Goal: Task Accomplishment & Management: Complete application form

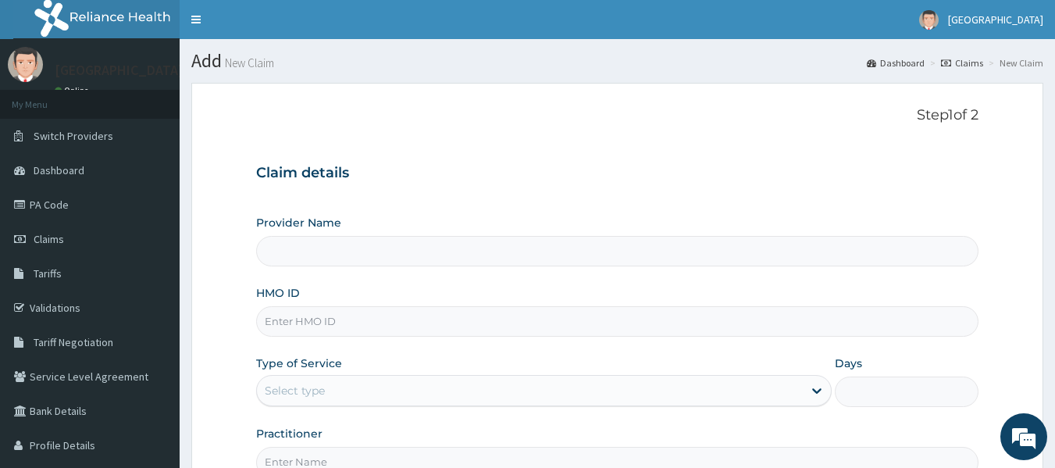
type input "Safeway Hospital And Maternity"
click at [312, 309] on input "HMO ID" at bounding box center [617, 321] width 723 height 30
type input "e"
type input "ENP/11631/A"
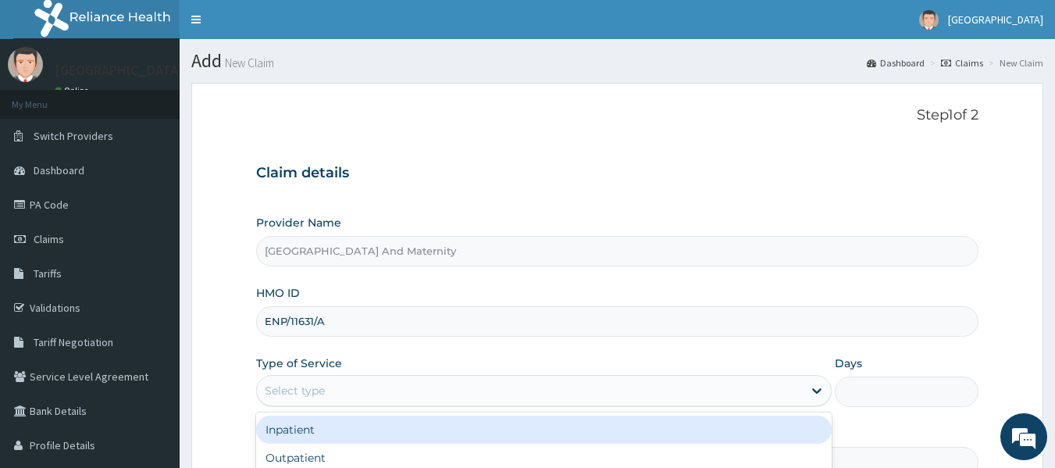
click at [334, 383] on div "Select type" at bounding box center [530, 390] width 546 height 25
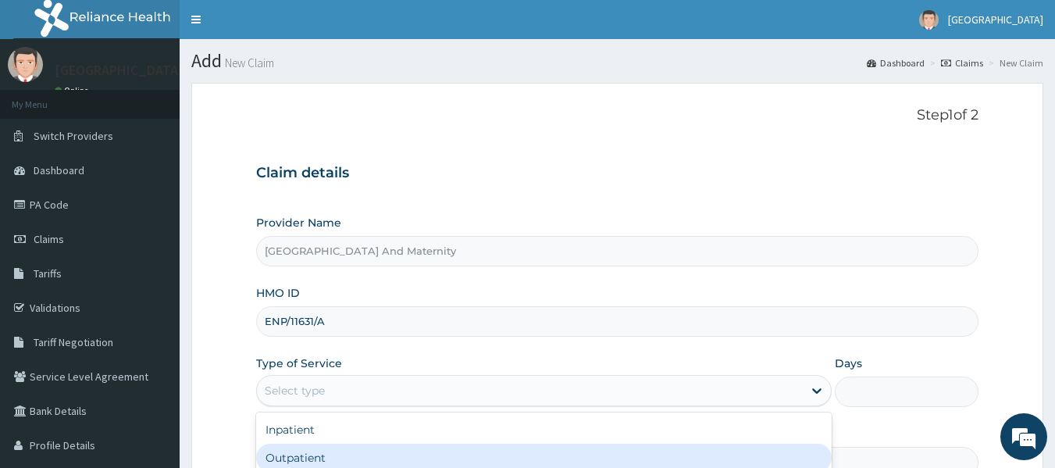
click at [301, 453] on div "Outpatient" at bounding box center [544, 458] width 576 height 28
type input "1"
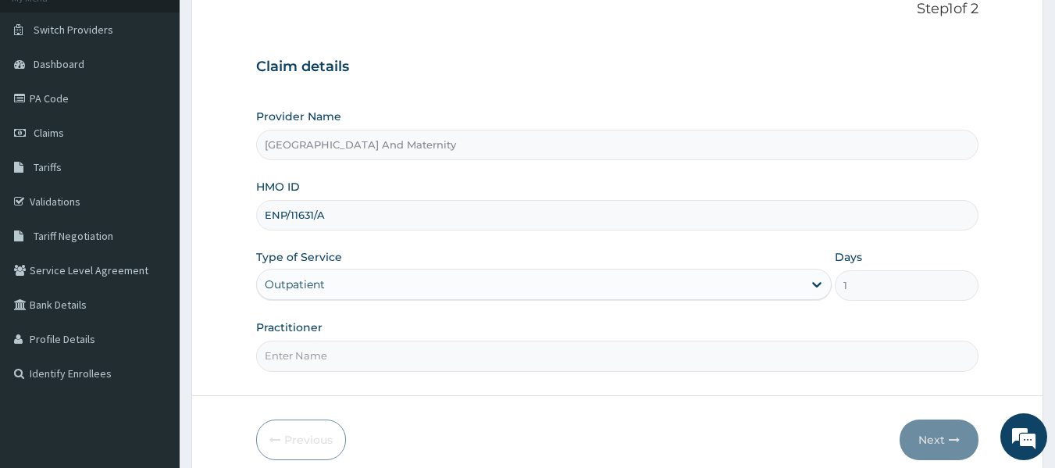
scroll to position [107, 0]
click at [463, 351] on input "Practitioner" at bounding box center [617, 355] width 723 height 30
type input "DR NWAEZE"
click at [930, 435] on button "Next" at bounding box center [939, 439] width 79 height 41
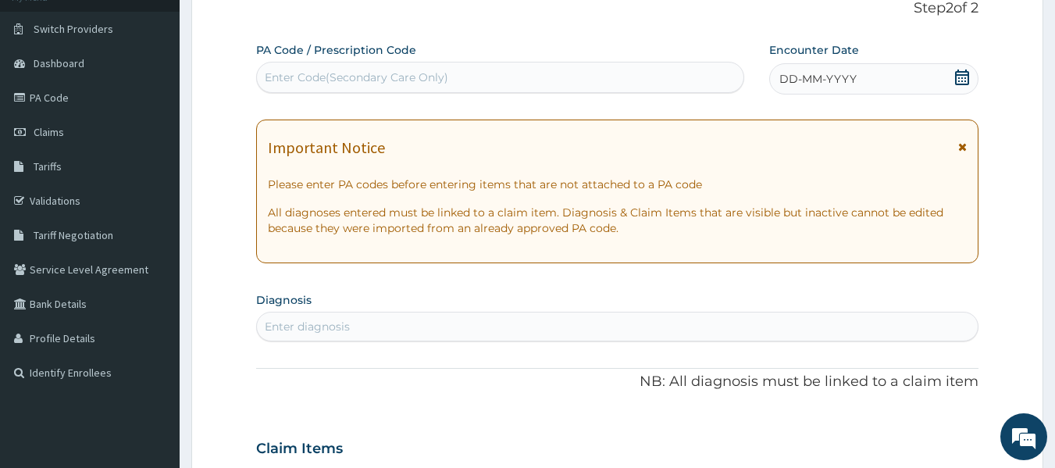
click at [550, 84] on div "Enter Code(Secondary Care Only)" at bounding box center [500, 77] width 487 height 25
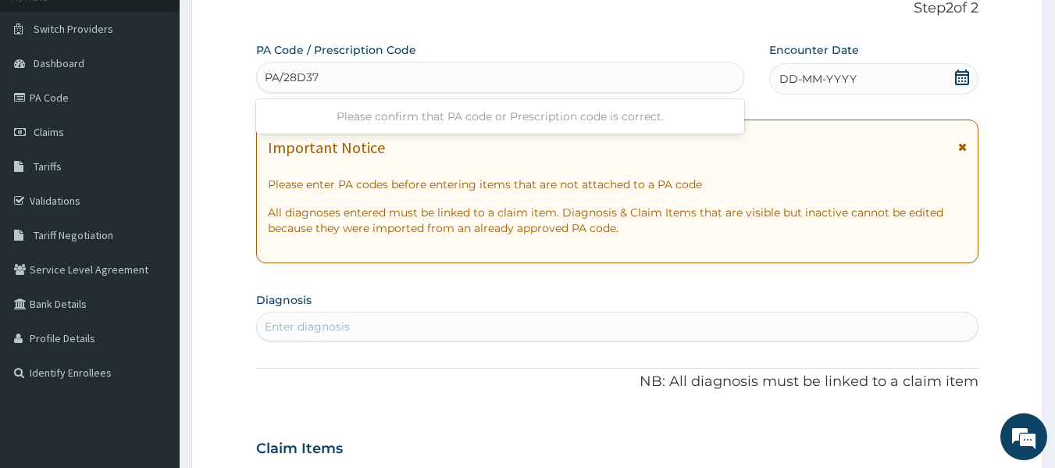
type input "PA/28D375"
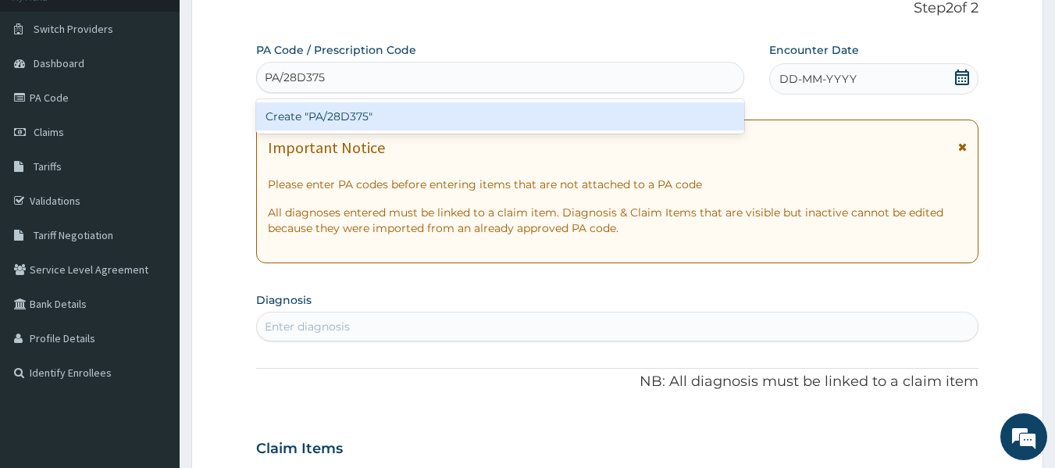
click at [515, 112] on div "Create "PA/28D375"" at bounding box center [500, 116] width 489 height 28
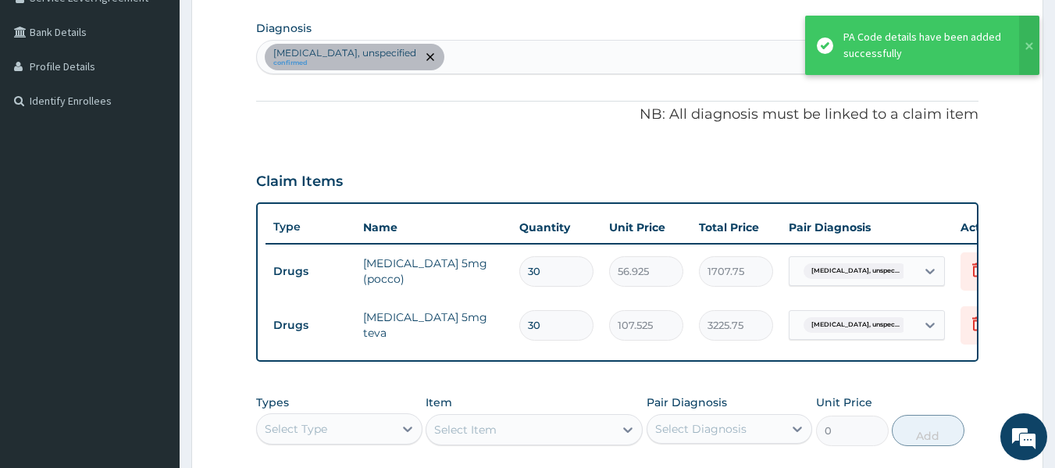
scroll to position [377, 0]
click at [576, 58] on div "Essential hypertension, unspecified confirmed" at bounding box center [618, 58] width 722 height 33
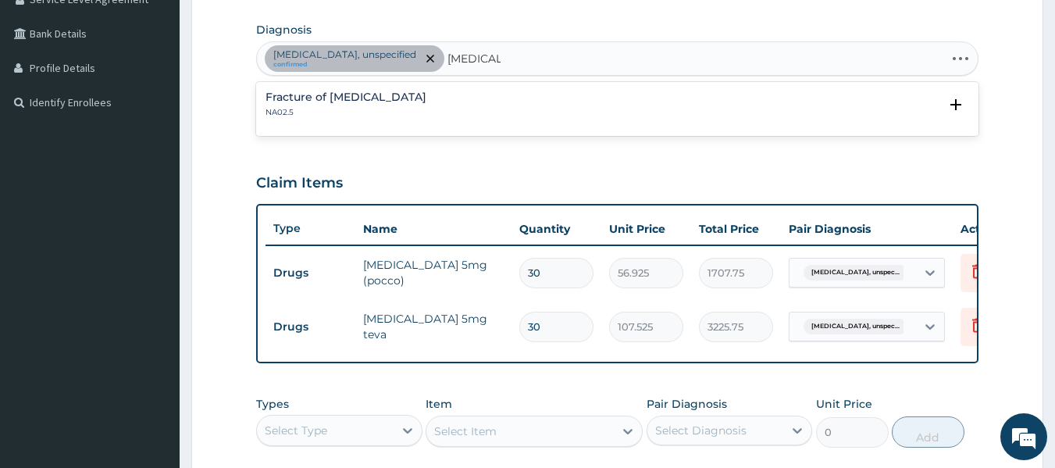
type input "MALARIA"
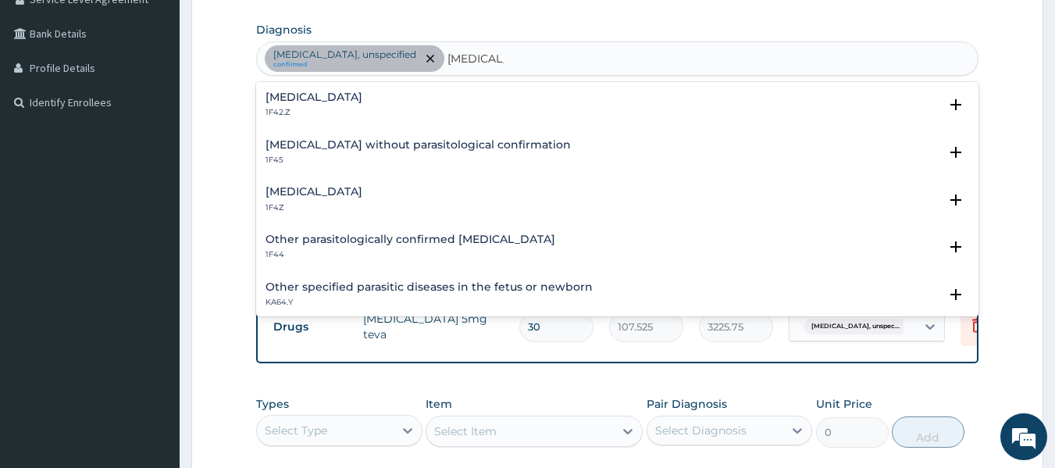
click at [348, 186] on h4 "Malaria, unspecified" at bounding box center [314, 192] width 97 height 12
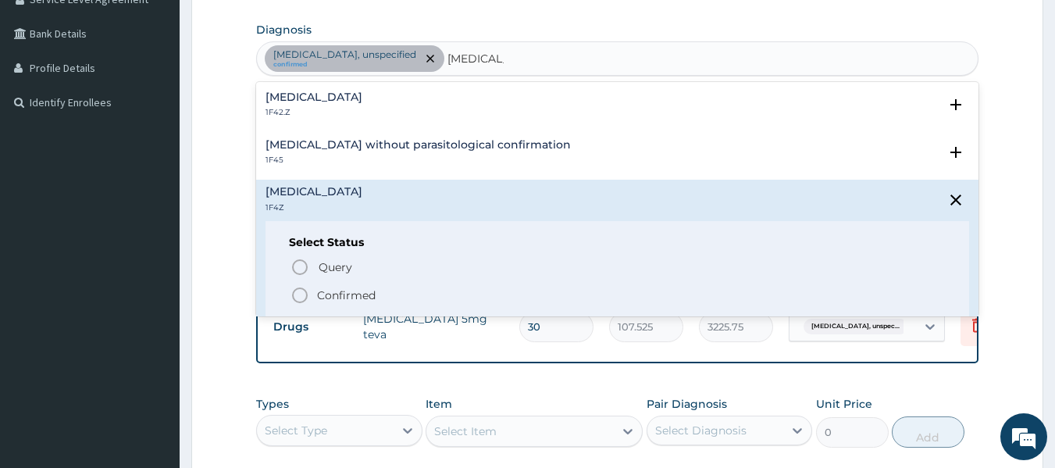
click at [306, 295] on circle "status option filled" at bounding box center [300, 295] width 14 height 14
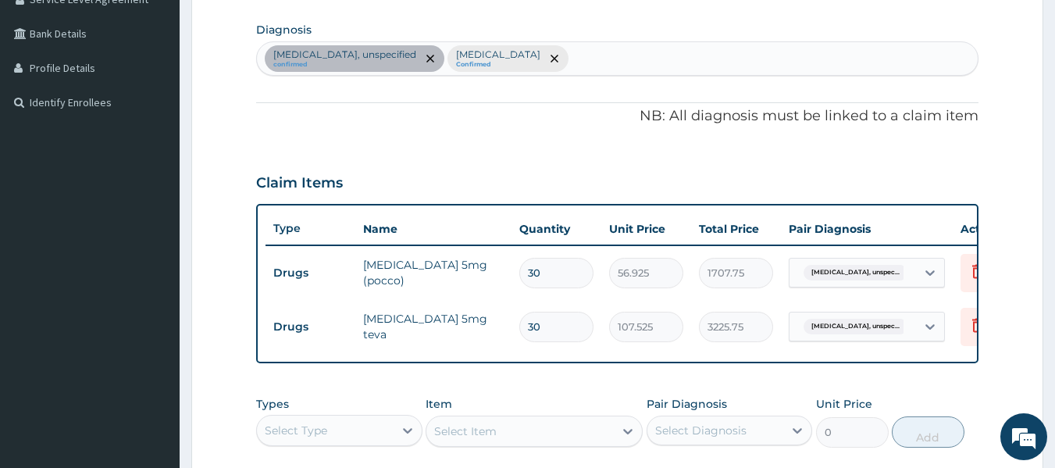
type input "N"
type input "BACTEREMIA"
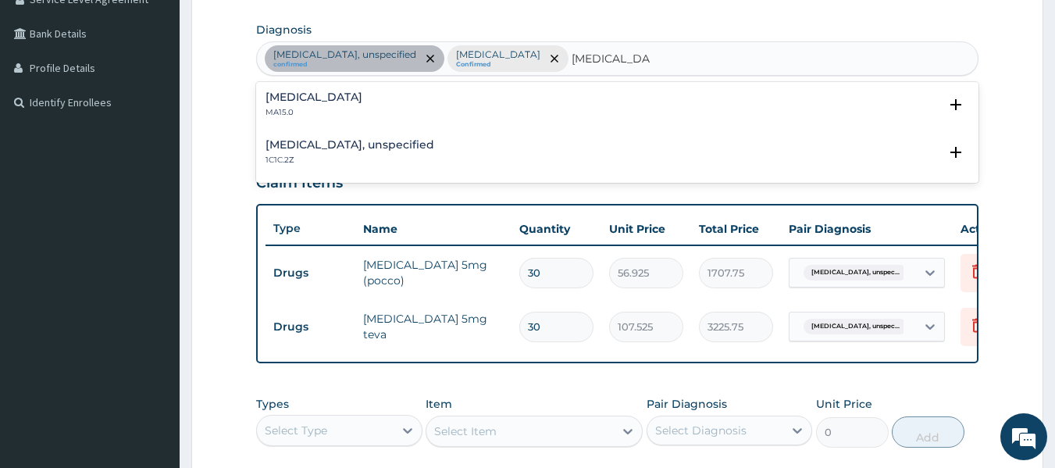
click at [312, 102] on h4 "Bacteraemia" at bounding box center [314, 97] width 97 height 12
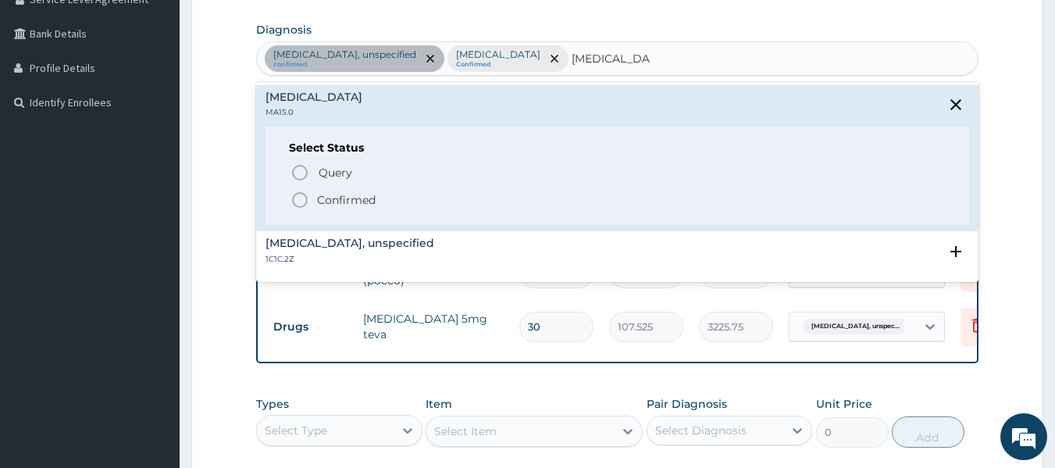
click at [301, 200] on icon "status option filled" at bounding box center [300, 200] width 19 height 19
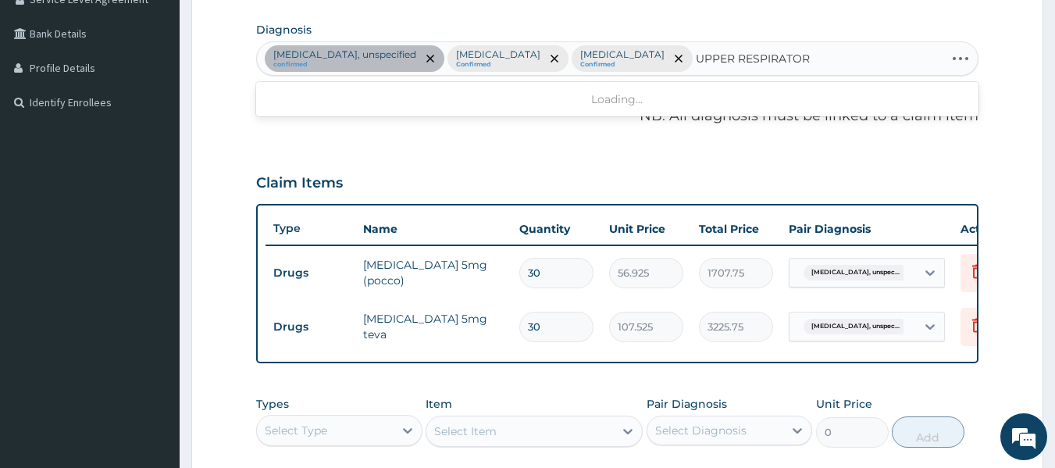
type input "UPPER RESPIRATORY"
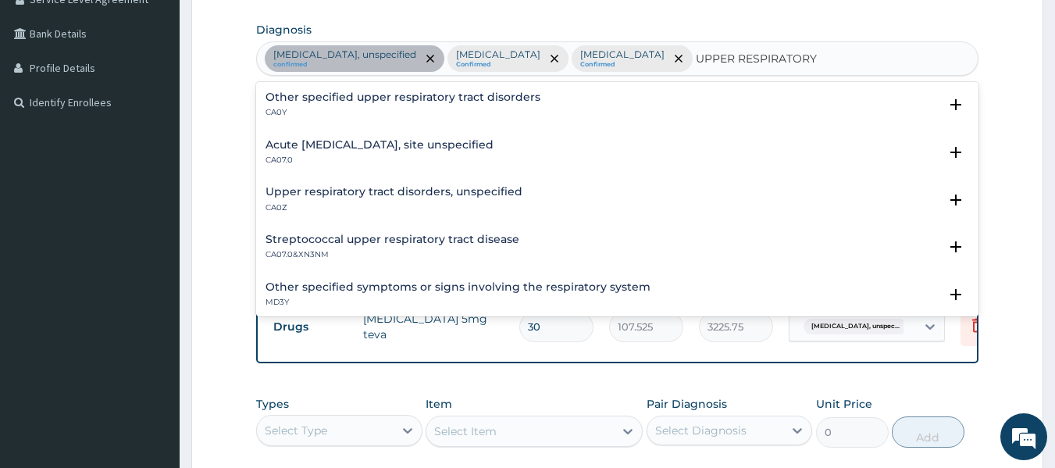
click at [494, 141] on h4 "Acute upper respiratory infection, site unspecified" at bounding box center [380, 145] width 228 height 12
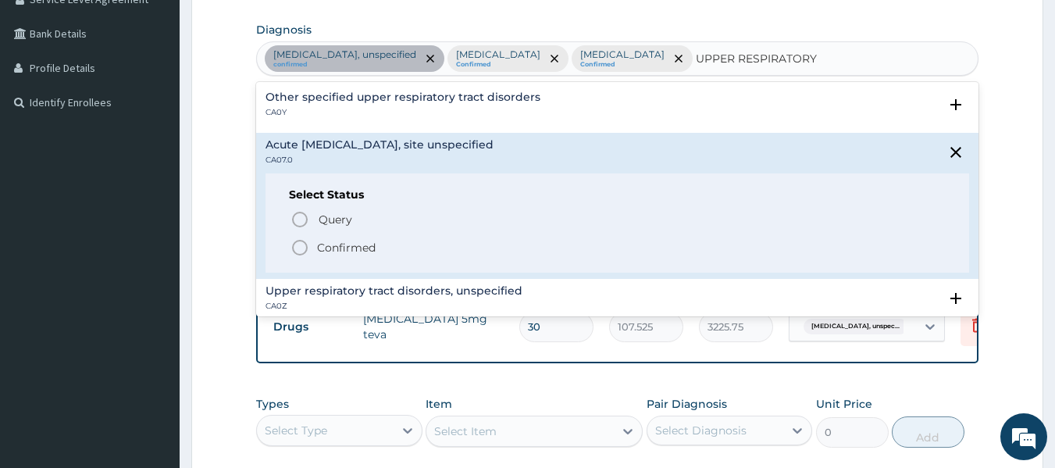
click at [299, 245] on icon "status option filled" at bounding box center [300, 247] width 19 height 19
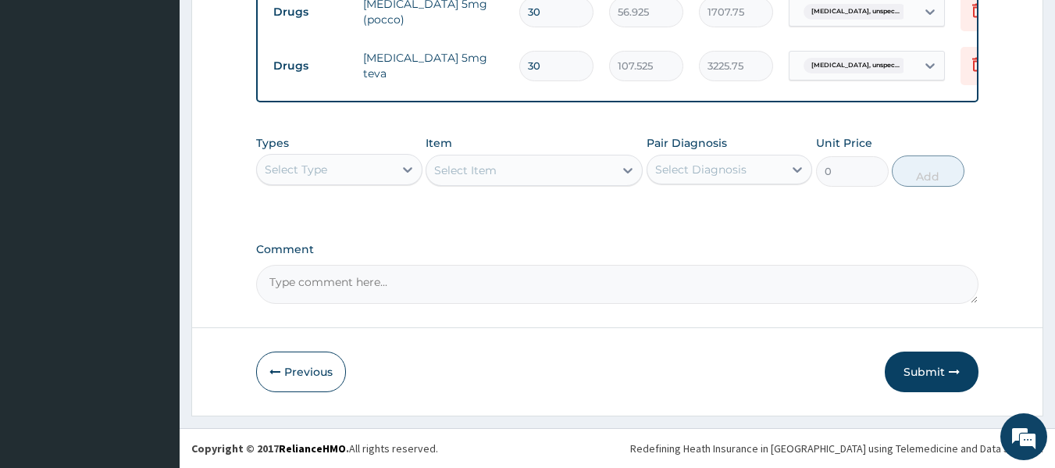
scroll to position [665, 0]
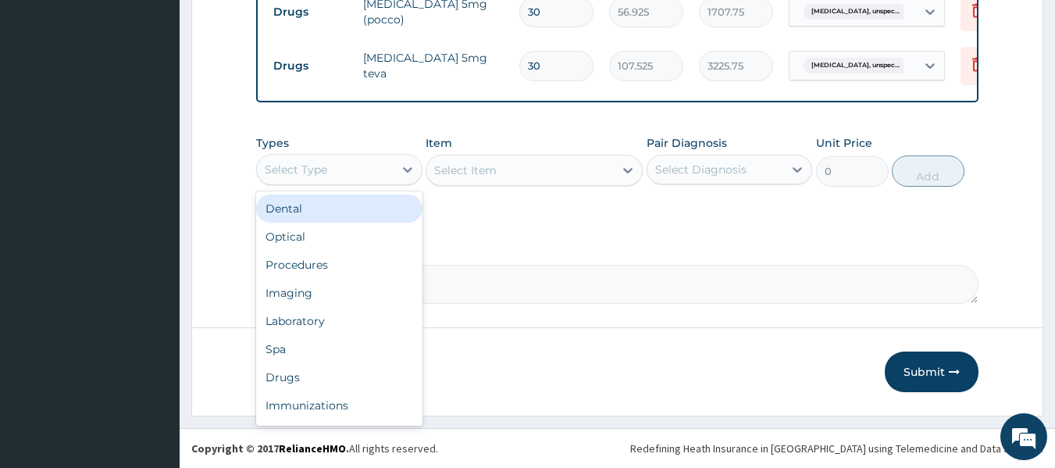
click at [362, 182] on div "Select Type" at bounding box center [325, 169] width 137 height 25
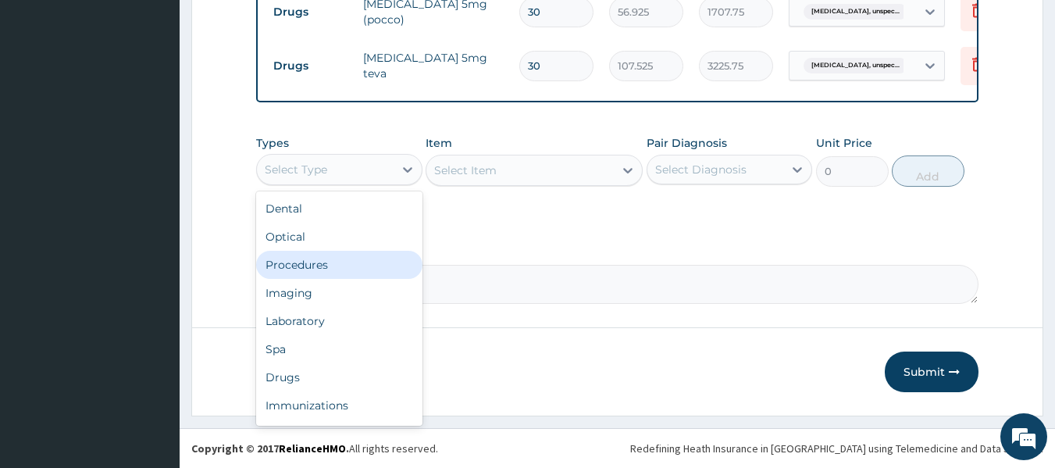
click at [317, 279] on div "Procedures" at bounding box center [339, 265] width 166 height 28
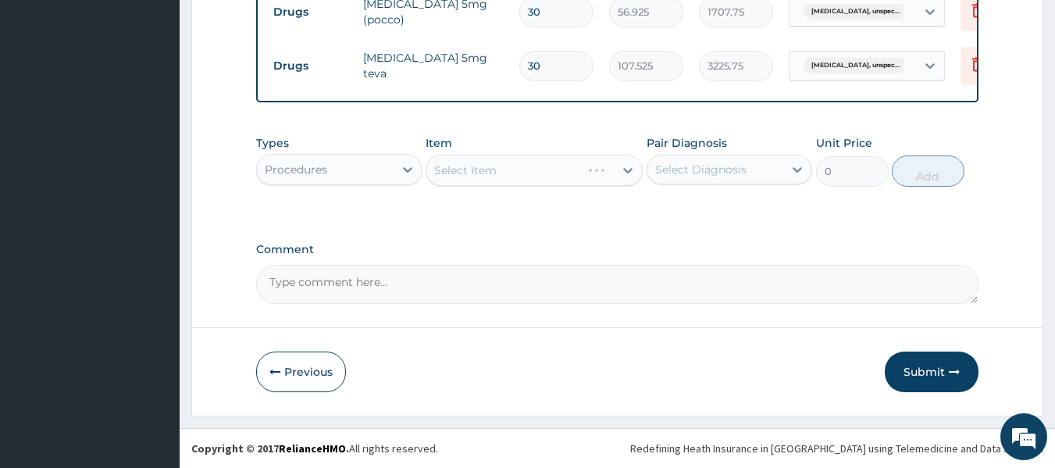
click at [487, 179] on div "Select Item" at bounding box center [534, 170] width 217 height 31
click at [487, 178] on div "Select Item" at bounding box center [465, 170] width 62 height 16
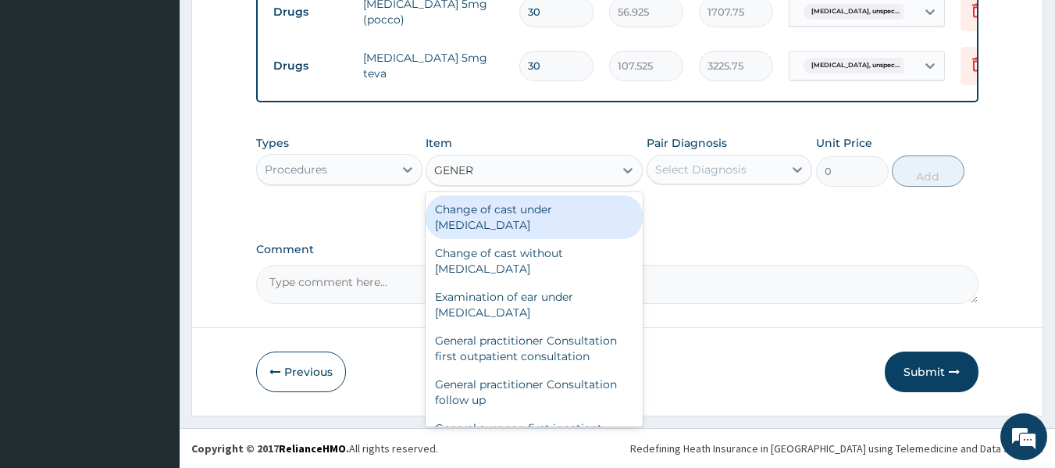
type input "GENERA"
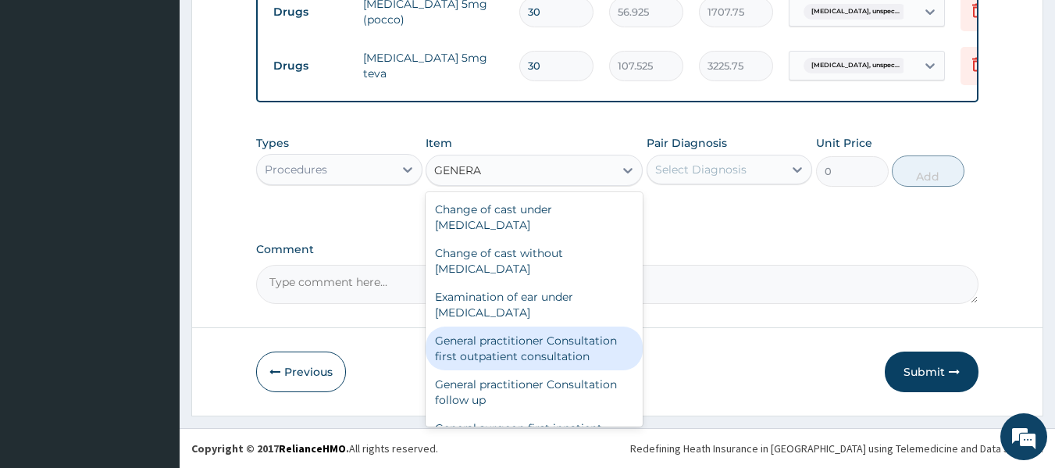
click at [544, 357] on div "General practitioner Consultation first outpatient consultation" at bounding box center [534, 348] width 217 height 44
type input "3795"
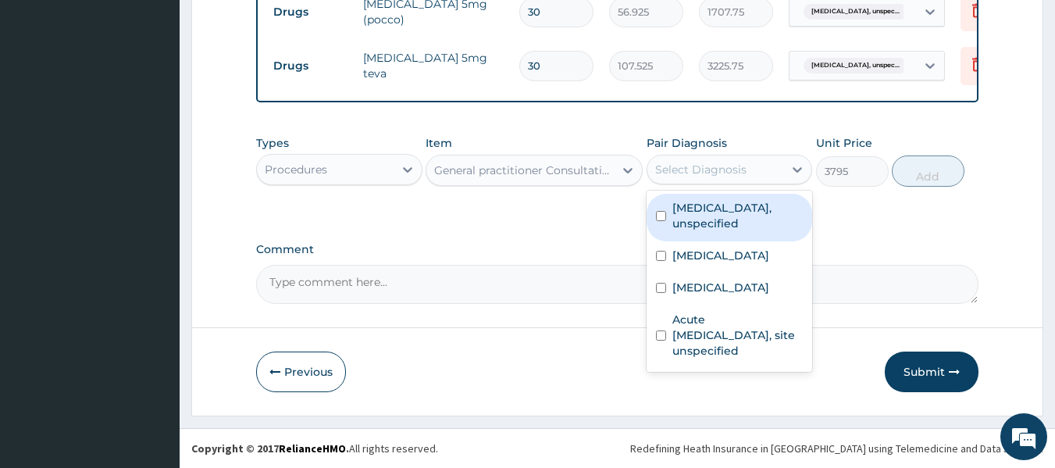
click at [704, 177] on div "Select Diagnosis" at bounding box center [700, 170] width 91 height 16
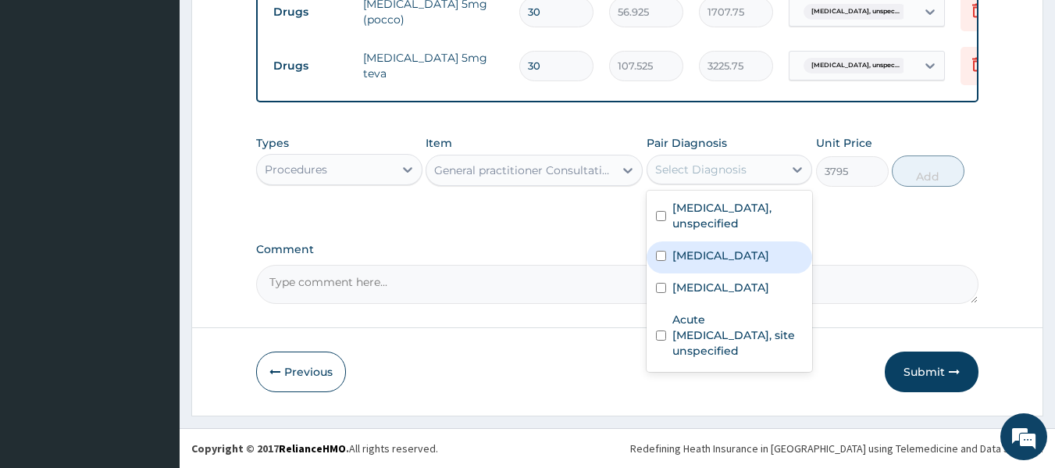
click at [662, 261] on input "checkbox" at bounding box center [661, 256] width 10 height 10
checkbox input "true"
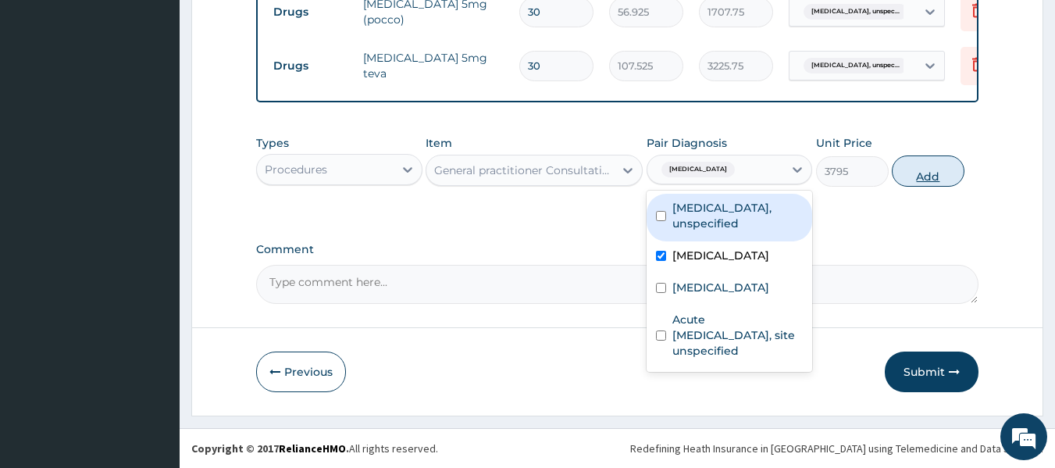
click at [922, 187] on button "Add" at bounding box center [928, 170] width 73 height 31
type input "0"
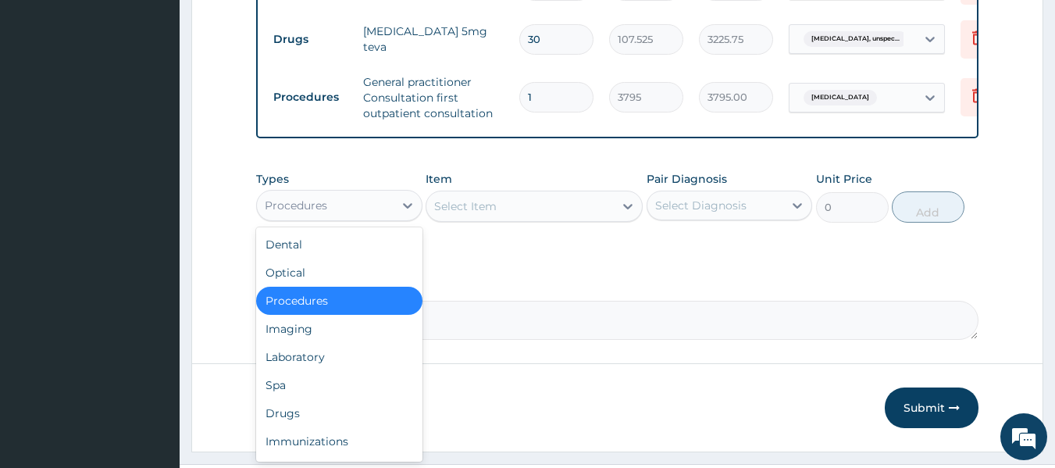
click at [361, 218] on div "Procedures" at bounding box center [325, 205] width 137 height 25
click at [323, 371] on div "Laboratory" at bounding box center [339, 357] width 166 height 28
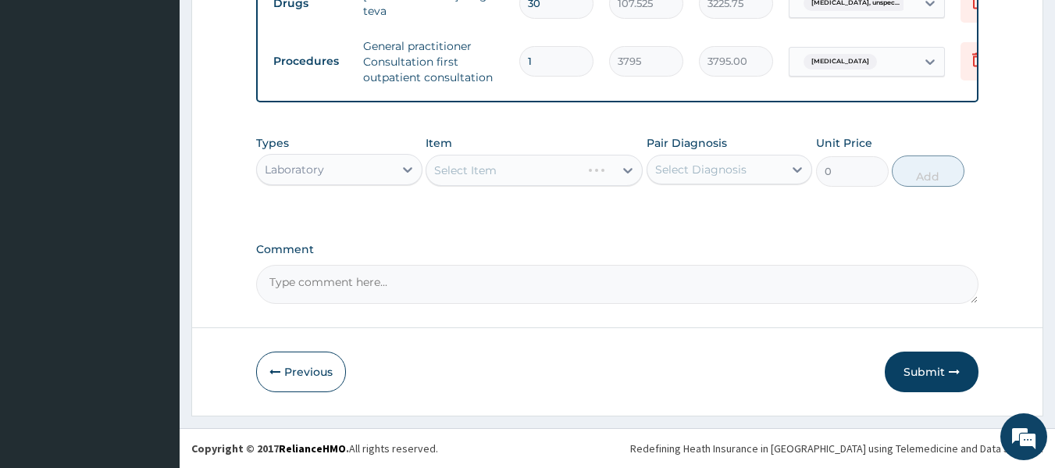
scroll to position [742, 0]
click at [496, 168] on div "Select Item" at bounding box center [465, 170] width 62 height 16
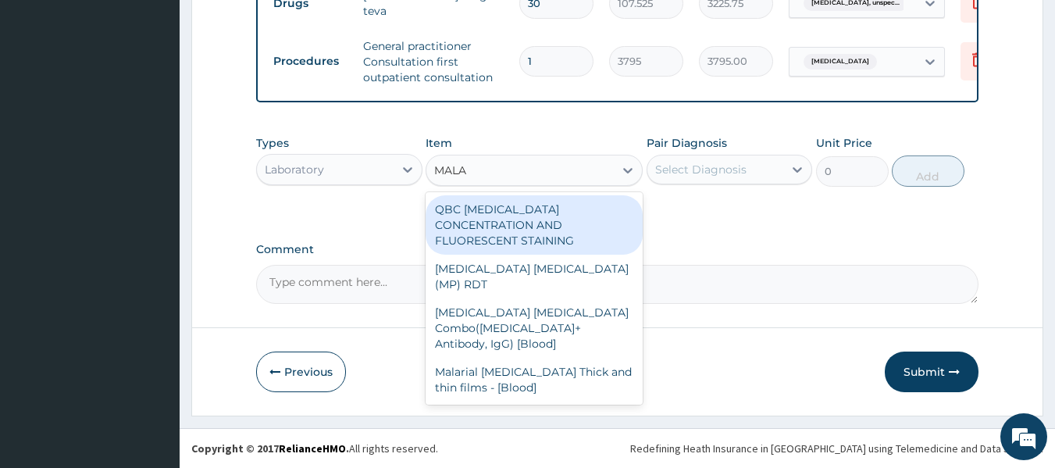
type input "MALAR"
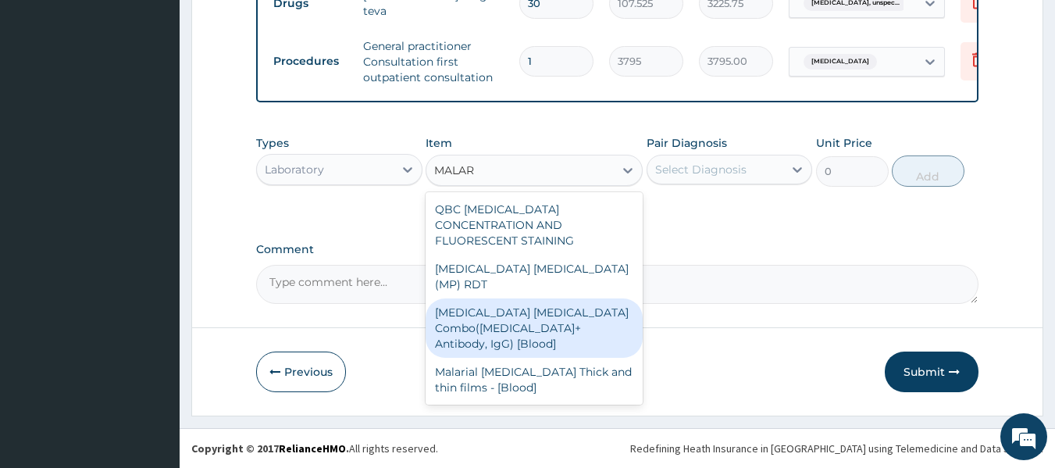
click at [553, 298] on div "Malaria Parasite Combo(Blood Film+ Antibody, IgG) [Blood]" at bounding box center [534, 327] width 217 height 59
type input "1725"
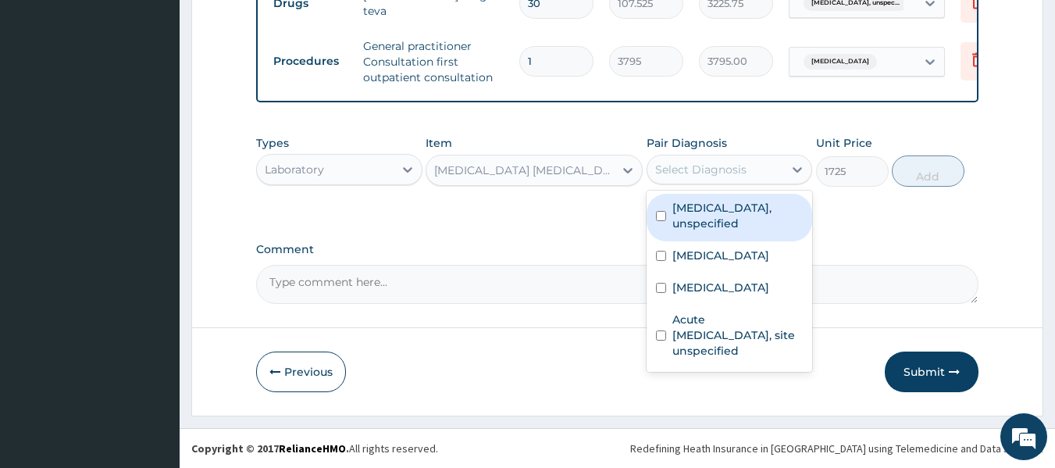
click at [744, 162] on div "Select Diagnosis" at bounding box center [700, 170] width 91 height 16
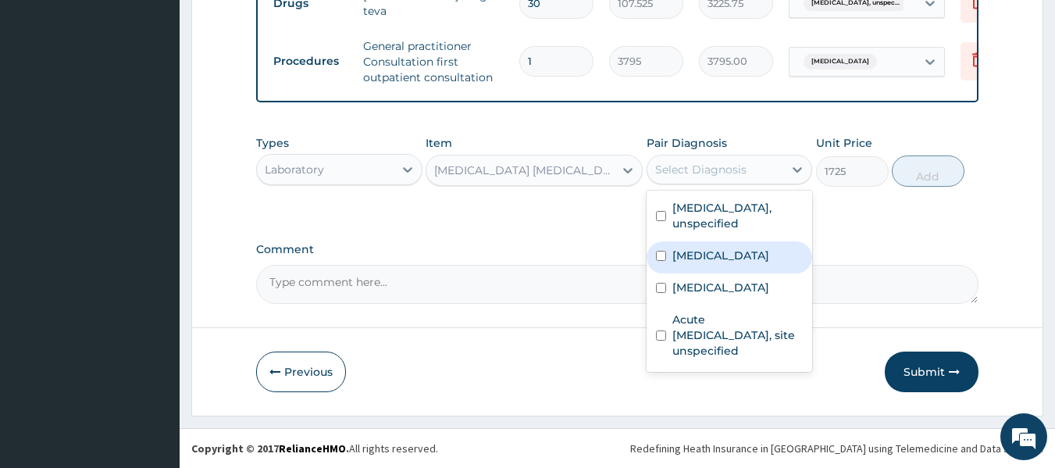
click at [659, 253] on input "checkbox" at bounding box center [661, 256] width 10 height 10
checkbox input "true"
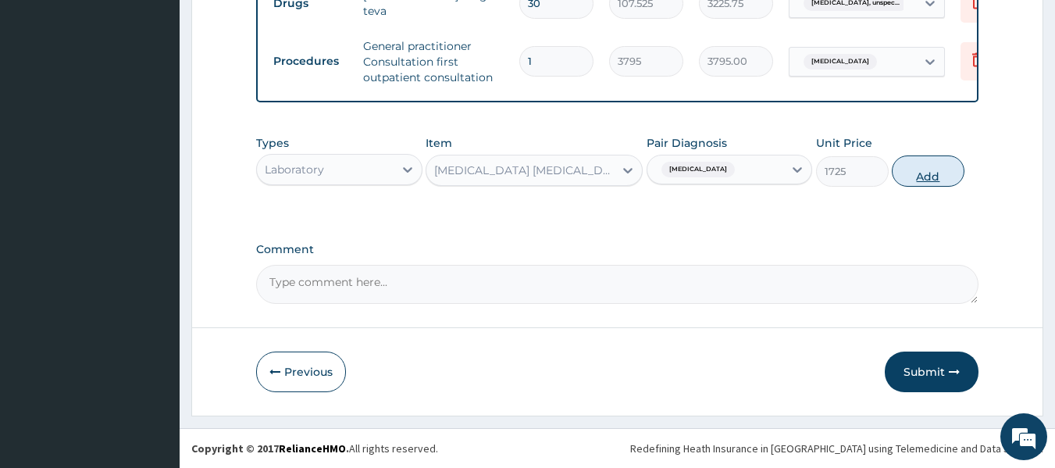
click at [920, 178] on button "Add" at bounding box center [928, 170] width 73 height 31
type input "0"
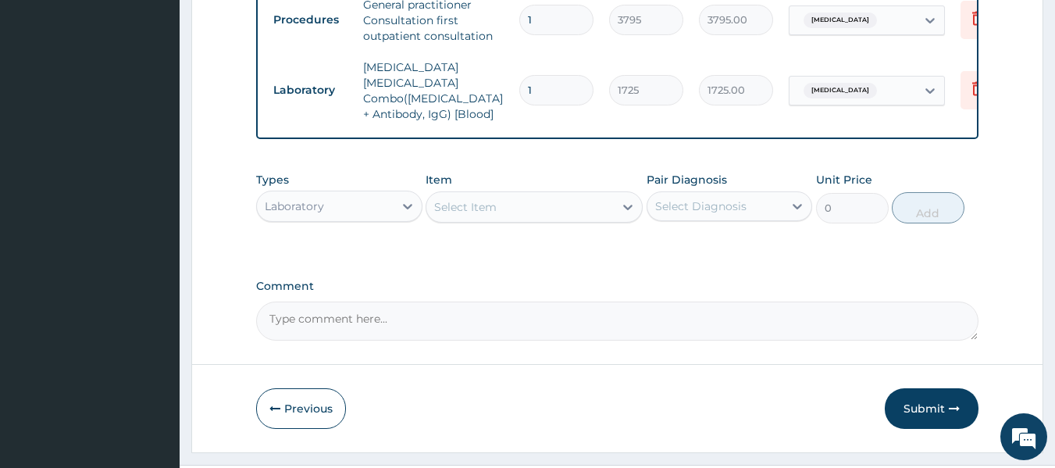
click at [481, 215] on div "Select Item" at bounding box center [465, 207] width 62 height 16
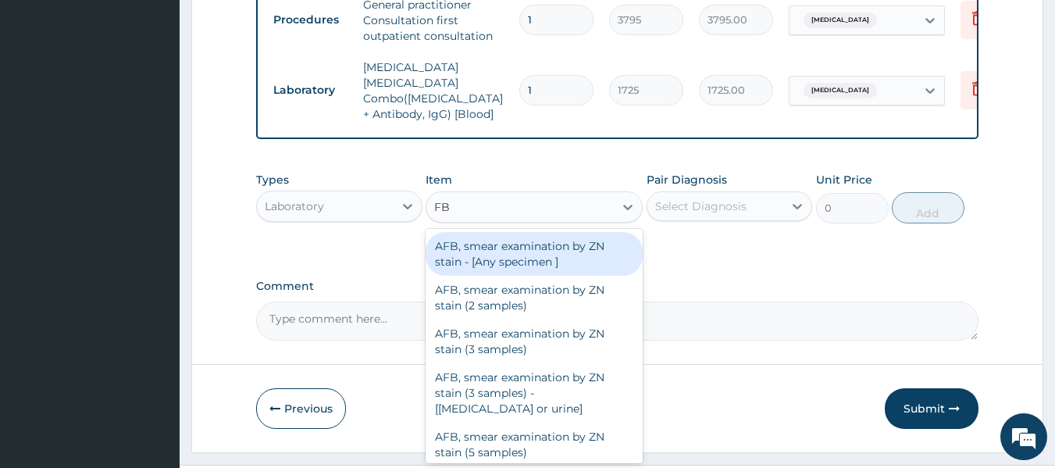
type input "FBC"
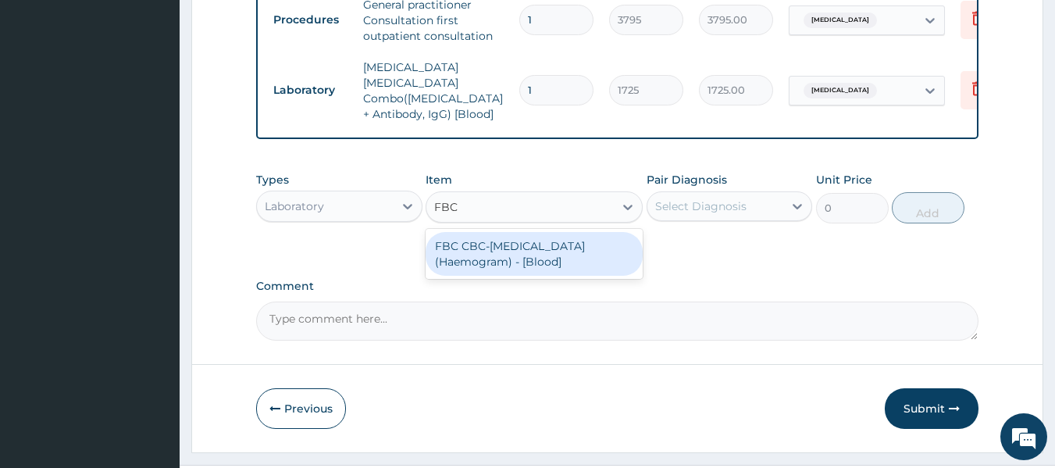
click at [490, 276] on div "FBC CBC-Complete Blood Count (Haemogram) - [Blood]" at bounding box center [534, 254] width 217 height 44
type input "4600"
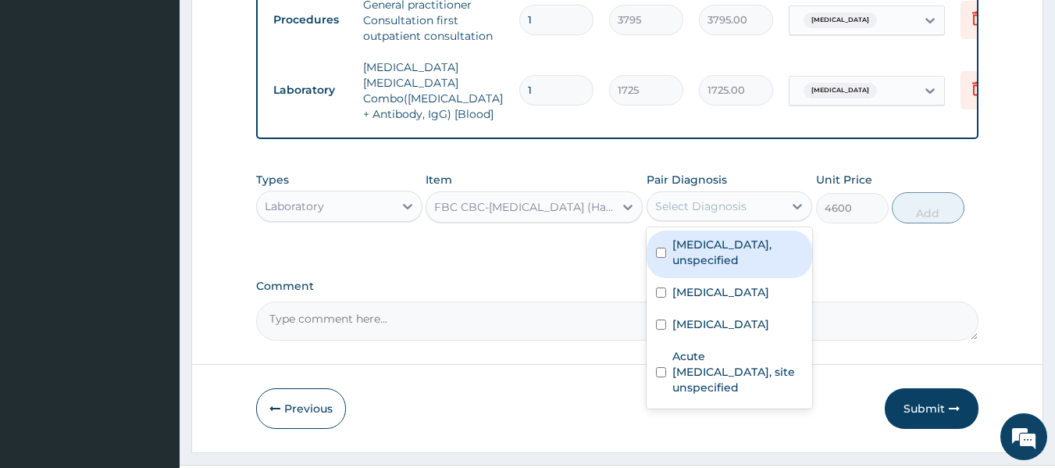
click at [686, 214] on div "Select Diagnosis" at bounding box center [700, 206] width 91 height 16
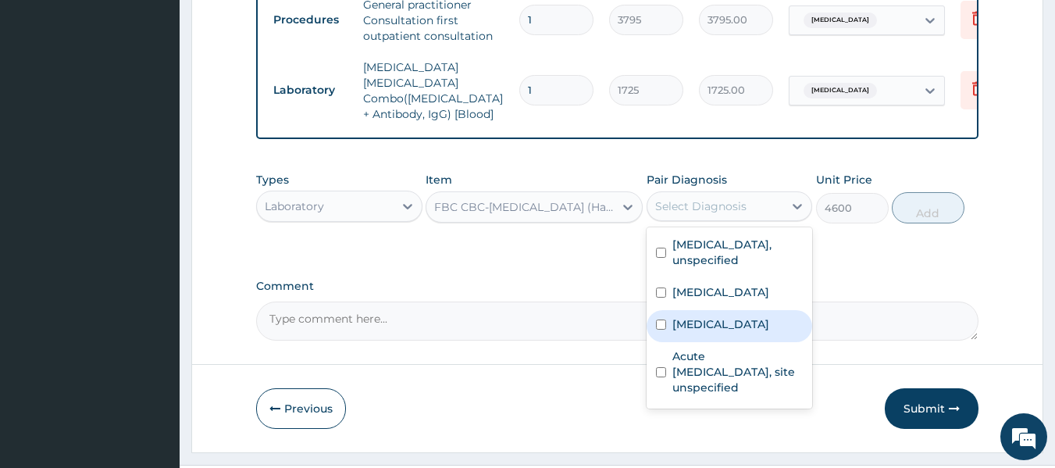
click at [658, 330] on input "checkbox" at bounding box center [661, 324] width 10 height 10
checkbox input "true"
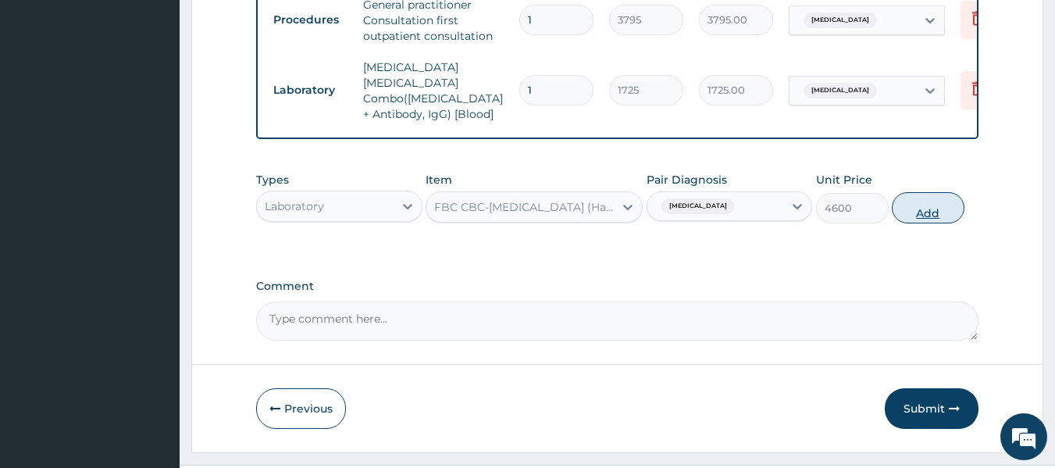
click at [925, 223] on button "Add" at bounding box center [928, 207] width 73 height 31
type input "0"
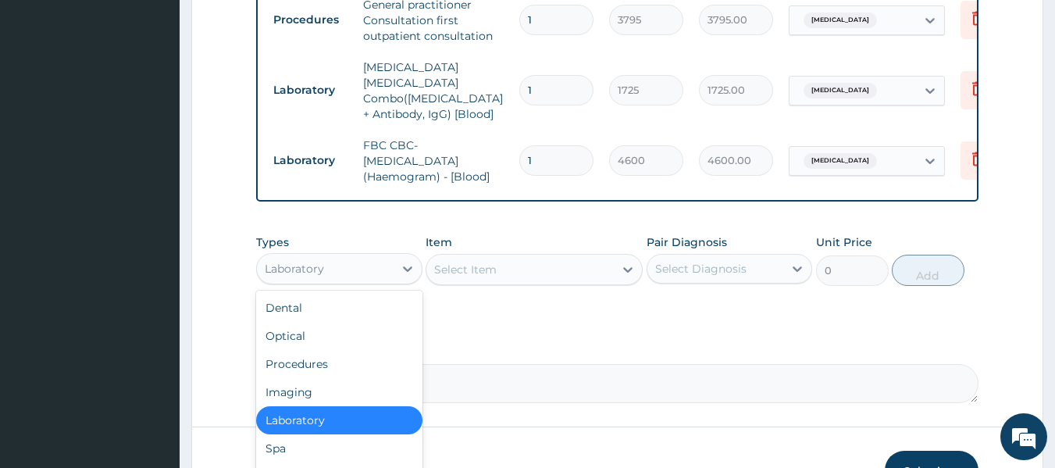
click at [335, 281] on div "Laboratory" at bounding box center [325, 268] width 137 height 25
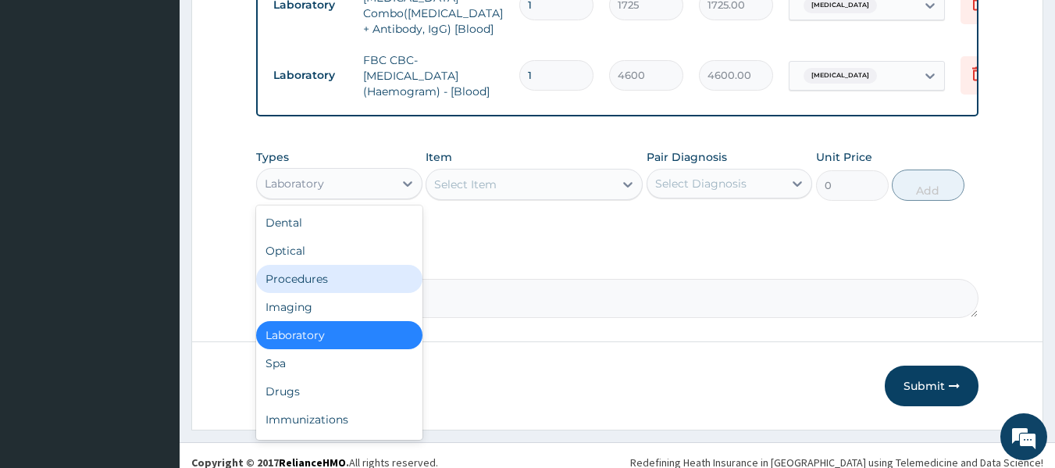
scroll to position [867, 0]
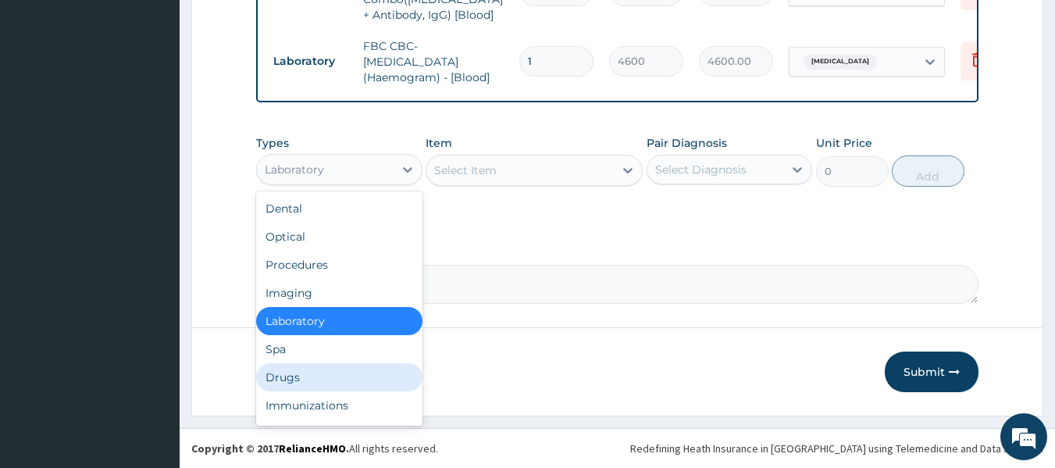
click at [280, 372] on div "Drugs" at bounding box center [339, 377] width 166 height 28
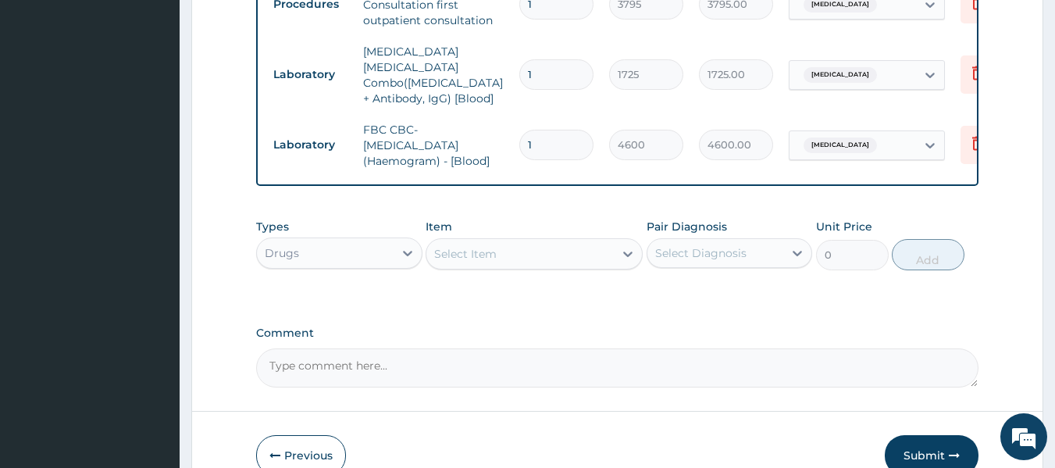
scroll to position [777, 0]
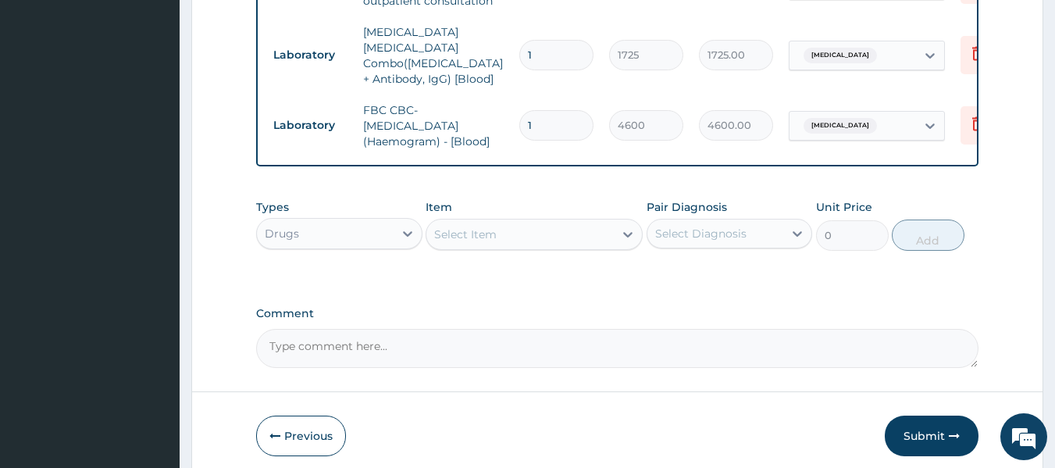
click at [508, 250] on div "Select Item" at bounding box center [534, 234] width 217 height 31
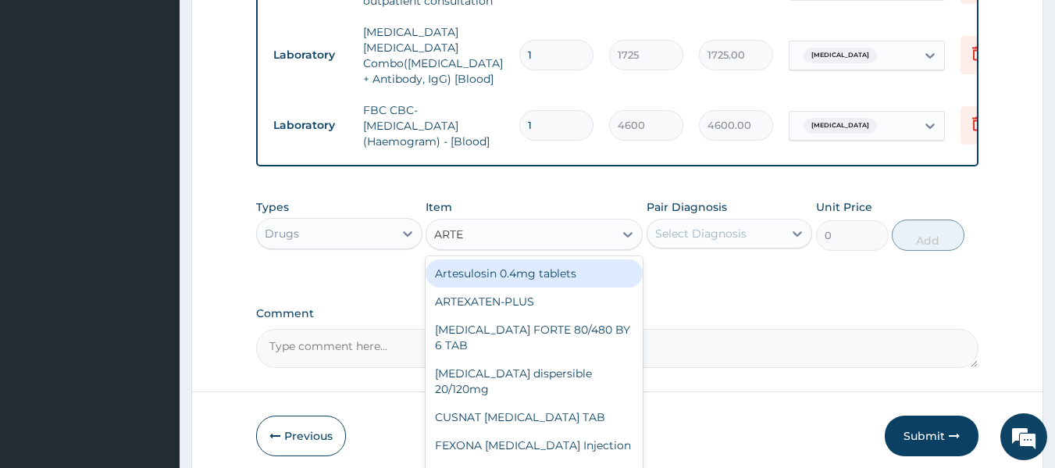
type input "ARTEM"
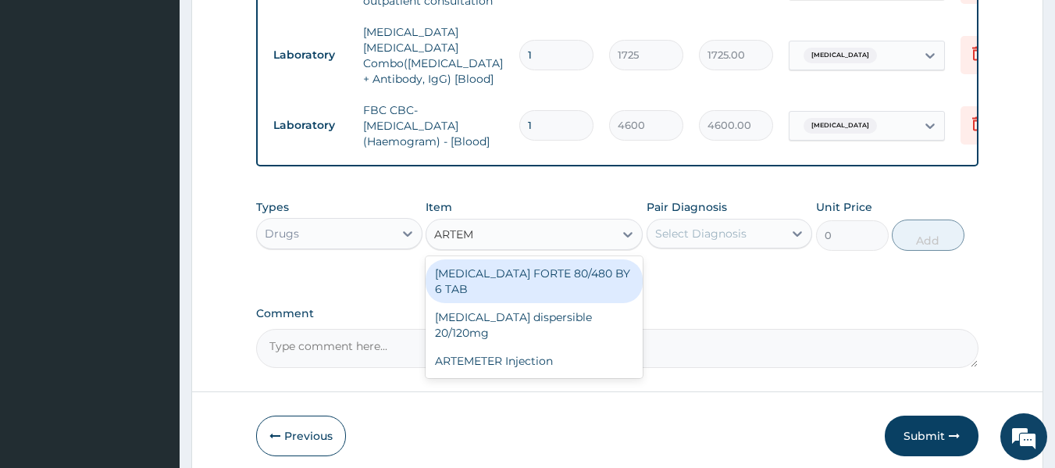
click at [521, 302] on div "COARTEM FORTE 80/480 BY 6 TAB" at bounding box center [534, 281] width 217 height 44
type input "480.7"
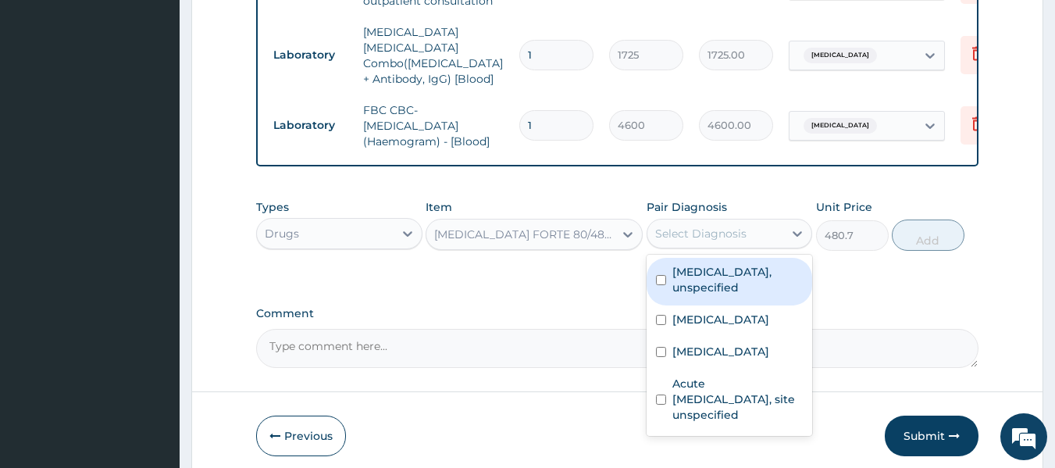
click at [700, 241] on div "Select Diagnosis" at bounding box center [700, 234] width 91 height 16
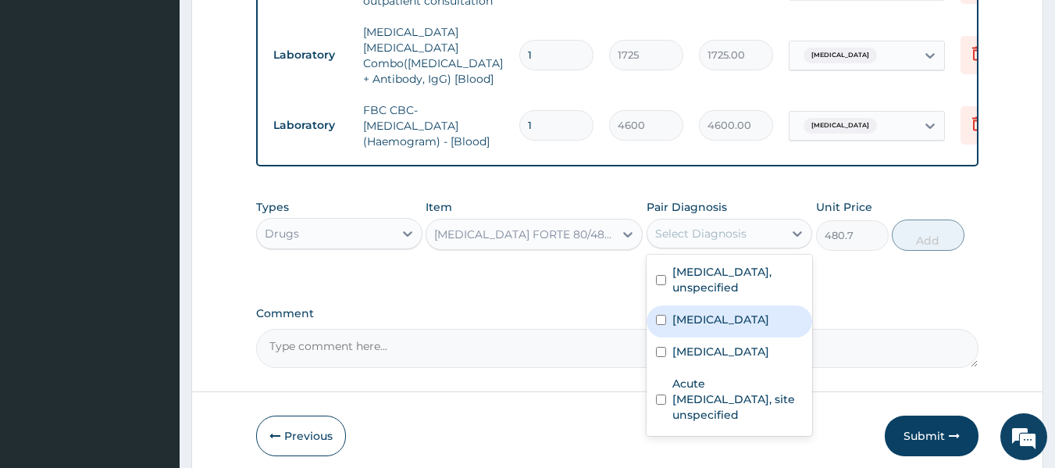
click at [663, 325] on input "checkbox" at bounding box center [661, 320] width 10 height 10
checkbox input "true"
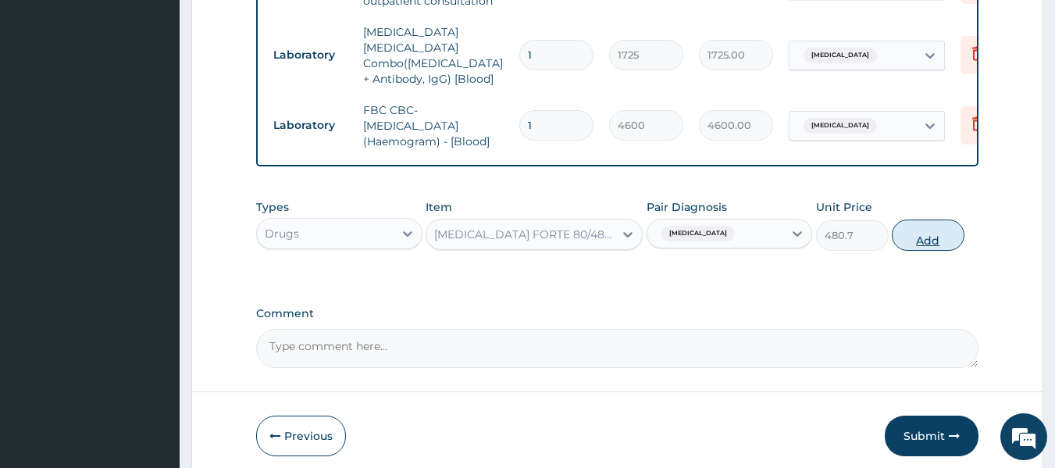
click at [921, 251] on button "Add" at bounding box center [928, 234] width 73 height 31
type input "0"
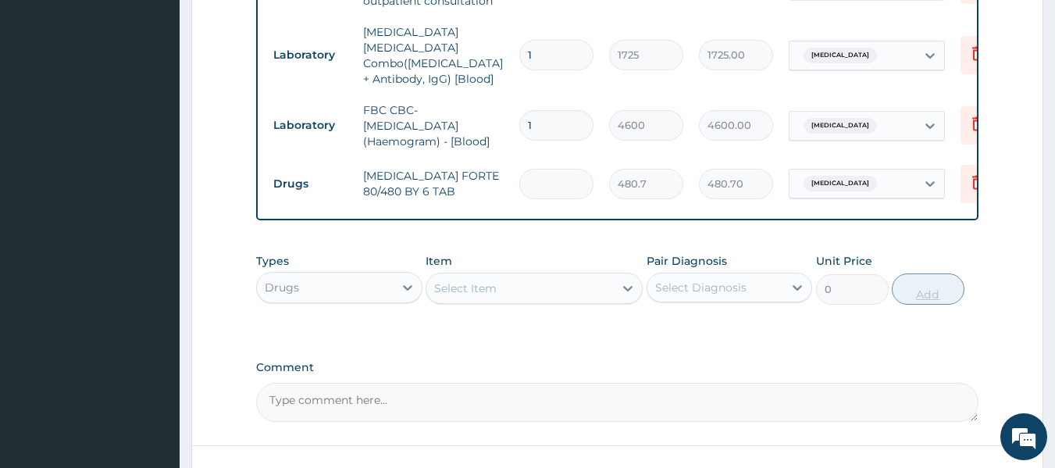
type input "0.00"
type input "6"
type input "2884.20"
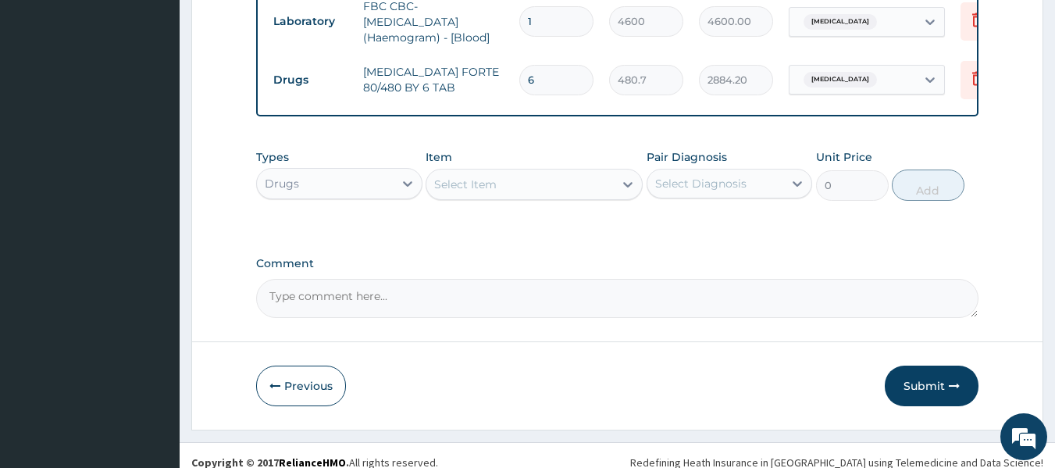
scroll to position [886, 0]
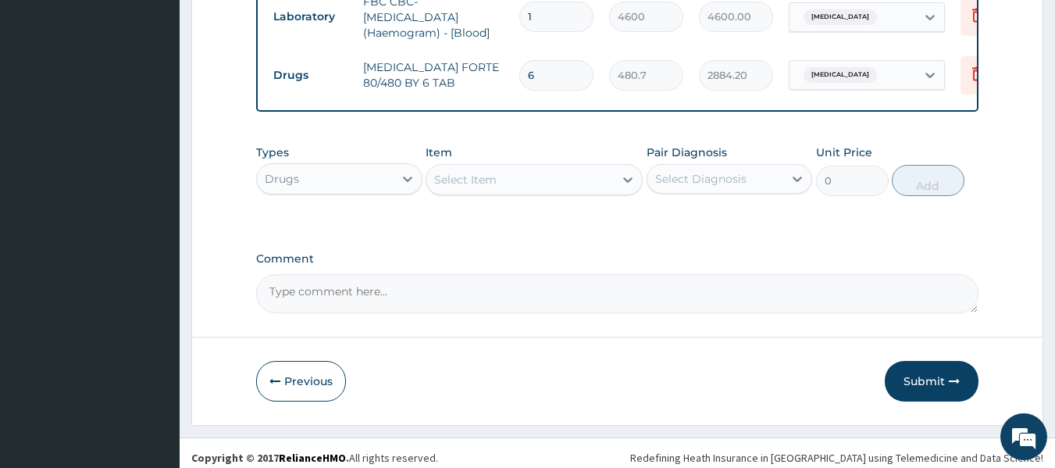
type input "6"
click at [544, 192] on div "Select Item" at bounding box center [519, 179] width 187 height 25
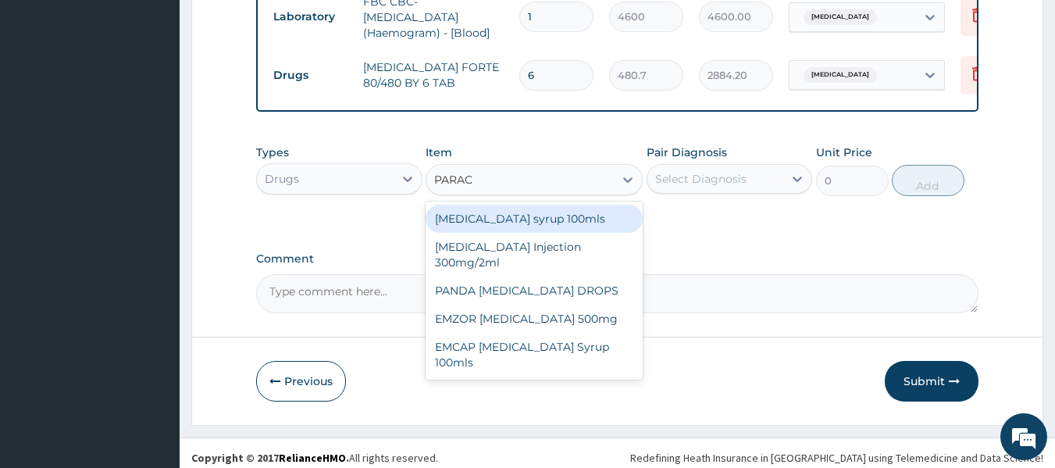
type input "PARACE"
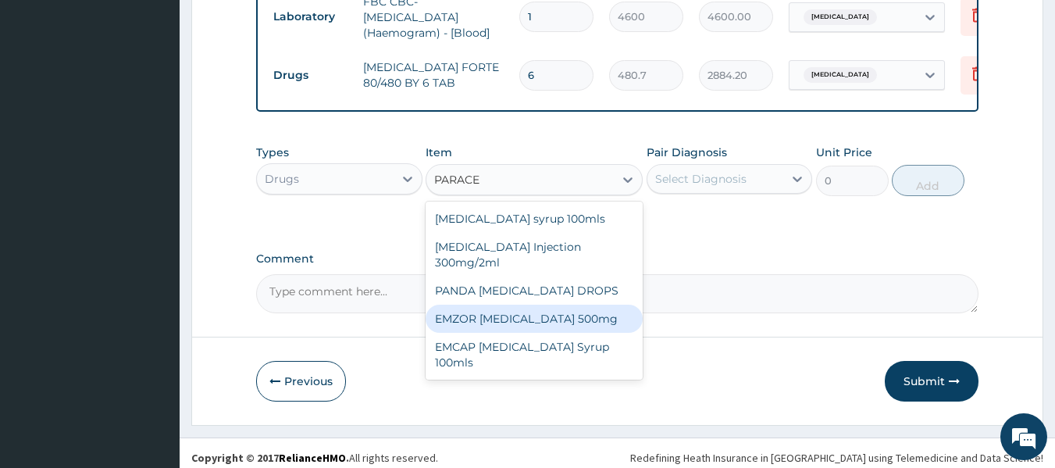
click at [542, 333] on div "EMZOR PARACETAMOL 500mg" at bounding box center [534, 319] width 217 height 28
type input "25.3"
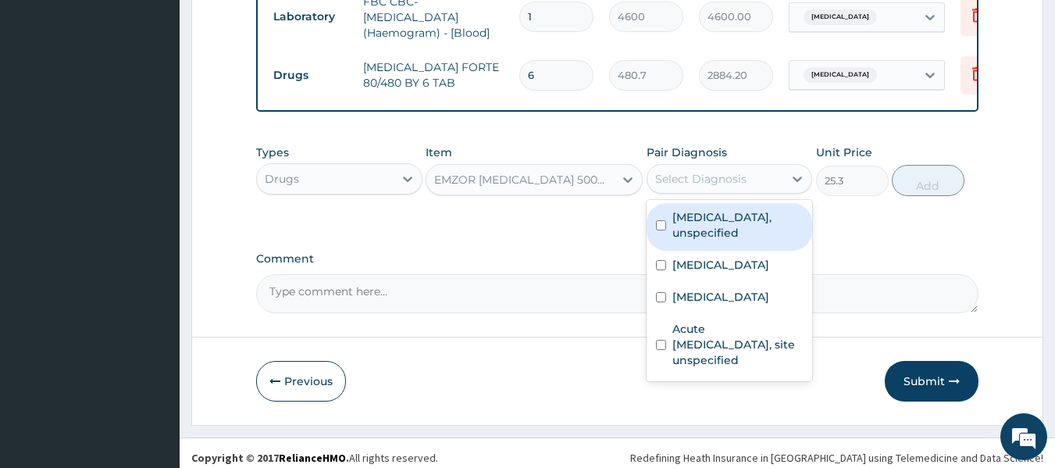
click at [724, 191] on div "Select Diagnosis" at bounding box center [715, 178] width 137 height 25
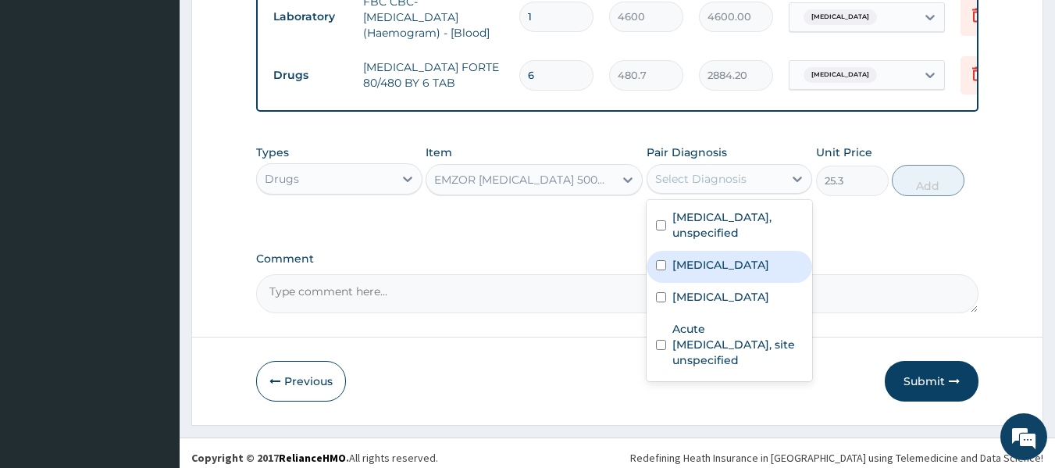
click at [657, 270] on input "checkbox" at bounding box center [661, 265] width 10 height 10
checkbox input "true"
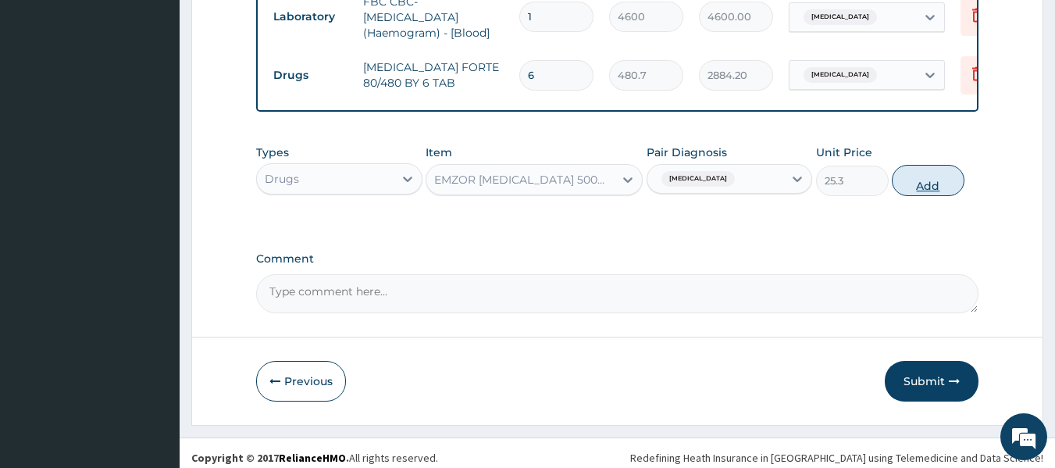
click at [923, 196] on button "Add" at bounding box center [928, 180] width 73 height 31
type input "0"
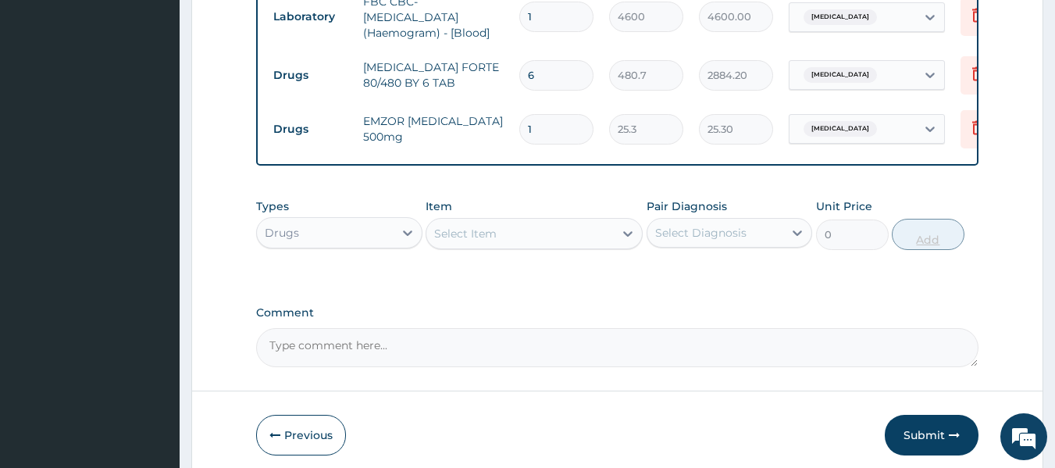
type input "18"
type input "455.40"
type input "18"
click at [534, 246] on div "Select Item" at bounding box center [519, 233] width 187 height 25
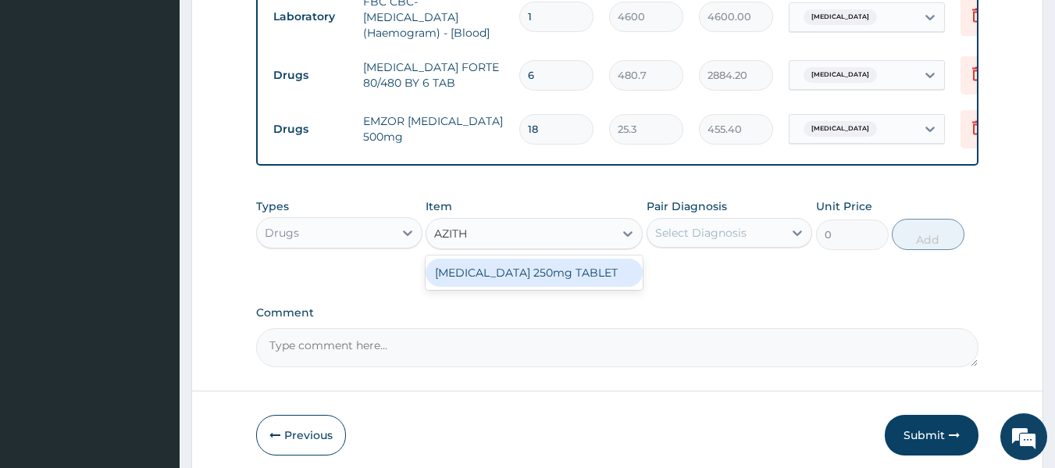
type input "AZITHR"
click at [502, 287] on div "[MEDICAL_DATA] 250mg TABLET" at bounding box center [534, 273] width 217 height 28
type input "189.75"
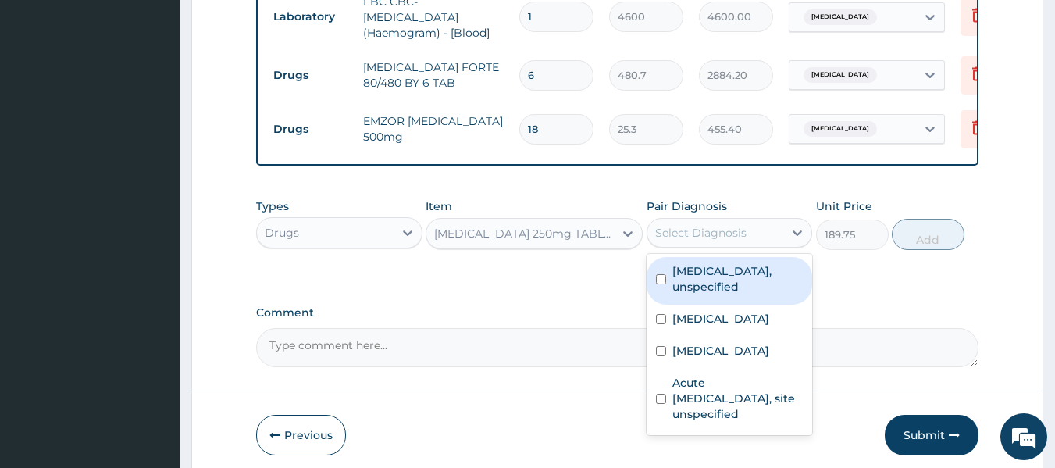
click at [688, 241] on div "Select Diagnosis" at bounding box center [700, 233] width 91 height 16
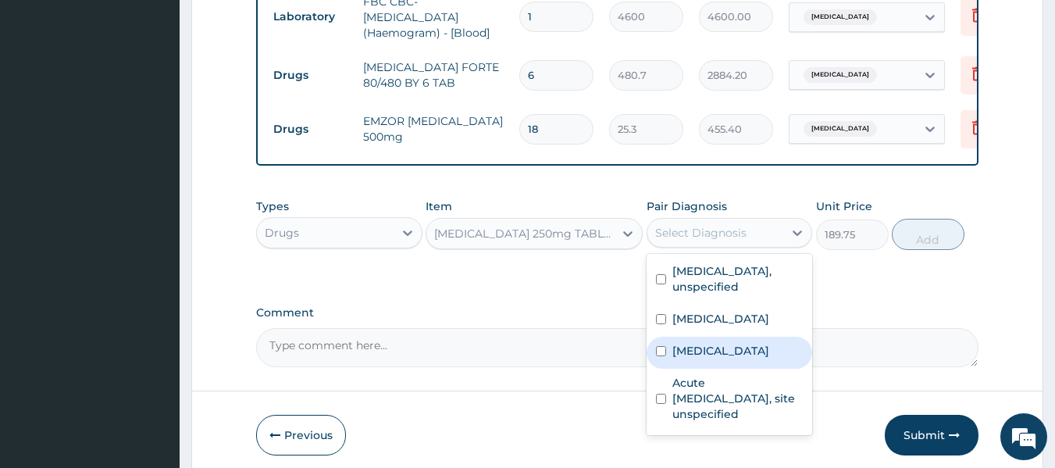
click at [662, 356] on input "checkbox" at bounding box center [661, 351] width 10 height 10
checkbox input "true"
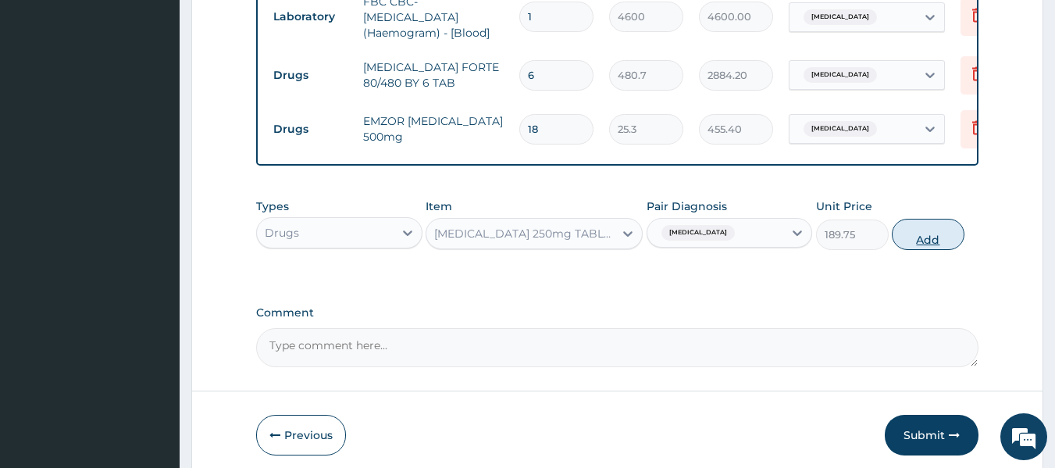
click at [924, 250] on button "Add" at bounding box center [928, 234] width 73 height 31
type input "0"
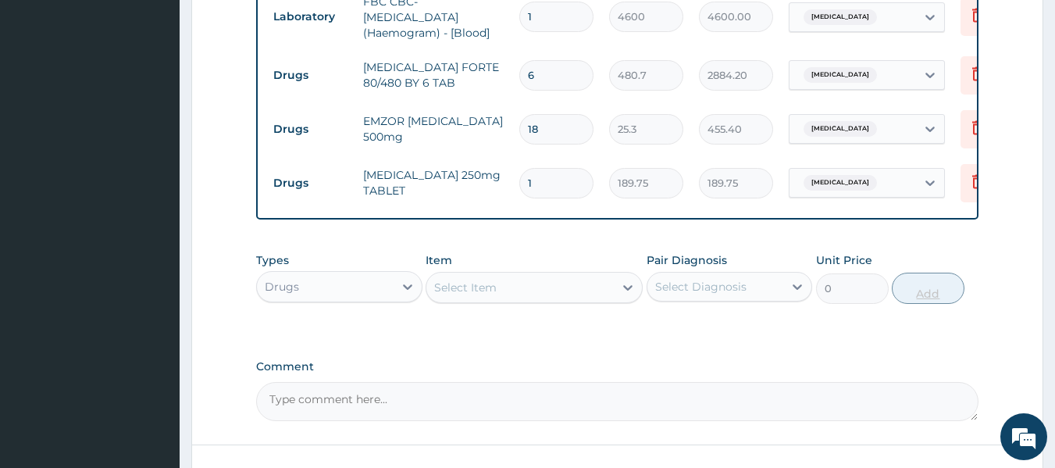
type input "10"
type input "1897.50"
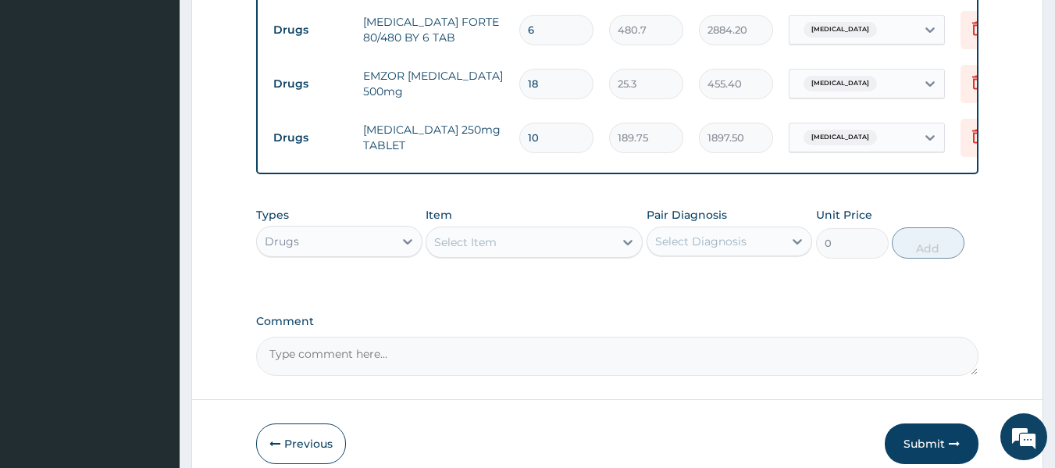
scroll to position [958, 0]
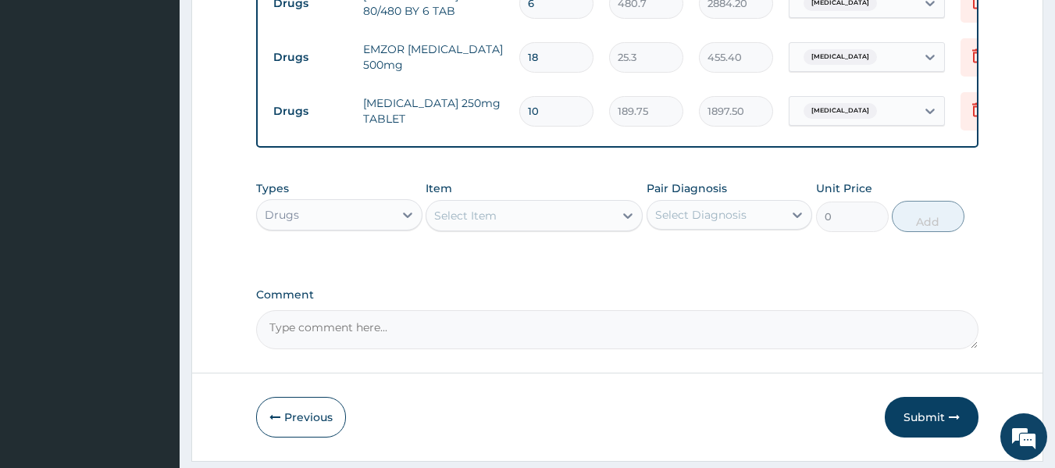
type input "10"
click at [556, 228] on div "Select Item" at bounding box center [519, 215] width 187 height 25
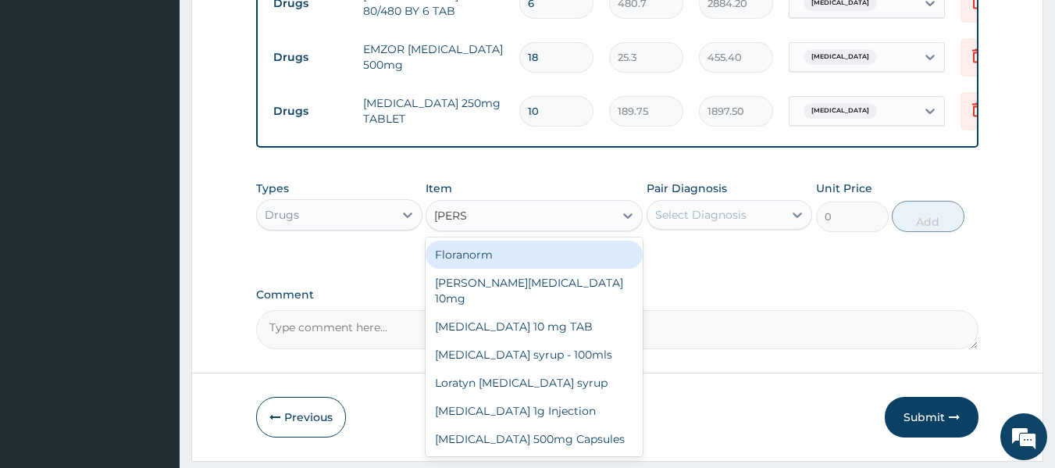
type input "LORAT"
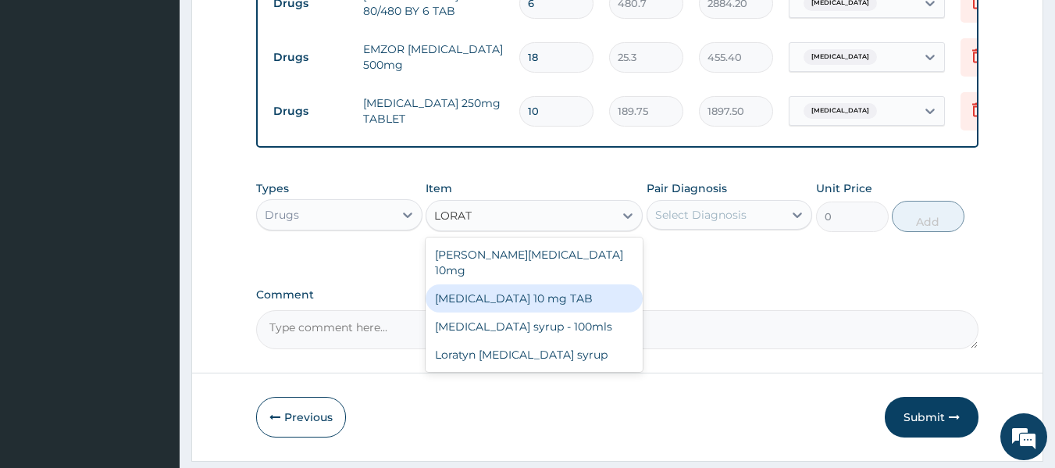
click at [525, 309] on div "[MEDICAL_DATA] 10 mg TAB" at bounding box center [534, 298] width 217 height 28
type input "63.25"
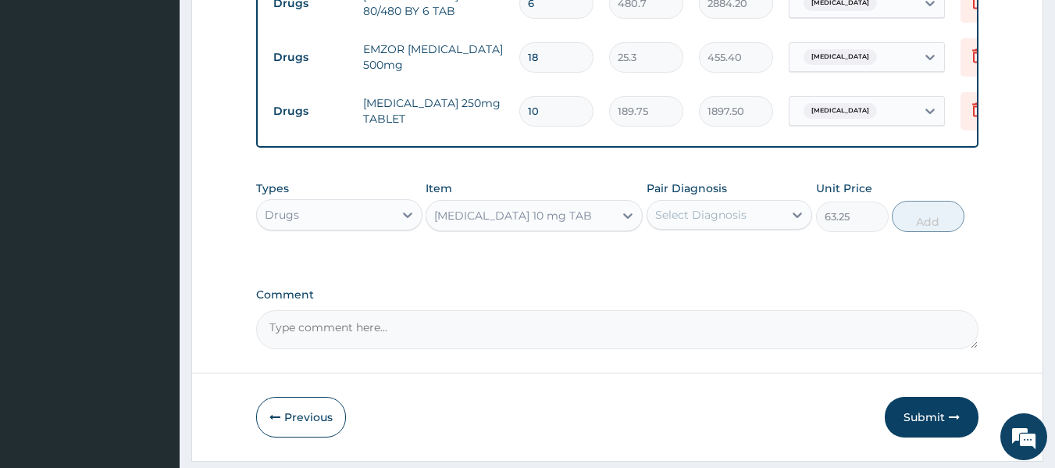
click at [495, 223] on div "[MEDICAL_DATA] 10 mg TAB" at bounding box center [513, 216] width 158 height 16
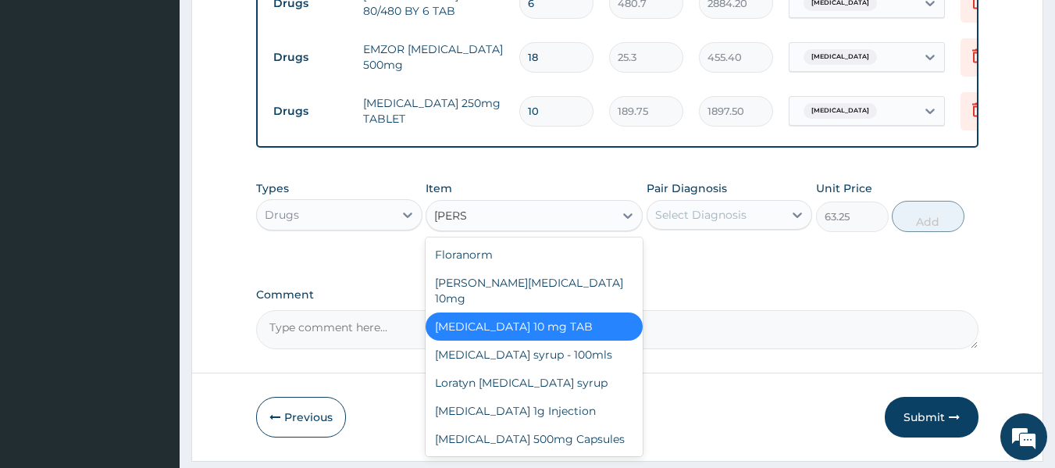
scroll to position [0, 0]
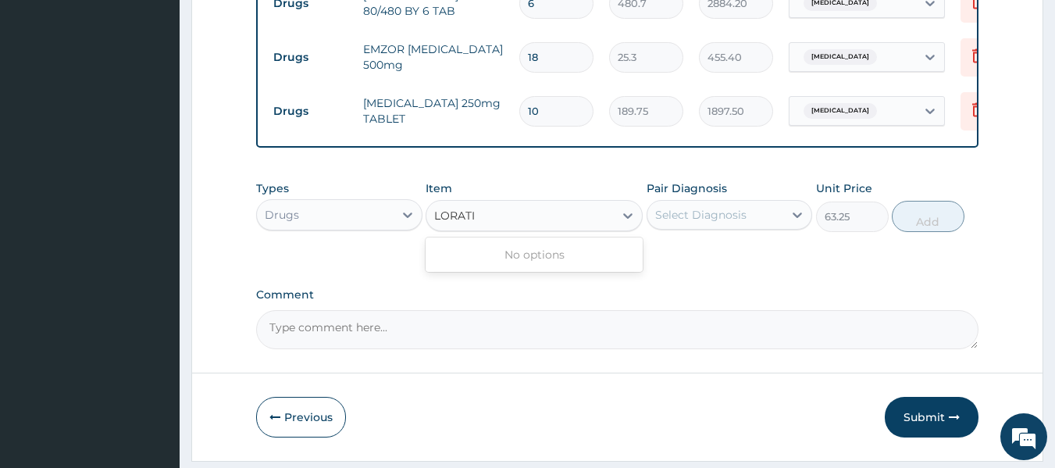
type input "LORAT"
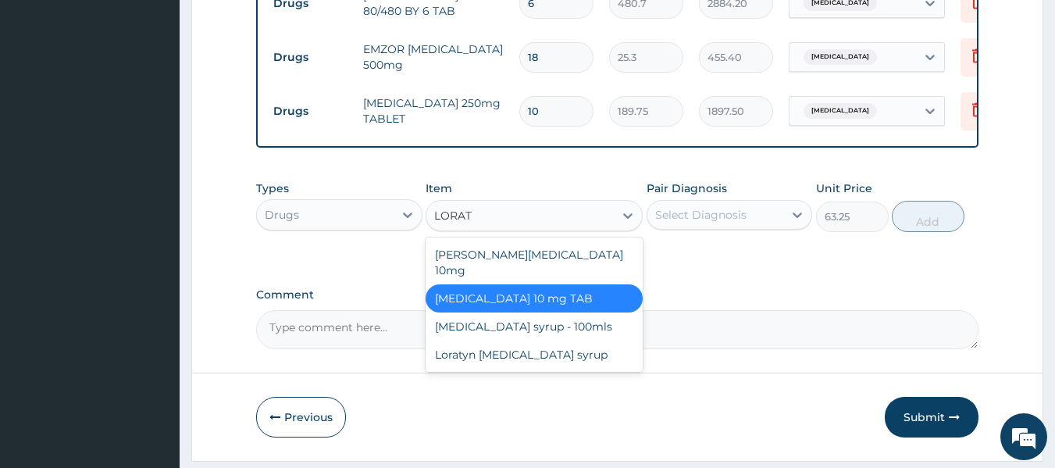
click at [549, 305] on div "[MEDICAL_DATA] 10 mg TAB" at bounding box center [534, 298] width 217 height 28
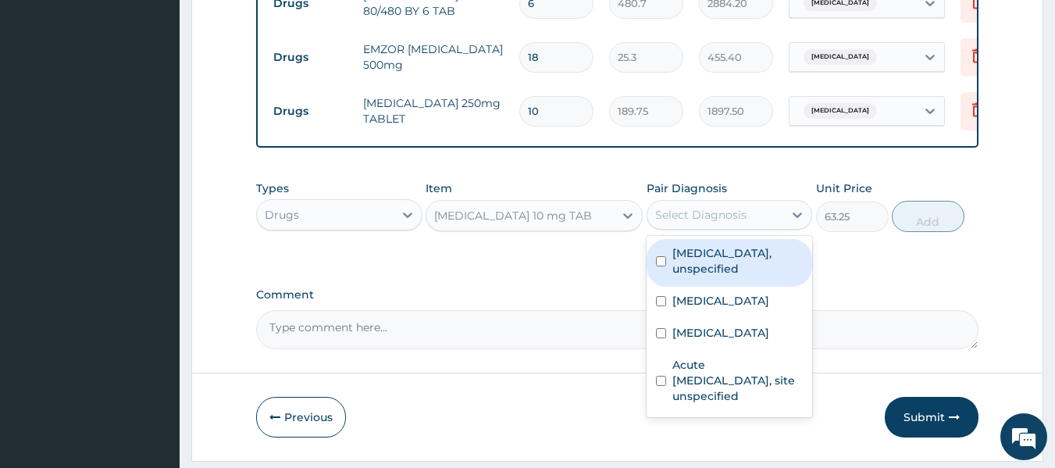
click at [690, 223] on div "Select Diagnosis" at bounding box center [700, 215] width 91 height 16
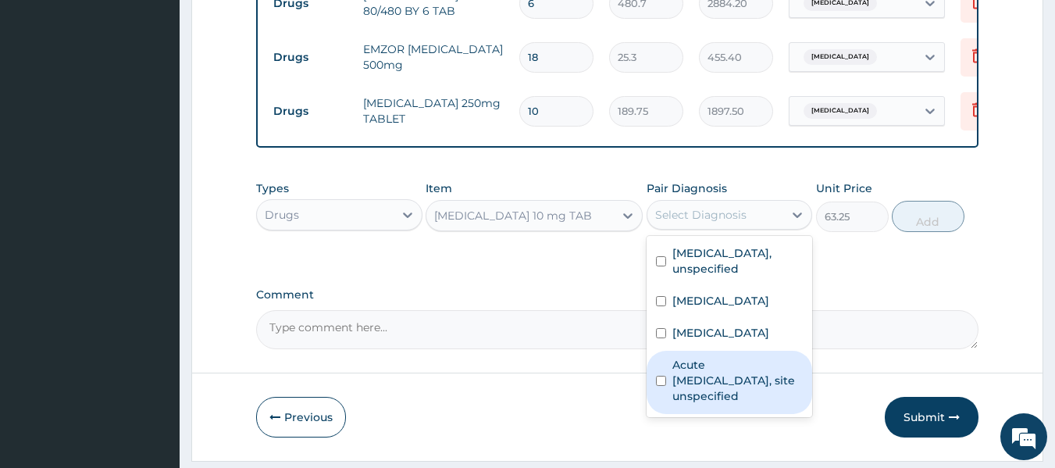
click at [661, 386] on input "checkbox" at bounding box center [661, 381] width 10 height 10
checkbox input "true"
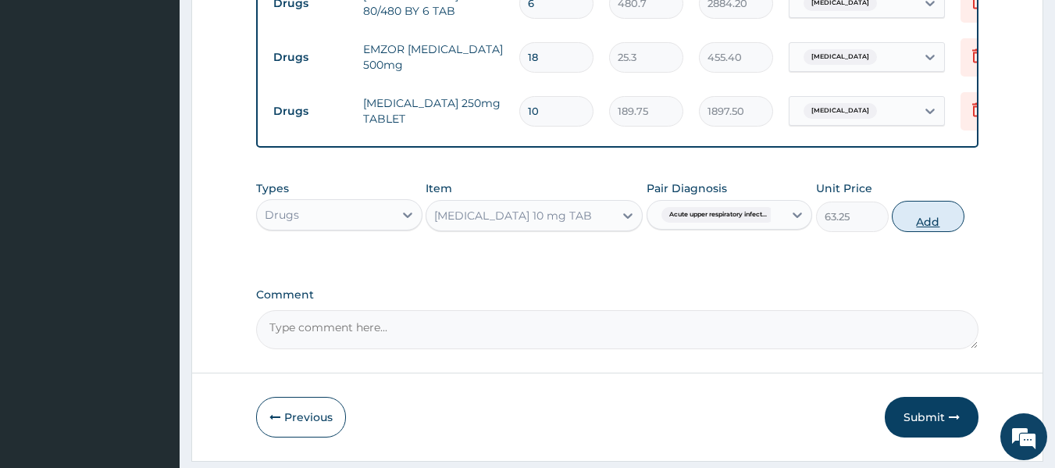
click at [926, 232] on button "Add" at bounding box center [928, 216] width 73 height 31
type input "0"
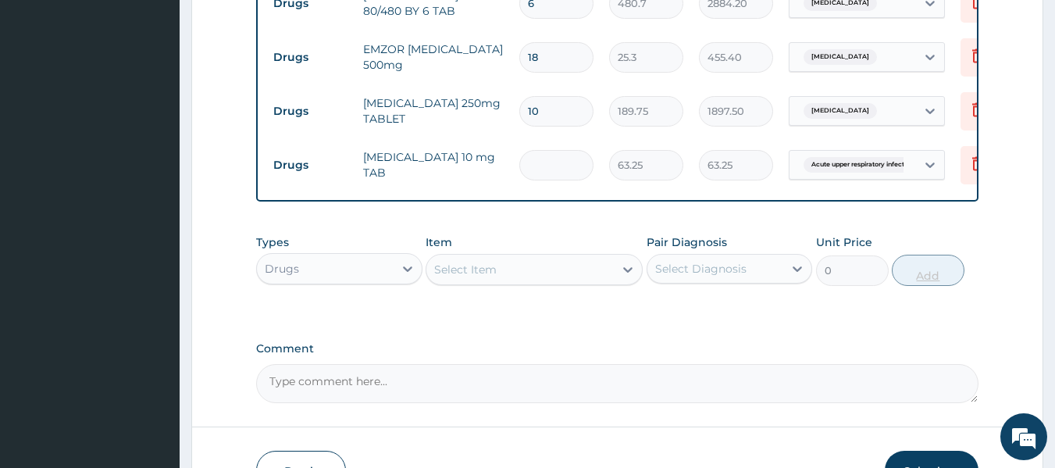
type input "0.00"
type input "5"
type input "316.25"
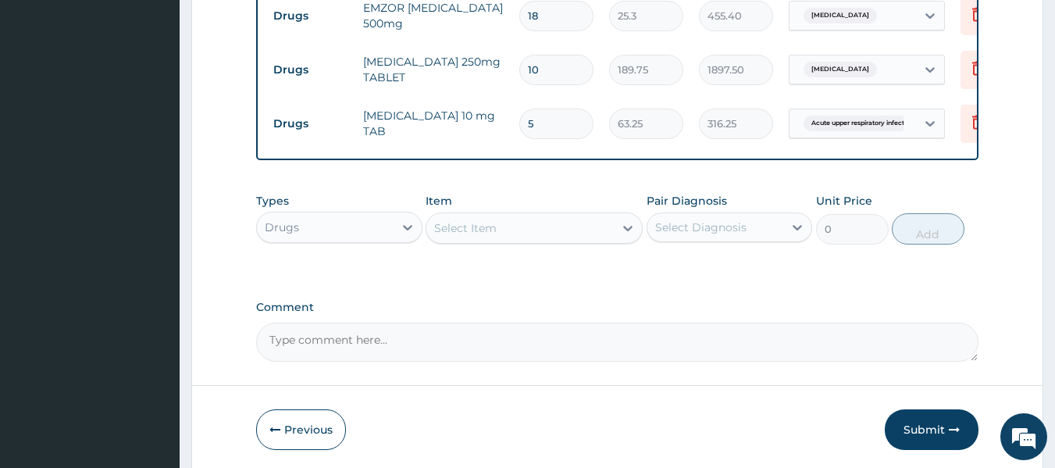
scroll to position [1082, 0]
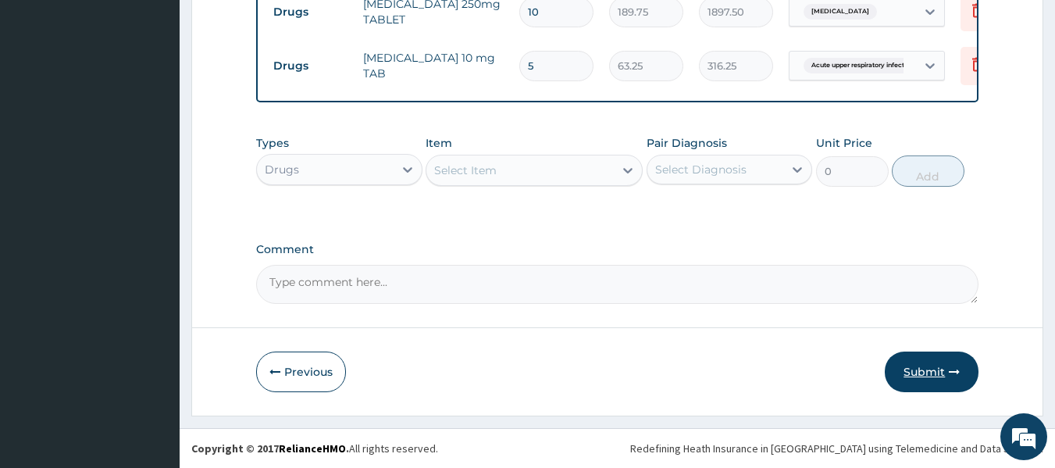
type input "5"
click at [920, 371] on button "Submit" at bounding box center [932, 371] width 94 height 41
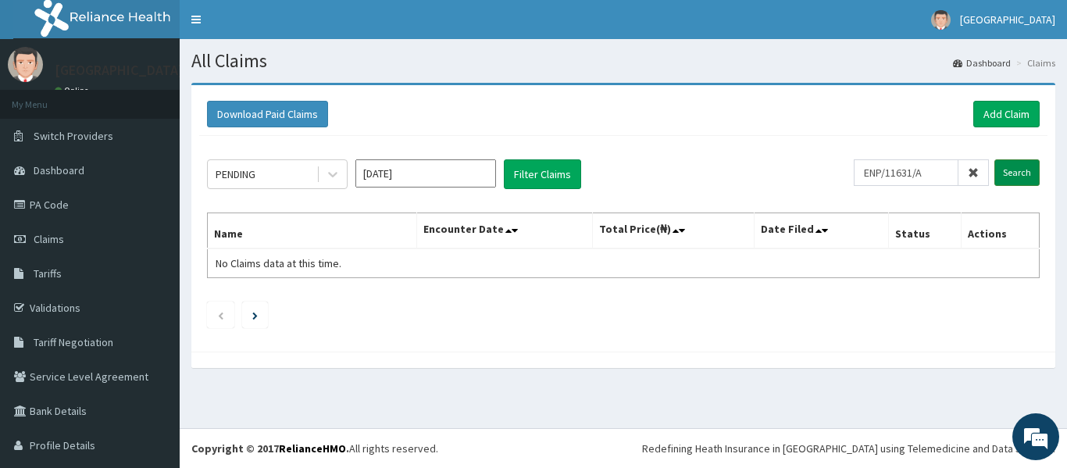
type input "ENP/11631/A"
click at [1002, 173] on input "Search" at bounding box center [1016, 172] width 45 height 27
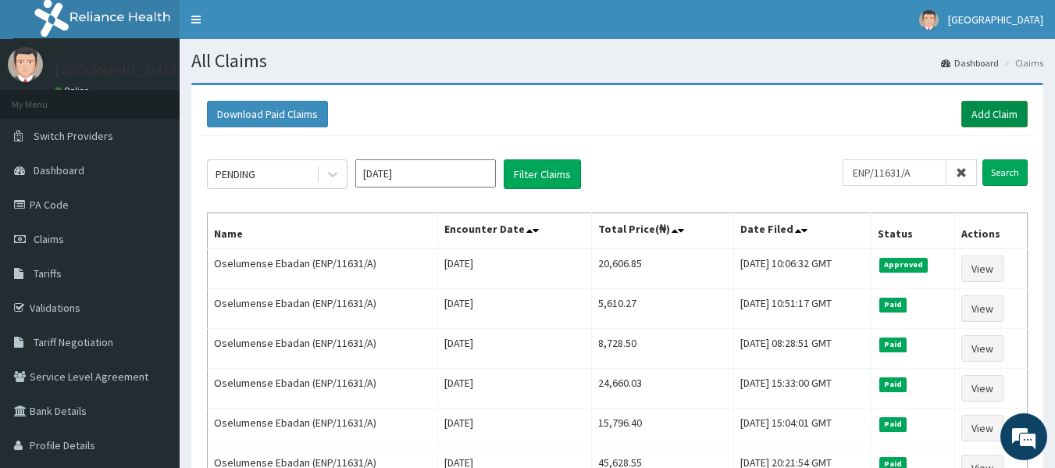
click at [999, 116] on link "Add Claim" at bounding box center [994, 114] width 66 height 27
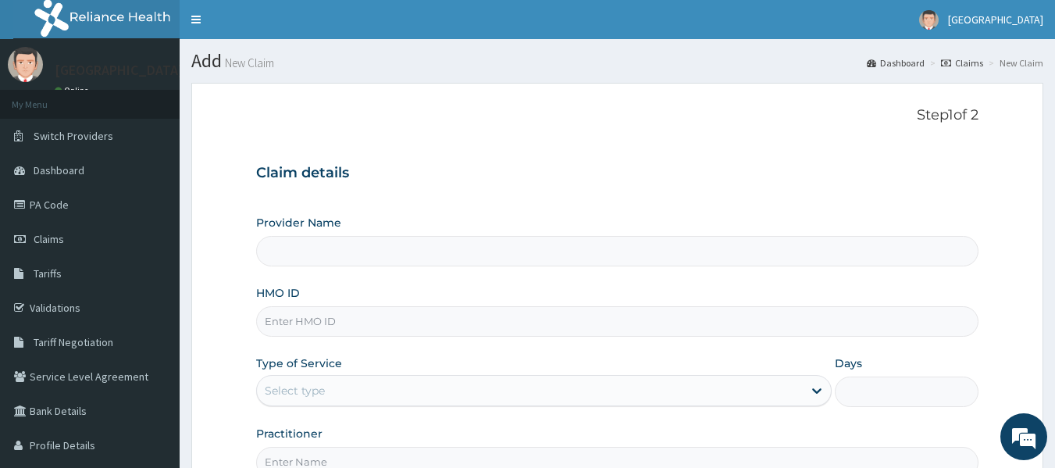
type input "Safeway Hospital And Maternity"
click at [621, 113] on p "Step 1 of 2" at bounding box center [617, 115] width 723 height 17
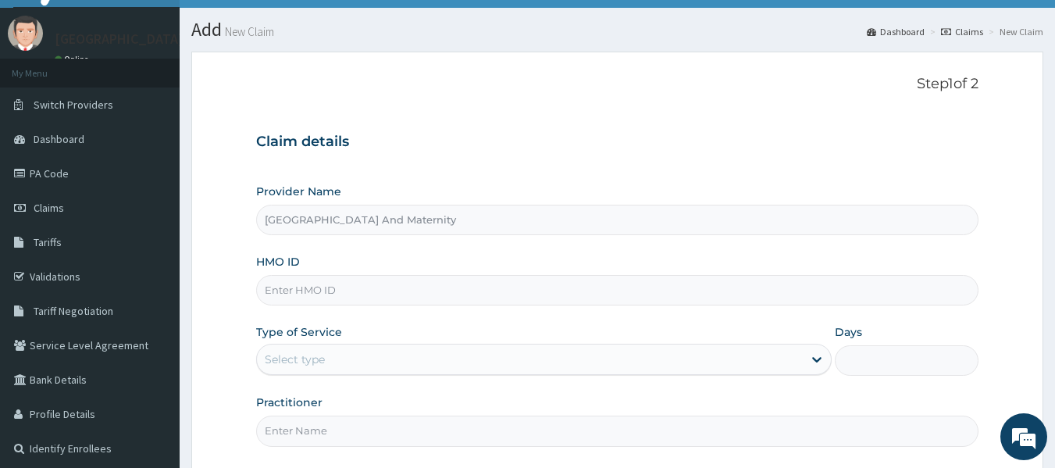
scroll to position [125, 0]
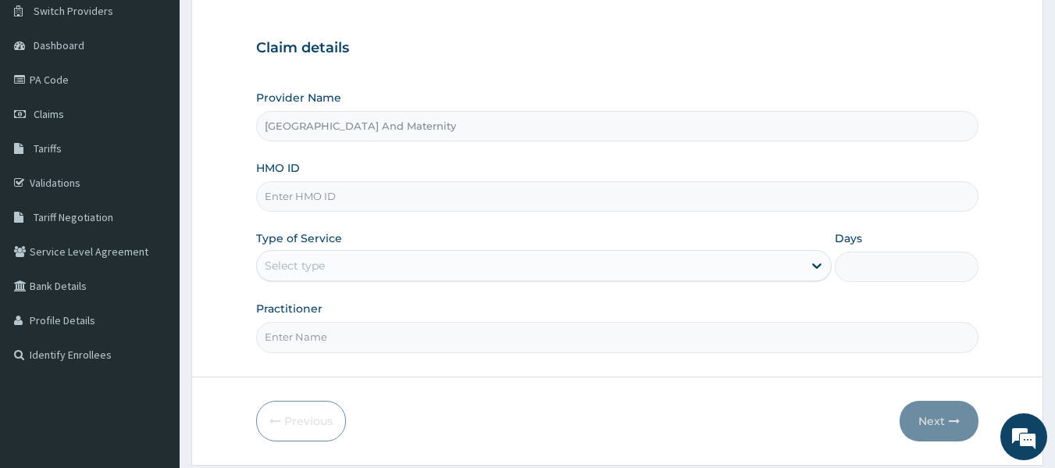
click at [354, 191] on input "HMO ID" at bounding box center [617, 196] width 723 height 30
type input "LBP/10332/B"
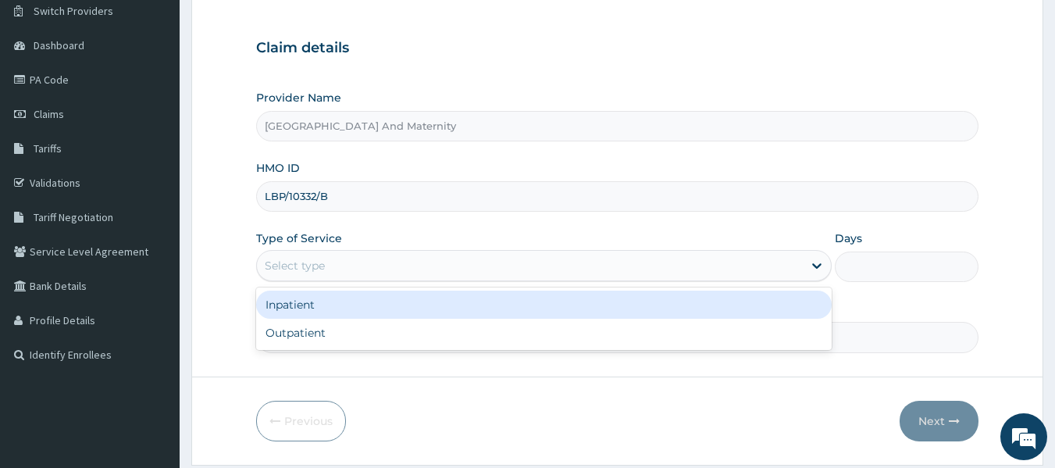
click at [309, 273] on div "Select type" at bounding box center [295, 266] width 60 height 16
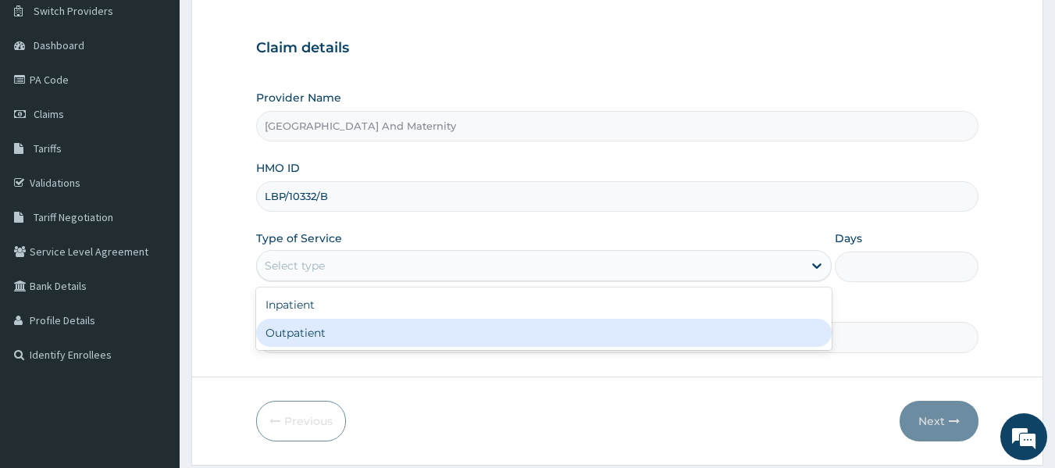
click at [287, 334] on div "Outpatient" at bounding box center [544, 333] width 576 height 28
type input "1"
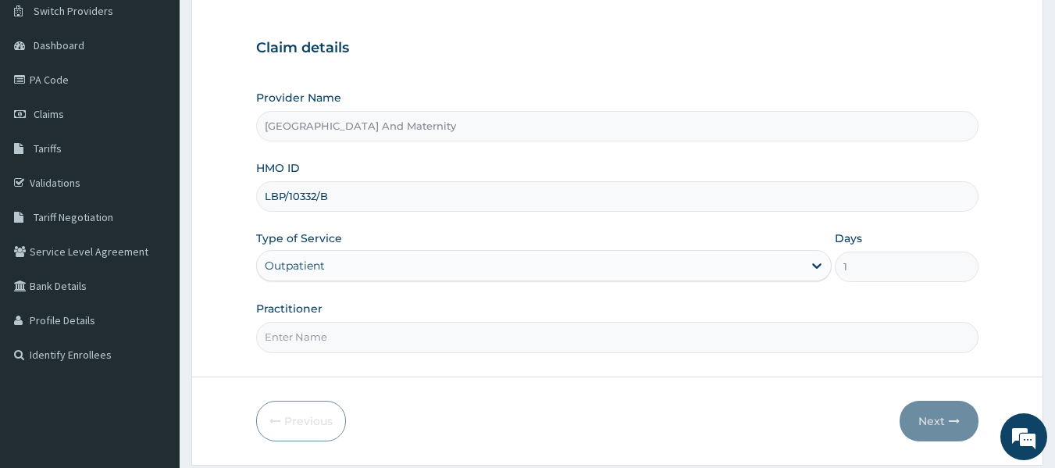
click at [307, 342] on input "Practitioner" at bounding box center [617, 337] width 723 height 30
type input "DR UKPAI"
click at [933, 419] on button "Next" at bounding box center [939, 421] width 79 height 41
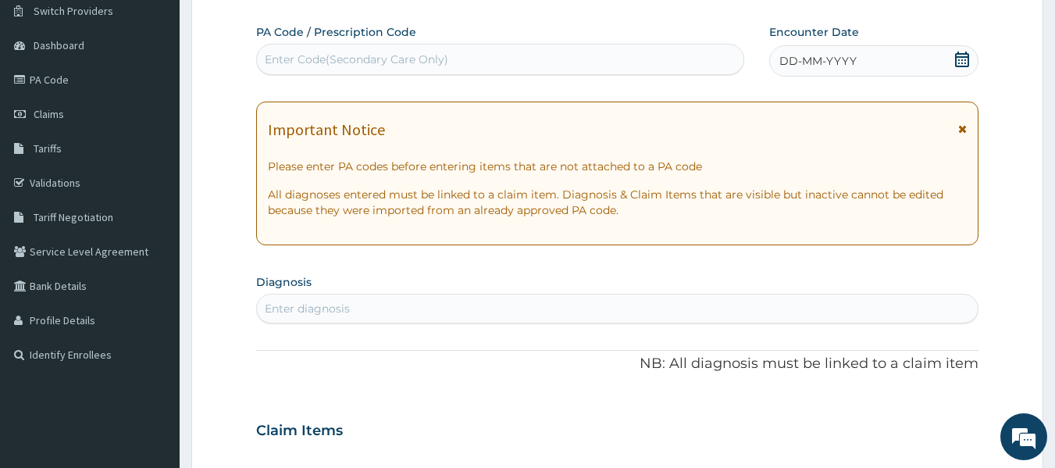
click at [964, 59] on icon at bounding box center [962, 60] width 16 height 16
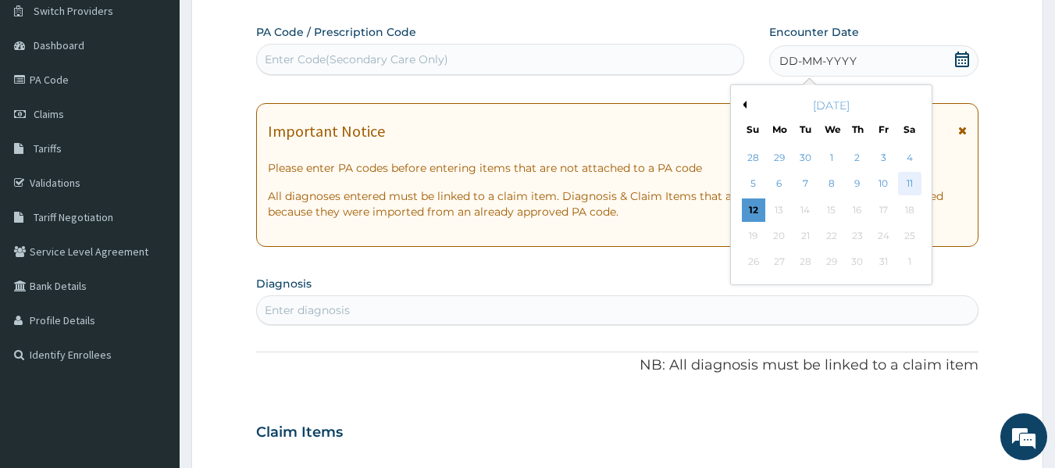
click at [910, 183] on div "11" at bounding box center [909, 184] width 23 height 23
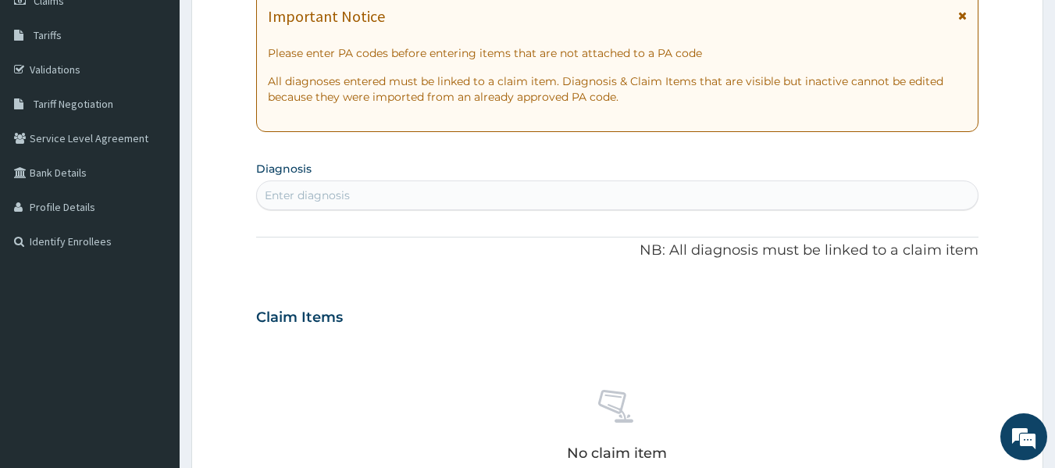
scroll to position [251, 0]
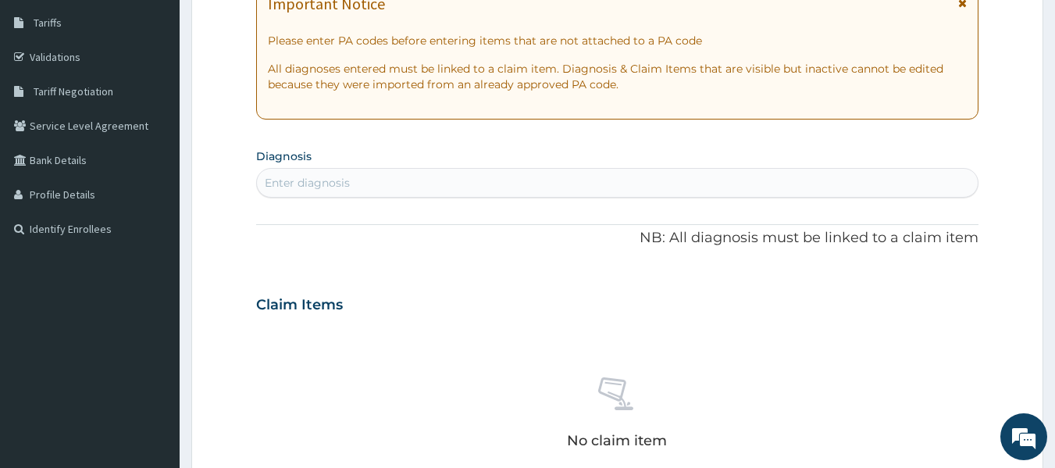
click at [380, 179] on div "Enter diagnosis" at bounding box center [618, 182] width 722 height 25
type input "MALARIA"
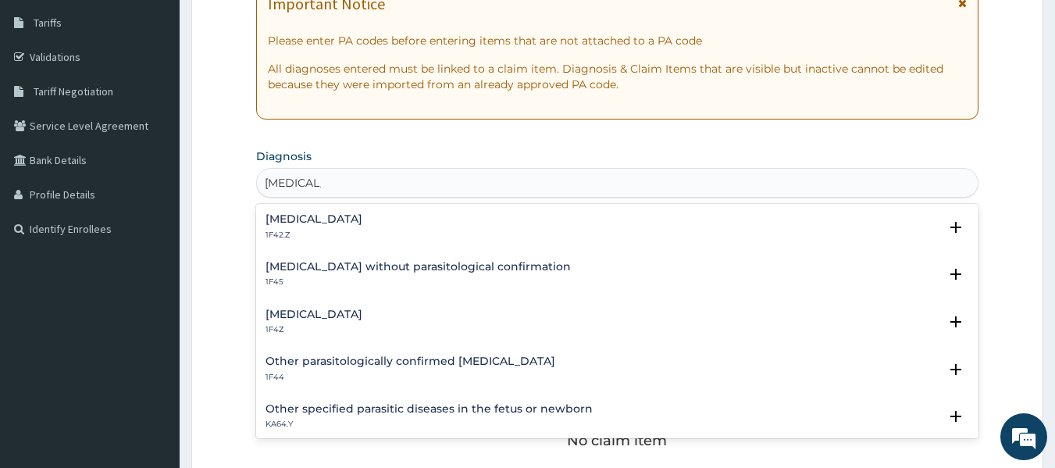
click at [301, 314] on h4 "Malaria, unspecified" at bounding box center [314, 315] width 97 height 12
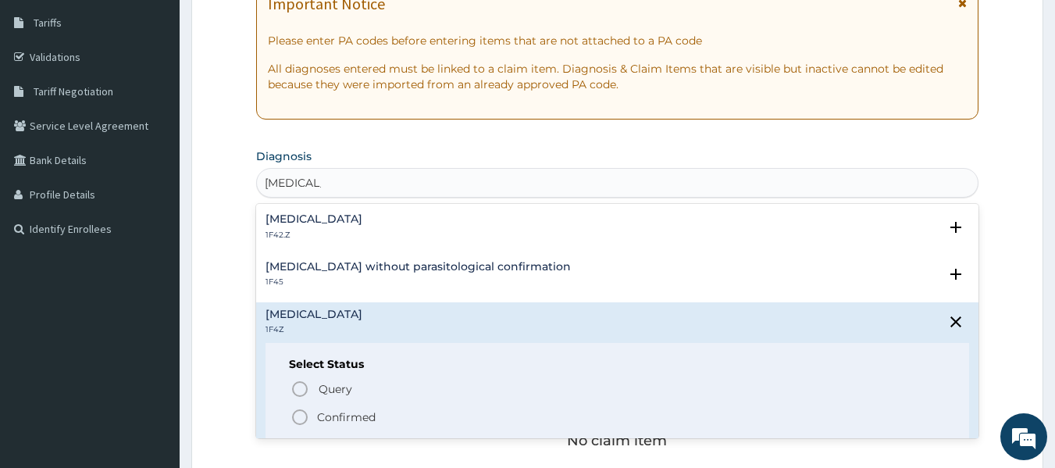
click at [296, 408] on icon "status option filled" at bounding box center [300, 417] width 19 height 19
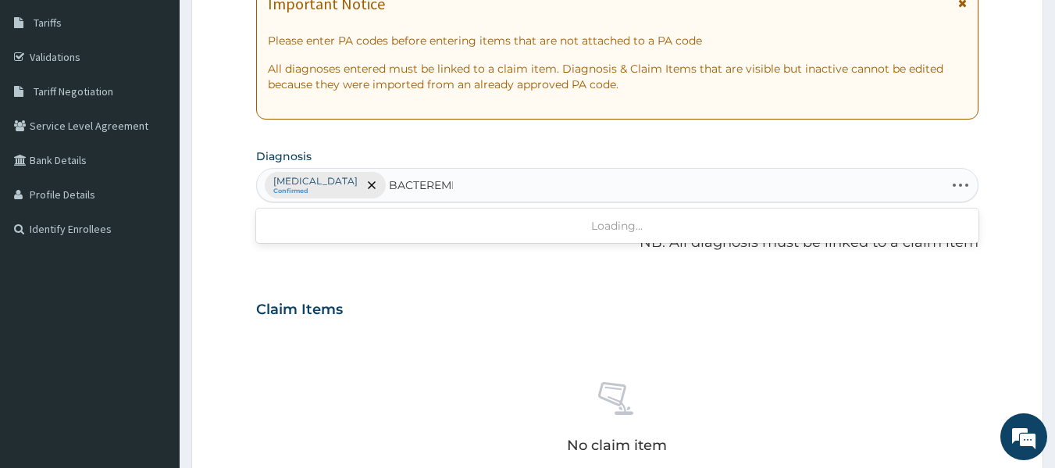
type input "BACTEREMIA"
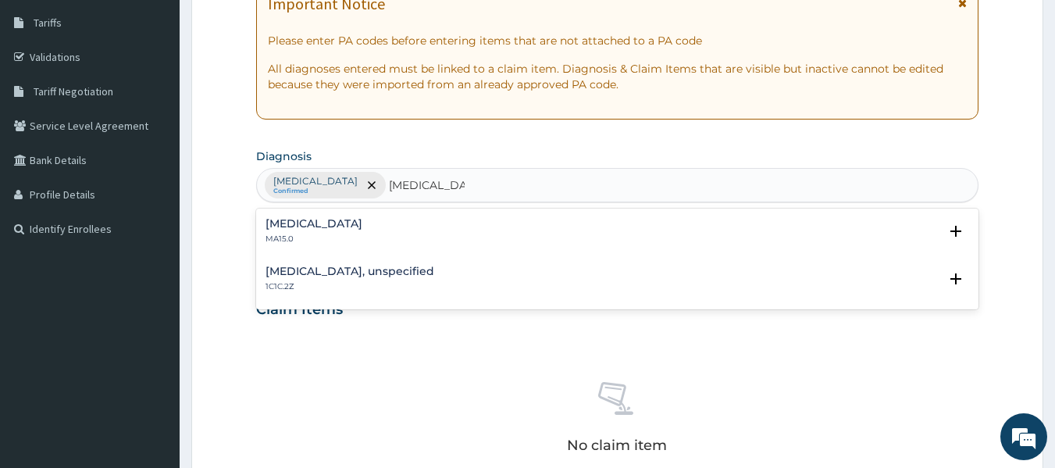
click at [300, 224] on h4 "Bacteraemia" at bounding box center [314, 224] width 97 height 12
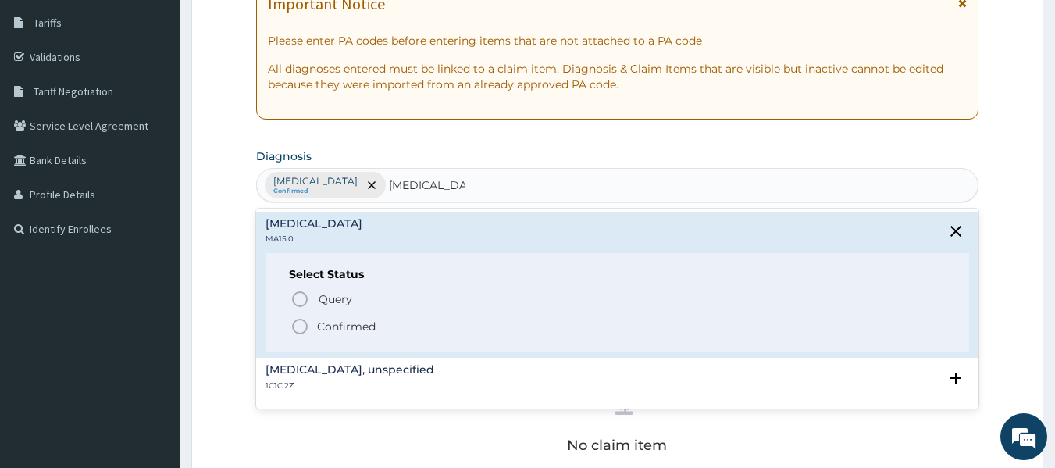
click at [302, 329] on icon "status option filled" at bounding box center [300, 326] width 19 height 19
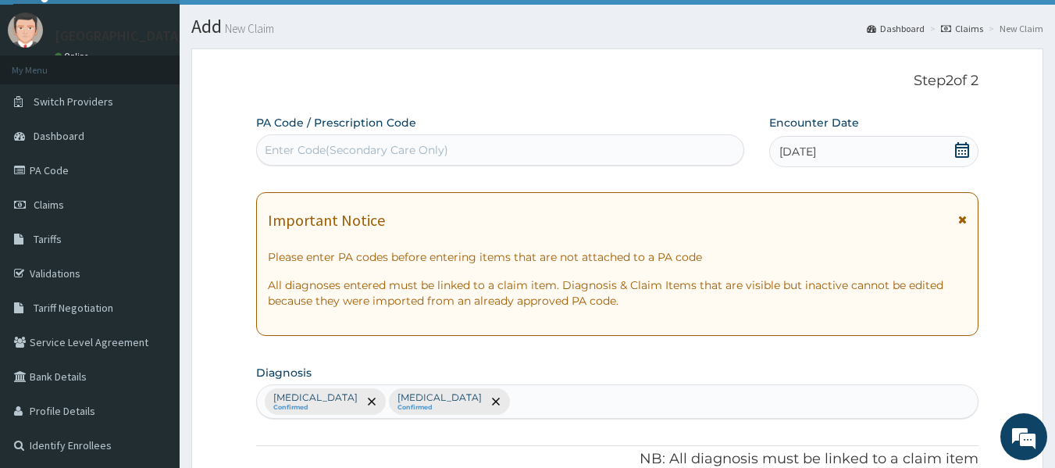
scroll to position [2, 0]
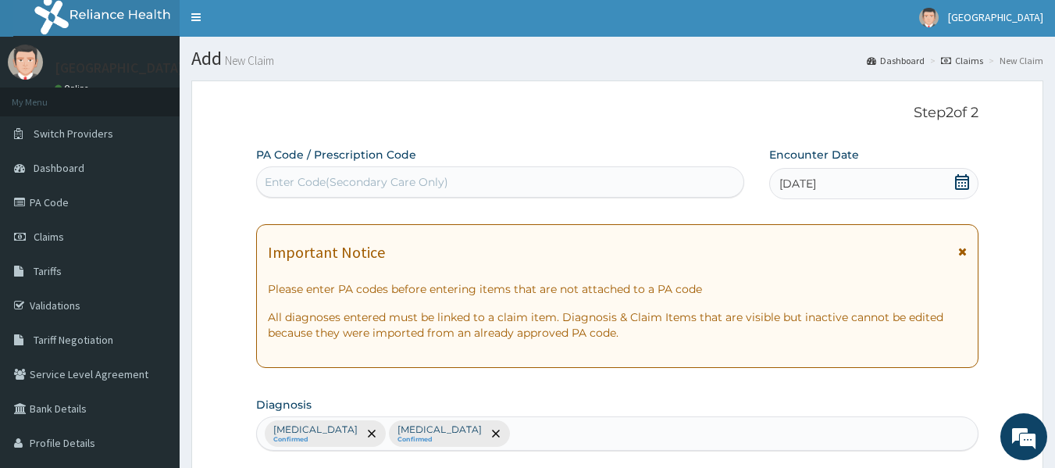
click at [516, 189] on div "Enter Code(Secondary Care Only)" at bounding box center [500, 181] width 487 height 25
type input "PA/BA1065"
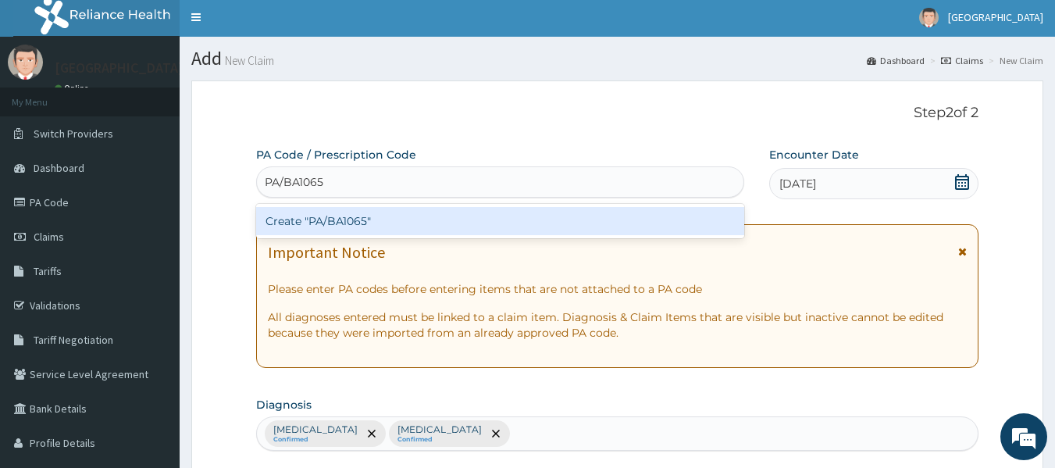
click at [423, 221] on div "Create "PA/BA1065"" at bounding box center [500, 221] width 489 height 28
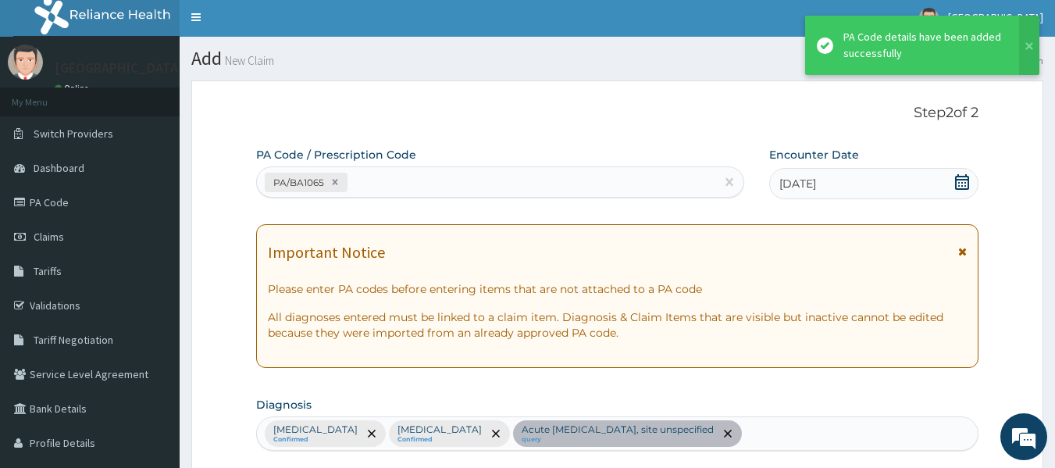
scroll to position [416, 0]
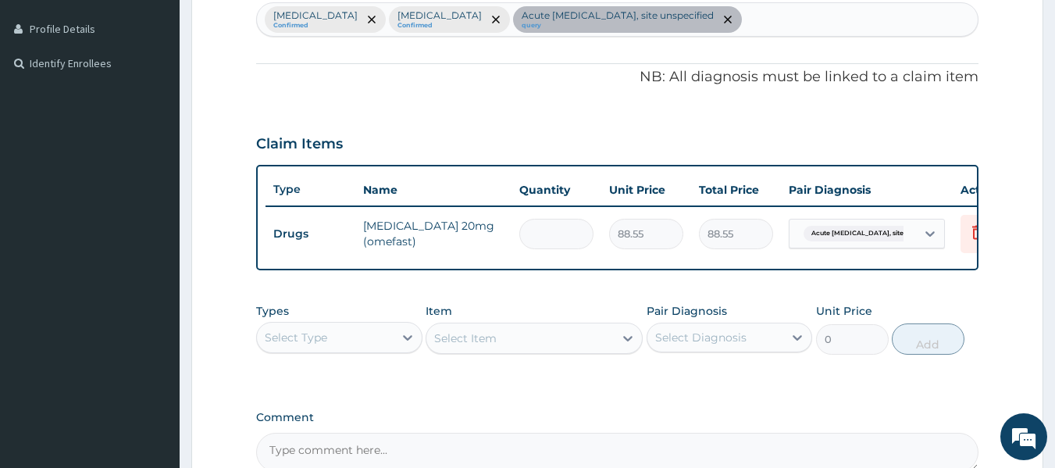
type input "0.00"
type input "7"
type input "619.85"
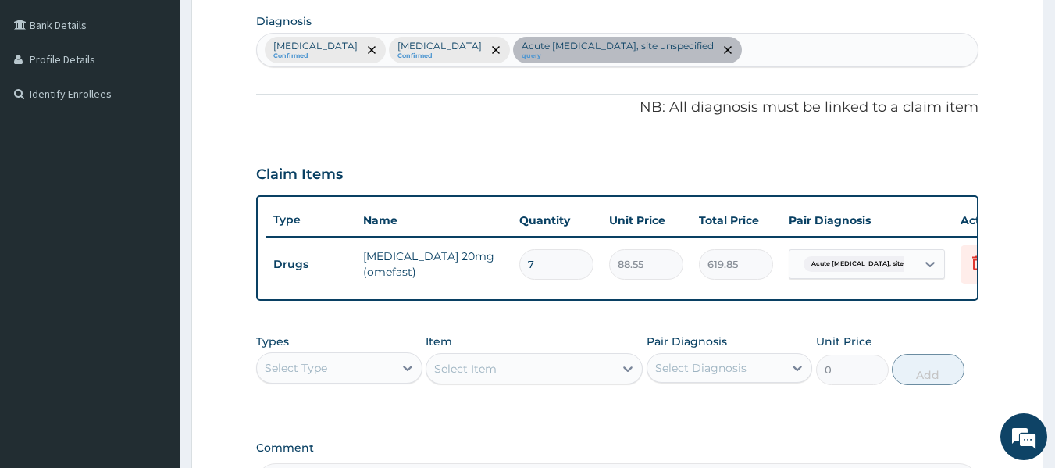
scroll to position [392, 0]
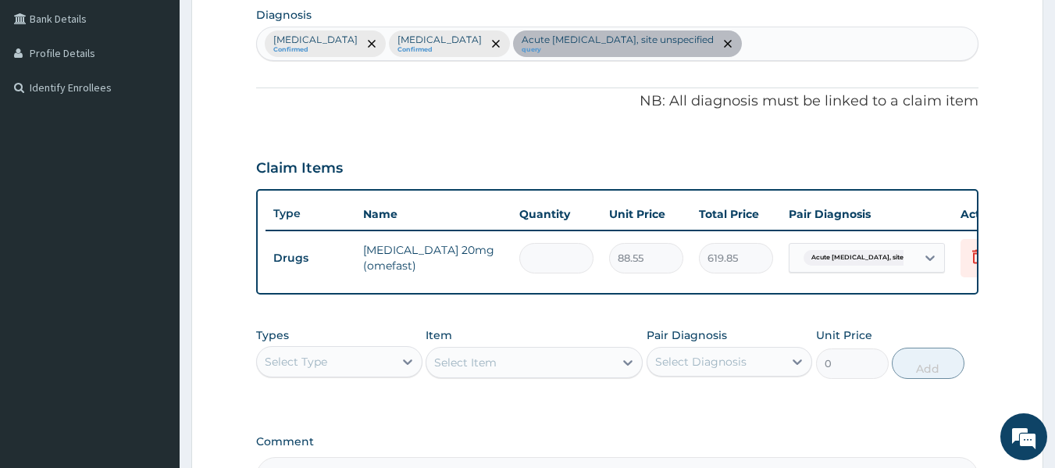
type input "0.00"
type input "1"
type input "88.55"
type input "15"
type input "1328.25"
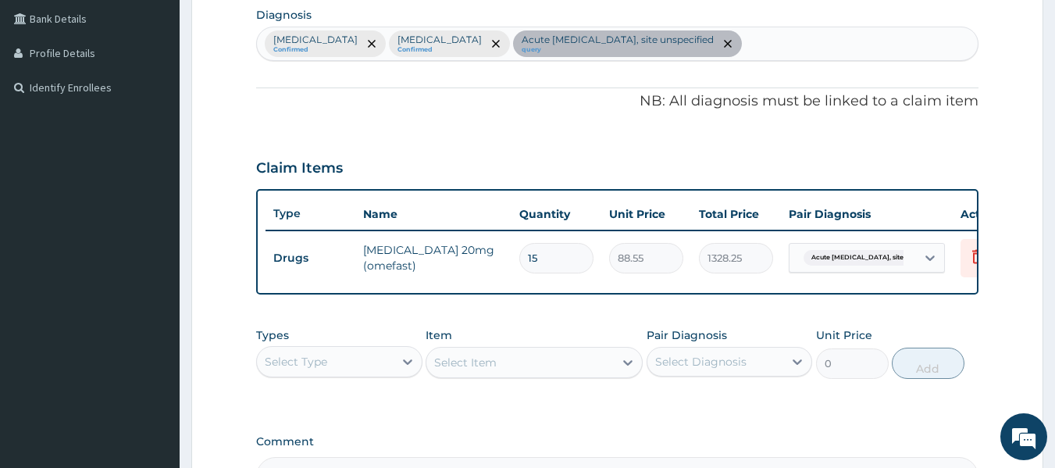
type input "1"
type input "88.55"
type input "14"
type input "1239.70"
type input "14"
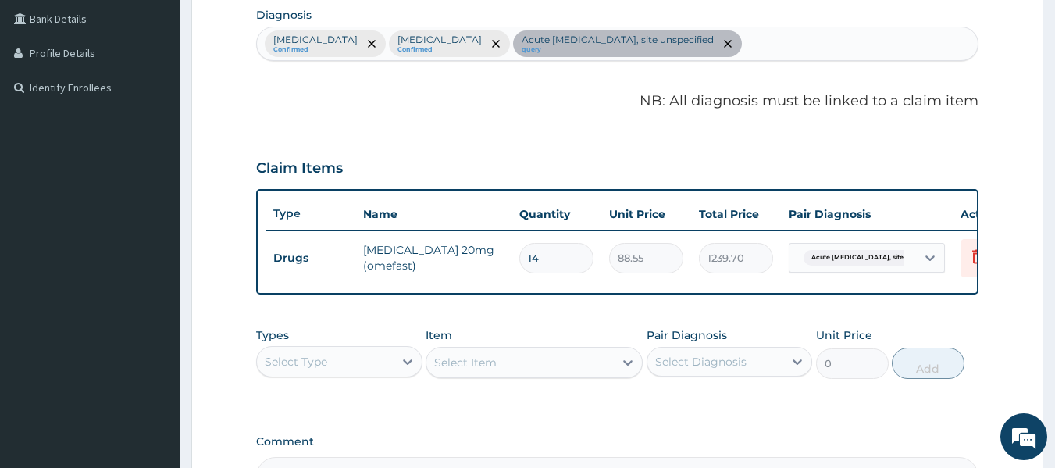
click at [578, 168] on div "Claim Items" at bounding box center [617, 164] width 723 height 41
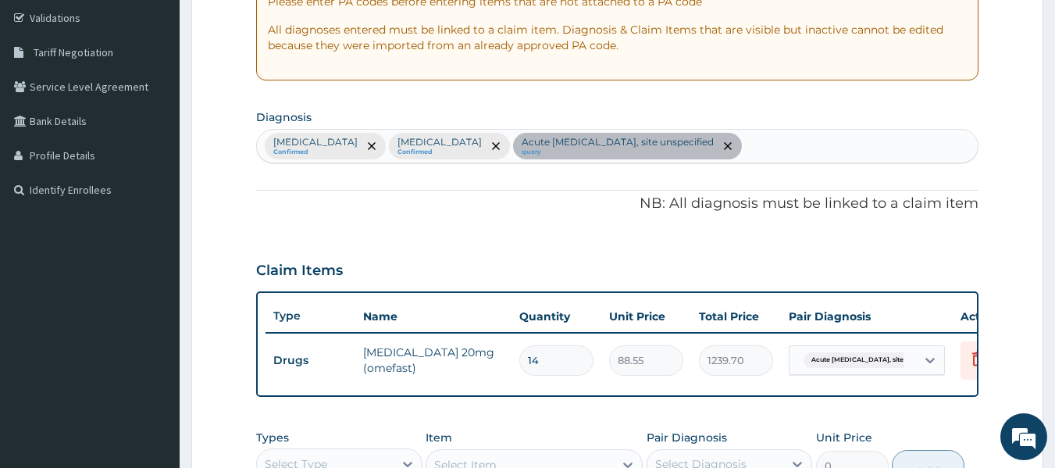
scroll to position [280, 0]
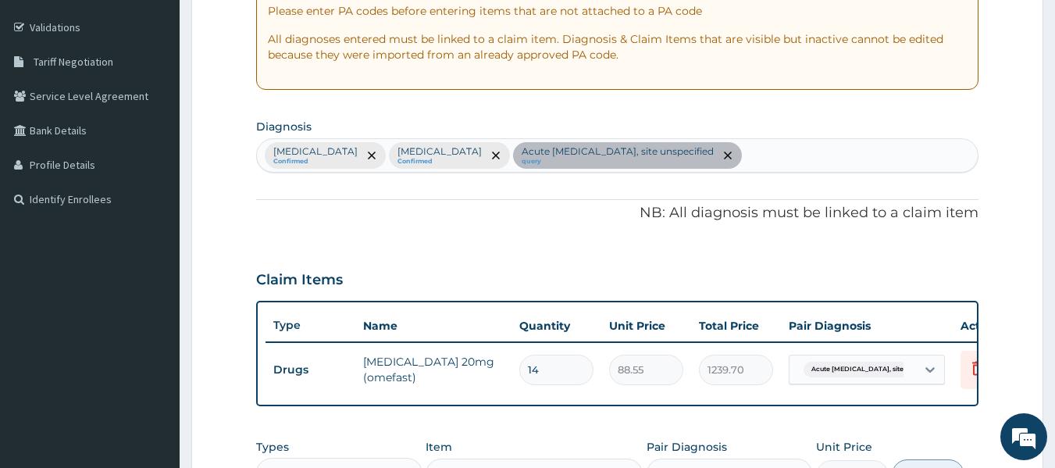
click at [725, 138] on div "Malaria, unspecified Confirmed Bacteraemia Confirmed Acute peptic ulcer, site u…" at bounding box center [617, 155] width 723 height 34
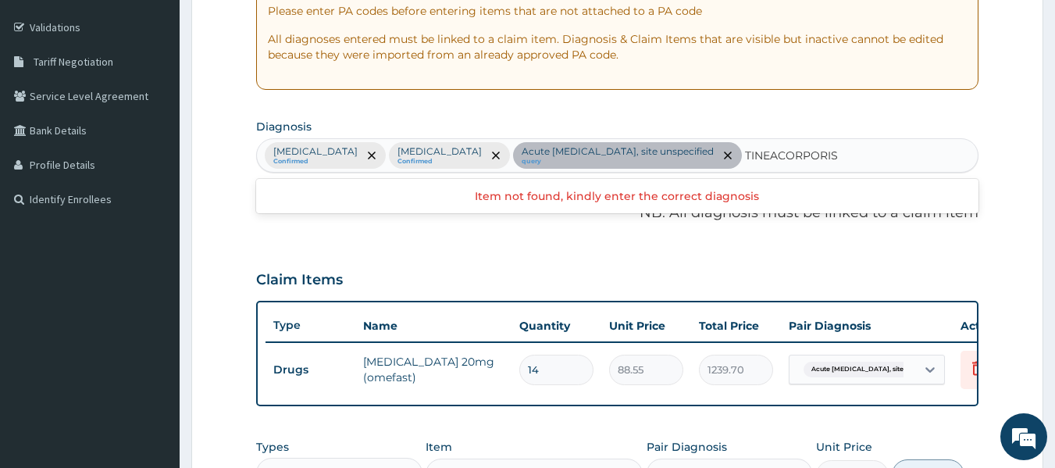
click at [745, 158] on input "TINEACORPORIS" at bounding box center [792, 156] width 95 height 16
type input "TINEA CORPORIS"
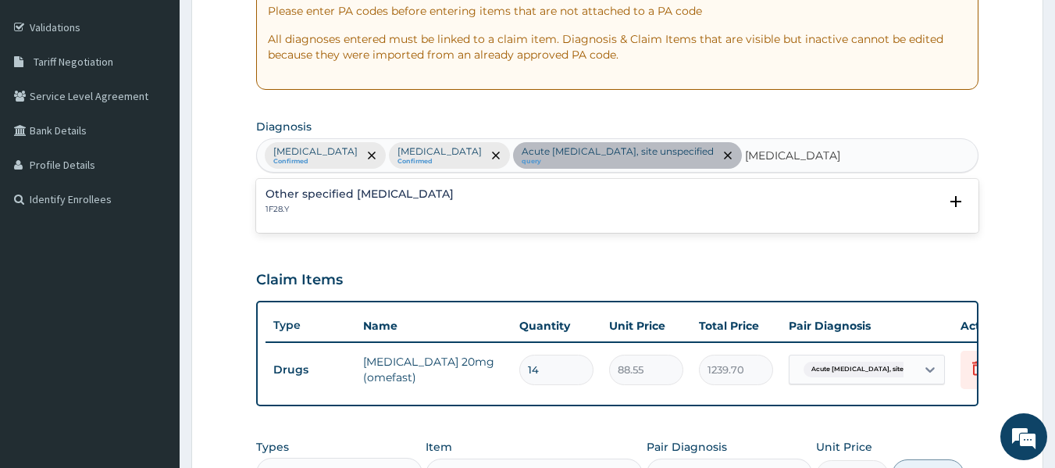
click at [426, 194] on h4 "Other specified dermatophytosis" at bounding box center [360, 194] width 188 height 12
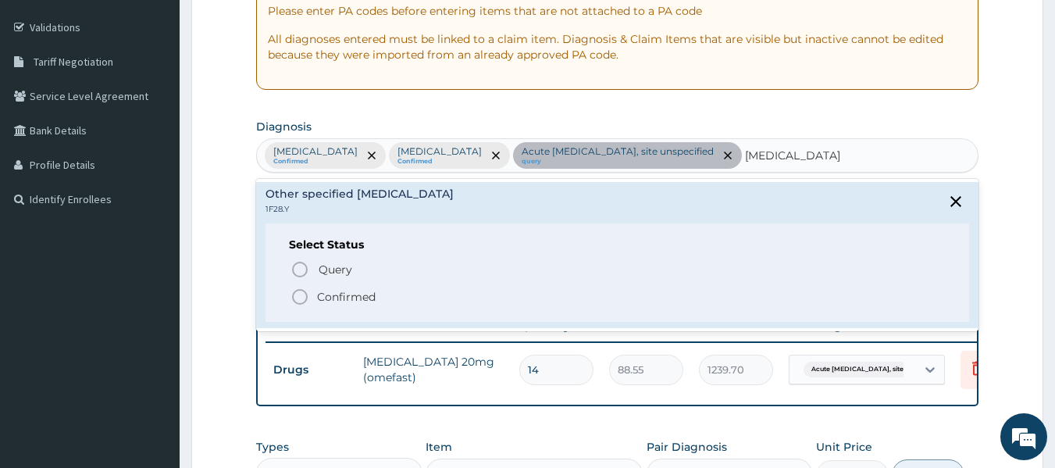
click at [302, 291] on circle "status option filled" at bounding box center [300, 297] width 14 height 14
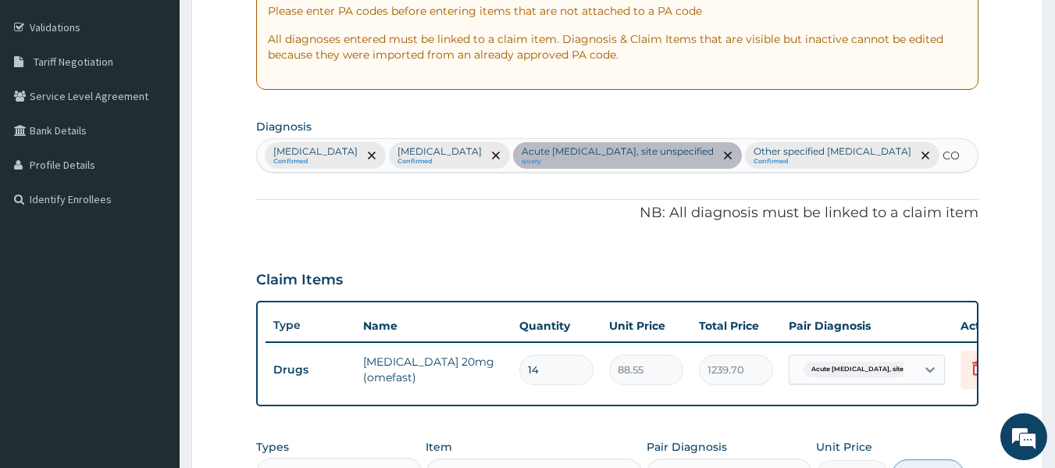
type input "C"
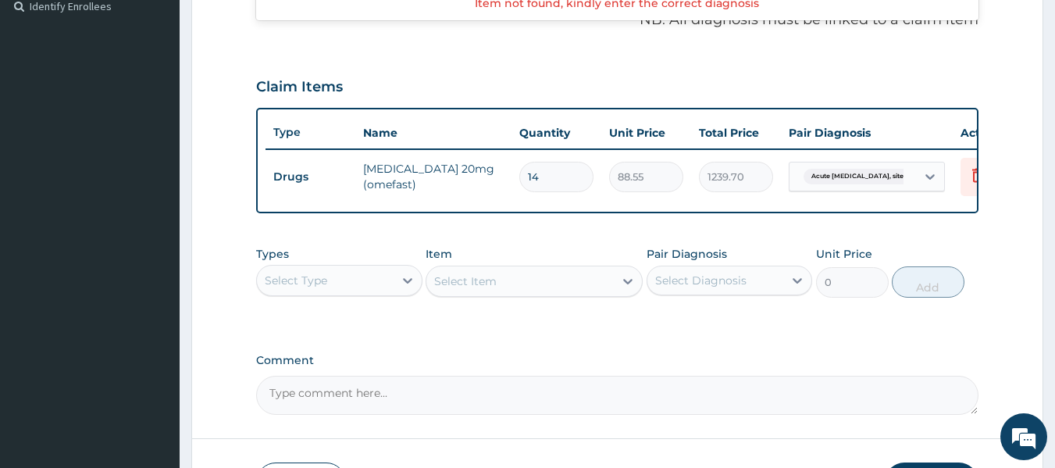
scroll to position [483, 0]
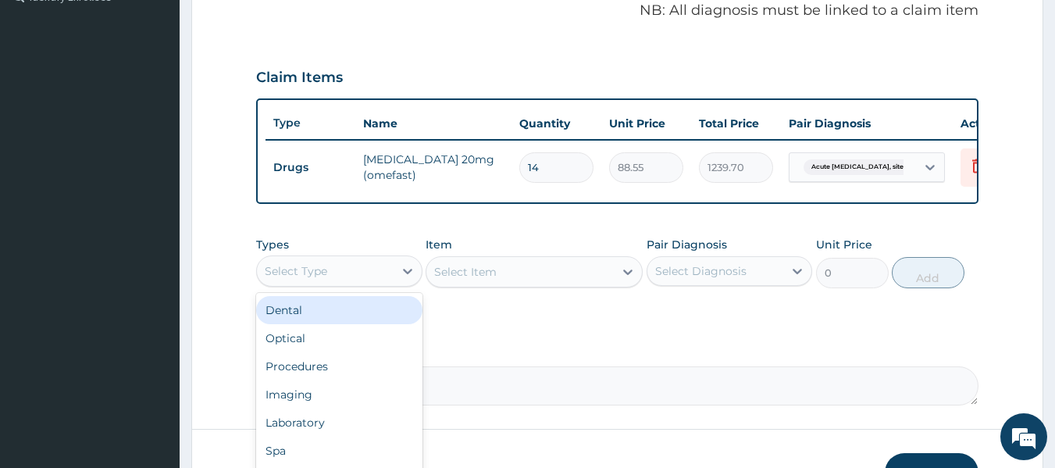
click at [335, 284] on div "Select Type" at bounding box center [325, 271] width 137 height 25
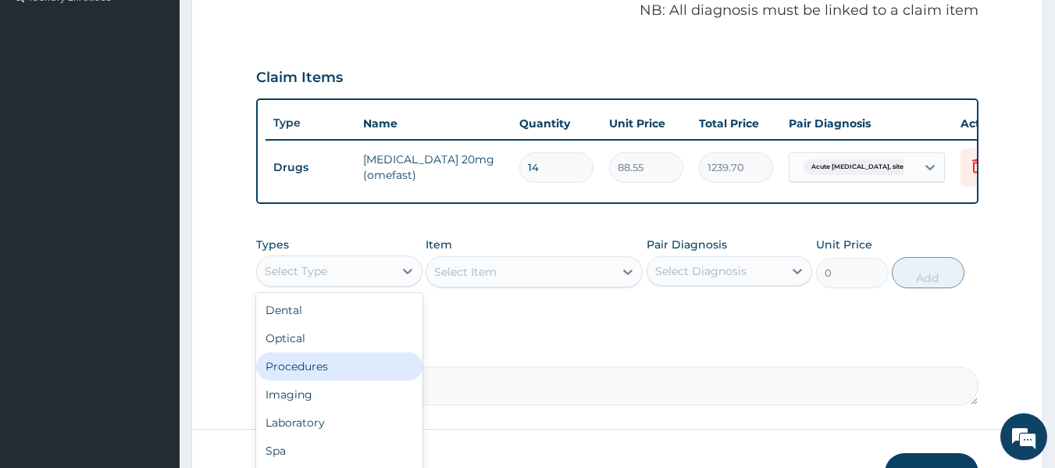
click at [331, 377] on div "Procedures" at bounding box center [339, 366] width 166 height 28
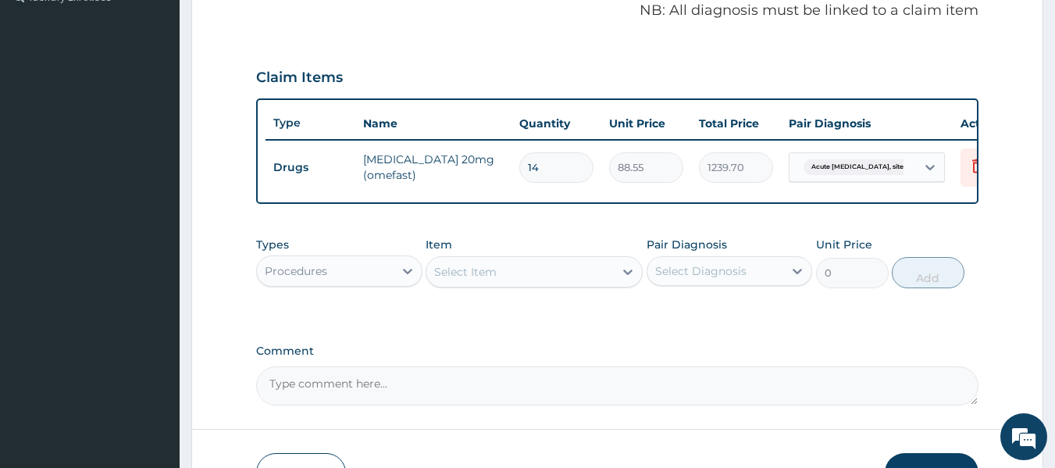
click at [488, 264] on div "Item Select Item" at bounding box center [534, 263] width 217 height 52
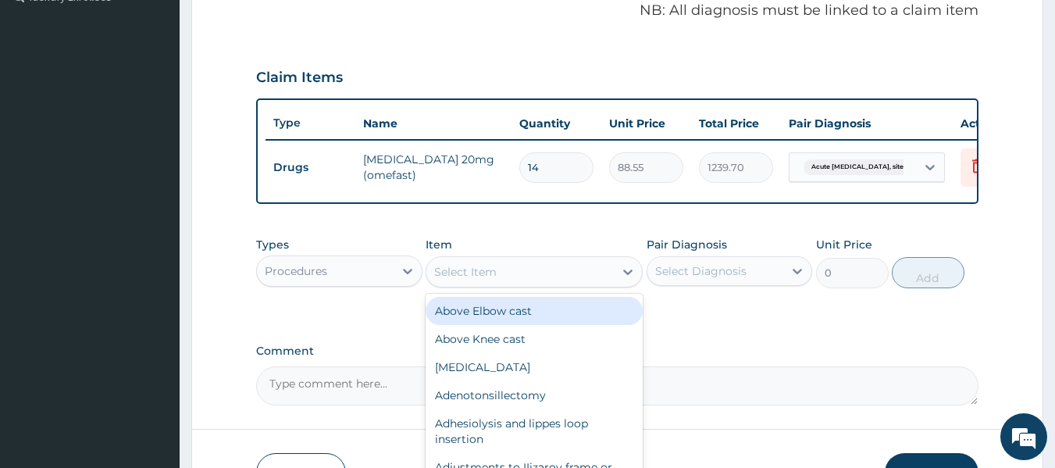
click at [482, 278] on div "Select Item" at bounding box center [465, 272] width 62 height 16
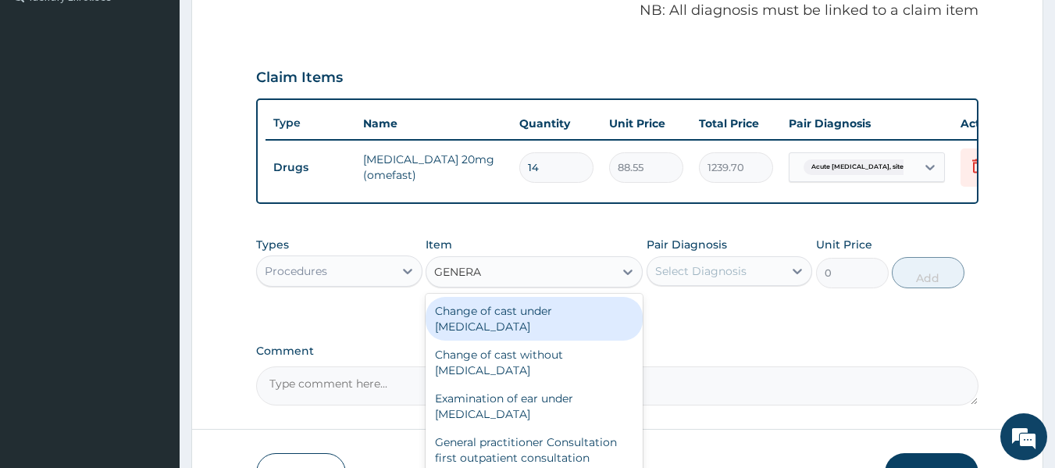
type input "GENERAL"
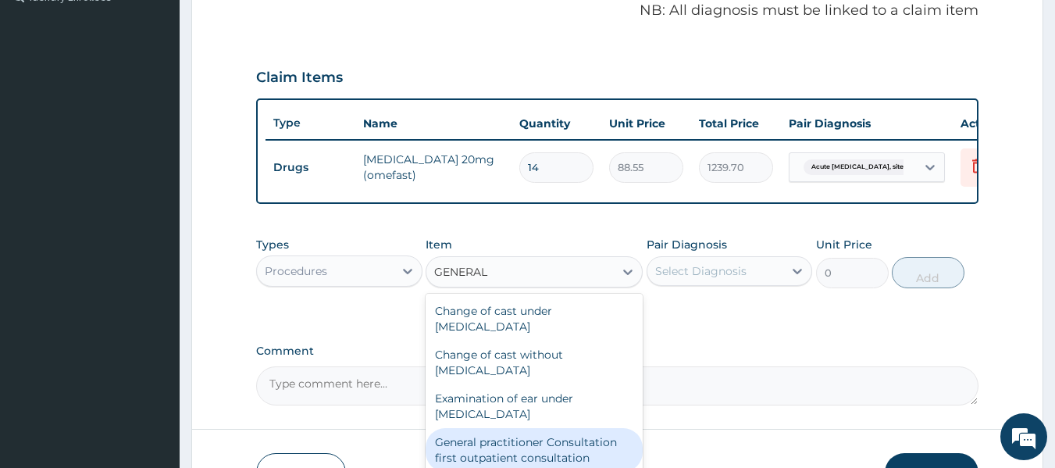
click at [528, 455] on div "General practitioner Consultation first outpatient consultation" at bounding box center [534, 450] width 217 height 44
type input "3795"
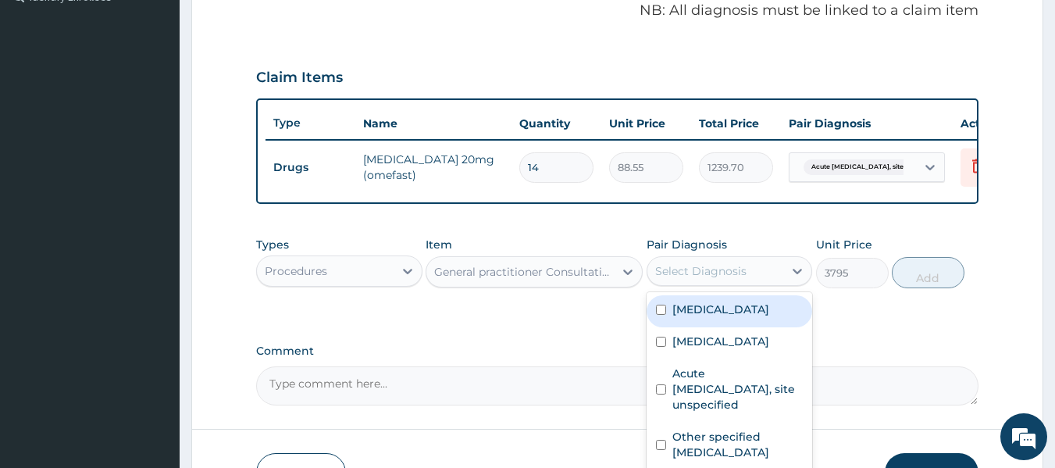
click at [697, 276] on div "Select Diagnosis" at bounding box center [700, 271] width 91 height 16
click at [660, 315] on input "checkbox" at bounding box center [661, 310] width 10 height 10
checkbox input "true"
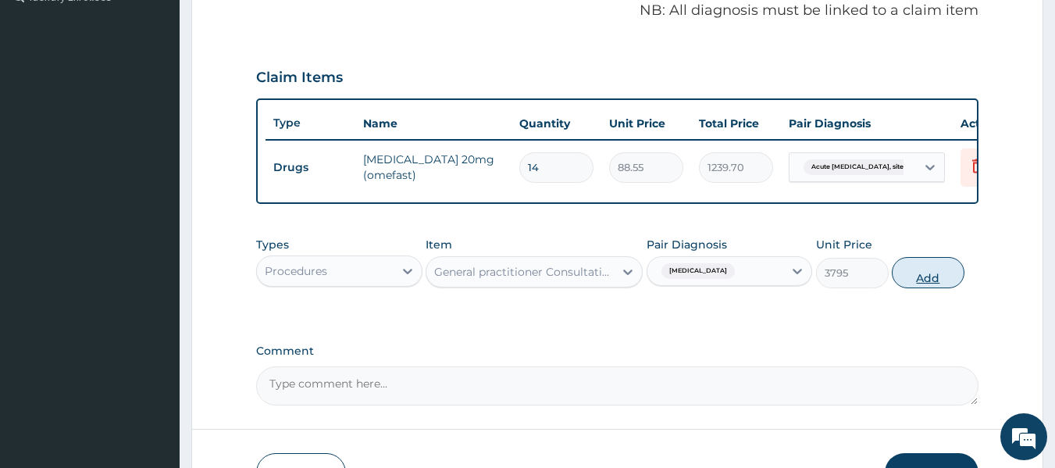
click at [922, 288] on button "Add" at bounding box center [928, 272] width 73 height 31
type input "0"
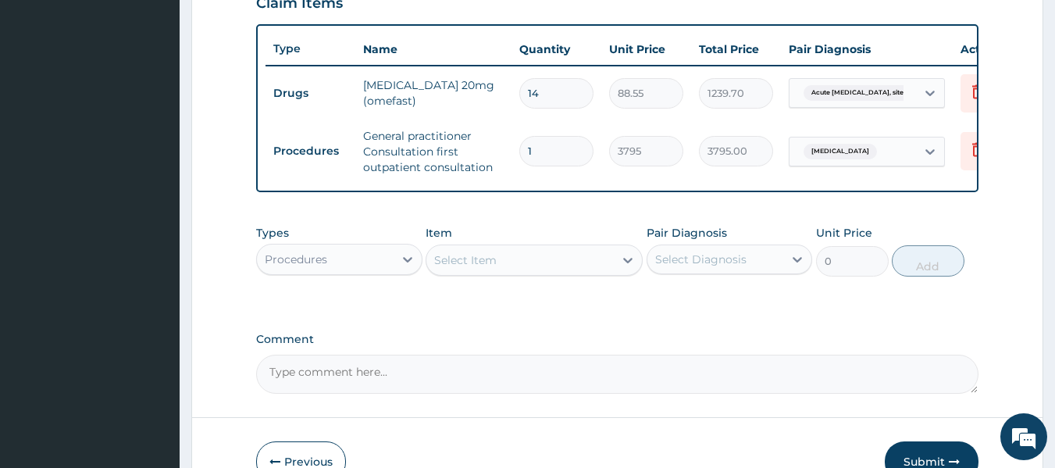
scroll to position [571, 0]
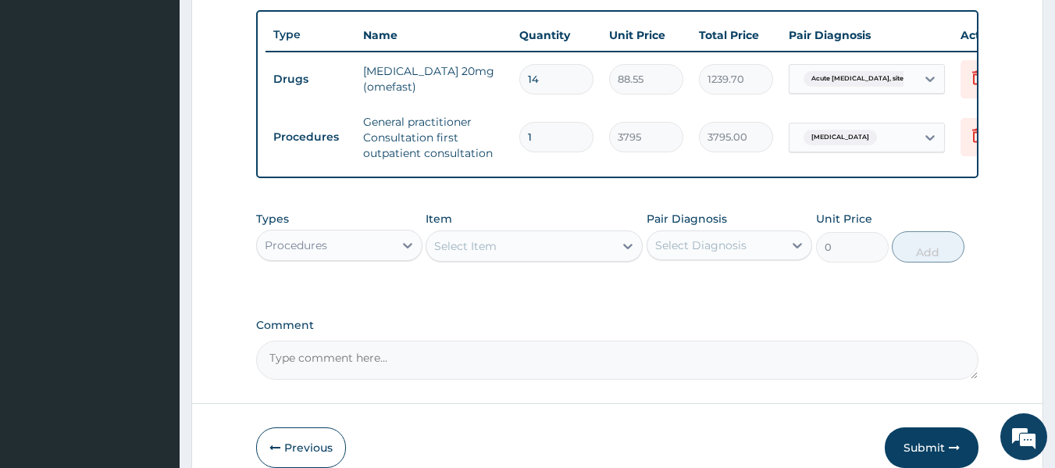
click at [553, 256] on div "Select Item" at bounding box center [519, 246] width 187 height 25
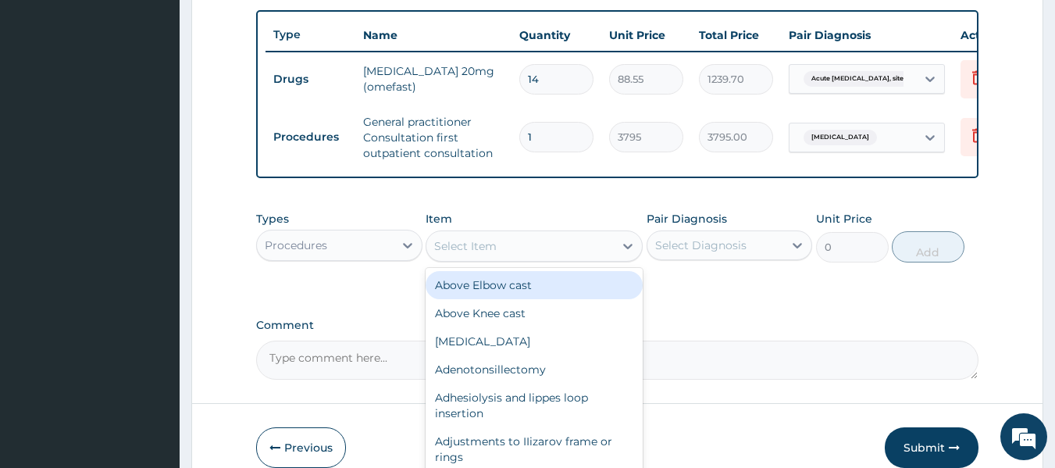
click at [363, 250] on div "Procedures" at bounding box center [325, 245] width 137 height 25
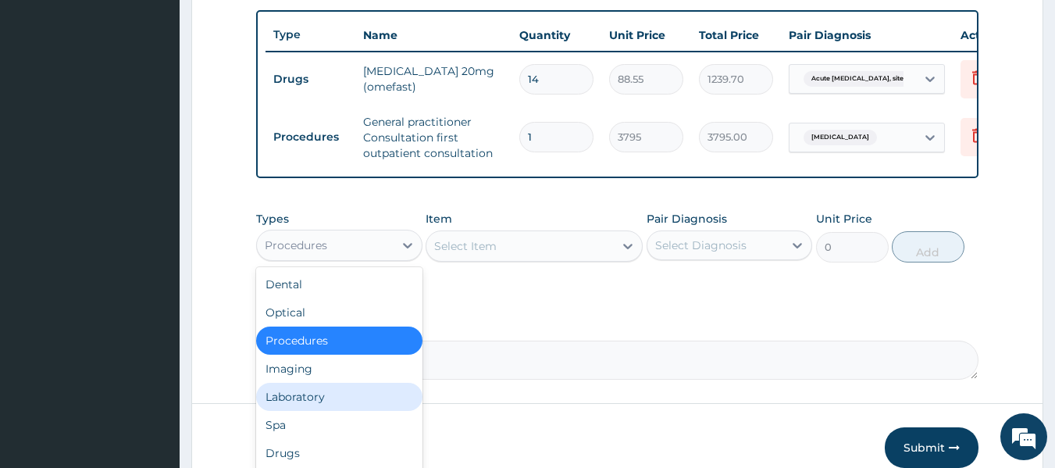
click at [302, 399] on div "Laboratory" at bounding box center [339, 397] width 166 height 28
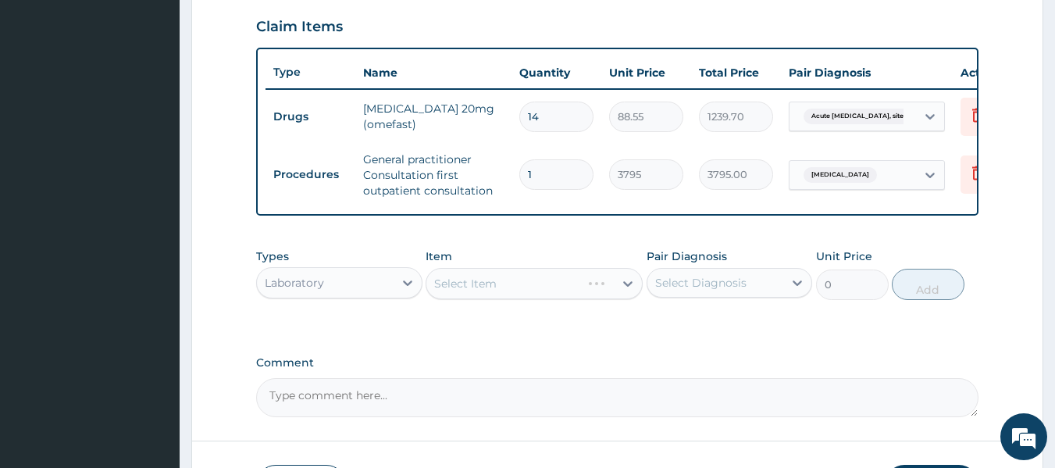
scroll to position [536, 0]
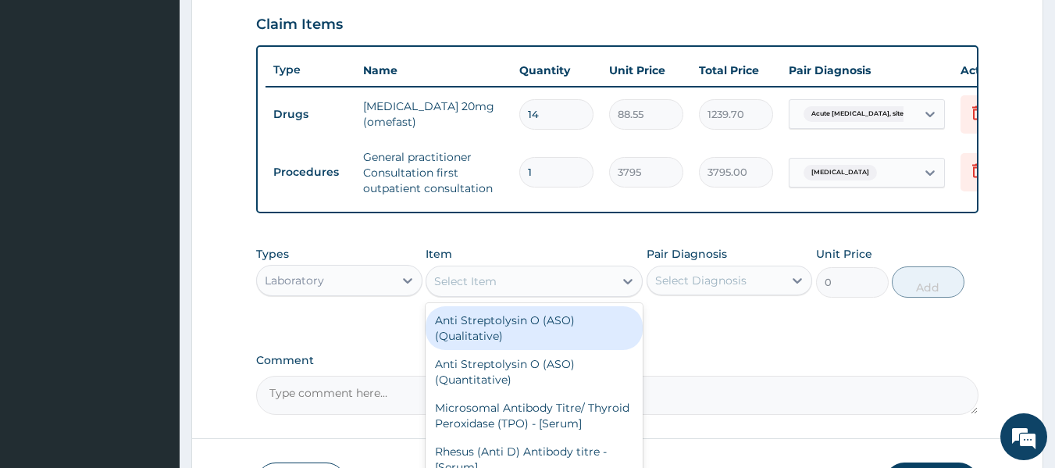
click at [519, 290] on div "Select Item" at bounding box center [519, 281] width 187 height 25
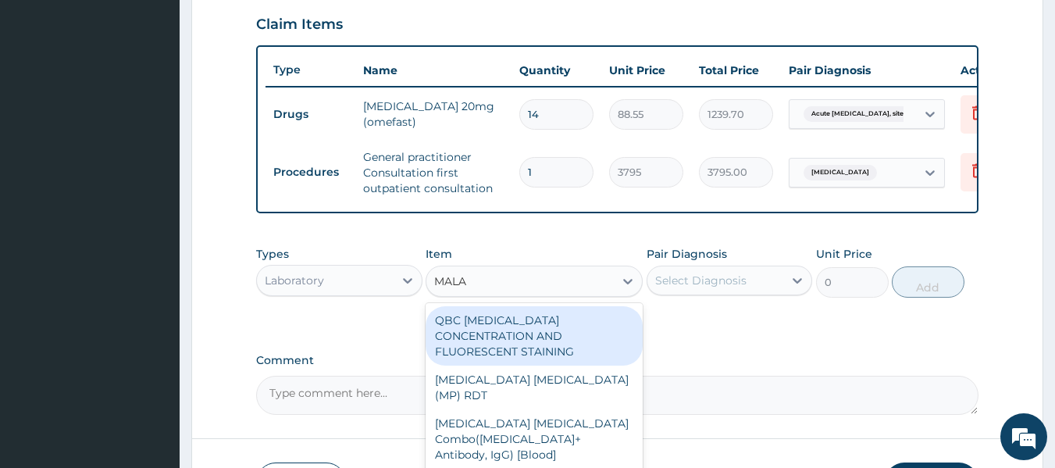
type input "MALAR"
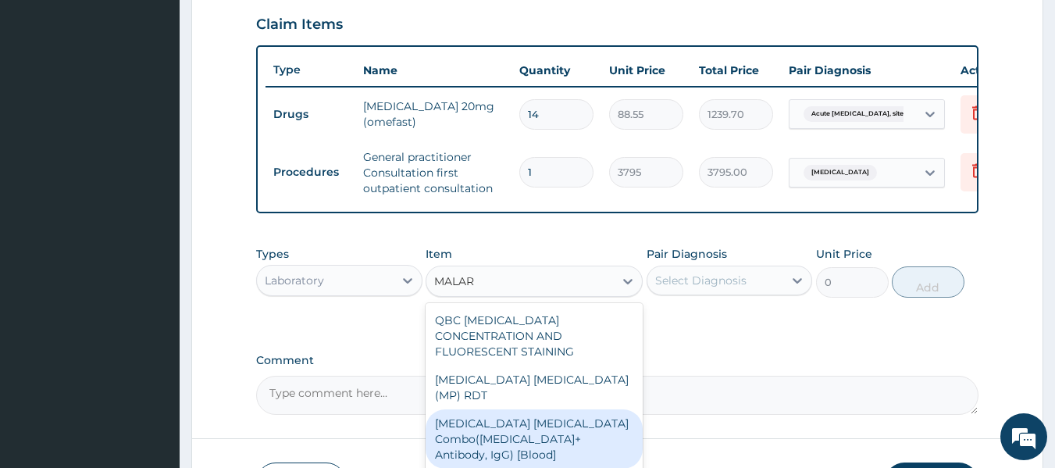
click at [532, 412] on div "Malaria Parasite Combo(Blood Film+ Antibody, IgG) [Blood]" at bounding box center [534, 438] width 217 height 59
type input "1725"
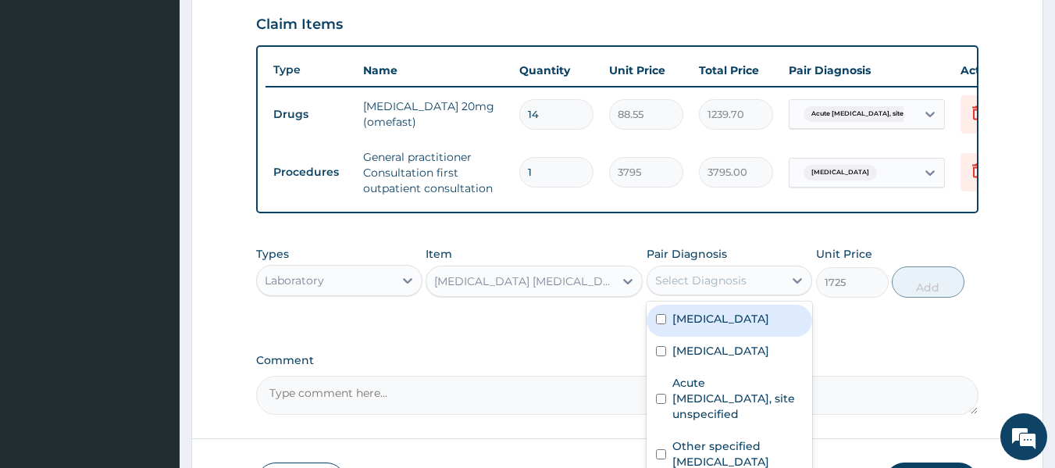
click at [716, 288] on div "Select Diagnosis" at bounding box center [700, 281] width 91 height 16
click at [665, 324] on input "checkbox" at bounding box center [661, 319] width 10 height 10
checkbox input "true"
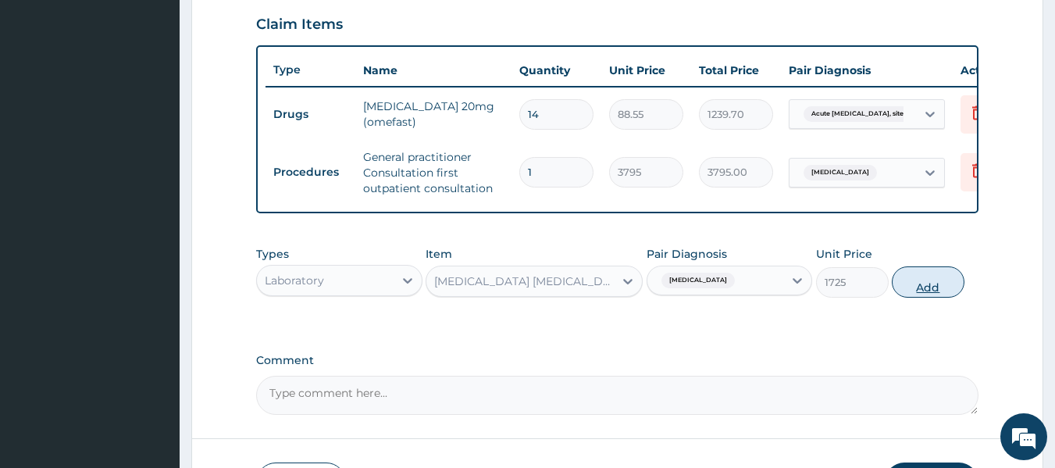
click at [925, 298] on button "Add" at bounding box center [928, 281] width 73 height 31
type input "0"
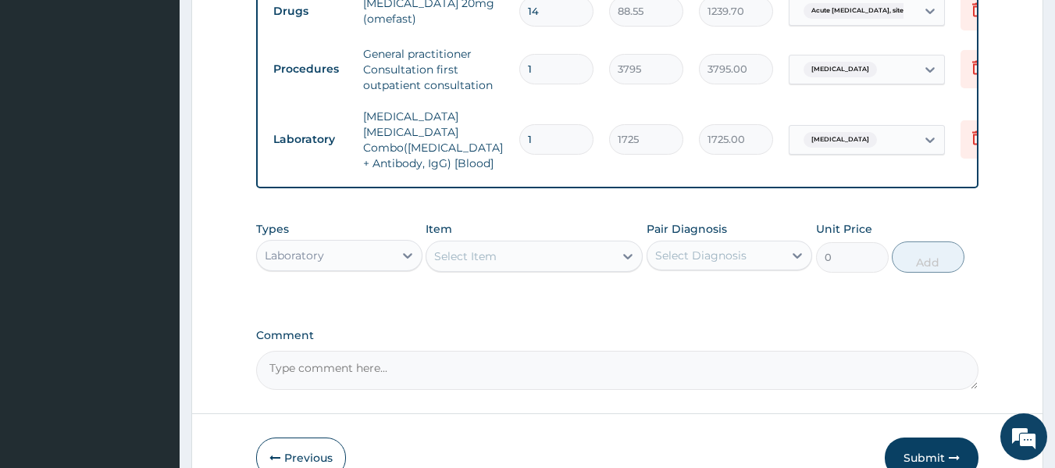
scroll to position [658, 0]
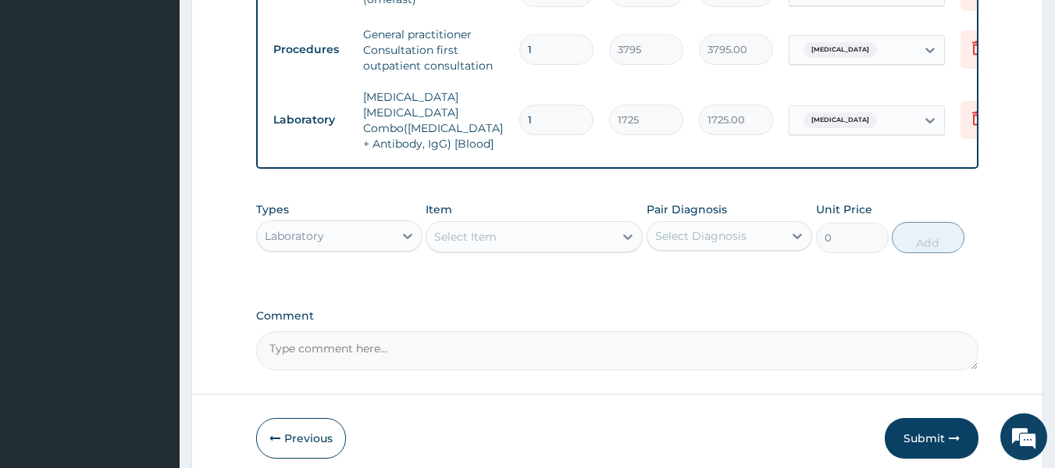
click at [519, 230] on div "Select Item" at bounding box center [519, 236] width 187 height 25
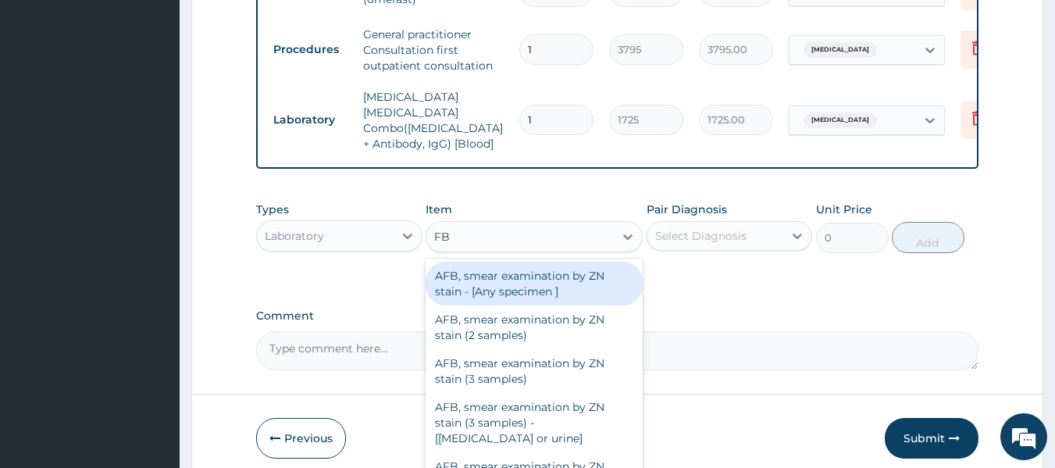
type input "FBC"
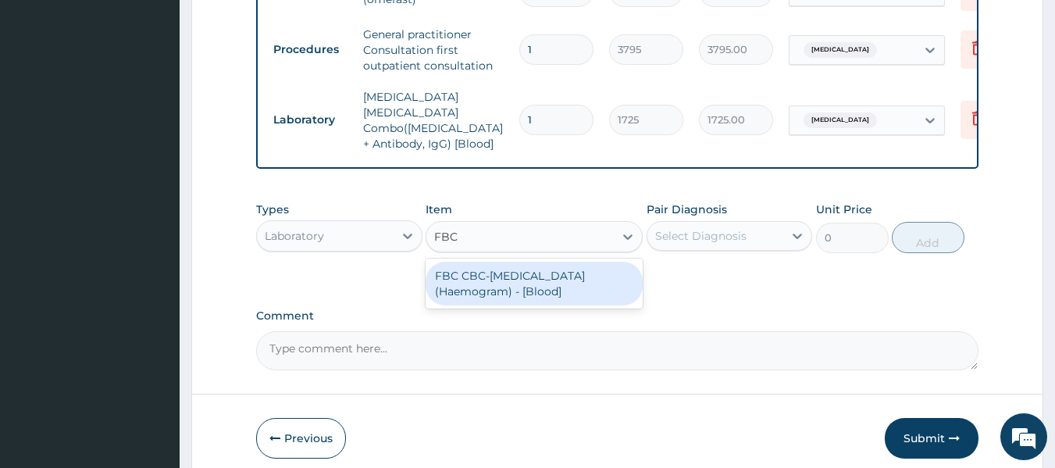
click at [475, 280] on div "FBC CBC-Complete Blood Count (Haemogram) - [Blood]" at bounding box center [534, 284] width 217 height 44
type input "4600"
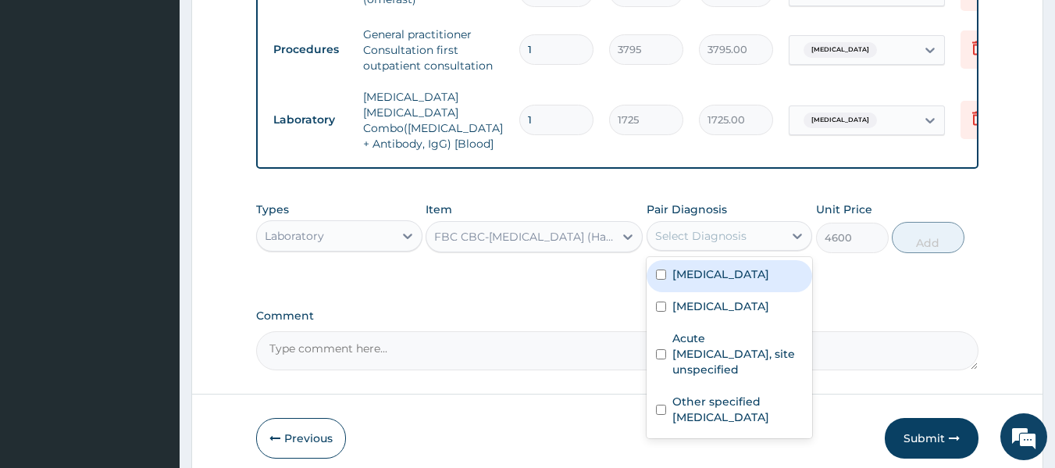
click at [726, 228] on div "Select Diagnosis" at bounding box center [700, 236] width 91 height 16
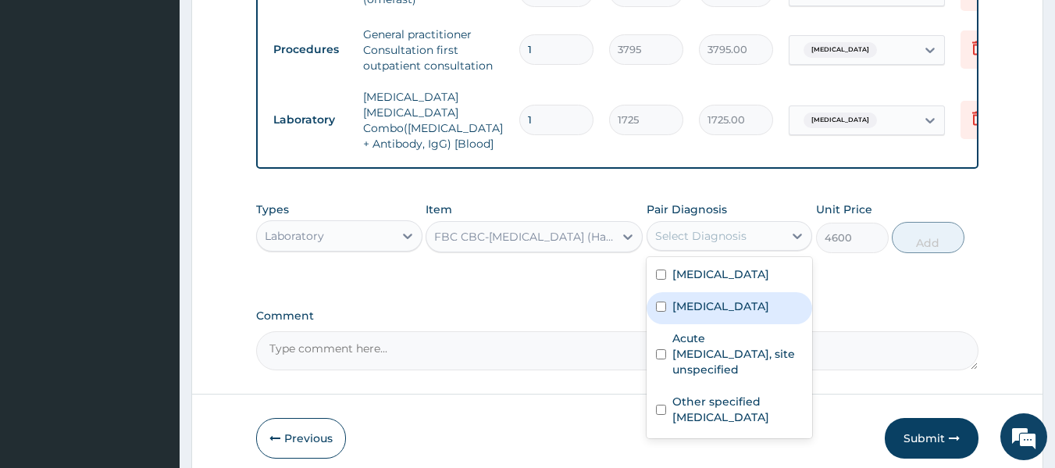
click at [663, 301] on input "checkbox" at bounding box center [661, 306] width 10 height 10
checkbox input "true"
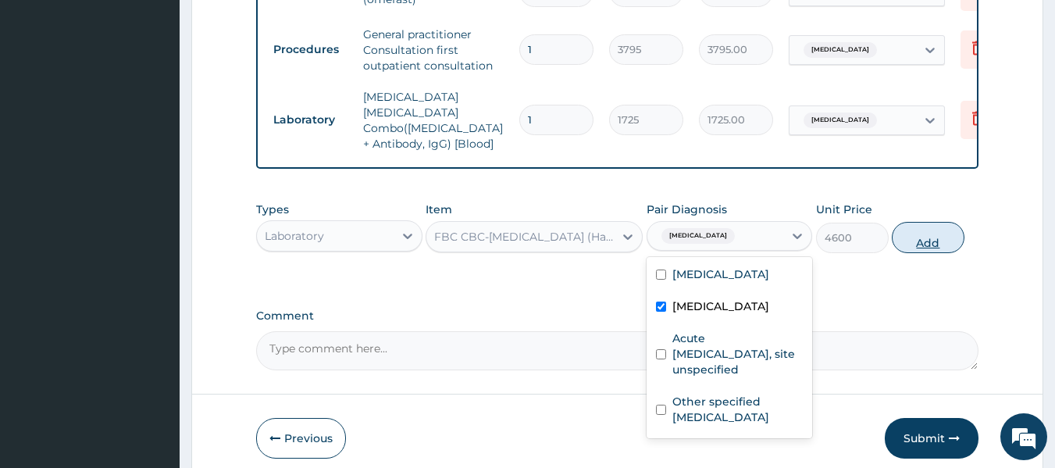
click at [924, 241] on button "Add" at bounding box center [928, 237] width 73 height 31
type input "0"
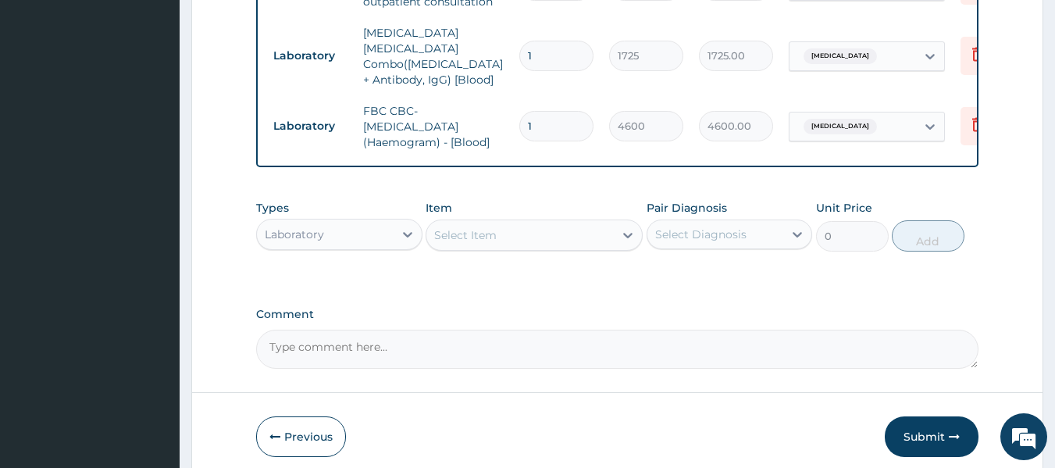
scroll to position [745, 0]
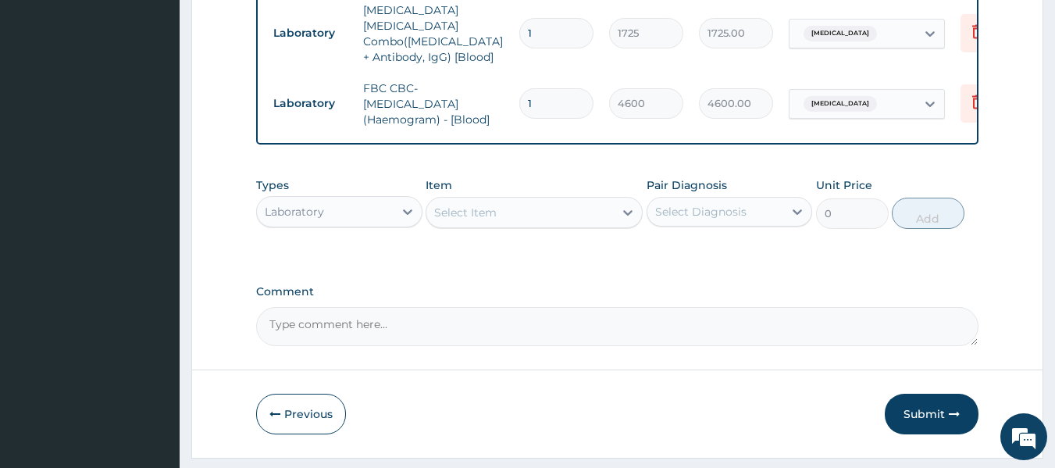
click at [490, 212] on div "Select Item" at bounding box center [465, 213] width 62 height 16
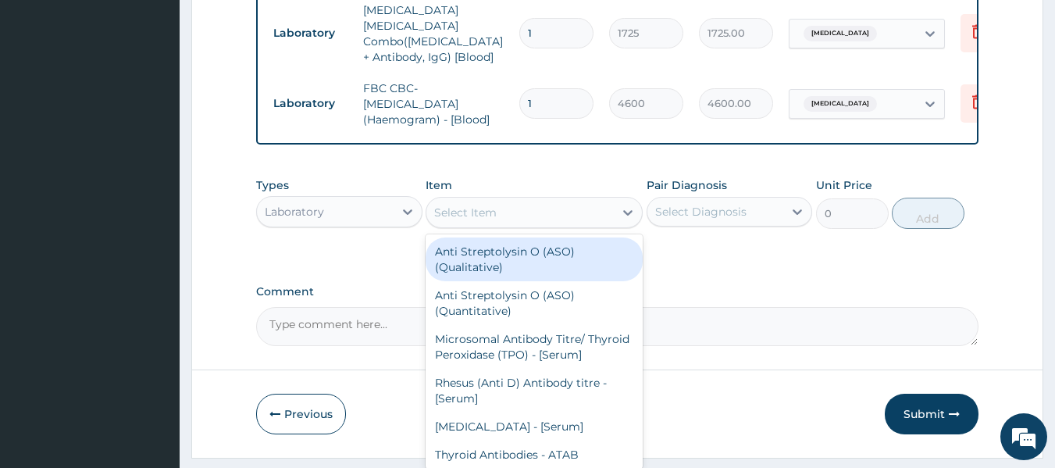
click at [390, 212] on div "Laboratory" at bounding box center [325, 211] width 137 height 25
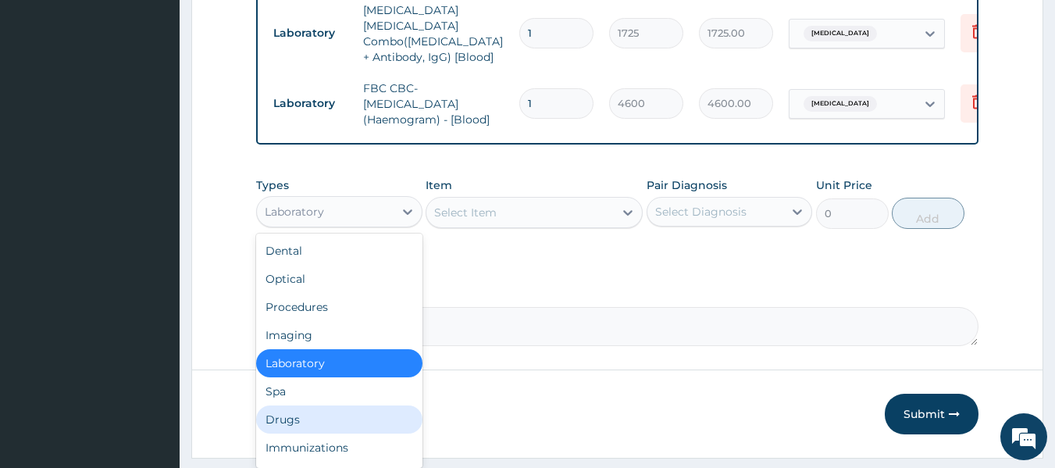
click at [311, 415] on div "Drugs" at bounding box center [339, 419] width 166 height 28
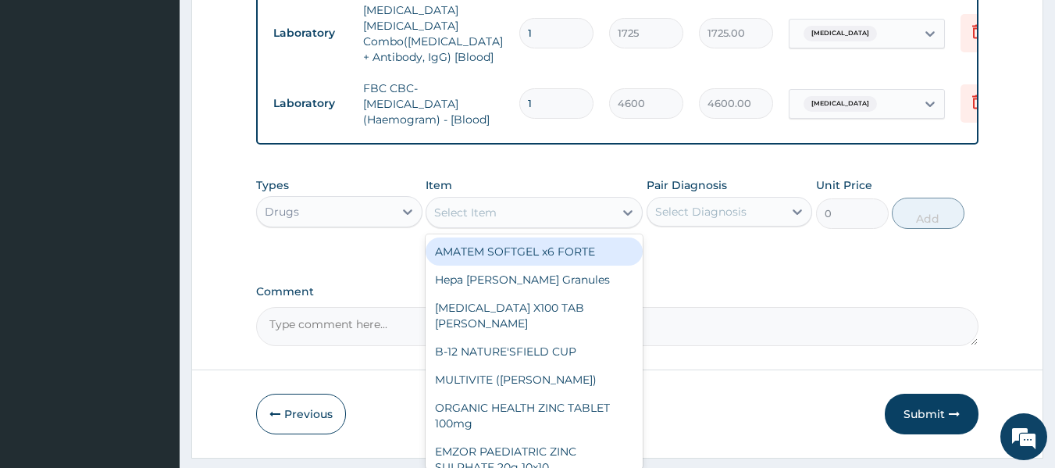
click at [468, 219] on div "Select Item" at bounding box center [519, 212] width 187 height 25
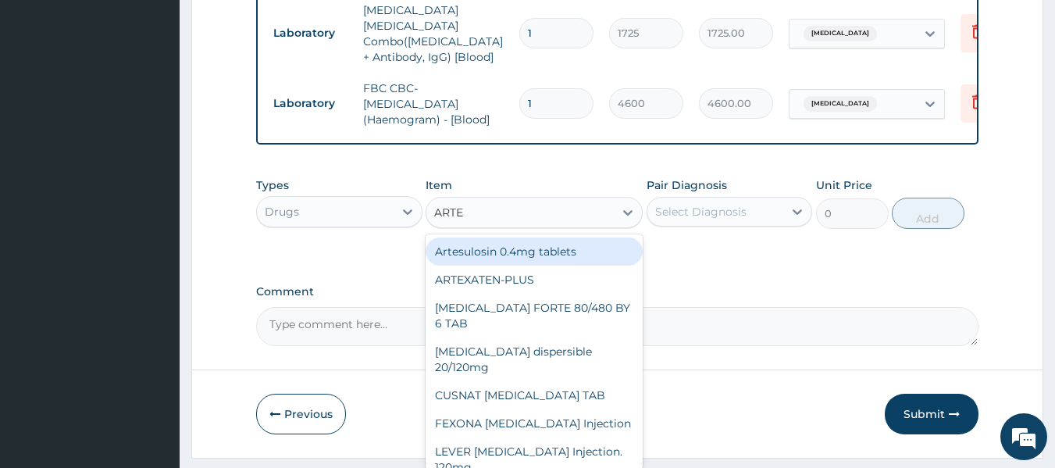
type input "ARTEM"
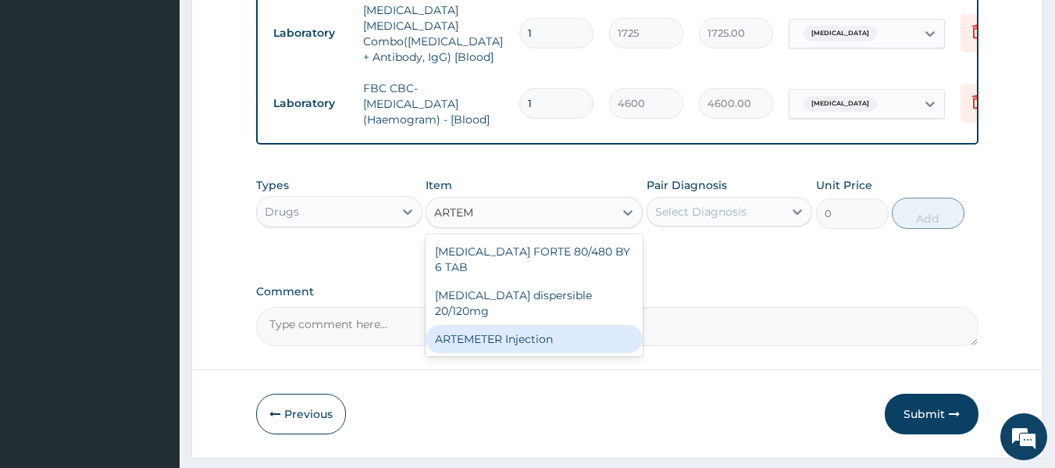
click at [480, 325] on div "ARTEMETER Injection" at bounding box center [534, 339] width 217 height 28
type input "1012"
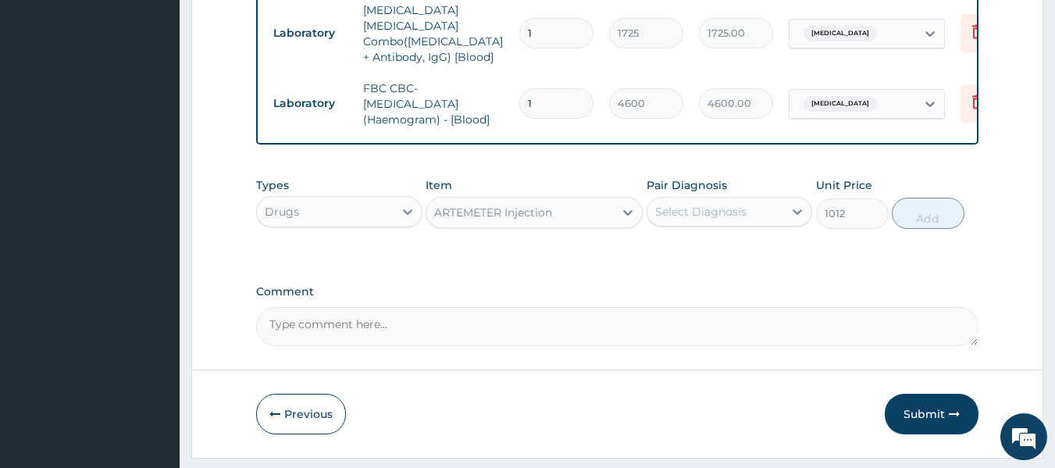
click at [712, 206] on div "Select Diagnosis" at bounding box center [700, 212] width 91 height 16
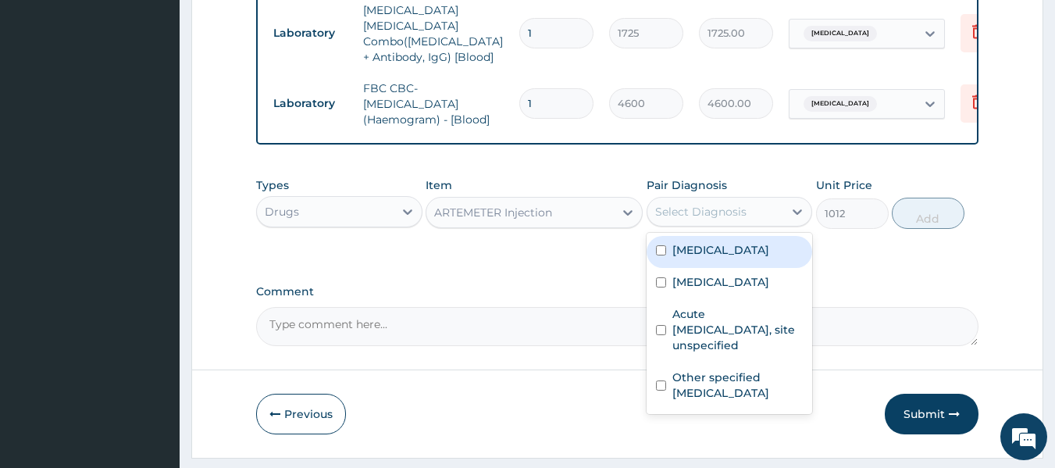
click at [662, 248] on input "checkbox" at bounding box center [661, 250] width 10 height 10
checkbox input "true"
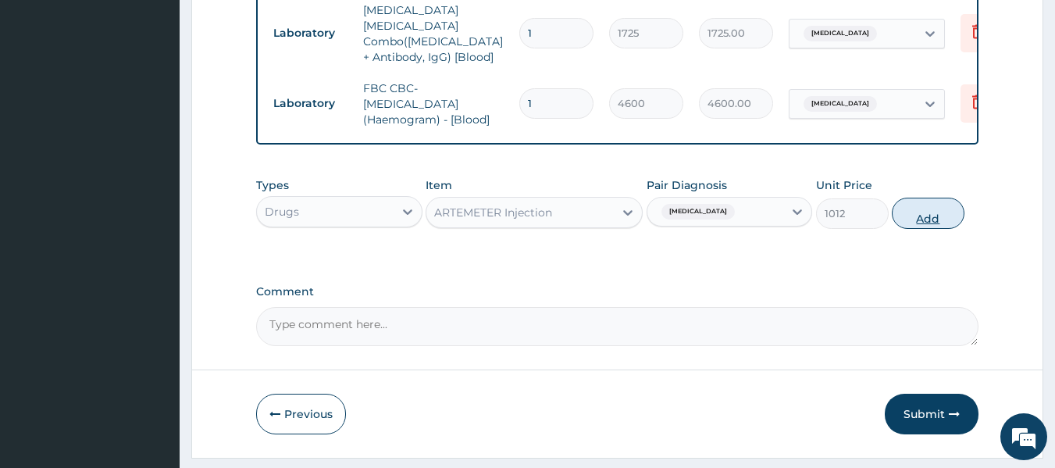
click at [922, 214] on button "Add" at bounding box center [928, 213] width 73 height 31
type input "0"
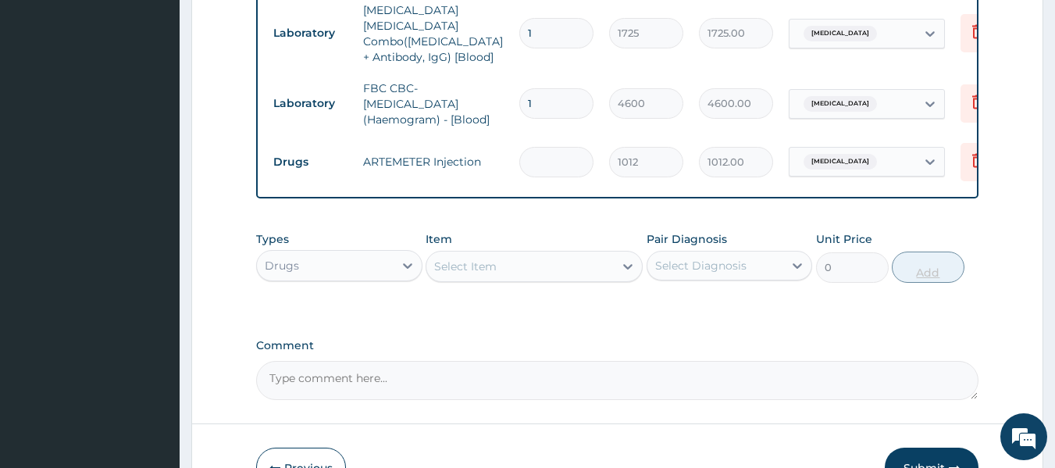
type input "0.00"
type input "3"
type input "3036.00"
type input "3"
click at [568, 267] on div "Select Item" at bounding box center [519, 266] width 187 height 25
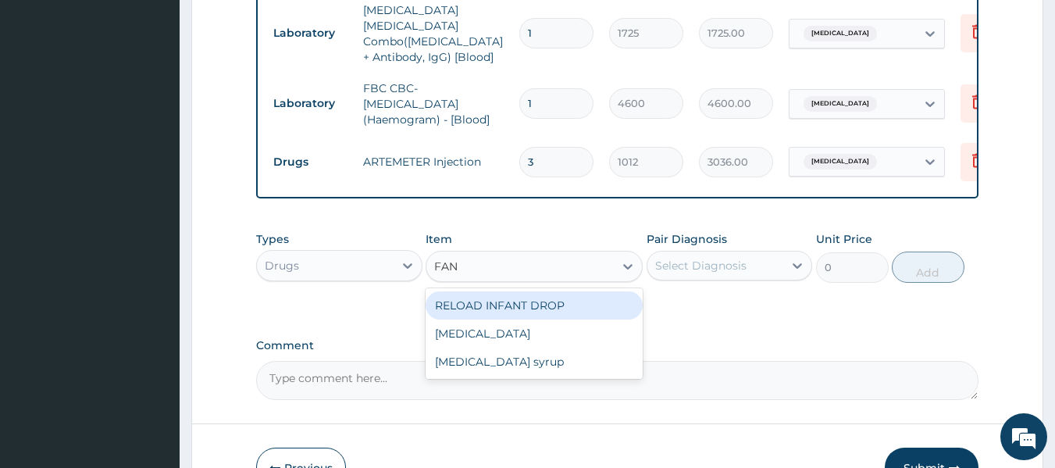
type input "FANS"
click at [513, 309] on div "Fansidar" at bounding box center [534, 305] width 217 height 28
type input "227.7"
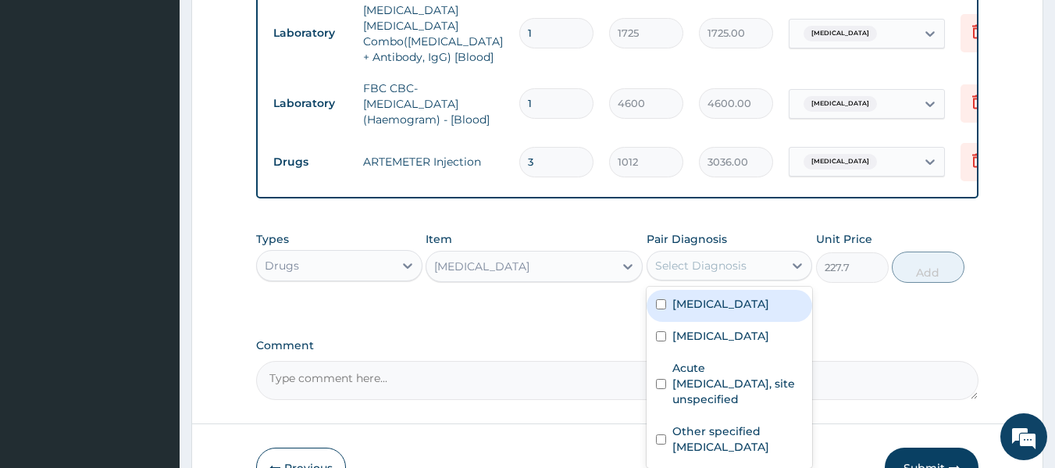
click at [704, 262] on div "Select Diagnosis" at bounding box center [700, 266] width 91 height 16
click at [662, 303] on input "checkbox" at bounding box center [661, 304] width 10 height 10
checkbox input "true"
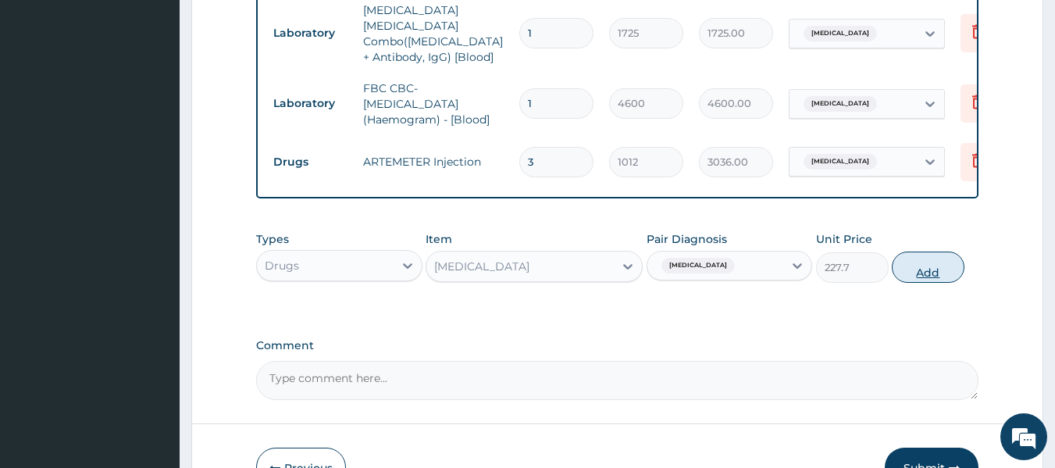
click at [929, 267] on button "Add" at bounding box center [928, 266] width 73 height 31
type input "0"
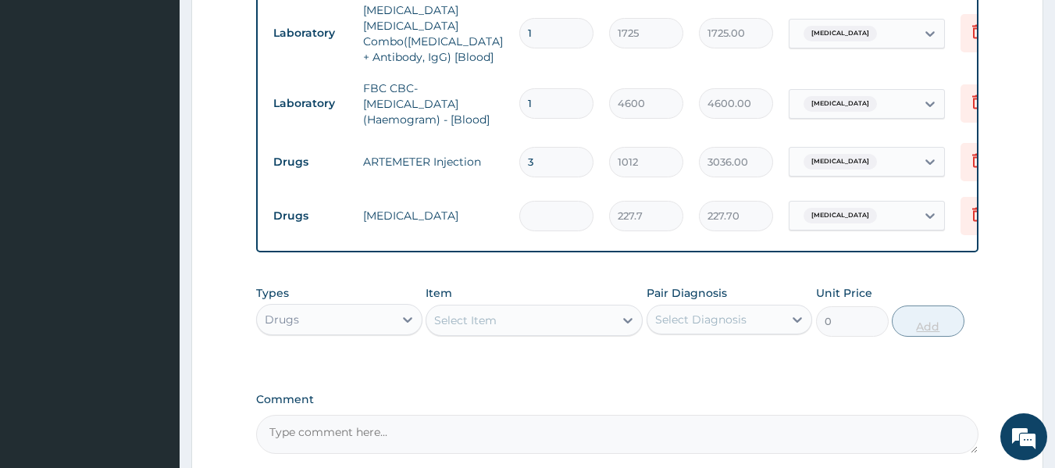
type input "0.00"
type input "3"
type input "683.10"
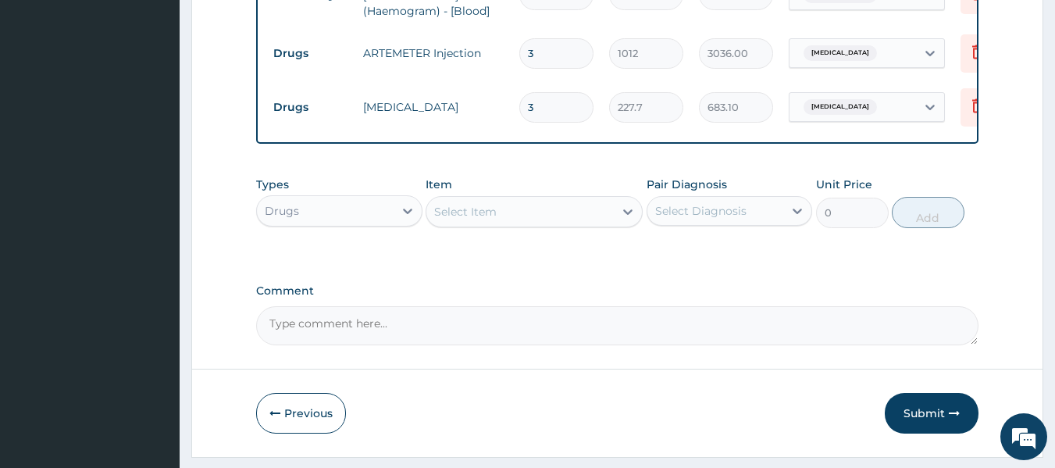
scroll to position [858, 0]
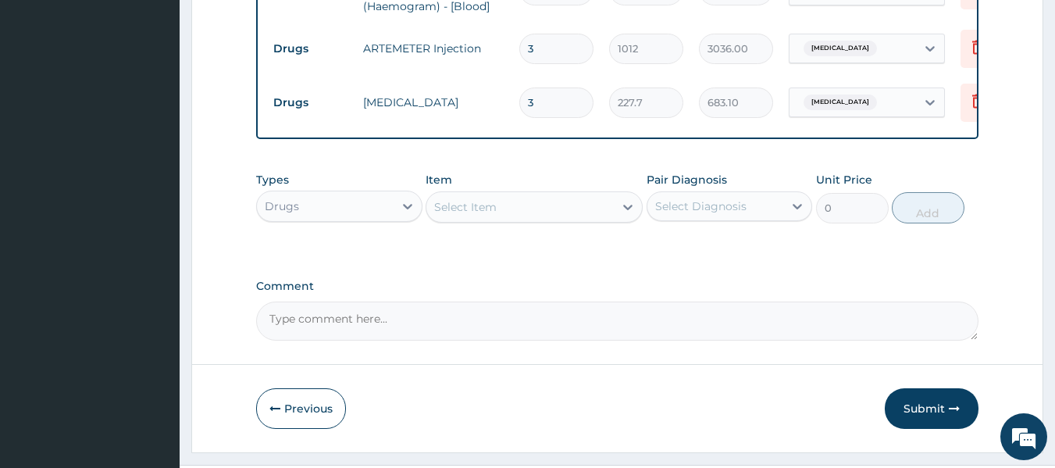
type input "3"
click at [557, 197] on div "Select Item" at bounding box center [519, 206] width 187 height 25
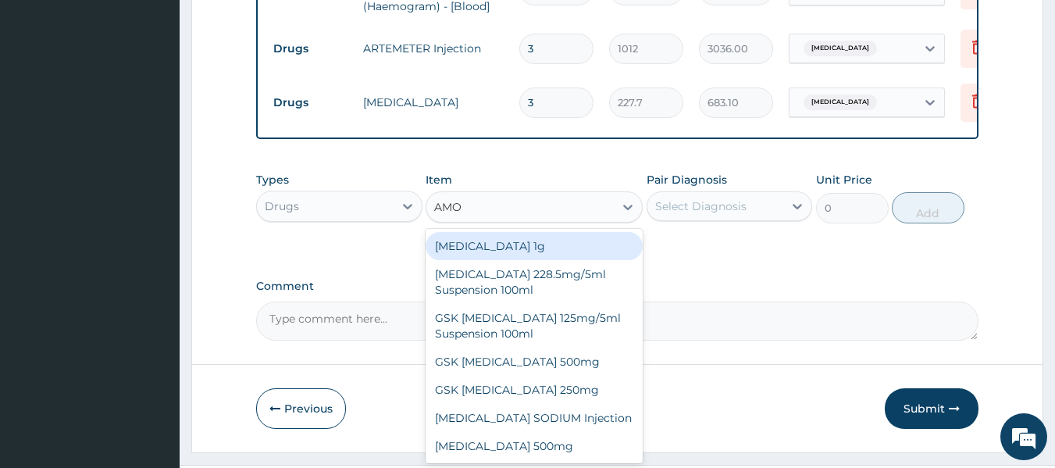
type input "AMOX"
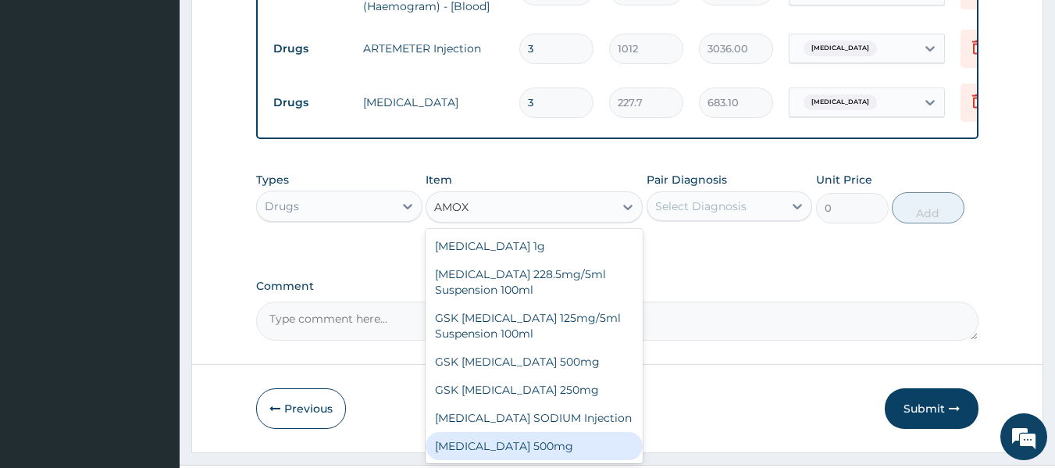
click at [549, 444] on div "AMOXICILLIN 500mg" at bounding box center [534, 446] width 217 height 28
type input "75.9"
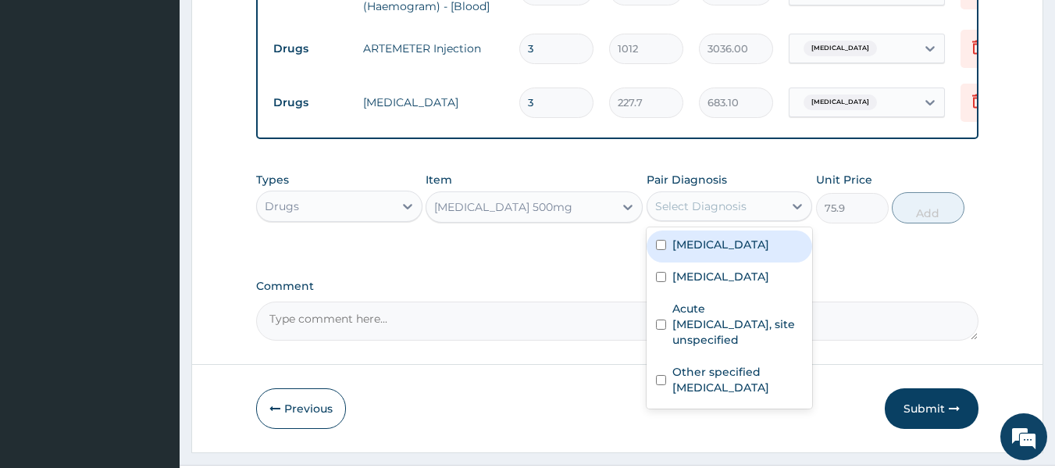
click at [690, 198] on div "Select Diagnosis" at bounding box center [700, 206] width 91 height 16
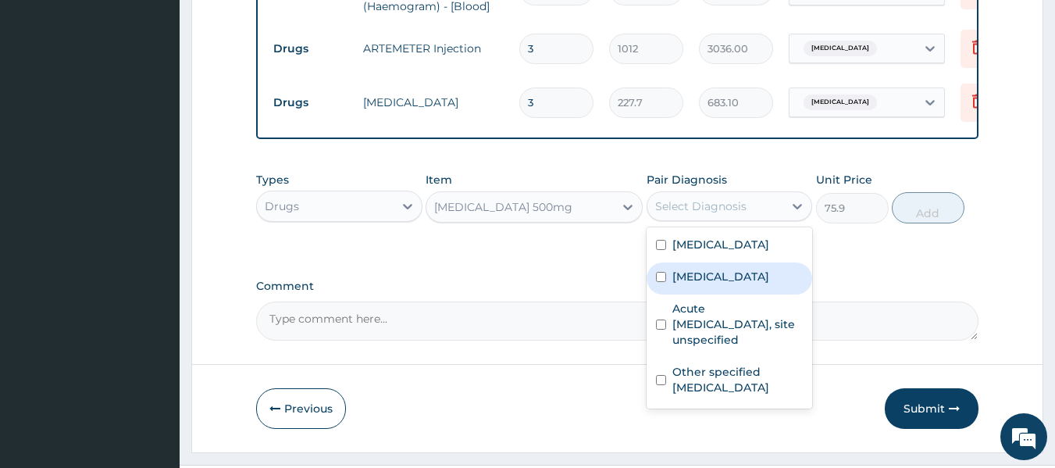
click at [667, 268] on div "Bacteraemia" at bounding box center [730, 278] width 166 height 32
checkbox input "true"
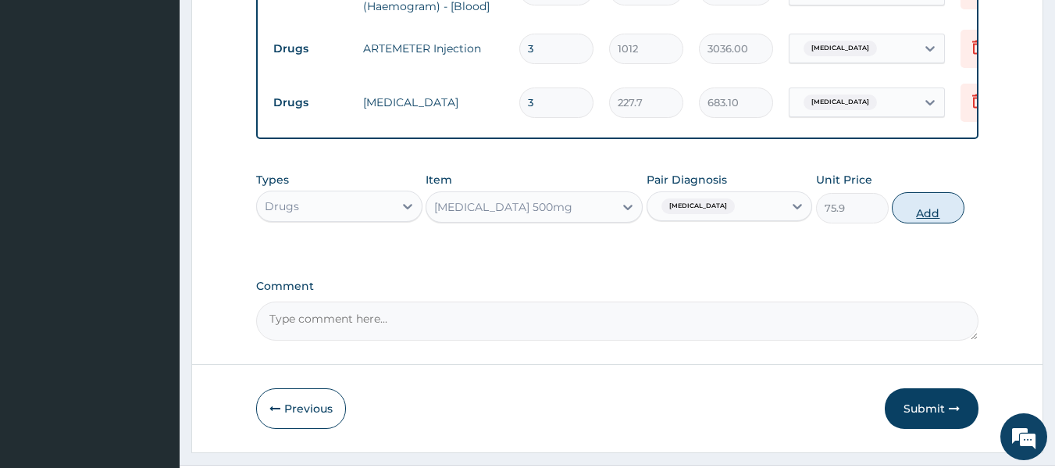
click at [925, 209] on button "Add" at bounding box center [928, 207] width 73 height 31
type input "0"
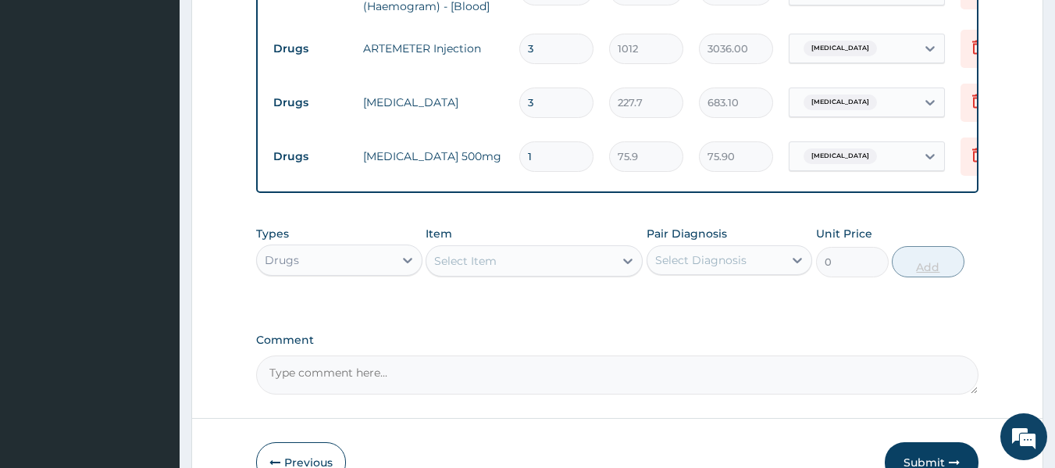
type input "10"
type input "759.00"
type input "10"
click at [539, 260] on div "Select Item" at bounding box center [519, 260] width 187 height 25
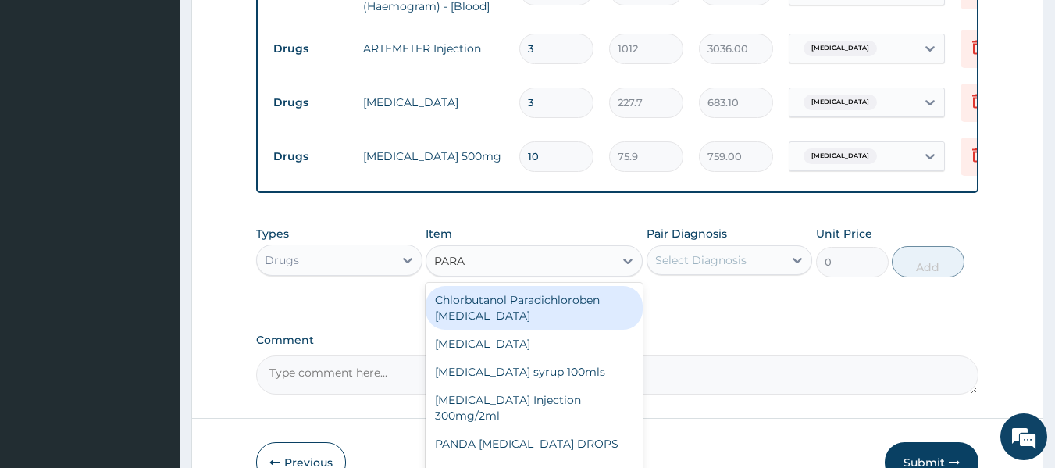
type input "PARAC"
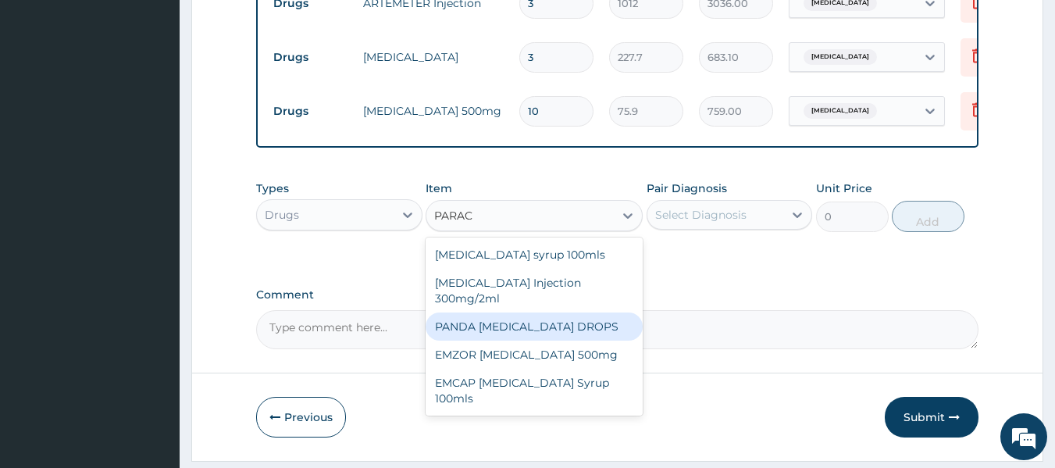
scroll to position [911, 0]
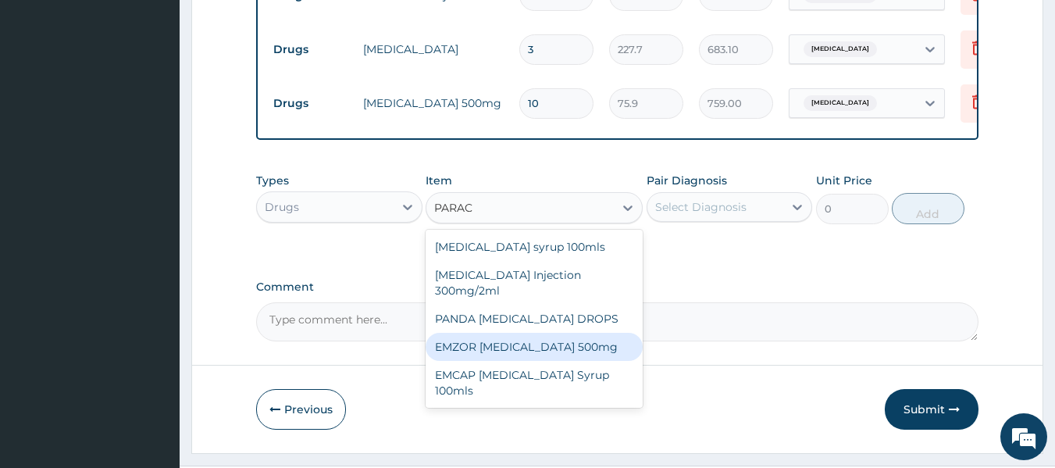
click at [483, 347] on div "EMZOR PARACETAMOL 500mg" at bounding box center [534, 347] width 217 height 28
type input "25.3"
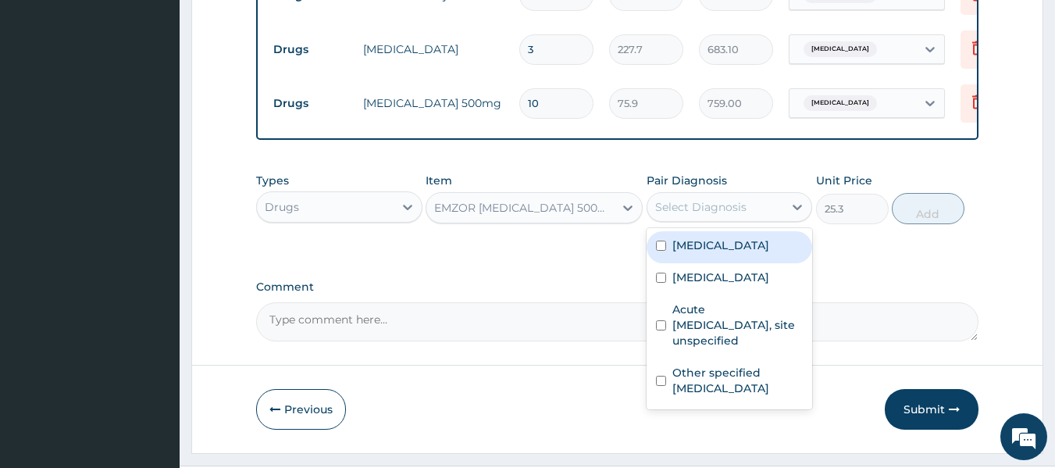
click at [690, 199] on div "Select Diagnosis" at bounding box center [700, 207] width 91 height 16
click at [658, 241] on input "checkbox" at bounding box center [661, 246] width 10 height 10
checkbox input "true"
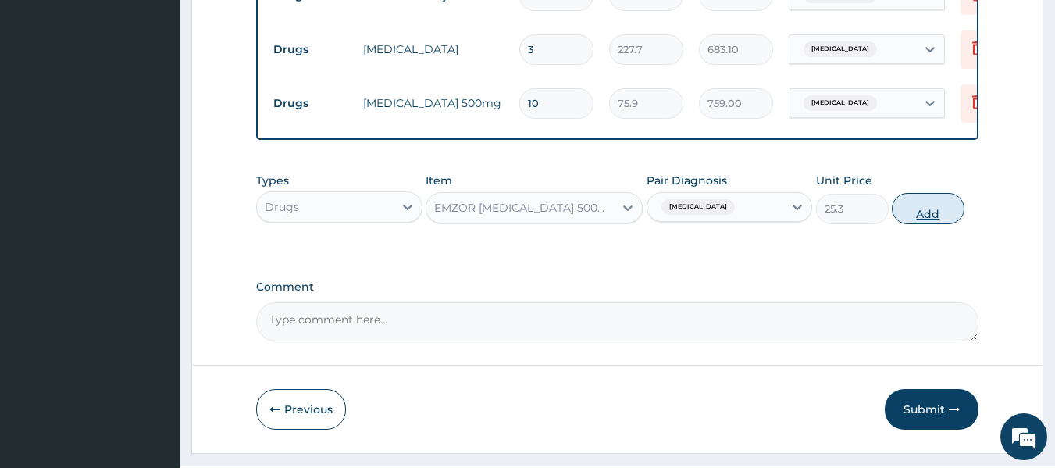
click at [930, 209] on button "Add" at bounding box center [928, 208] width 73 height 31
type input "0"
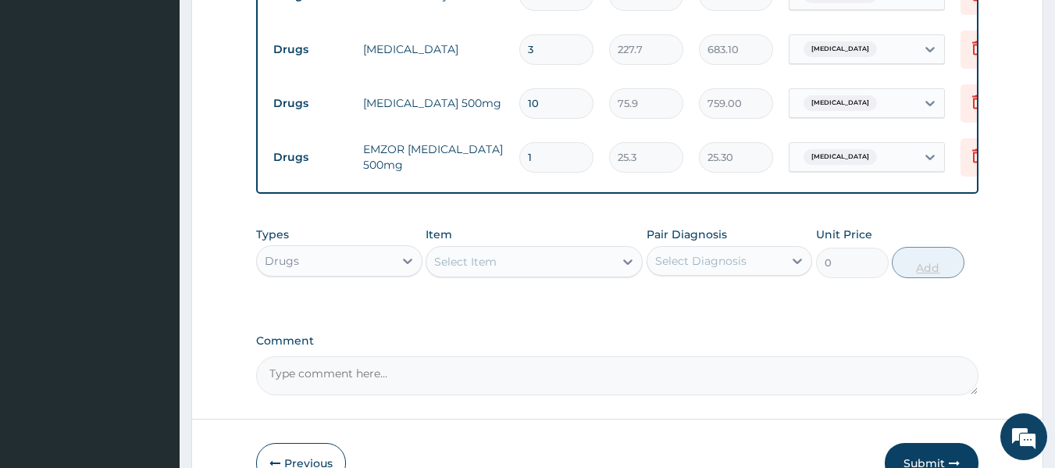
type input "18"
type input "455.40"
type input "18"
click at [547, 272] on div "Select Item" at bounding box center [534, 261] width 217 height 31
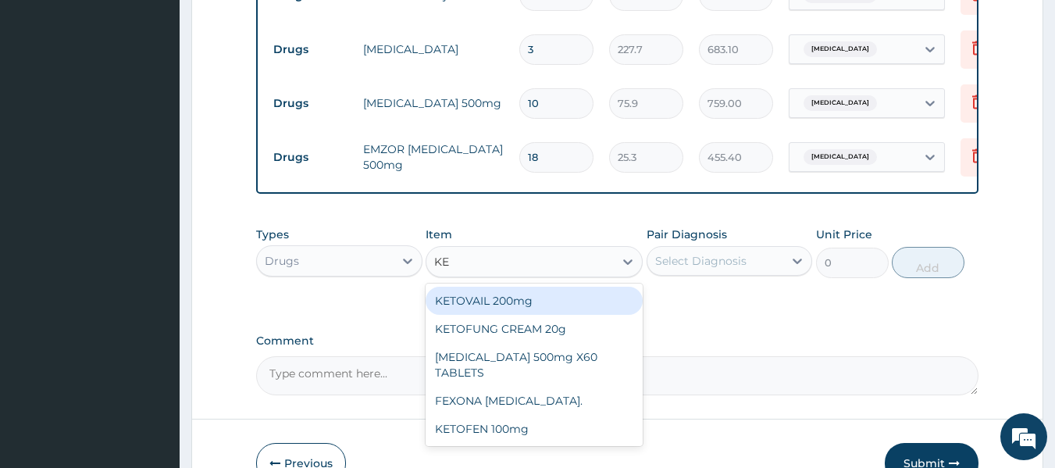
type input "KET"
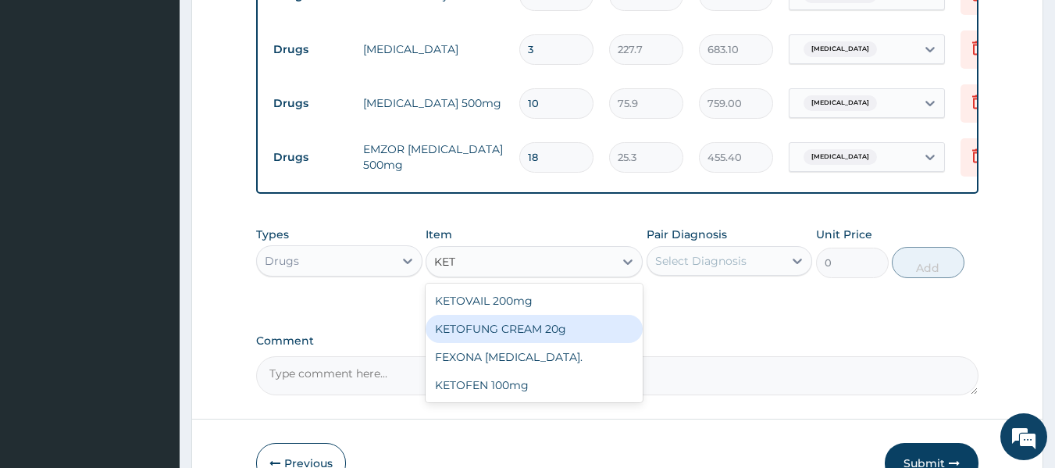
click at [505, 326] on div "KETOFUNG CREAM 20g" at bounding box center [534, 329] width 217 height 28
type input "1265"
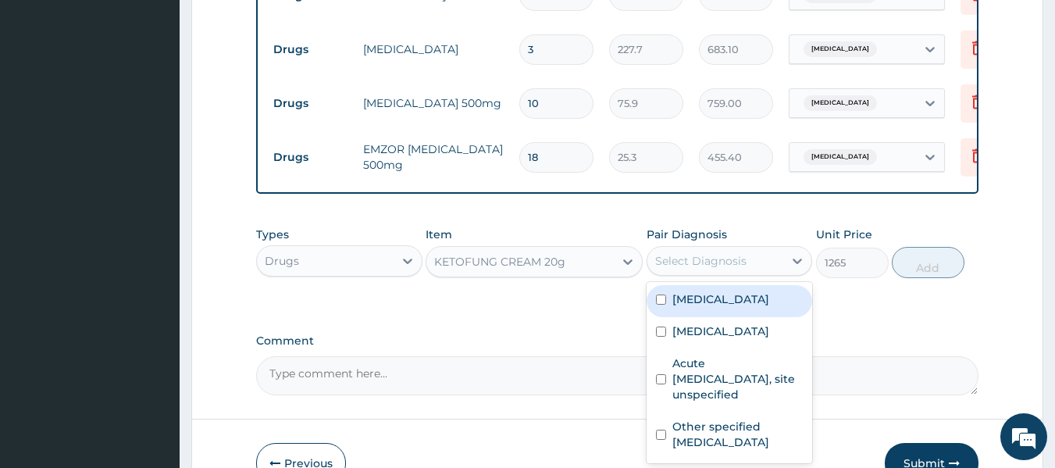
click at [707, 260] on div "Select Diagnosis" at bounding box center [700, 261] width 91 height 16
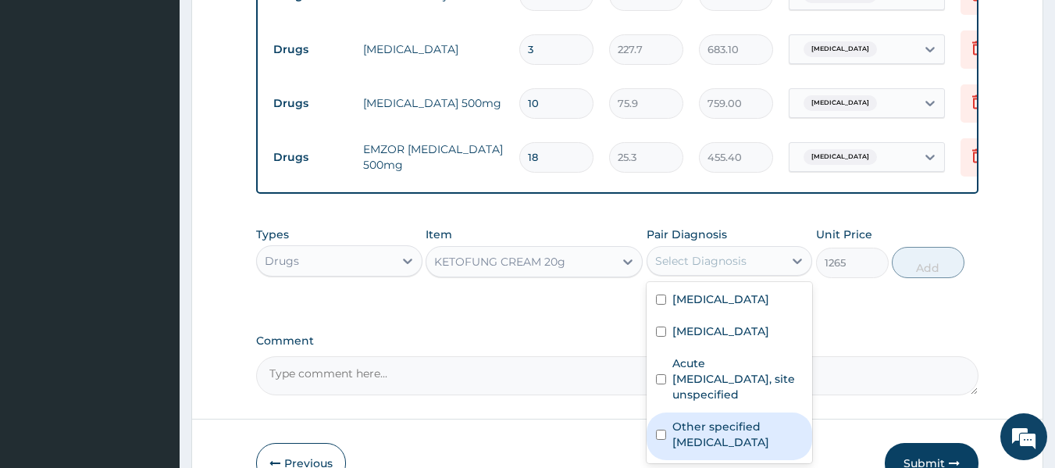
click at [665, 430] on input "checkbox" at bounding box center [661, 435] width 10 height 10
checkbox input "true"
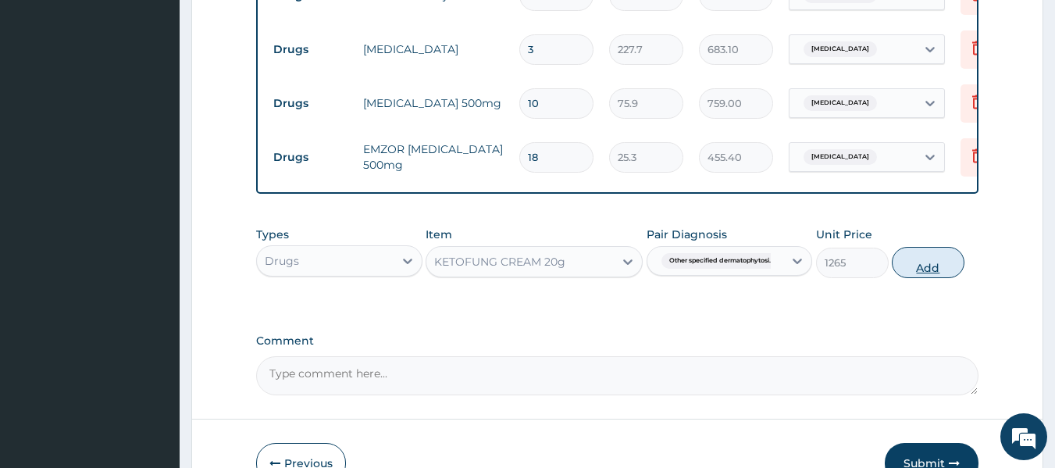
click at [924, 265] on button "Add" at bounding box center [928, 262] width 73 height 31
type input "0"
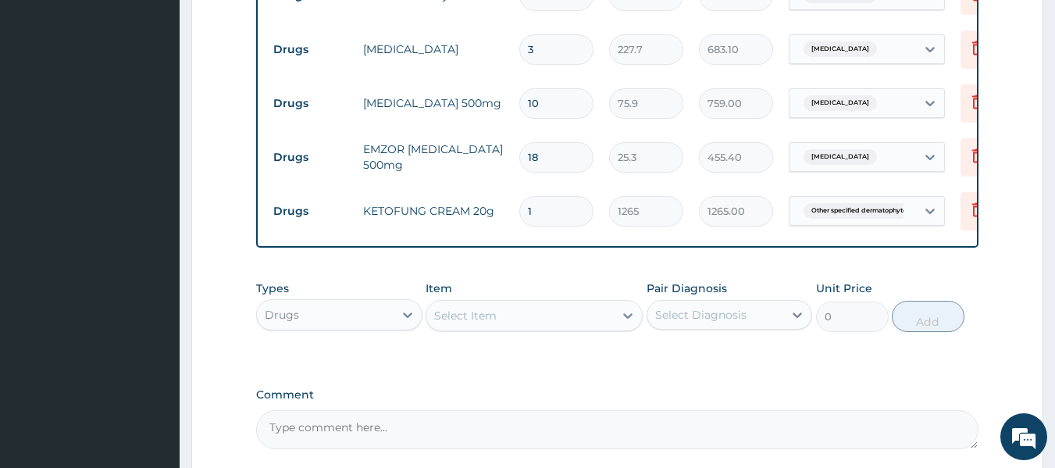
click at [521, 318] on div "Select Item" at bounding box center [519, 315] width 187 height 25
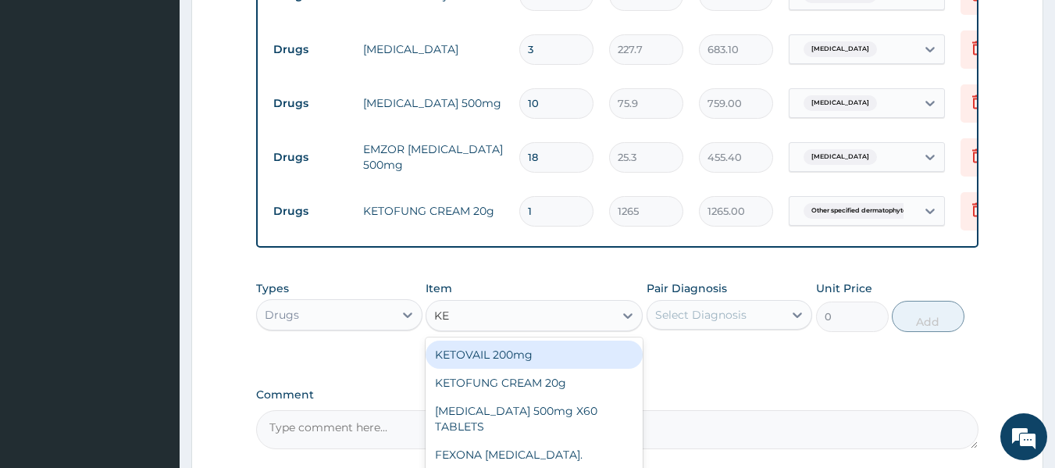
type input "KET"
click at [464, 353] on div "KETOVAIL 200mg" at bounding box center [534, 355] width 217 height 28
type input "379.5"
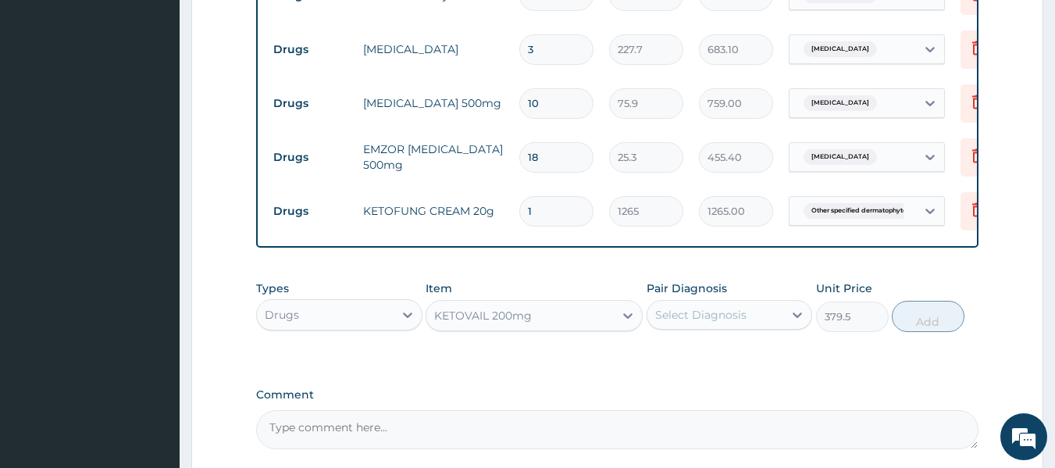
click at [523, 308] on div "KETOVAIL 200mg" at bounding box center [483, 316] width 98 height 16
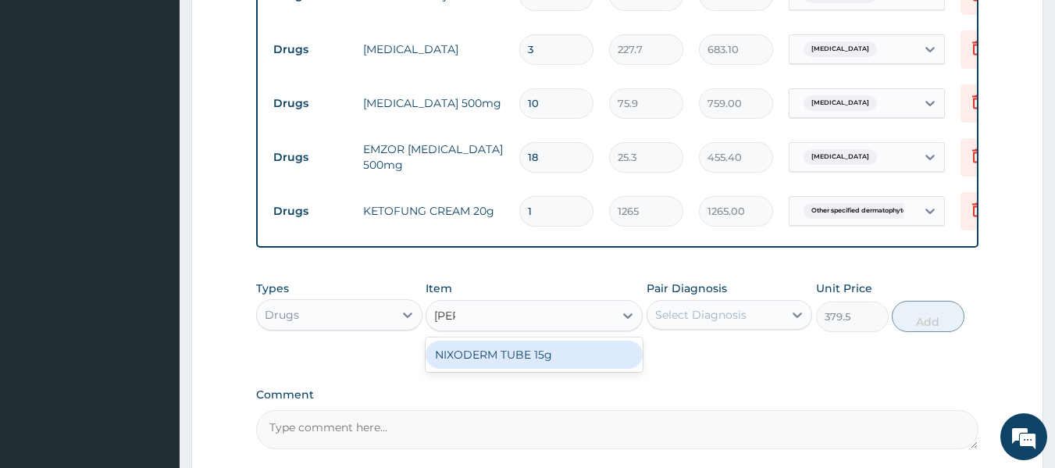
scroll to position [0, 0]
type input "NIZOR"
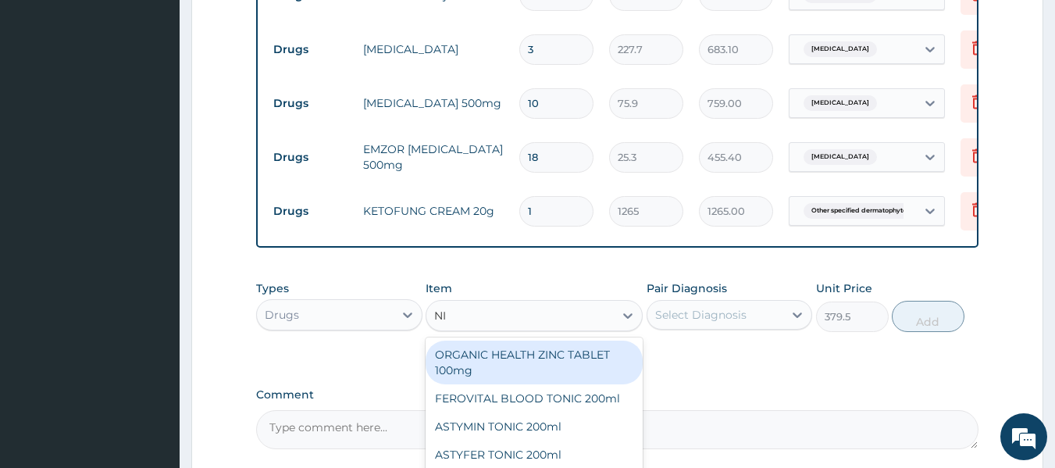
type input "NIZ"
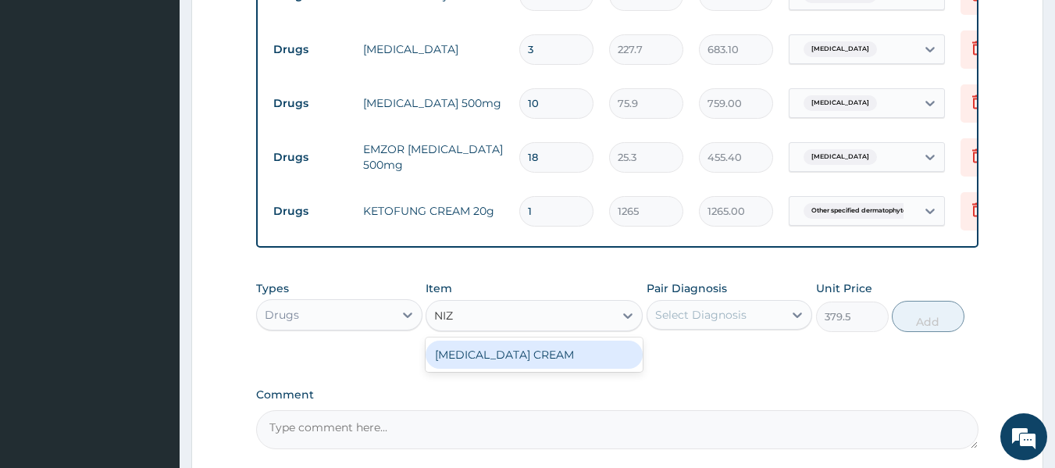
click at [487, 362] on div "NIZORAL CREAM" at bounding box center [534, 355] width 217 height 28
type input "5060"
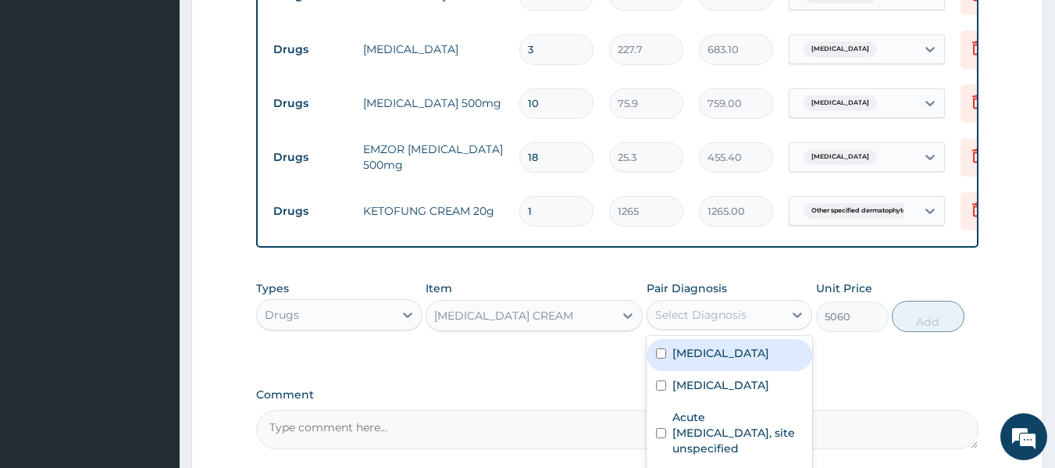
click at [708, 307] on div "Select Diagnosis" at bounding box center [700, 315] width 91 height 16
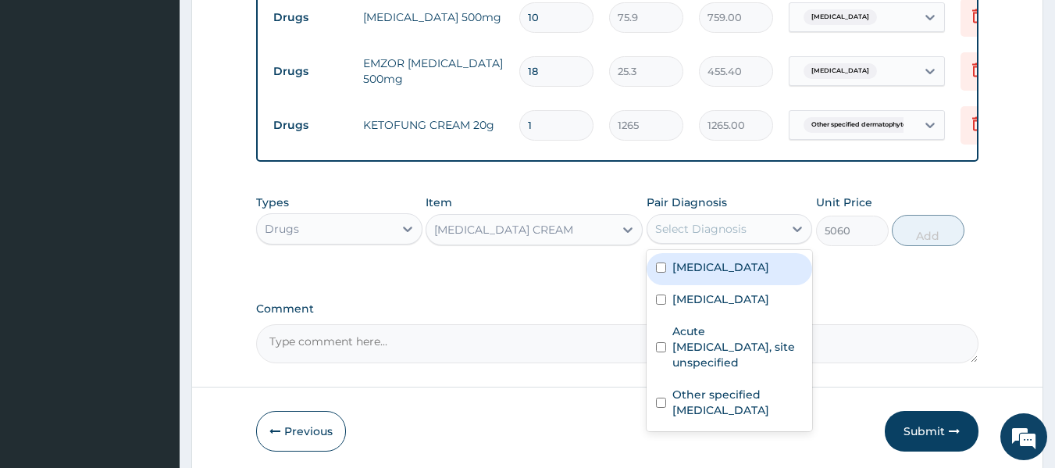
scroll to position [1003, 0]
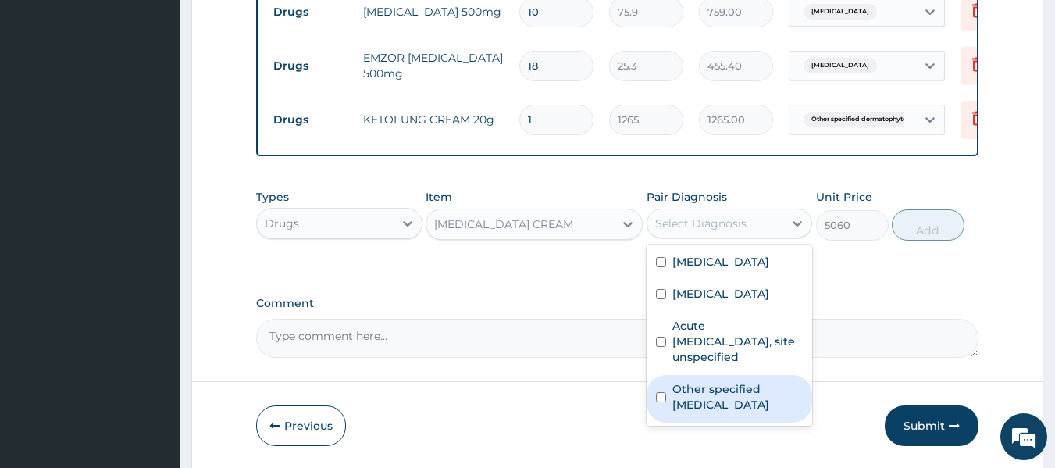
click at [662, 392] on input "checkbox" at bounding box center [661, 397] width 10 height 10
checkbox input "true"
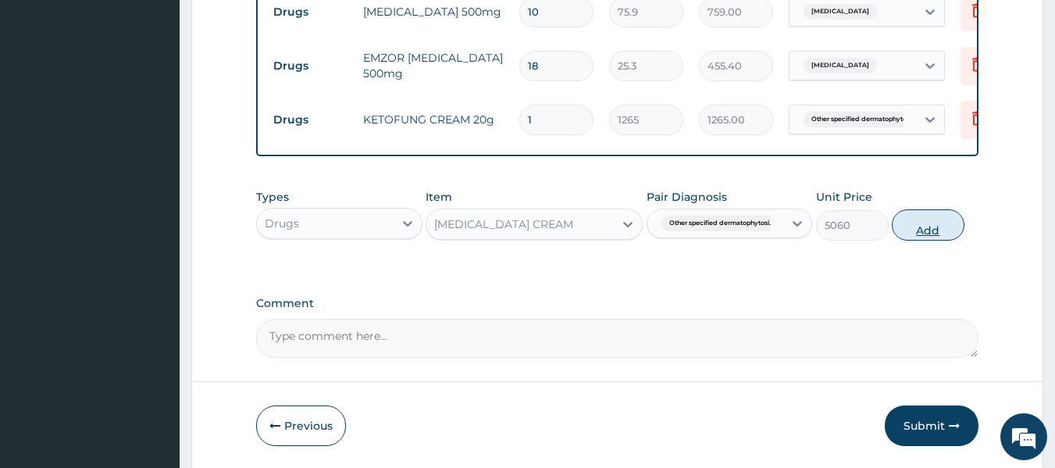
click at [929, 226] on button "Add" at bounding box center [928, 224] width 73 height 31
type input "0"
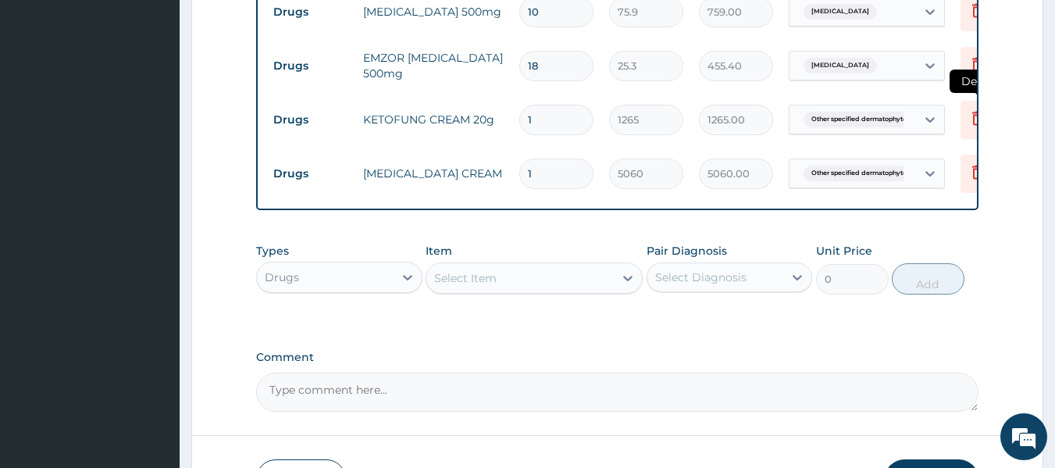
click at [969, 116] on icon at bounding box center [978, 120] width 34 height 38
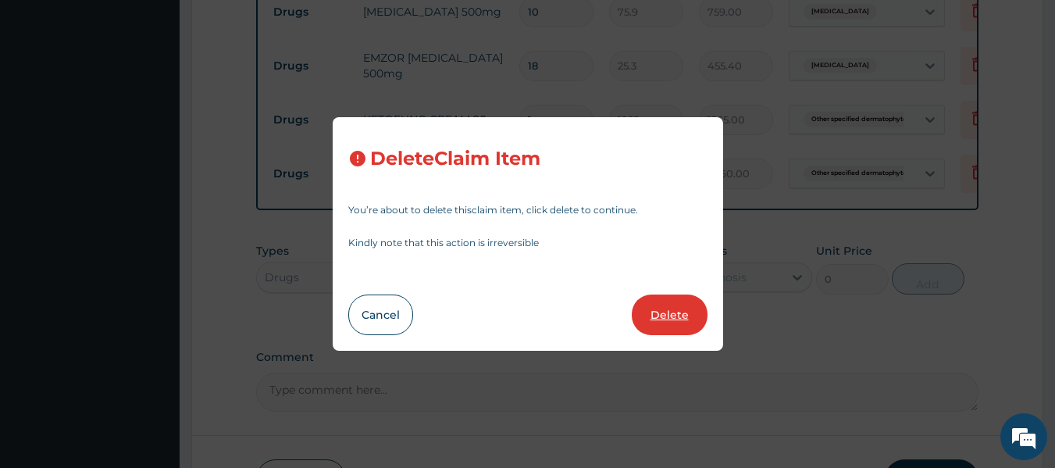
click at [671, 317] on button "Delete" at bounding box center [670, 314] width 76 height 41
type input "5060"
type input "5060.00"
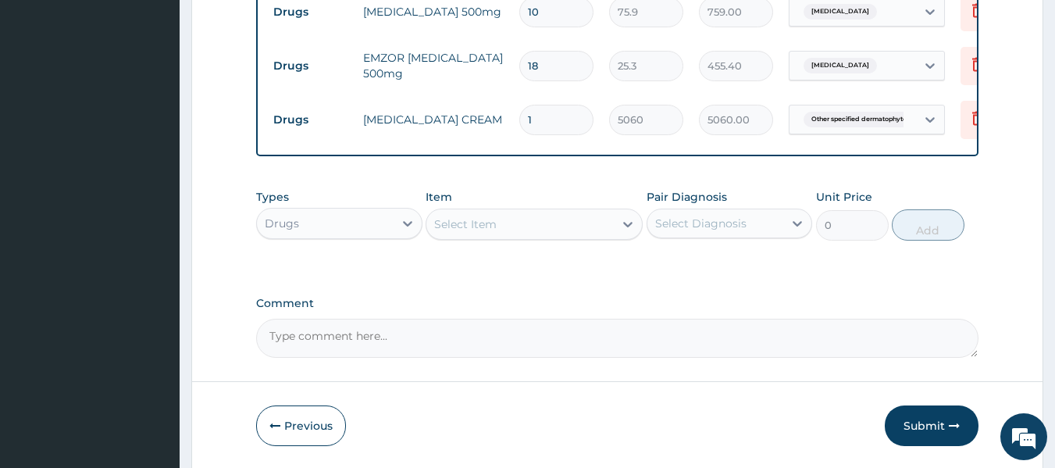
click at [510, 216] on div "Select Item" at bounding box center [519, 224] width 187 height 25
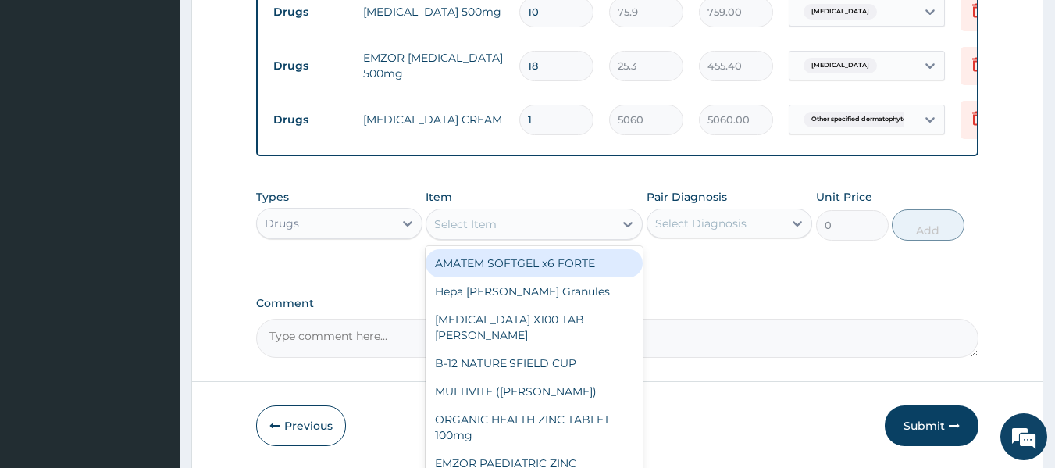
click at [510, 216] on div "Select Item" at bounding box center [519, 224] width 187 height 25
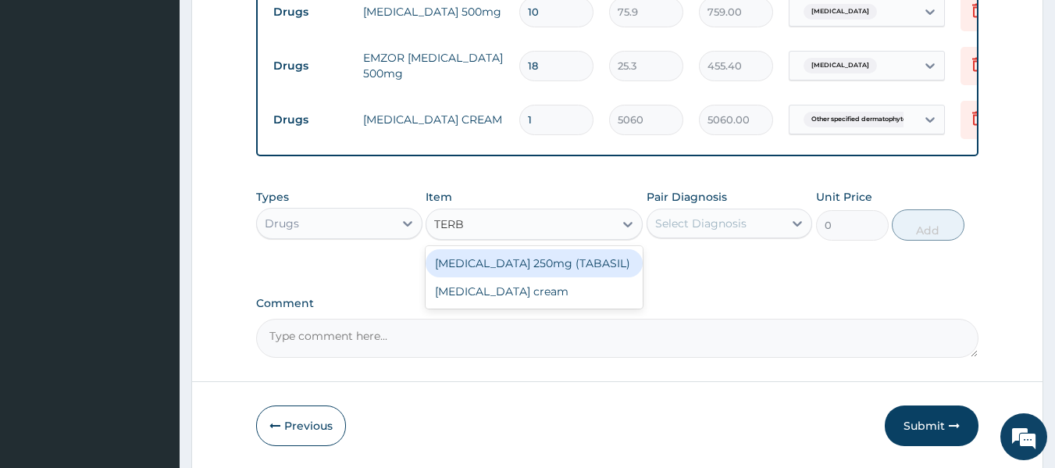
type input "TERB"
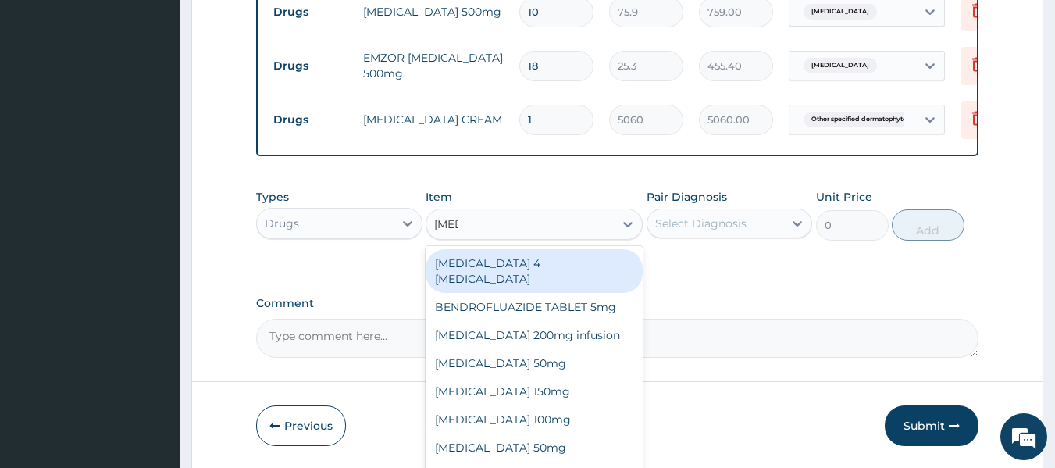
type input "FLUC"
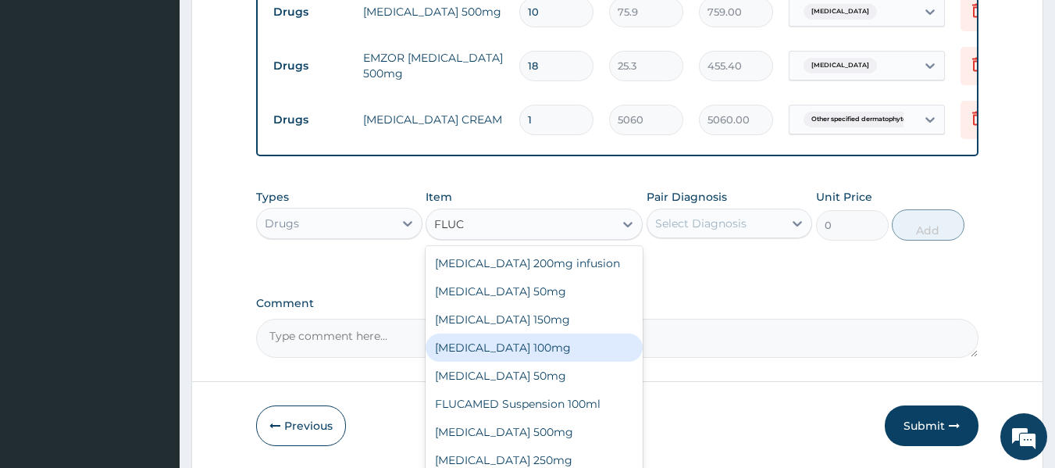
click at [485, 339] on div "[MEDICAL_DATA] 100mg" at bounding box center [534, 347] width 217 height 28
type input "132.825"
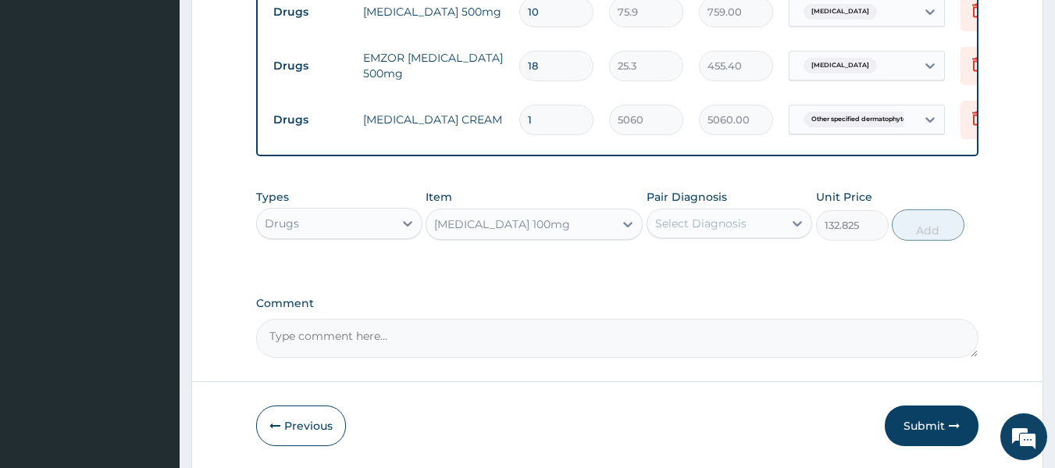
click at [474, 226] on div "Fluconazole 100mg" at bounding box center [502, 224] width 136 height 16
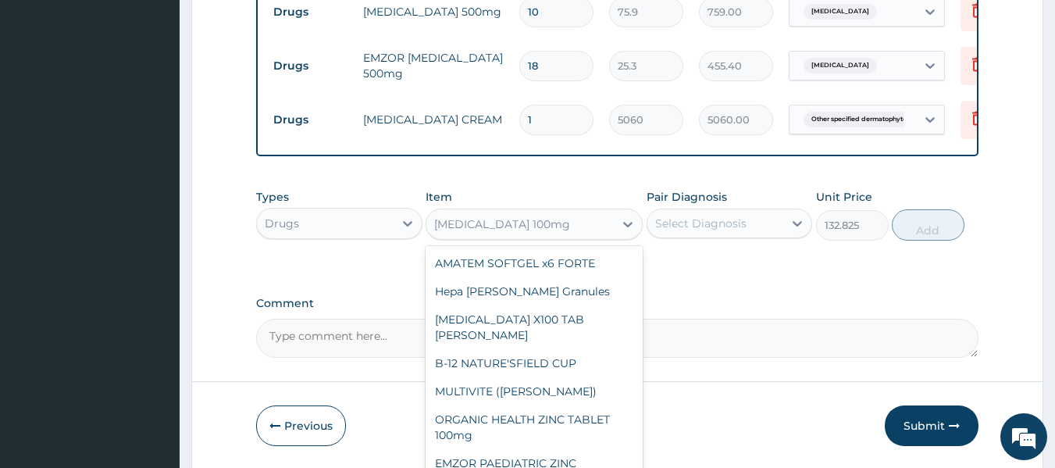
scroll to position [12981, 0]
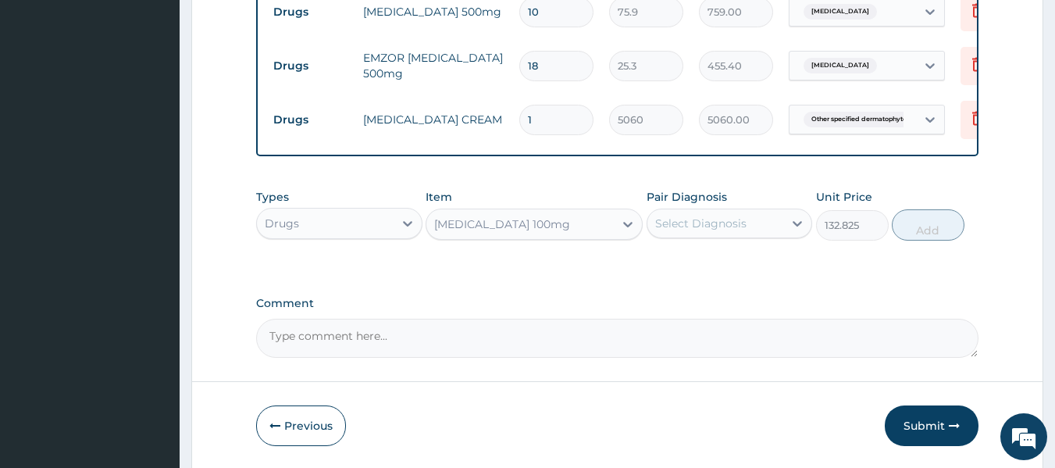
type input "J"
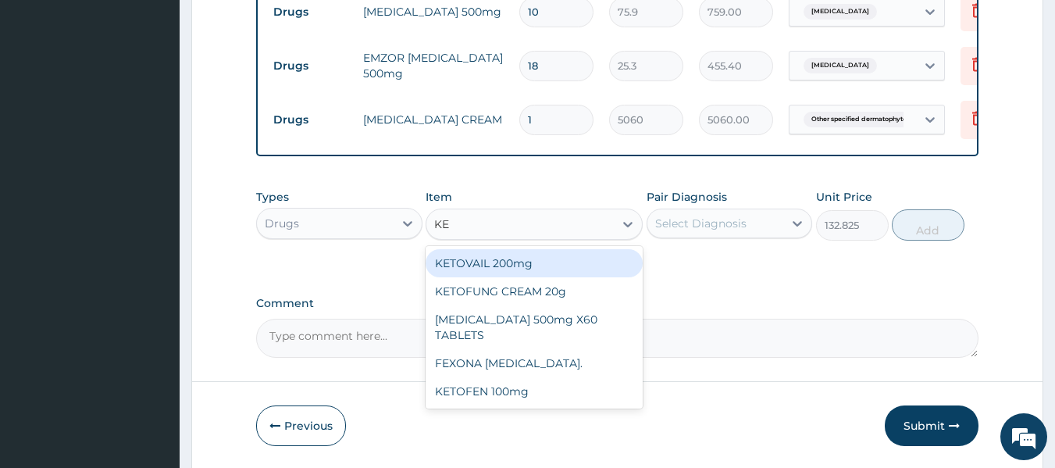
type input "KE"
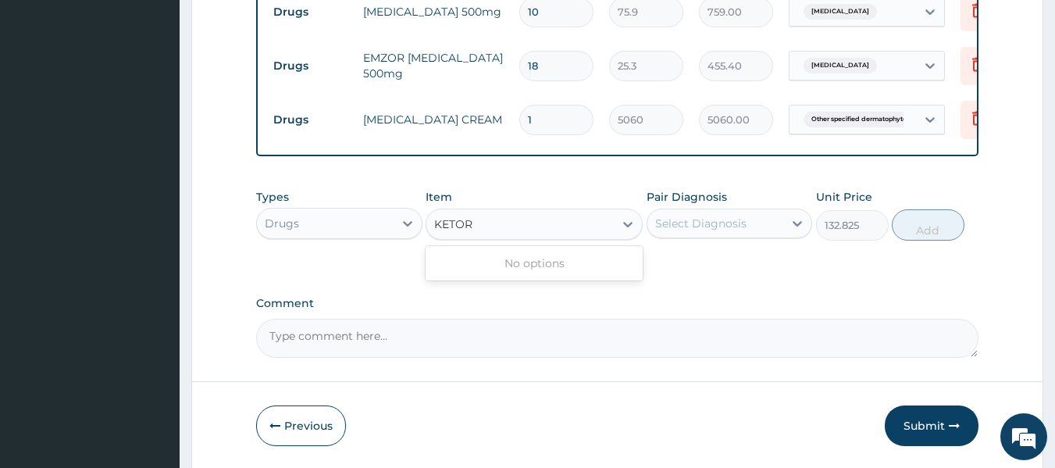
type input "KETO"
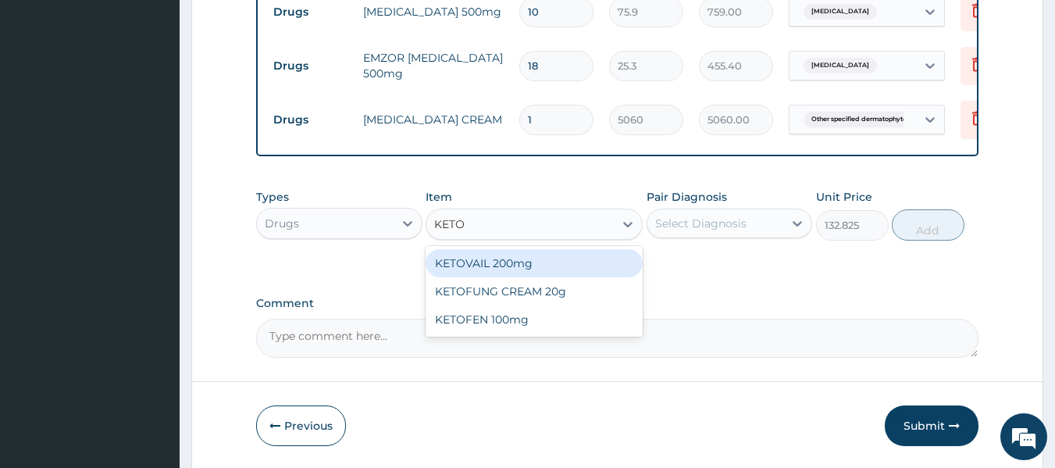
click at [464, 258] on div "KETOVAIL 200mg" at bounding box center [534, 263] width 217 height 28
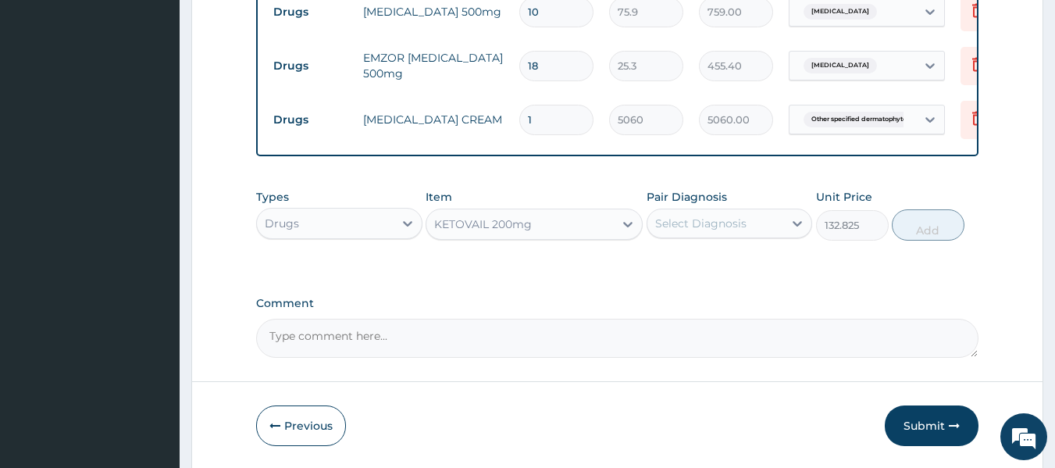
type input "379.5"
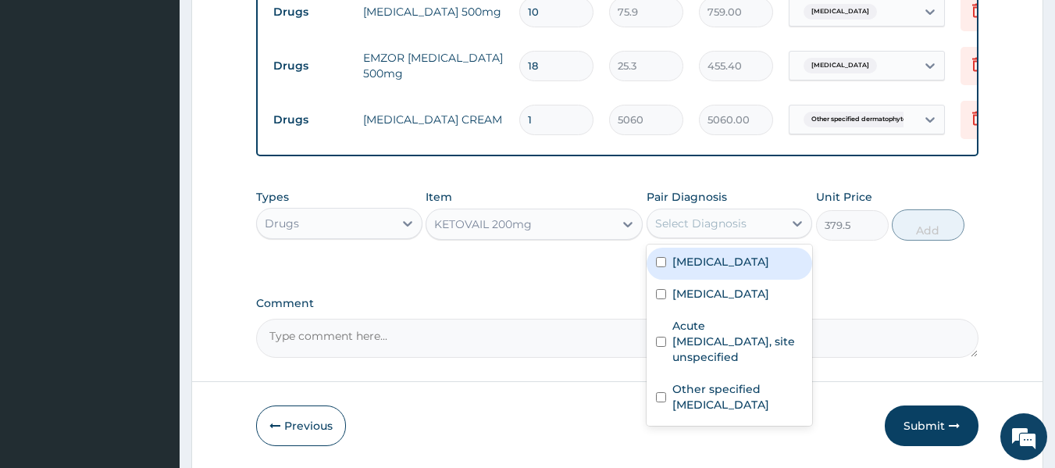
click at [699, 220] on div "Select Diagnosis" at bounding box center [700, 224] width 91 height 16
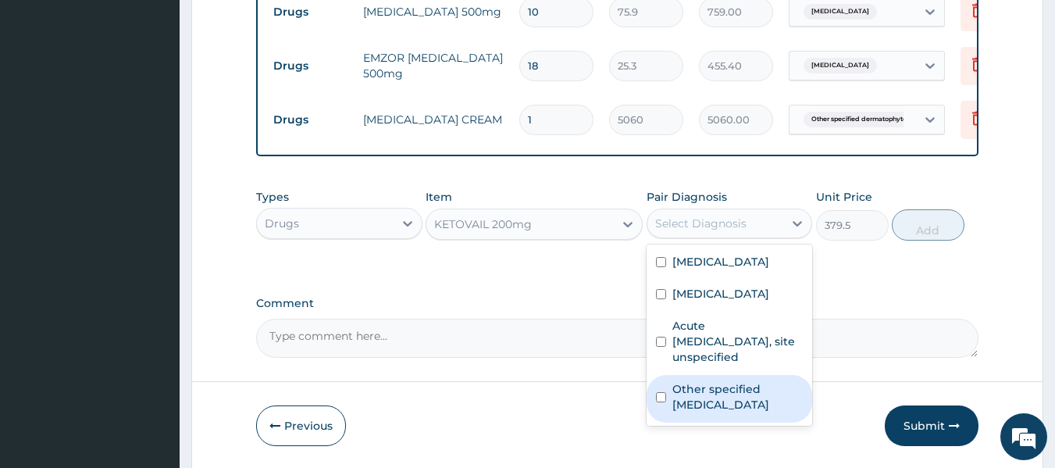
click at [665, 392] on input "checkbox" at bounding box center [661, 397] width 10 height 10
checkbox input "true"
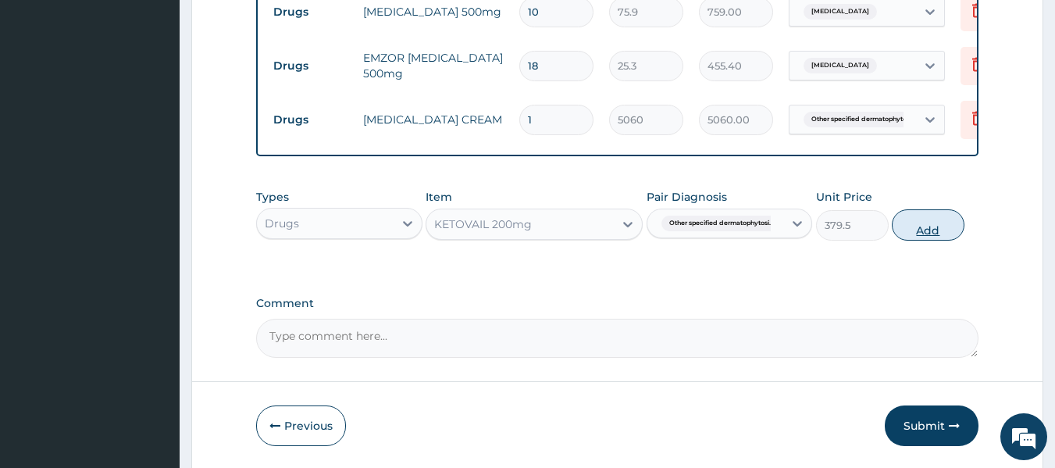
click at [926, 228] on button "Add" at bounding box center [928, 224] width 73 height 31
type input "0"
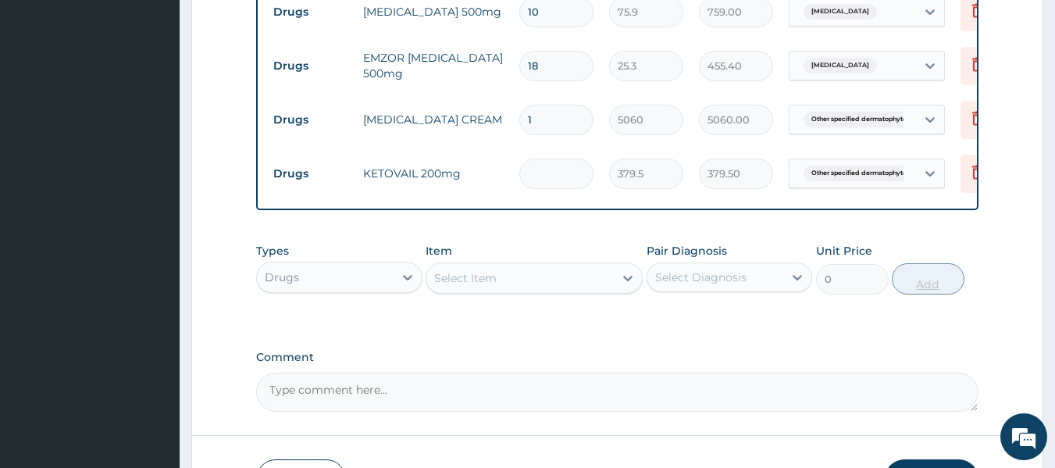
type input "0.00"
type input "3"
type input "1138.50"
type input "30"
type input "11385.00"
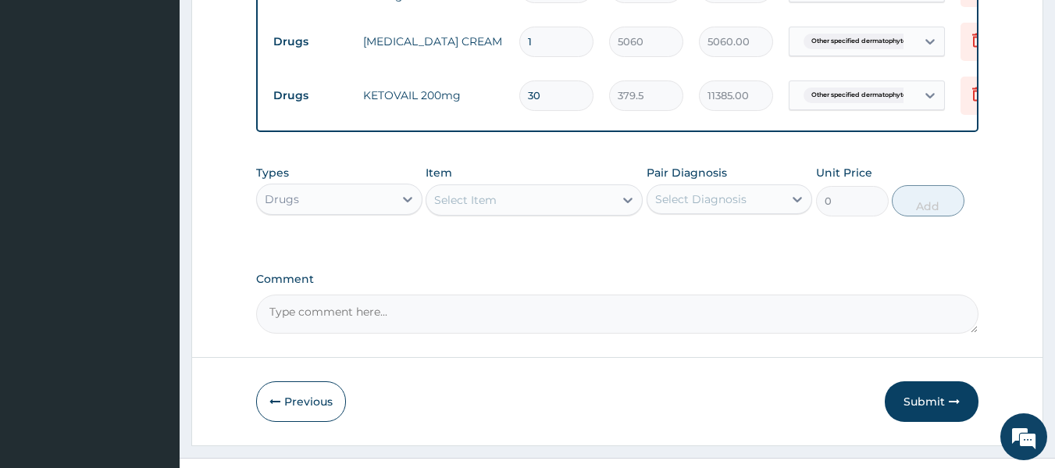
scroll to position [1107, 0]
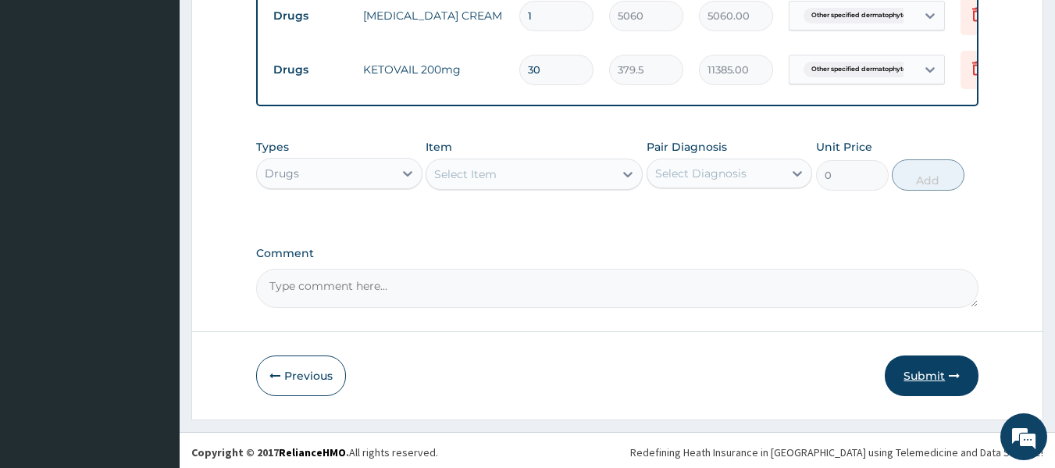
type input "30"
click at [925, 369] on button "Submit" at bounding box center [932, 375] width 94 height 41
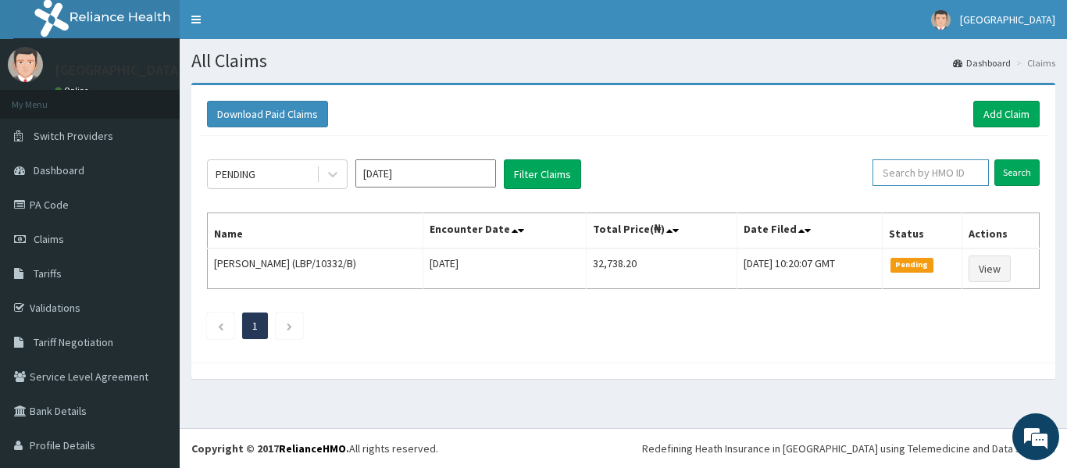
click at [902, 177] on input "text" at bounding box center [930, 172] width 116 height 27
click at [1009, 114] on link "Add Claim" at bounding box center [1006, 114] width 66 height 27
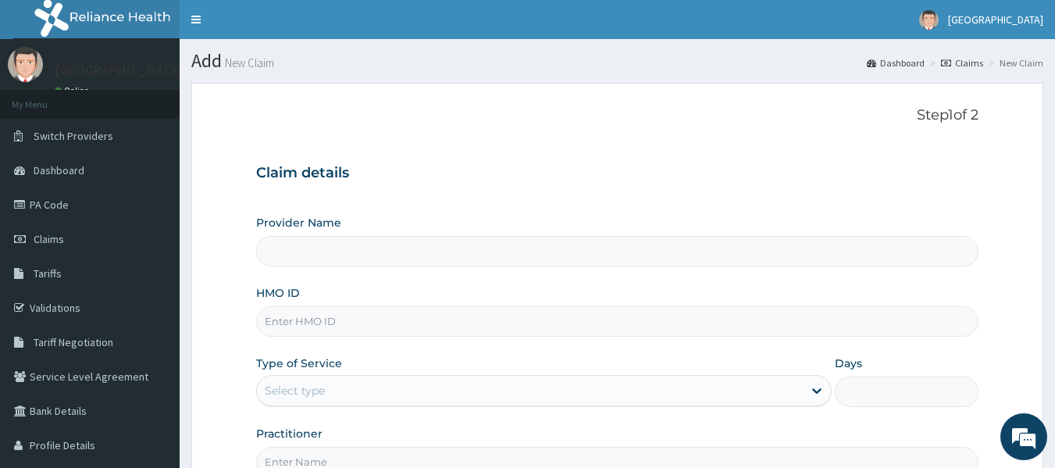
type input "[GEOGRAPHIC_DATA] And Maternity"
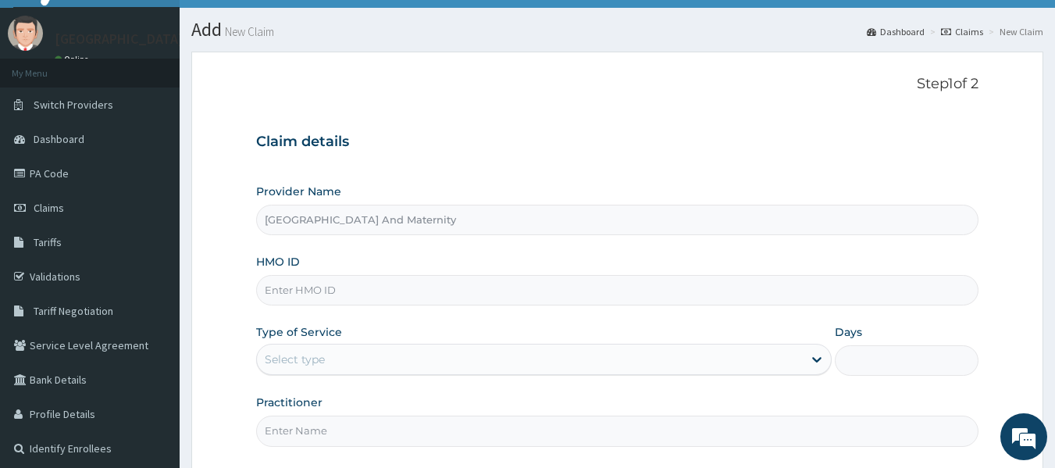
scroll to position [174, 0]
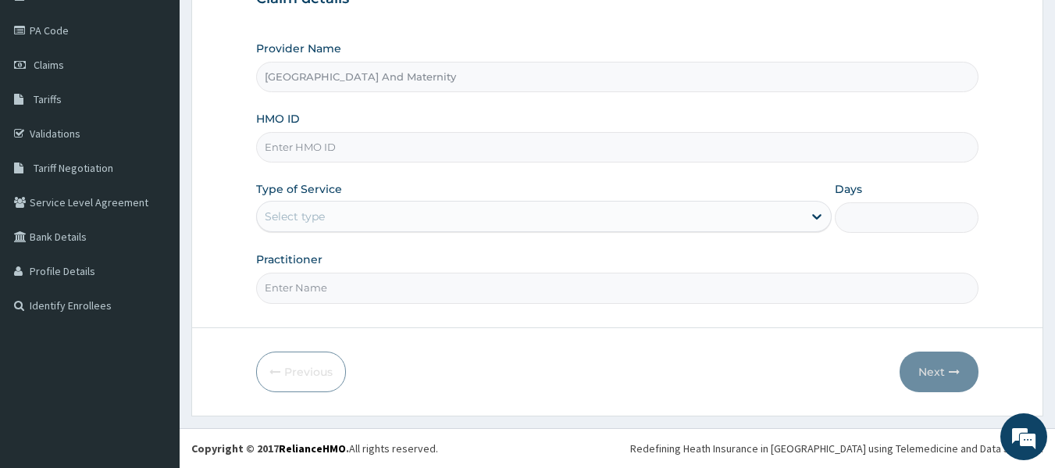
click at [390, 147] on input "HMO ID" at bounding box center [617, 147] width 723 height 30
type input "FSG/10031/C"
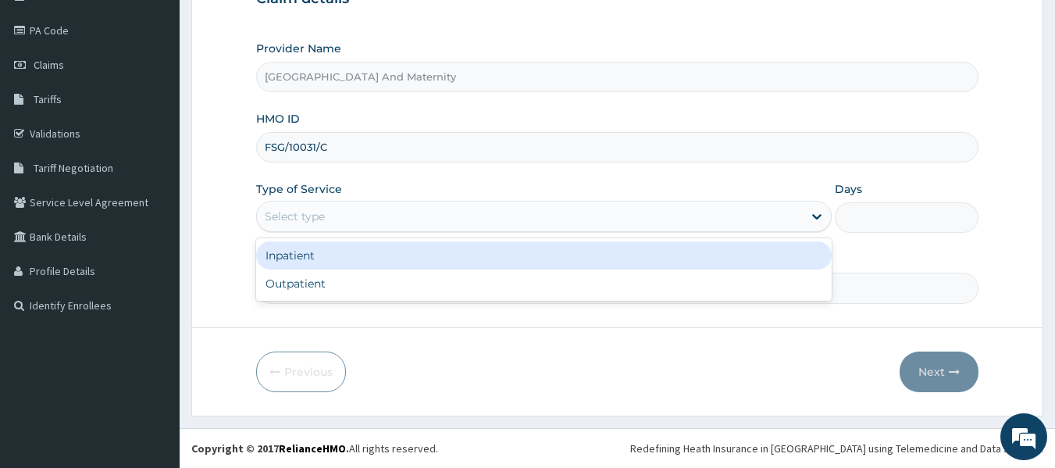
click at [336, 222] on div "Select type" at bounding box center [530, 216] width 546 height 25
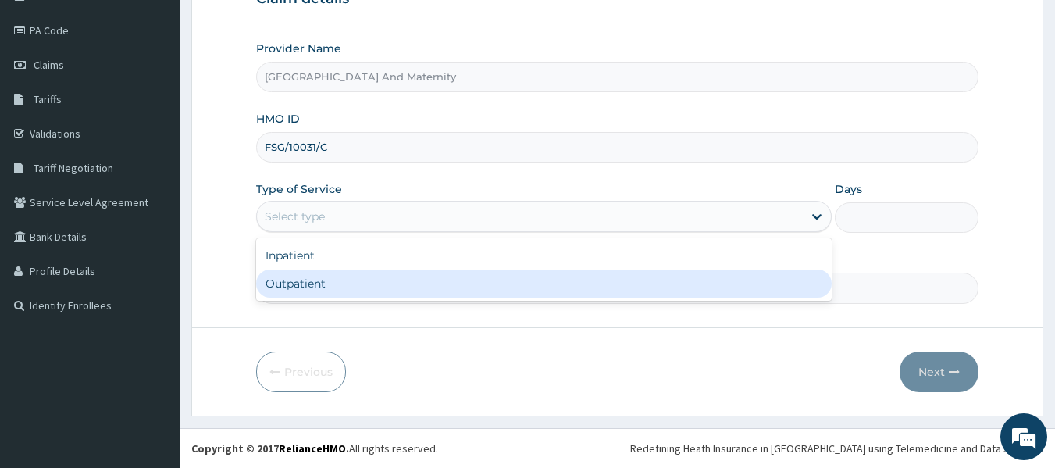
click at [300, 284] on div "Outpatient" at bounding box center [544, 283] width 576 height 28
type input "1"
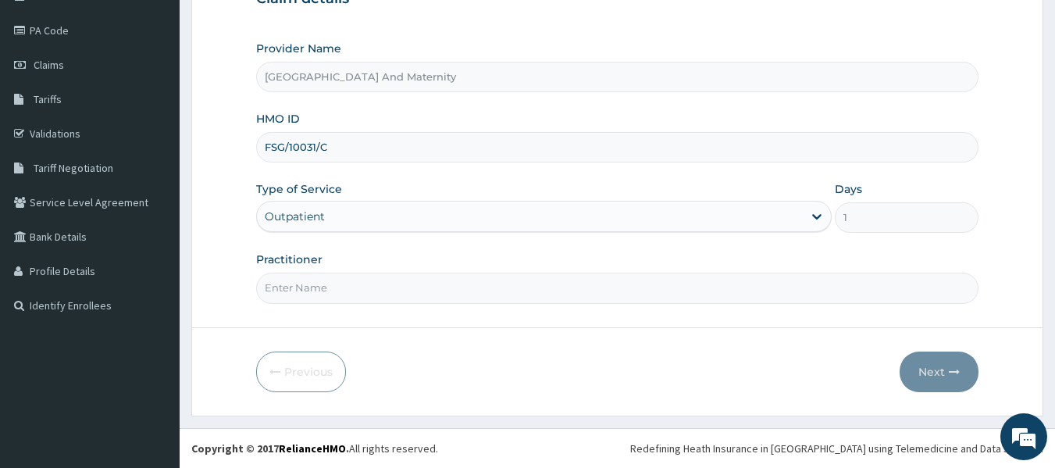
click at [310, 293] on input "Practitioner" at bounding box center [617, 288] width 723 height 30
type input "[PERSON_NAME]"
click at [934, 370] on button "Next" at bounding box center [939, 371] width 79 height 41
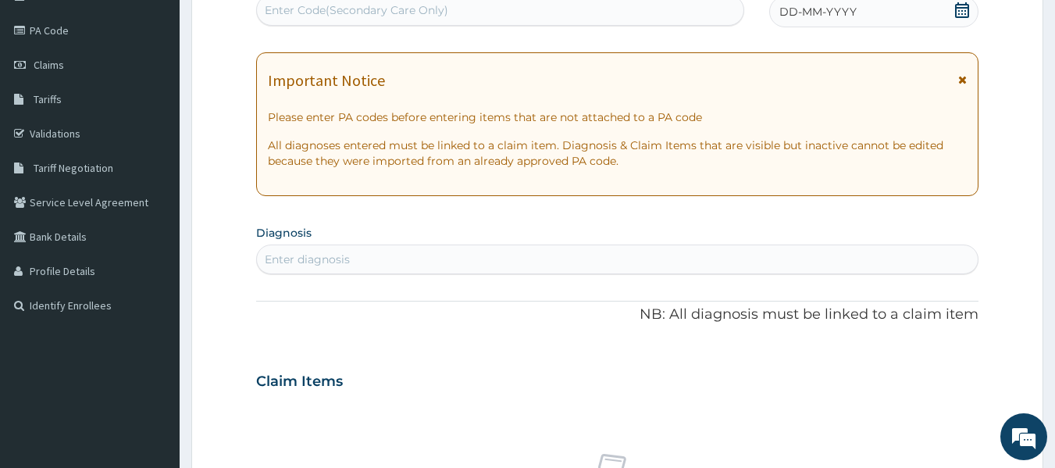
click at [1030, 220] on form "Step 2 of 2 PA Code / Prescription Code Enter Code(Secondary Care Only) Encount…" at bounding box center [617, 402] width 852 height 987
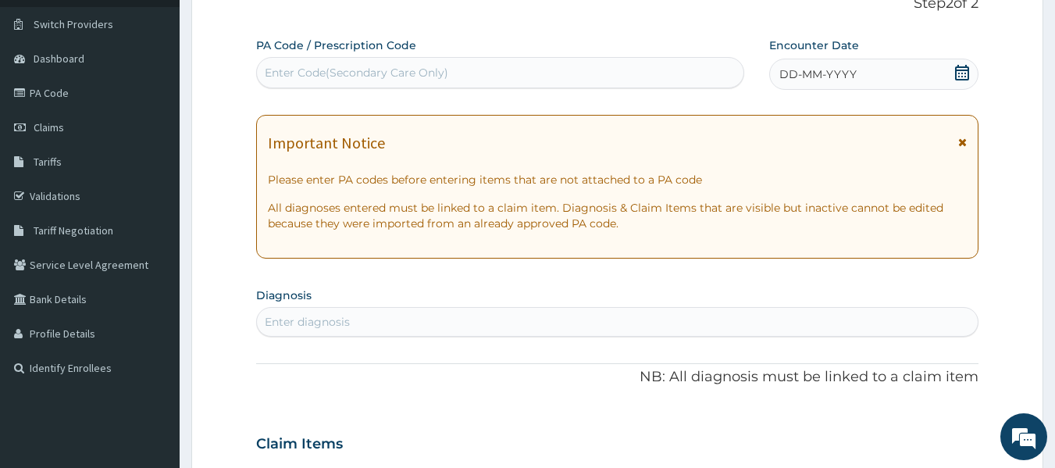
scroll to position [80, 0]
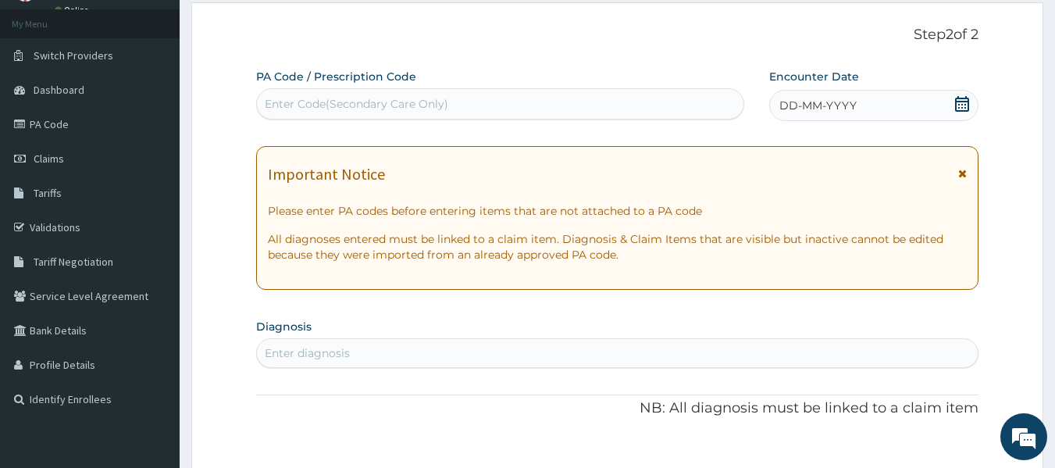
click at [958, 96] on icon at bounding box center [962, 104] width 16 height 16
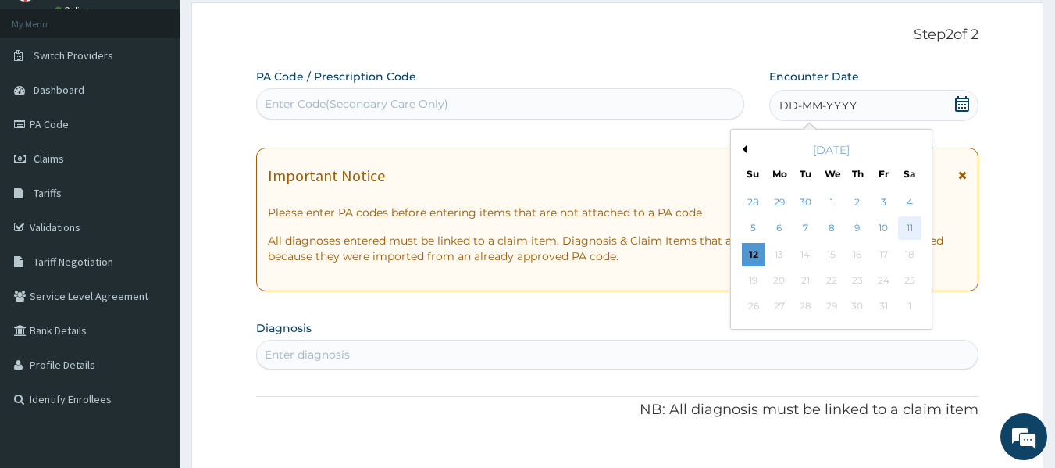
click at [912, 226] on div "11" at bounding box center [909, 228] width 23 height 23
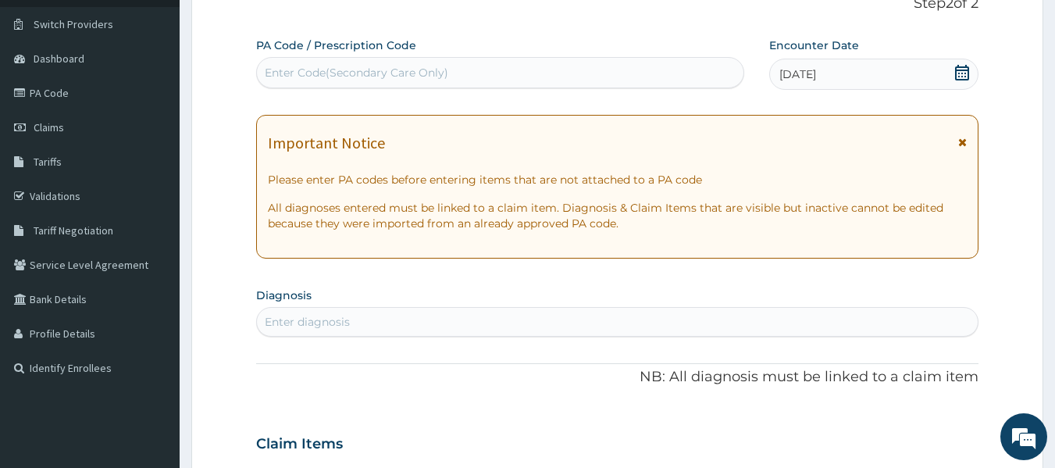
scroll to position [268, 0]
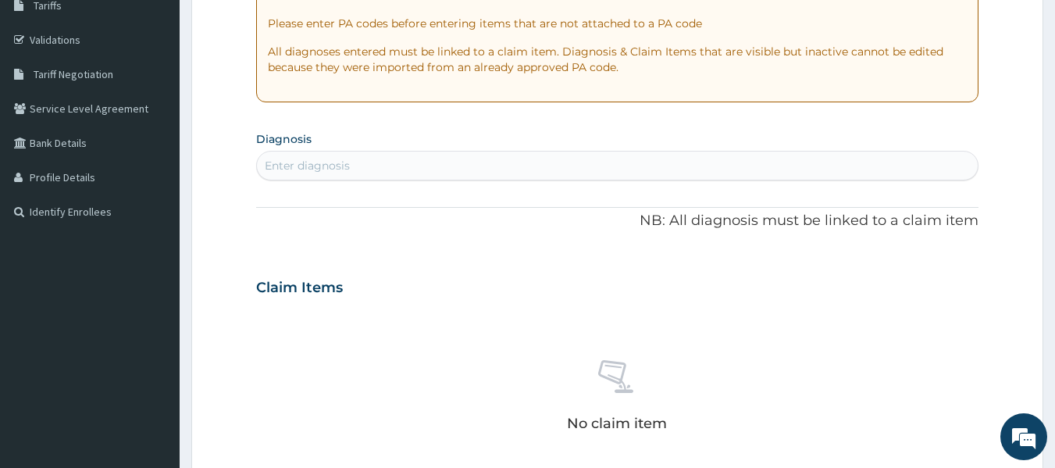
click at [575, 154] on div "Enter diagnosis" at bounding box center [618, 165] width 722 height 25
type input "[MEDICAL_DATA]"
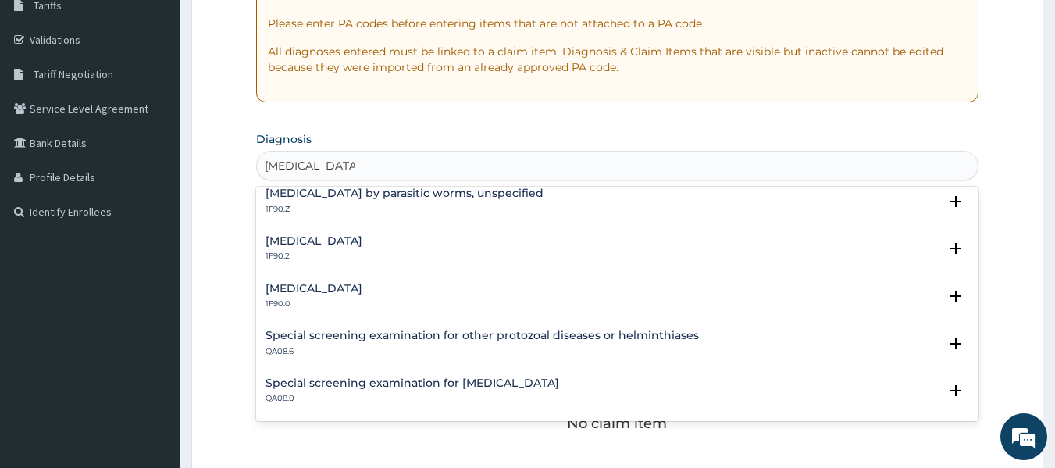
scroll to position [0, 0]
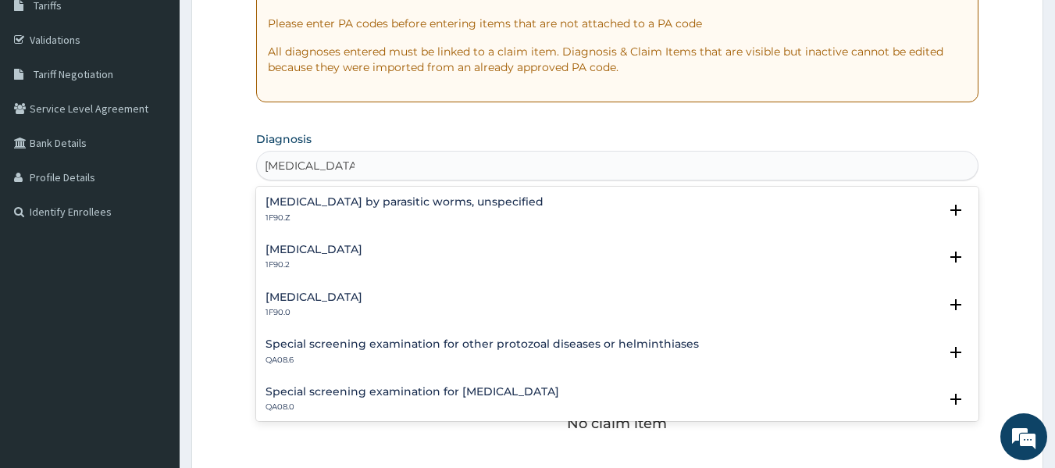
click at [362, 252] on h4 "[MEDICAL_DATA]" at bounding box center [314, 250] width 97 height 12
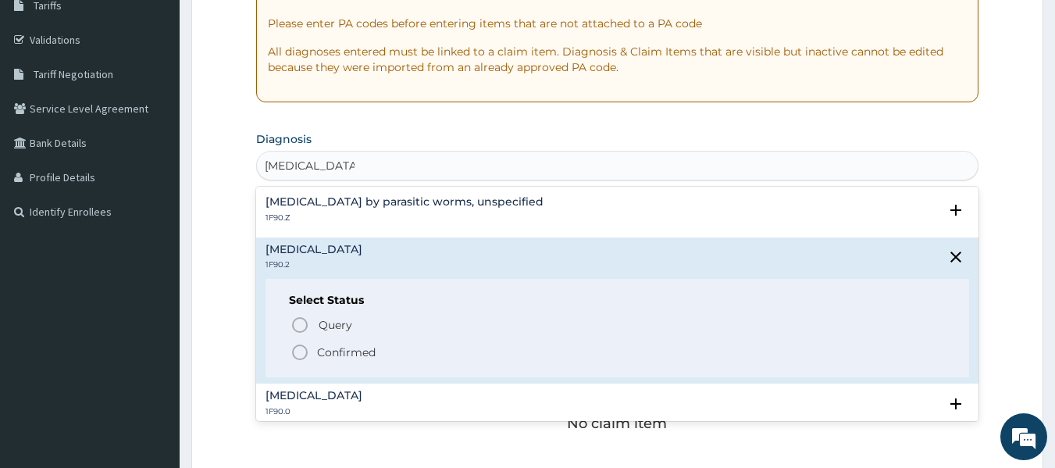
click at [295, 355] on icon "status option filled" at bounding box center [300, 352] width 19 height 19
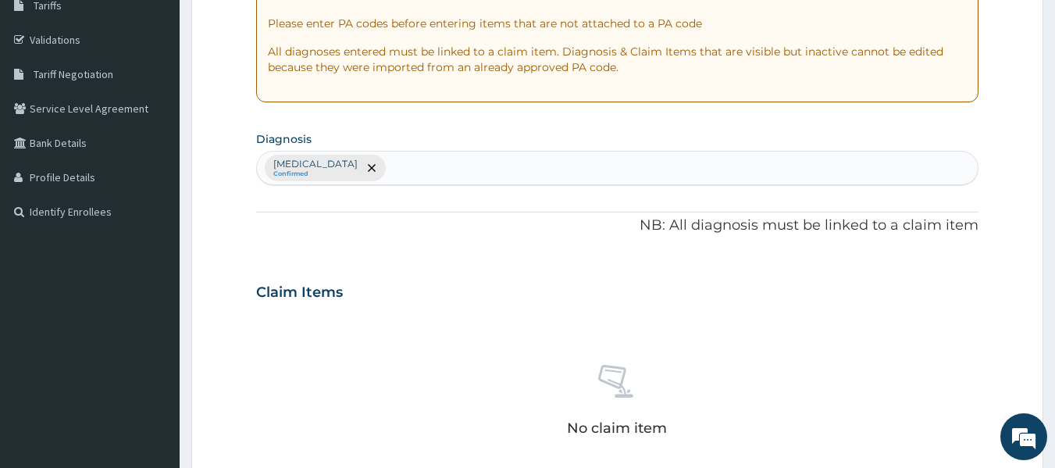
click at [553, 225] on p "NB: All diagnosis must be linked to a claim item" at bounding box center [617, 226] width 723 height 20
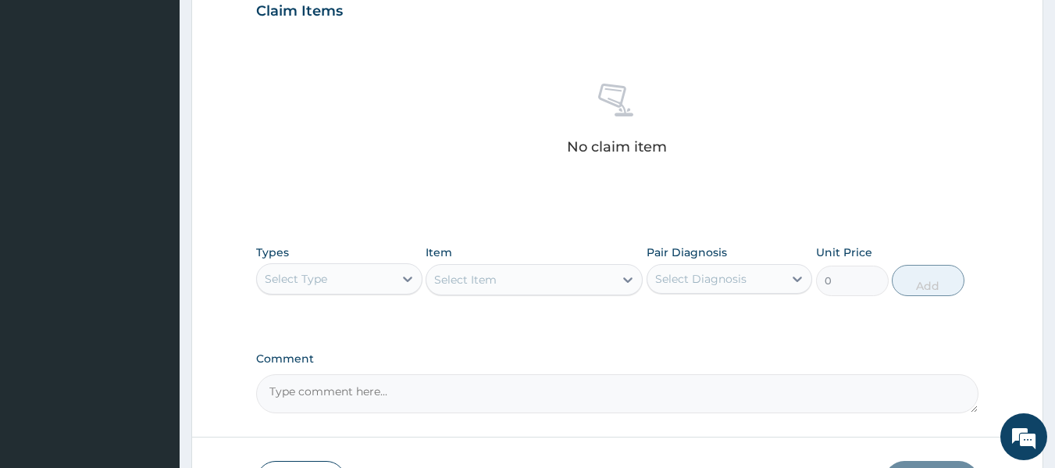
scroll to position [658, 0]
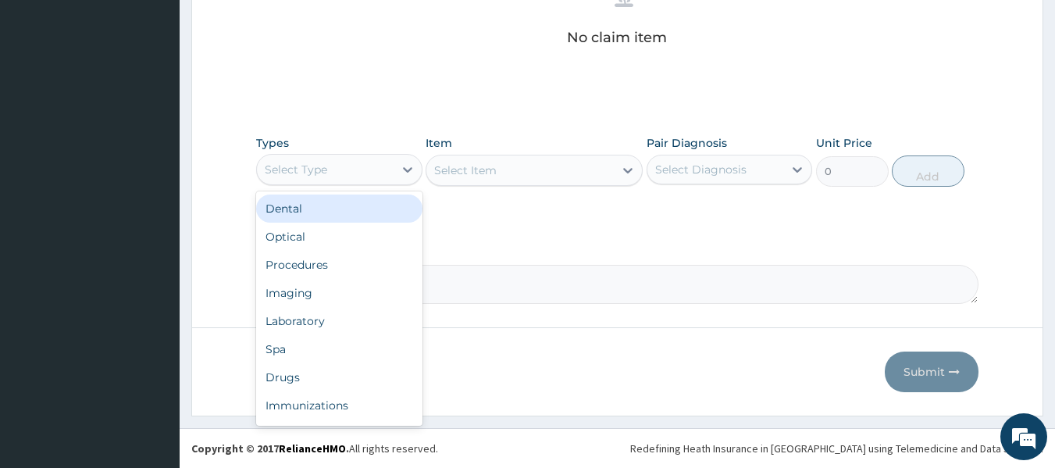
click at [369, 168] on div "Select Type" at bounding box center [325, 169] width 137 height 25
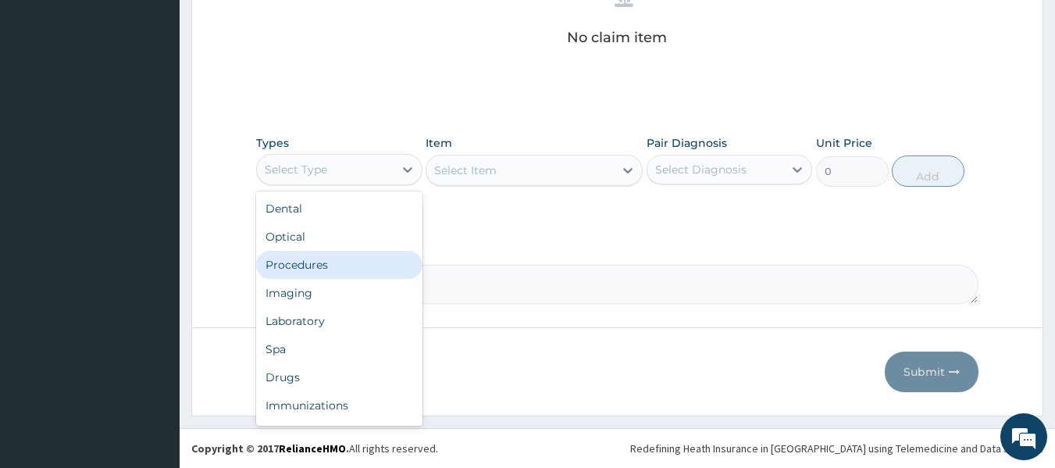
click at [292, 273] on div "Procedures" at bounding box center [339, 265] width 166 height 28
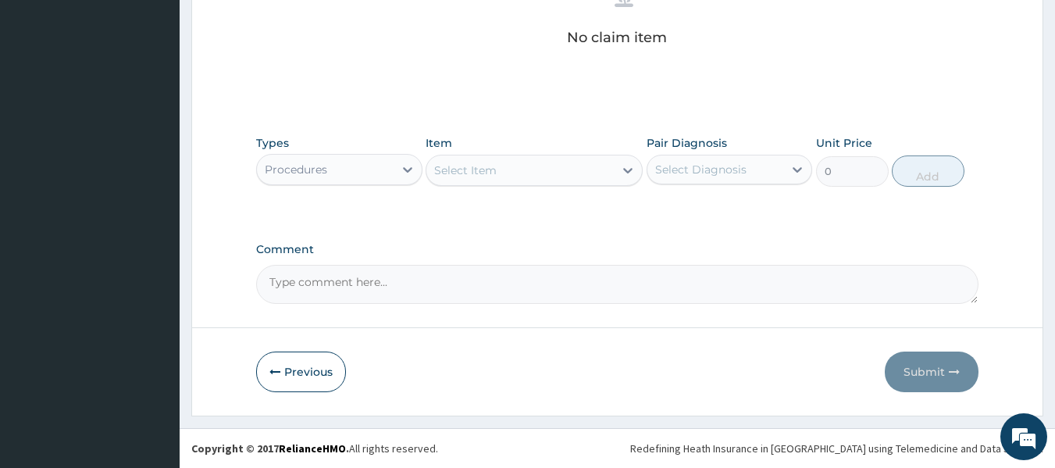
click at [482, 169] on div "Select Item" at bounding box center [465, 170] width 62 height 16
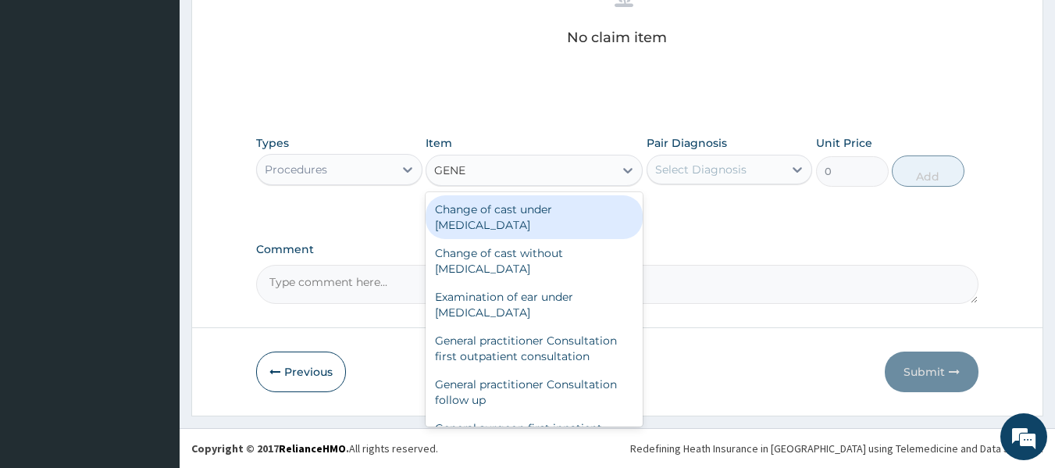
type input "GENER"
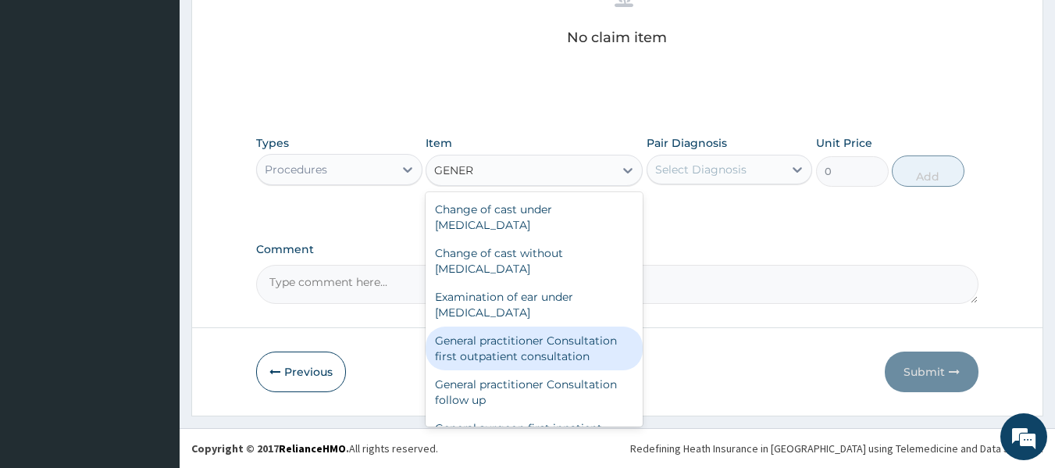
click at [530, 341] on div "General practitioner Consultation first outpatient consultation" at bounding box center [534, 348] width 217 height 44
type input "3795"
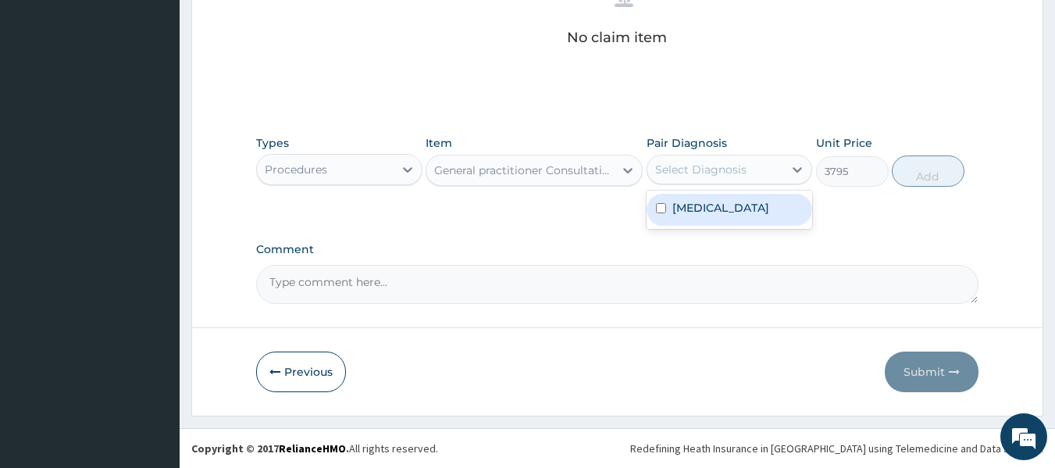
click at [659, 165] on div "Select Diagnosis" at bounding box center [700, 170] width 91 height 16
click at [657, 213] on input "checkbox" at bounding box center [661, 208] width 10 height 10
checkbox input "true"
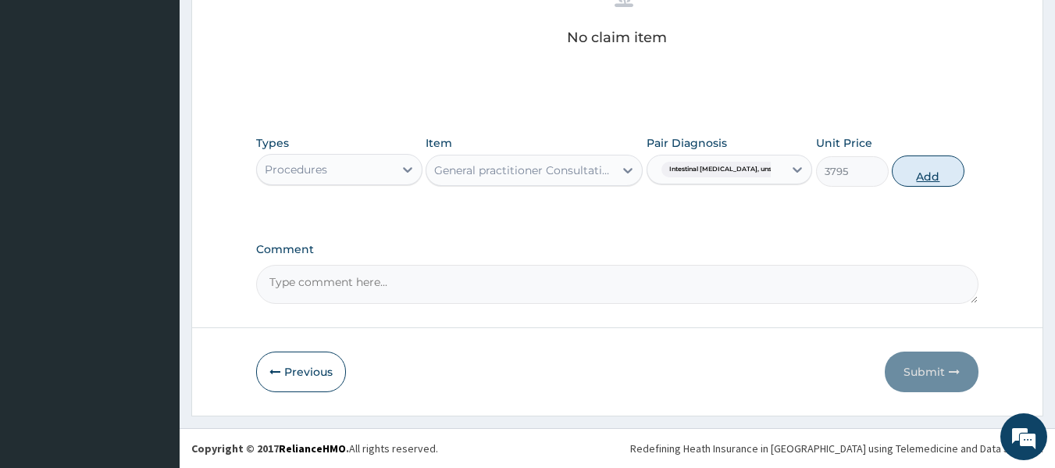
click at [933, 170] on button "Add" at bounding box center [928, 170] width 73 height 31
type input "0"
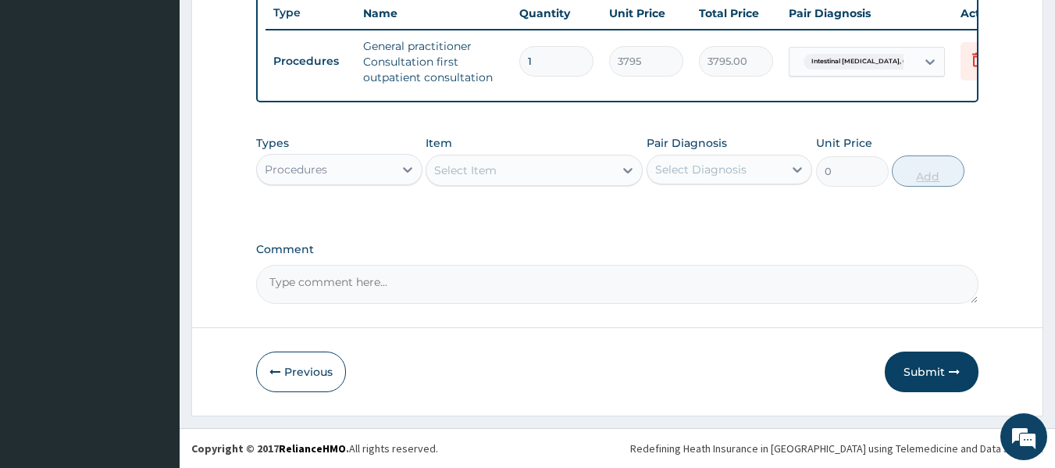
scroll to position [605, 0]
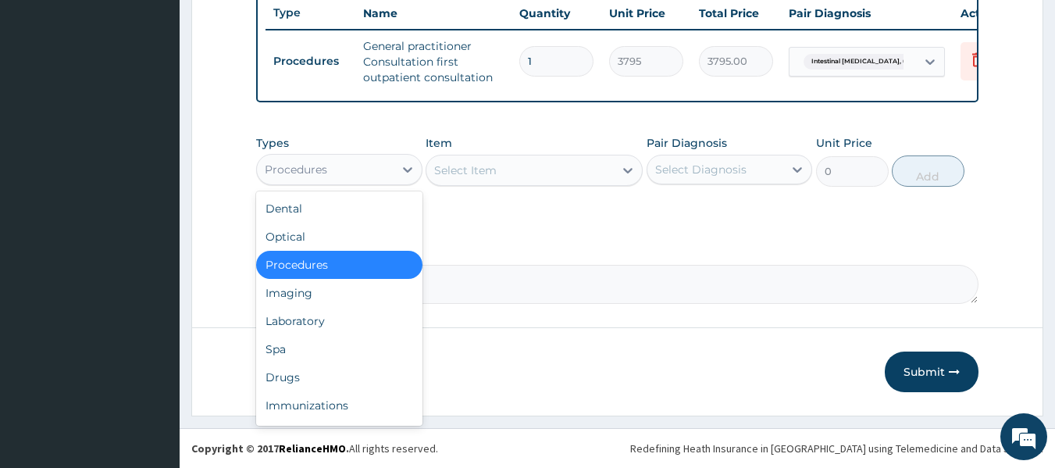
click at [358, 172] on div "Procedures" at bounding box center [325, 169] width 137 height 25
click at [316, 368] on div "Drugs" at bounding box center [339, 377] width 166 height 28
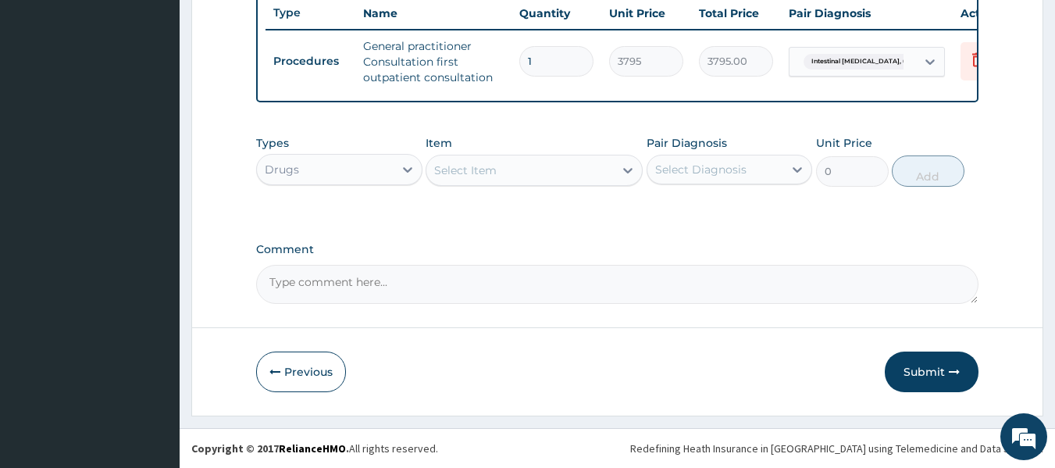
click at [479, 175] on div "Select Item" at bounding box center [465, 170] width 62 height 16
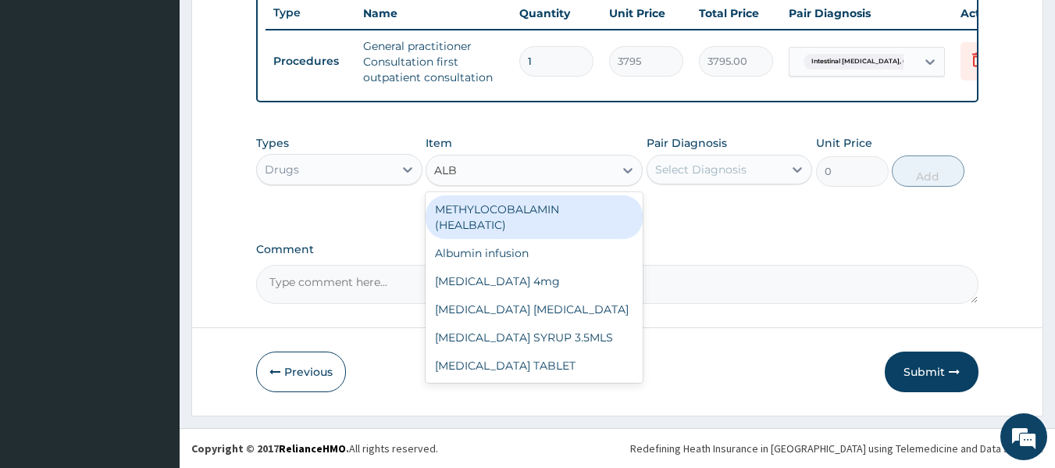
type input "ALBE"
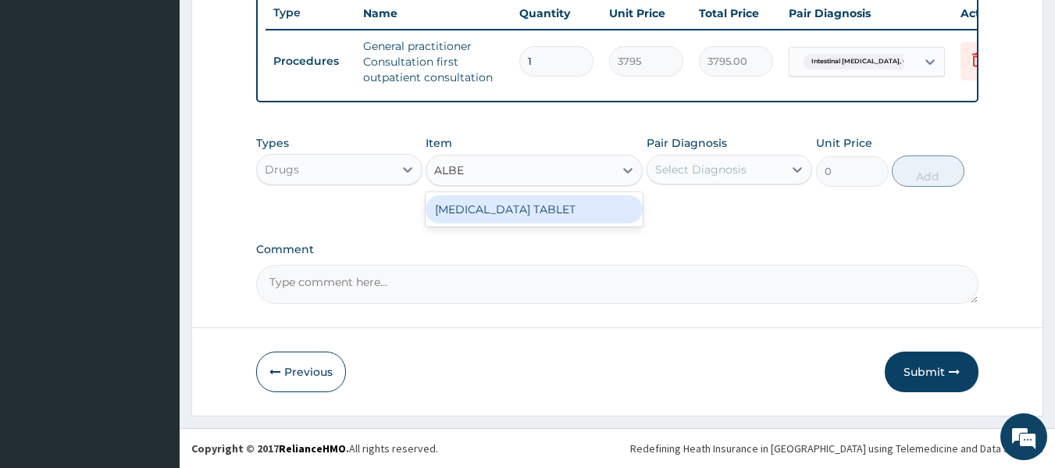
click at [530, 218] on div "[MEDICAL_DATA] TABLET" at bounding box center [534, 209] width 217 height 28
type input "500"
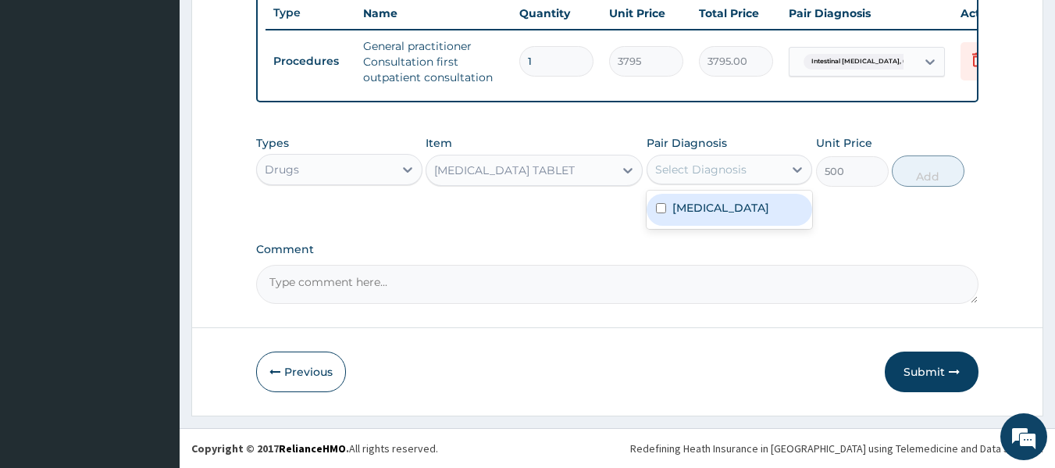
click at [684, 163] on div "Select Diagnosis" at bounding box center [700, 170] width 91 height 16
click at [665, 213] on input "checkbox" at bounding box center [661, 208] width 10 height 10
checkbox input "true"
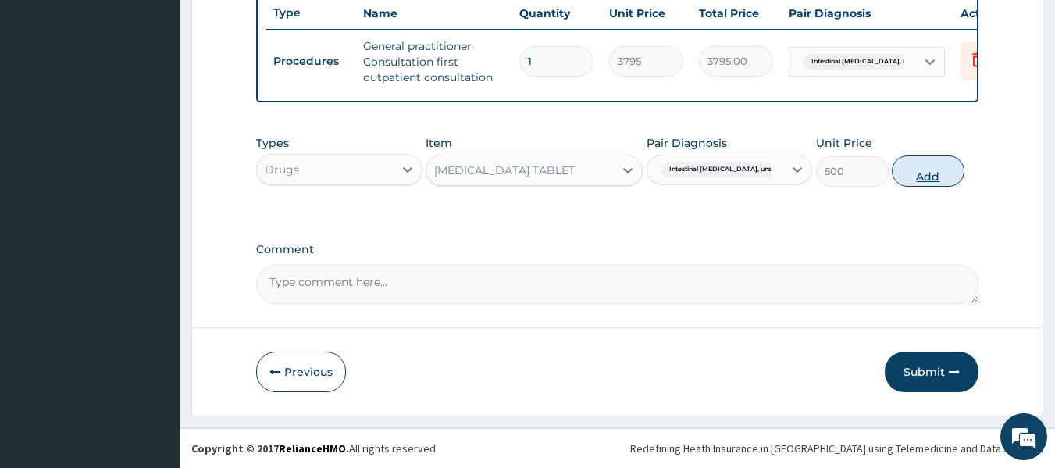
click at [928, 177] on button "Add" at bounding box center [928, 170] width 73 height 31
type input "0"
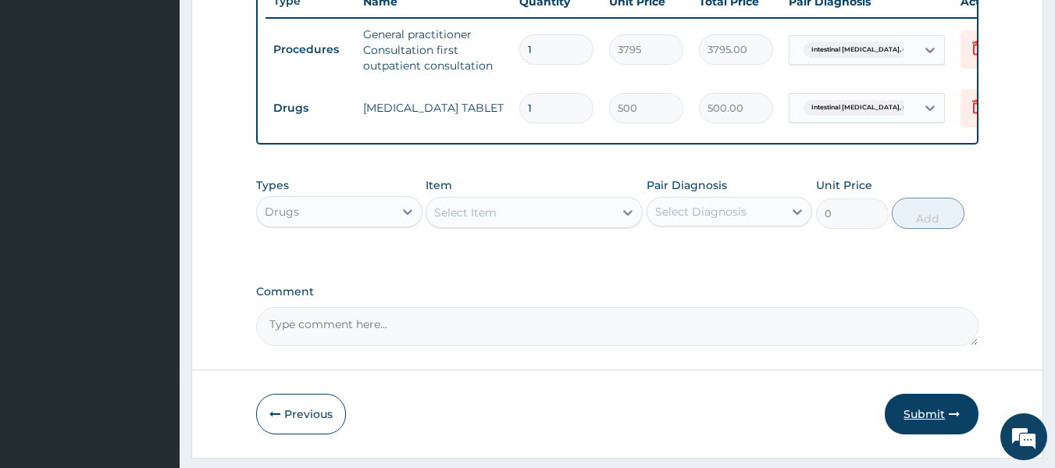
click at [920, 422] on button "Submit" at bounding box center [932, 414] width 94 height 41
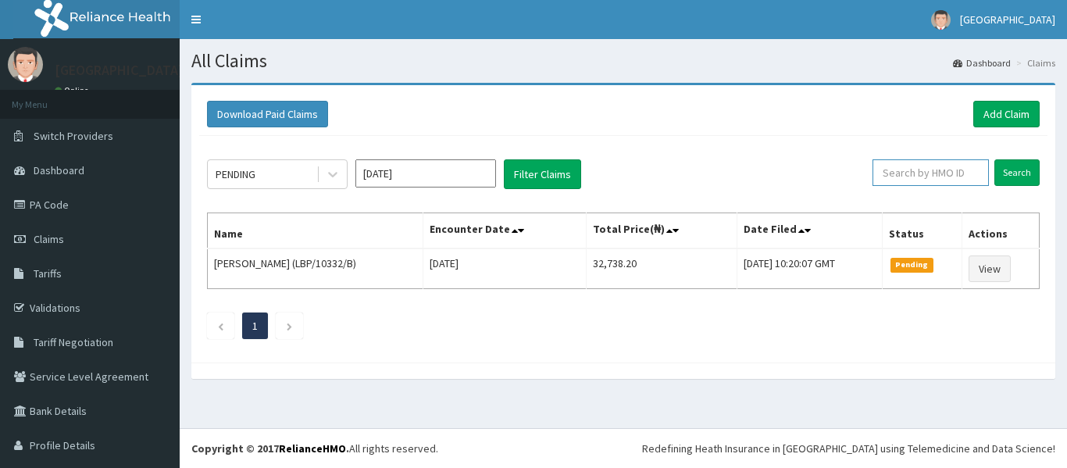
click at [904, 170] on input "text" at bounding box center [930, 172] width 116 height 27
type input "FSG/10031/C"
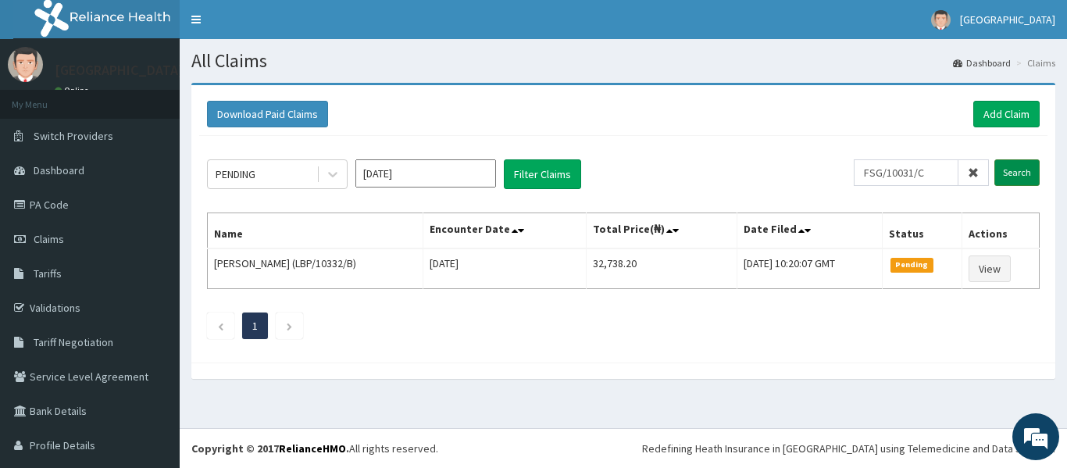
click at [1014, 166] on input "Search" at bounding box center [1016, 172] width 45 height 27
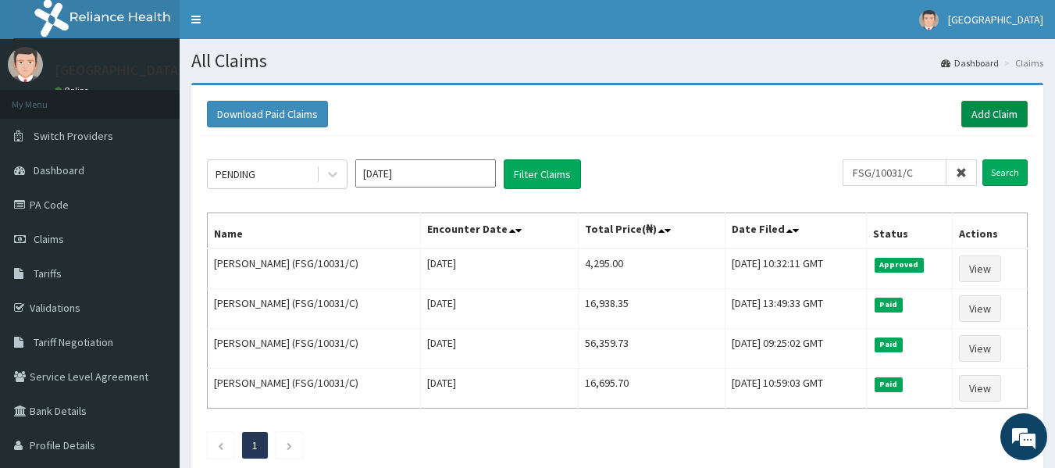
click at [991, 115] on link "Add Claim" at bounding box center [994, 114] width 66 height 27
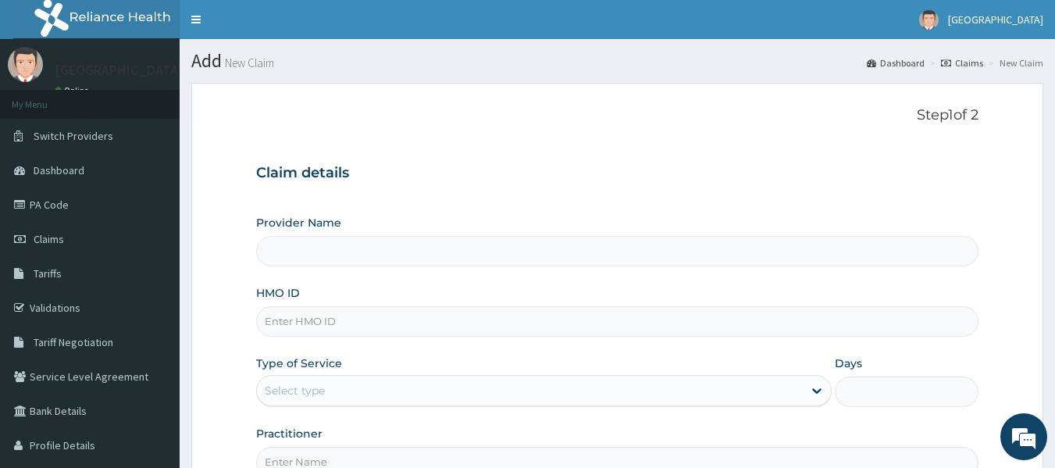
type input "[GEOGRAPHIC_DATA] And Maternity"
click at [766, 106] on form "Step 1 of 2 Claim details Provider Name Safeway Hospital And Maternity HMO ID T…" at bounding box center [617, 336] width 852 height 507
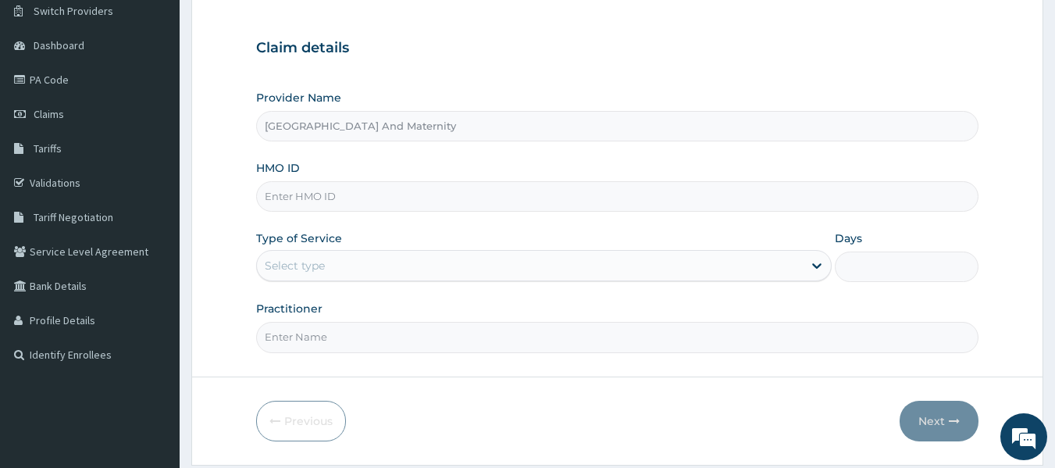
scroll to position [156, 0]
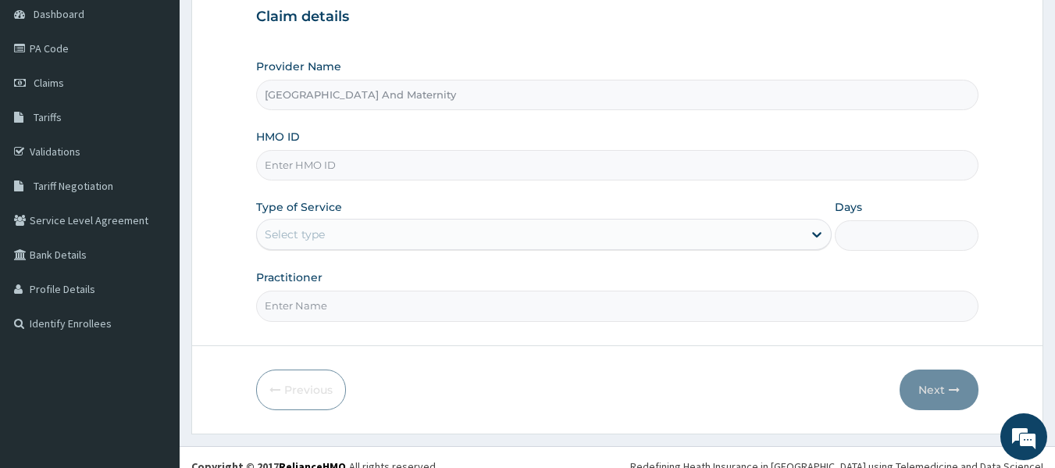
click at [471, 159] on input "HMO ID" at bounding box center [617, 165] width 723 height 30
type input "FSG/10031/B"
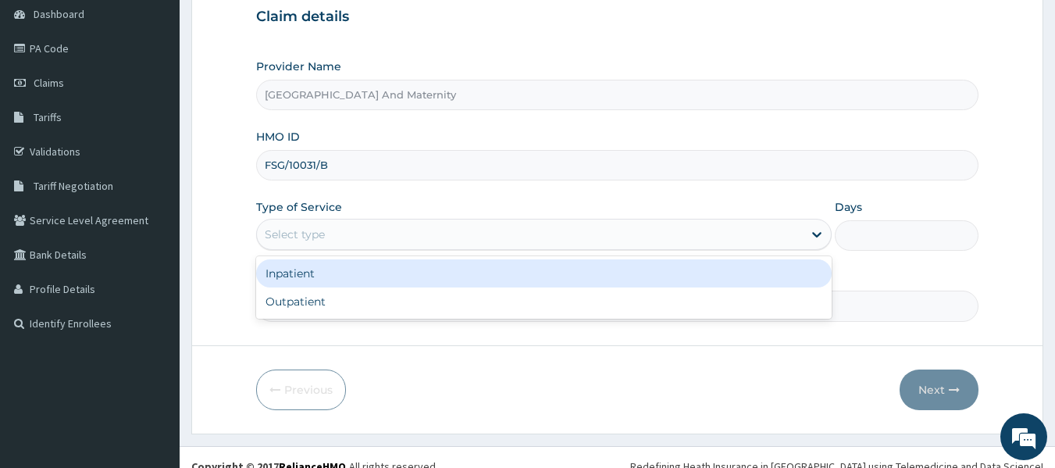
click at [355, 237] on div "Select type" at bounding box center [530, 234] width 546 height 25
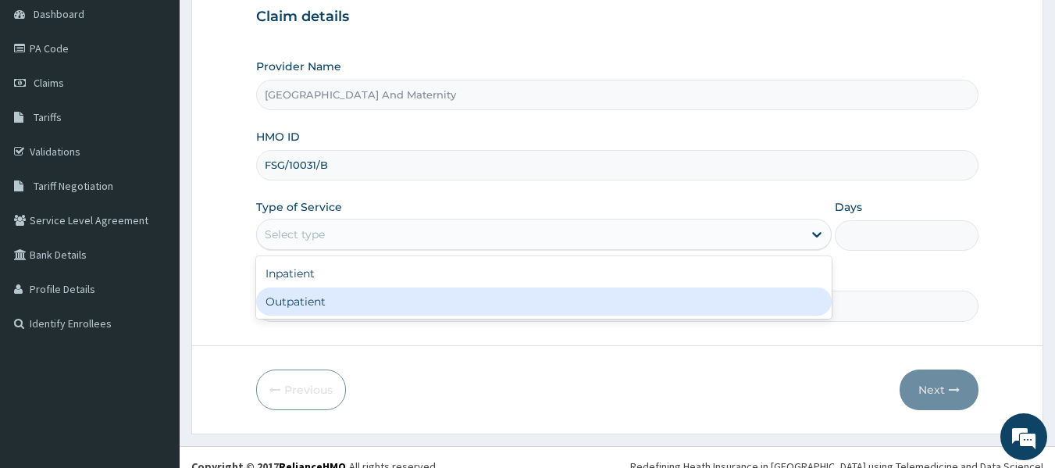
click at [306, 299] on div "Outpatient" at bounding box center [544, 301] width 576 height 28
type input "1"
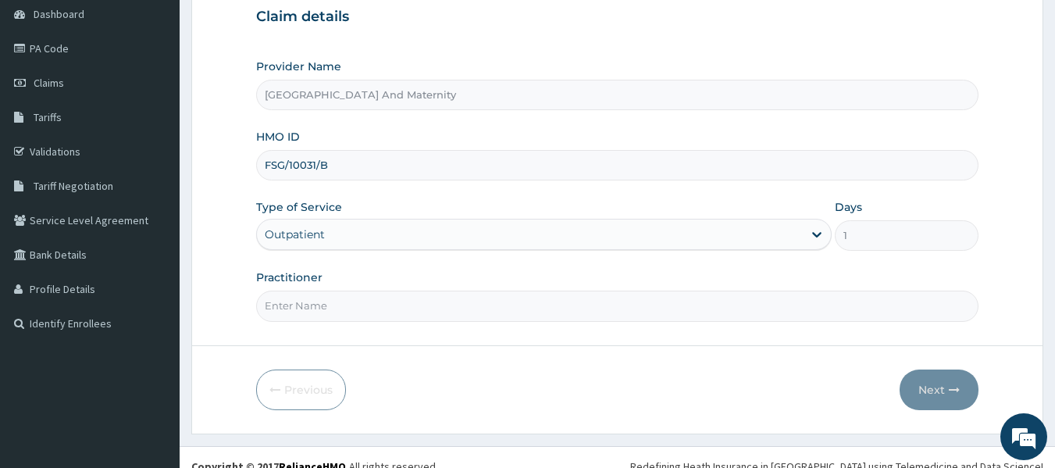
click at [304, 311] on input "Practitioner" at bounding box center [617, 306] width 723 height 30
type input "[PERSON_NAME]"
click at [931, 389] on button "Next" at bounding box center [939, 389] width 79 height 41
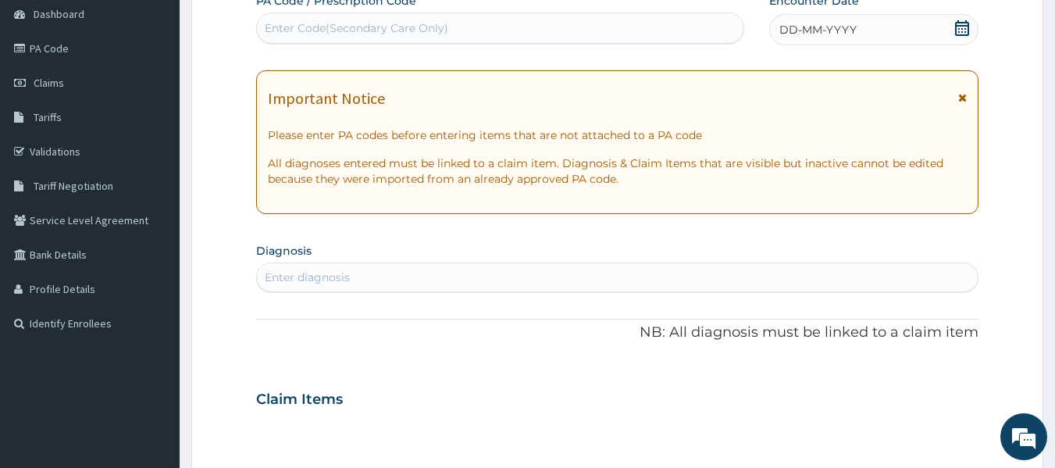
click at [968, 23] on icon at bounding box center [962, 28] width 14 height 16
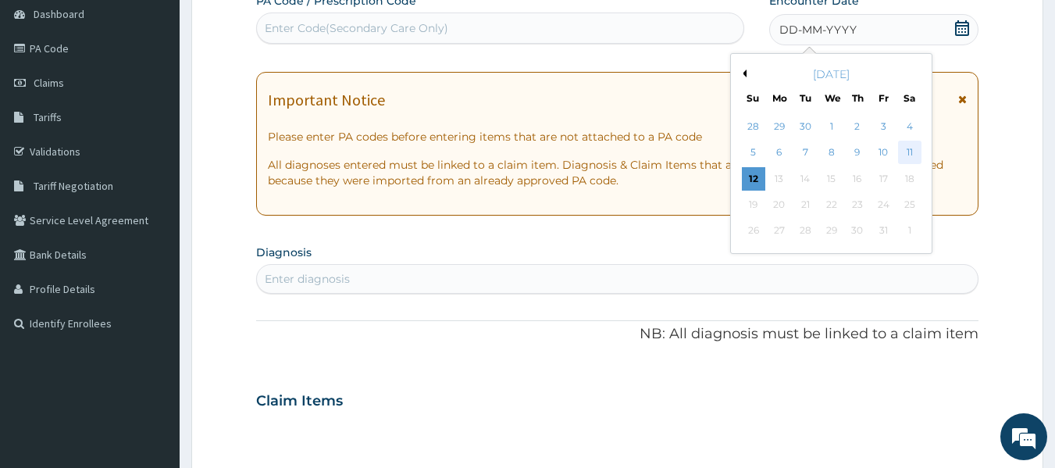
click at [914, 154] on div "11" at bounding box center [909, 152] width 23 height 23
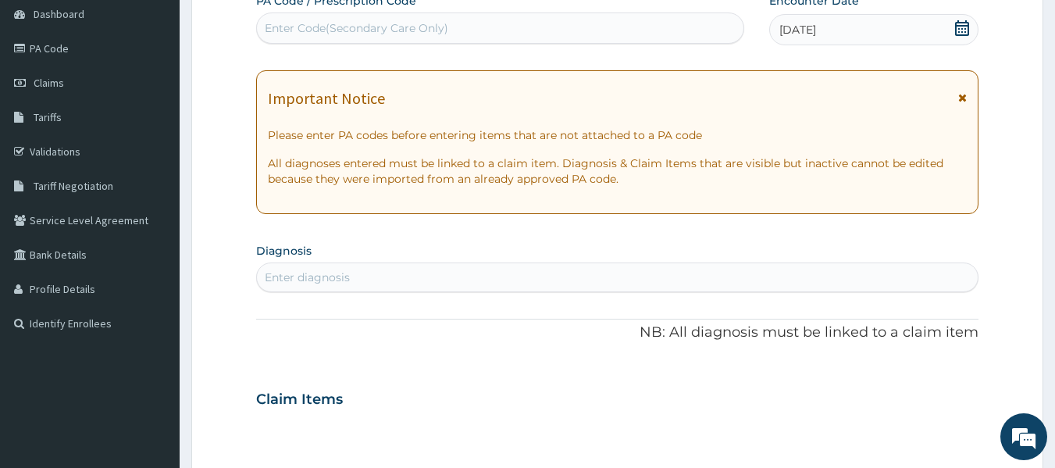
click at [369, 268] on div "Enter diagnosis" at bounding box center [618, 277] width 722 height 25
type input "[MEDICAL_DATA]"
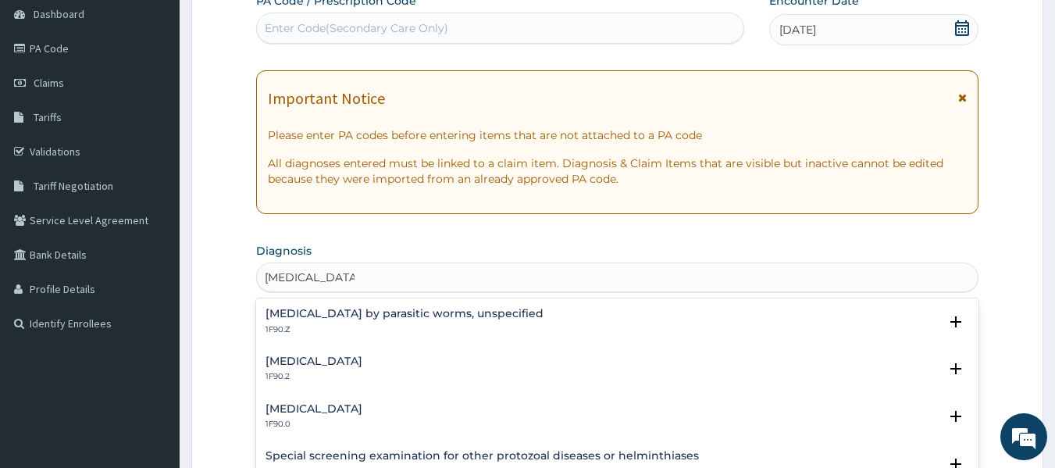
click at [329, 360] on h4 "[MEDICAL_DATA]" at bounding box center [314, 361] width 97 height 12
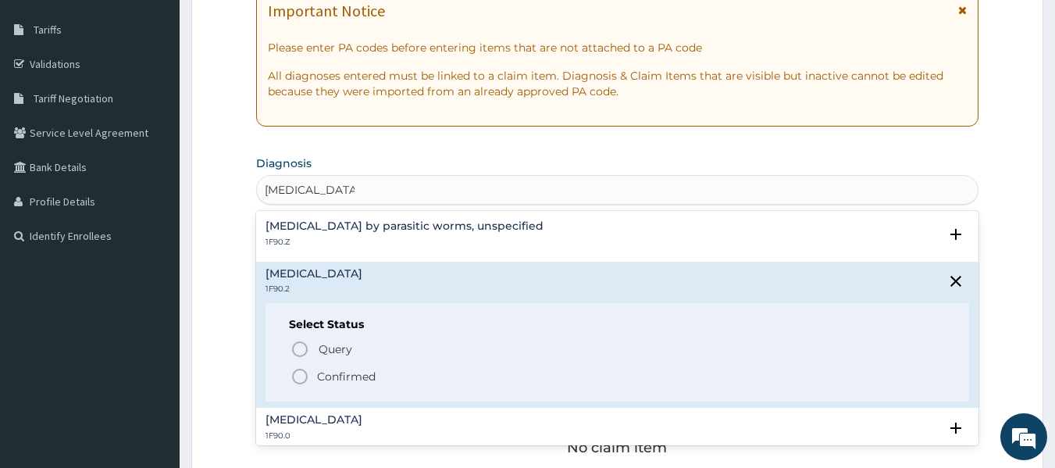
scroll to position [260, 0]
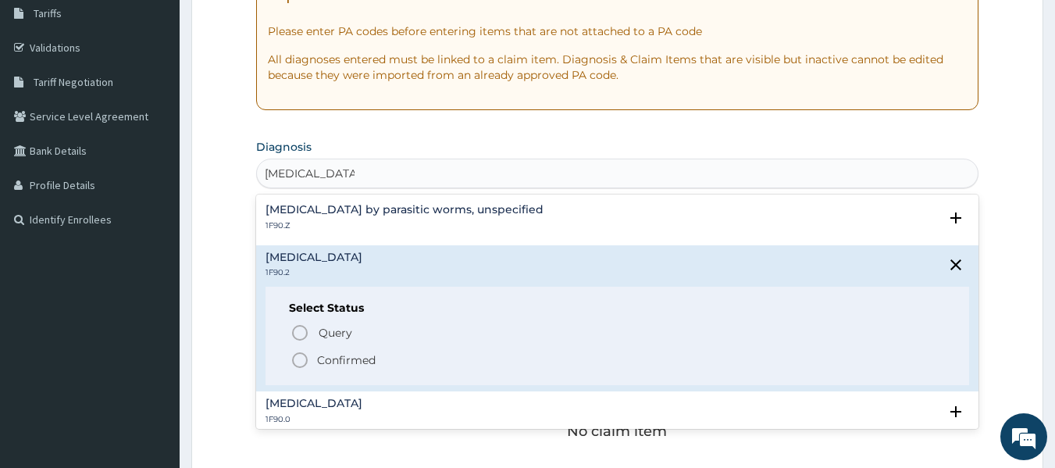
click at [303, 361] on icon "status option filled" at bounding box center [300, 360] width 19 height 19
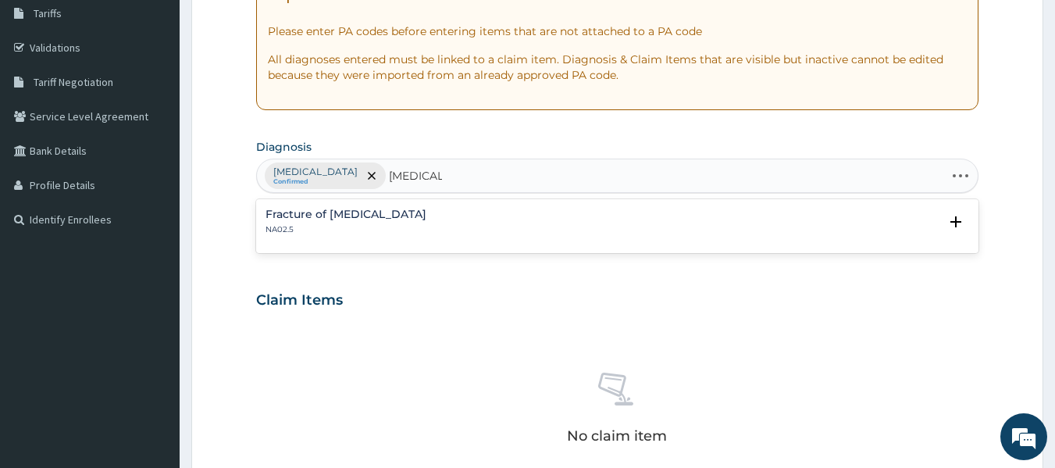
type input "[MEDICAL_DATA]"
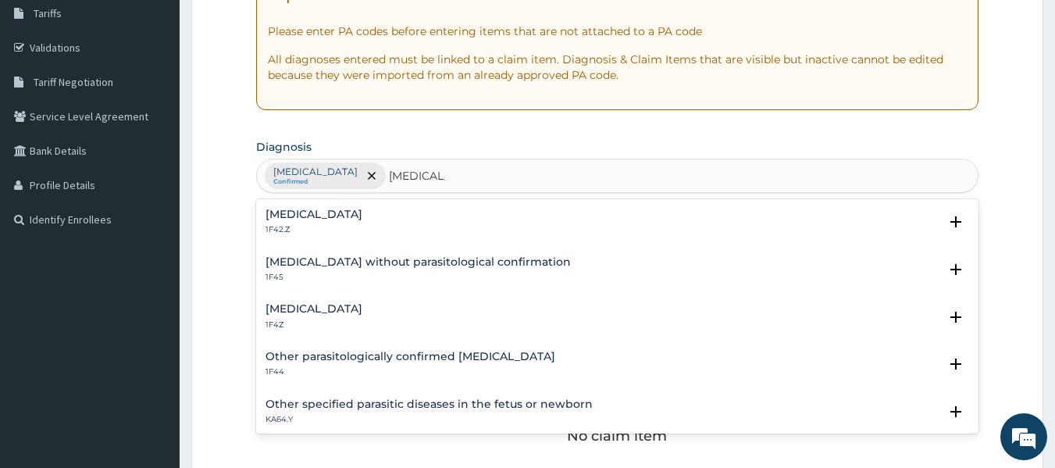
click at [306, 309] on h4 "[MEDICAL_DATA]" at bounding box center [314, 309] width 97 height 12
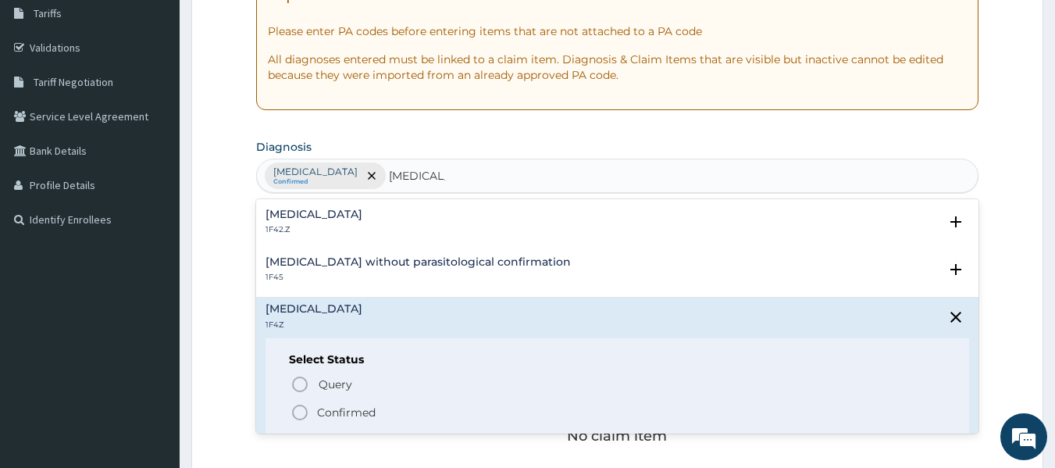
click at [299, 414] on icon "status option filled" at bounding box center [300, 412] width 19 height 19
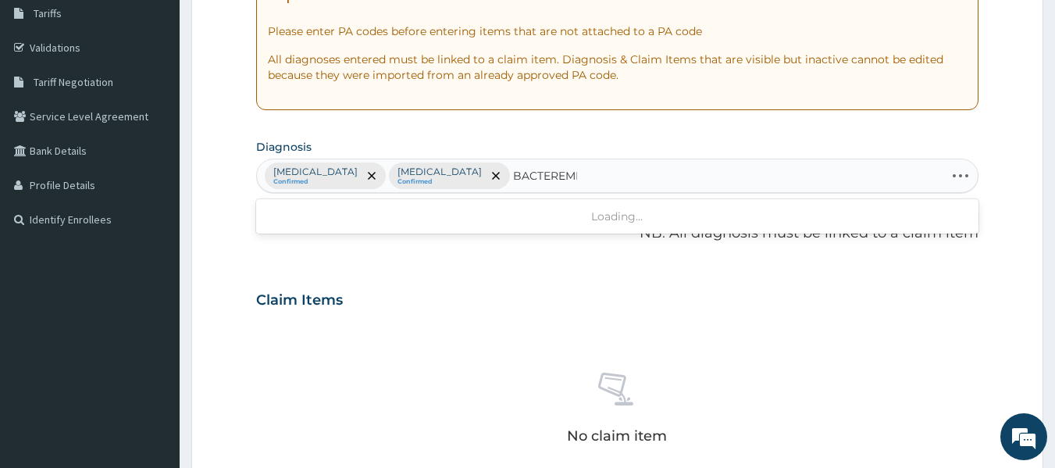
type input "BACTEREMIA"
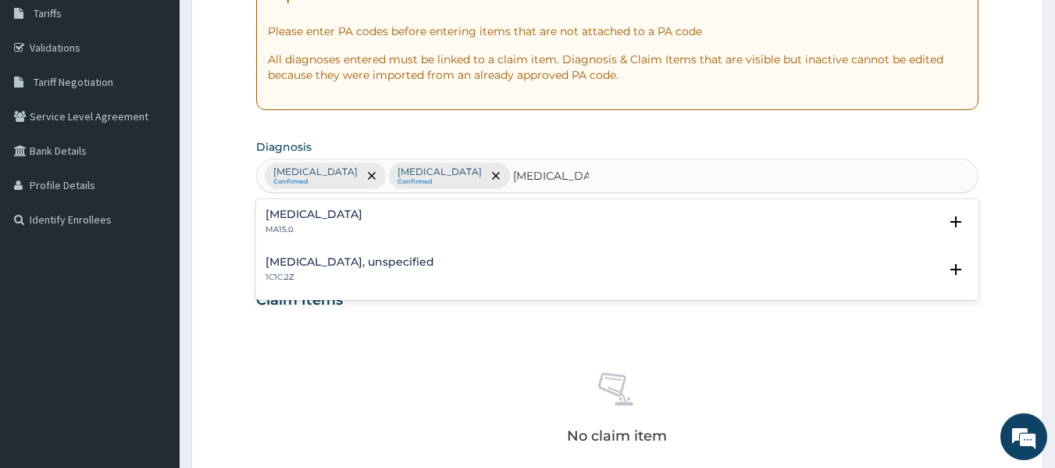
click at [307, 205] on div "Bacteraemia MA15.0 Select Status Query Query covers suspected (?), Keep in view…" at bounding box center [617, 226] width 723 height 48
click at [287, 217] on h4 "Bacteraemia" at bounding box center [314, 215] width 97 height 12
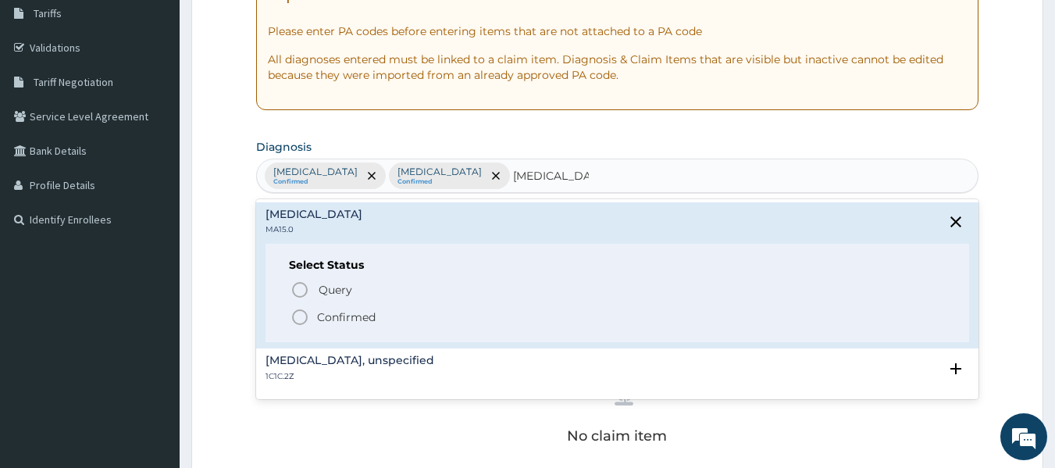
click at [300, 319] on icon "status option filled" at bounding box center [300, 317] width 19 height 19
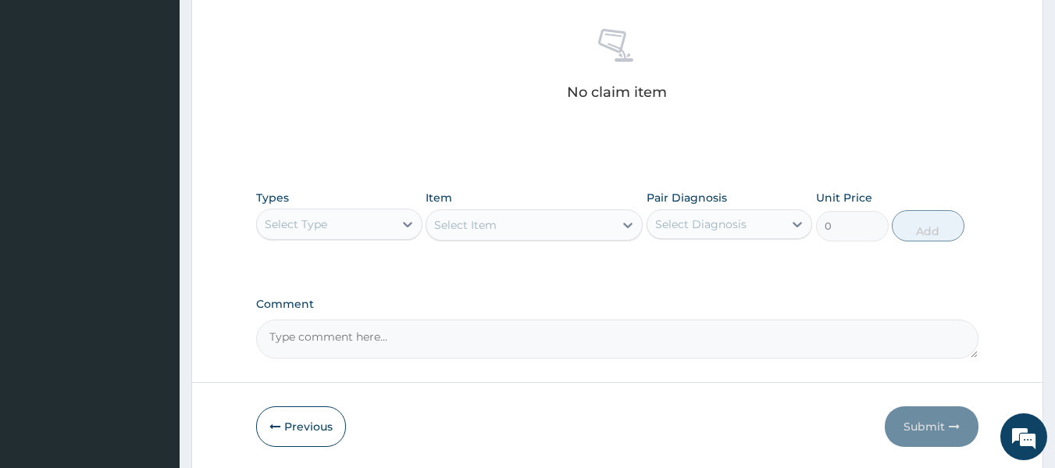
scroll to position [626, 0]
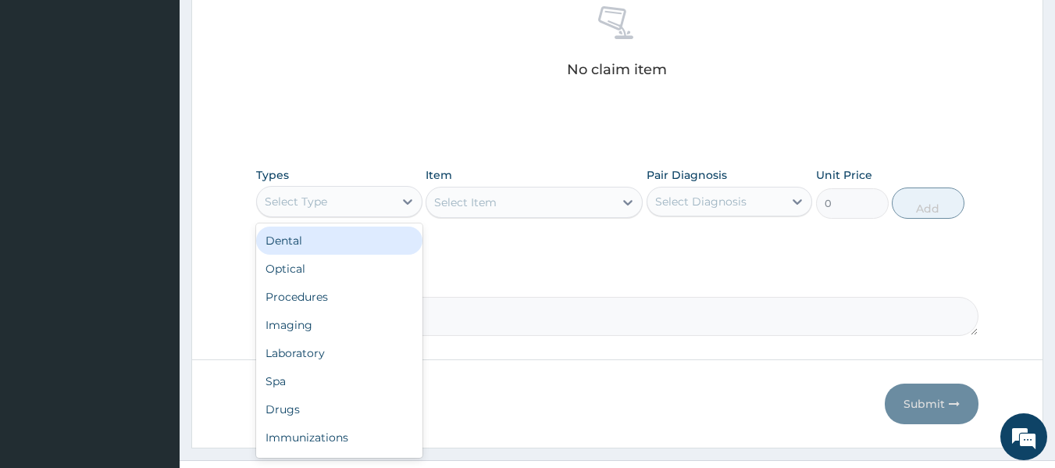
click at [300, 201] on div "Select Type" at bounding box center [296, 202] width 62 height 16
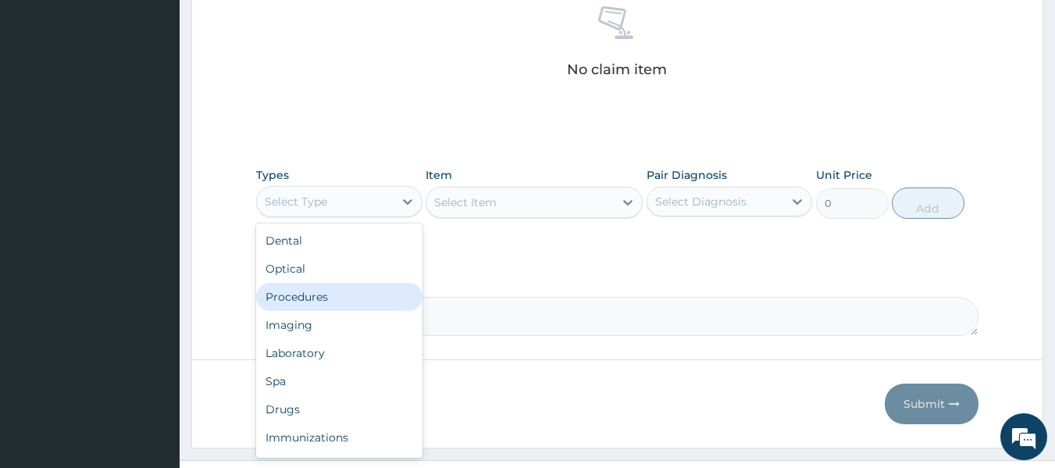
click at [330, 294] on div "Procedures" at bounding box center [339, 297] width 166 height 28
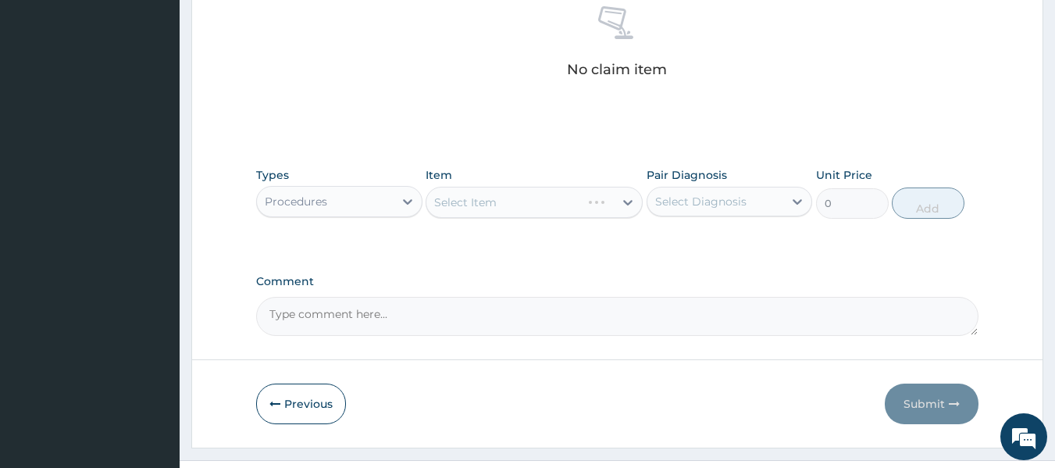
click at [485, 205] on div "Select Item" at bounding box center [534, 202] width 217 height 31
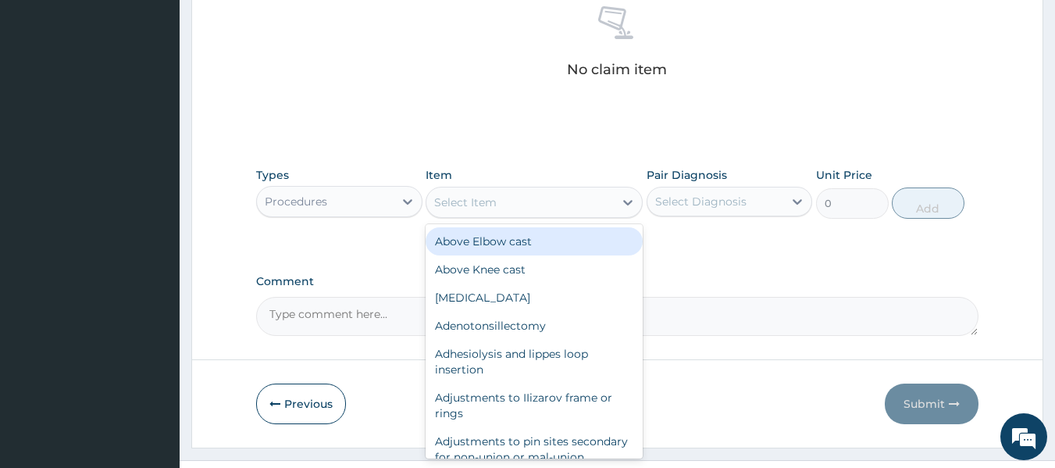
click at [485, 205] on div "Select Item" at bounding box center [465, 202] width 62 height 16
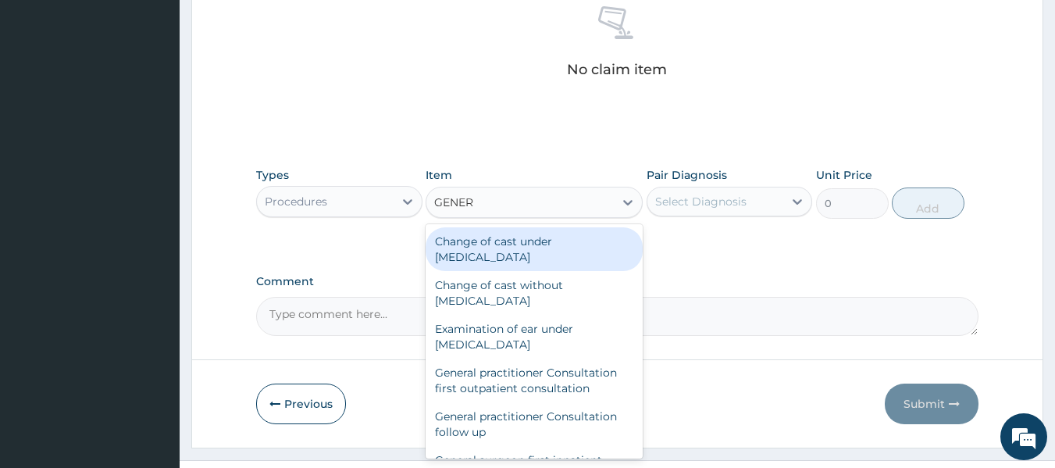
type input "GENERA"
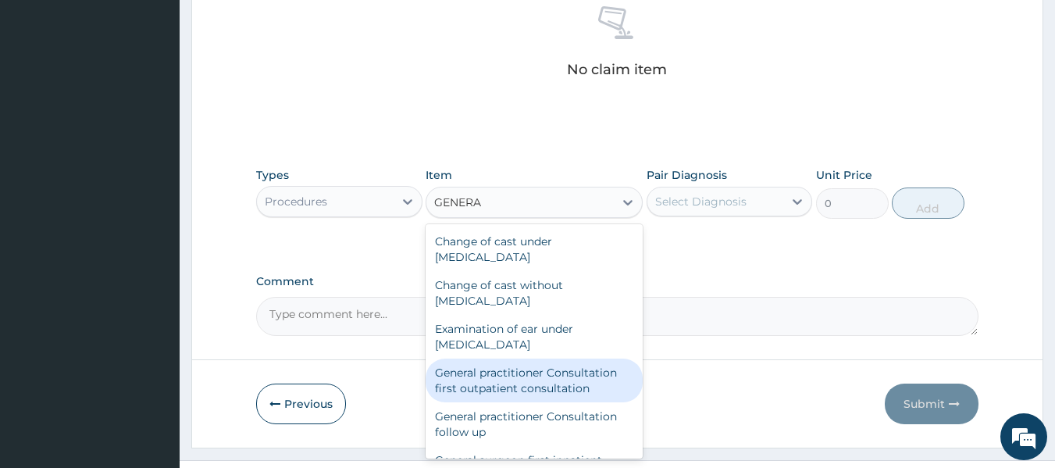
click at [544, 376] on div "General practitioner Consultation first outpatient consultation" at bounding box center [534, 380] width 217 height 44
type input "3795"
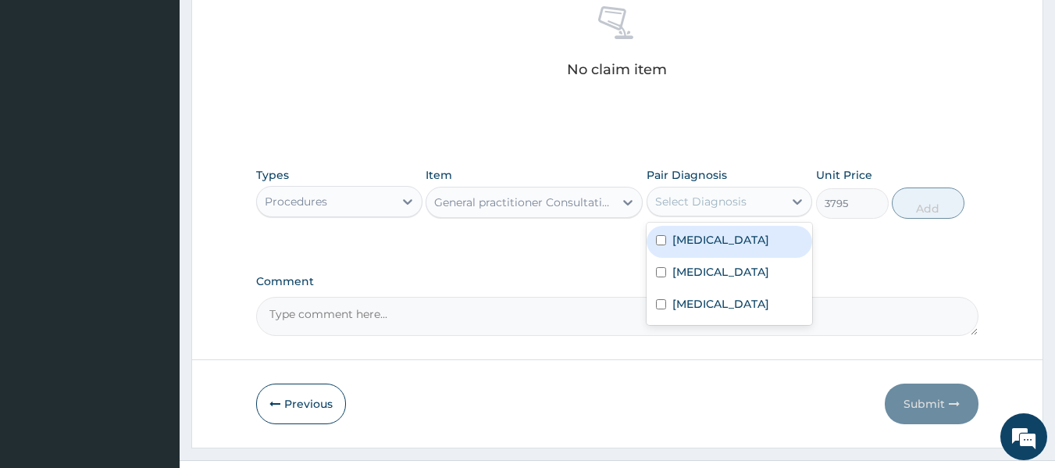
click at [722, 212] on div "Select Diagnosis" at bounding box center [715, 201] width 137 height 25
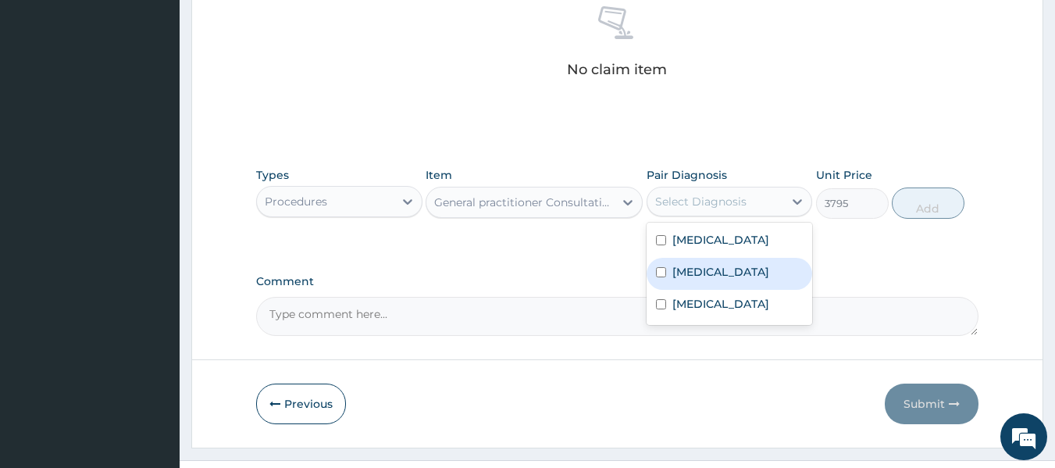
click at [663, 277] on input "checkbox" at bounding box center [661, 272] width 10 height 10
checkbox input "true"
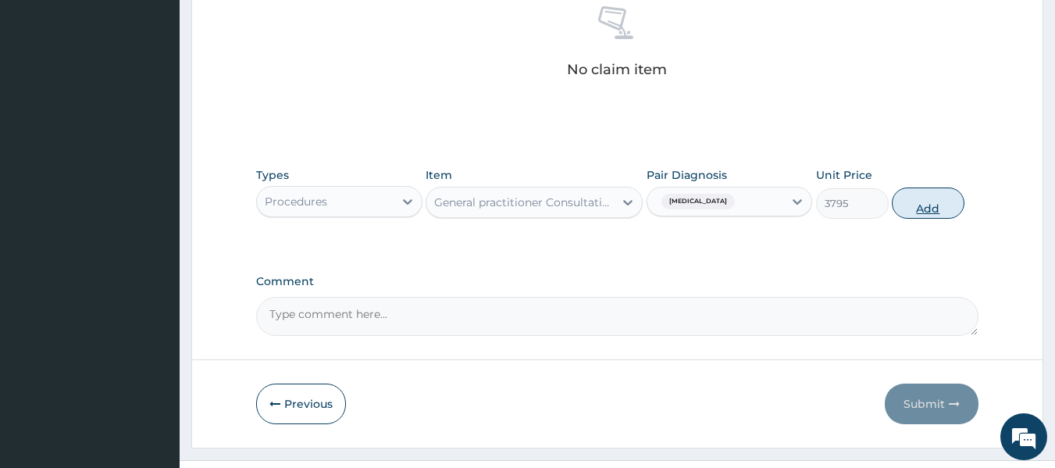
click at [929, 211] on button "Add" at bounding box center [928, 202] width 73 height 31
type input "0"
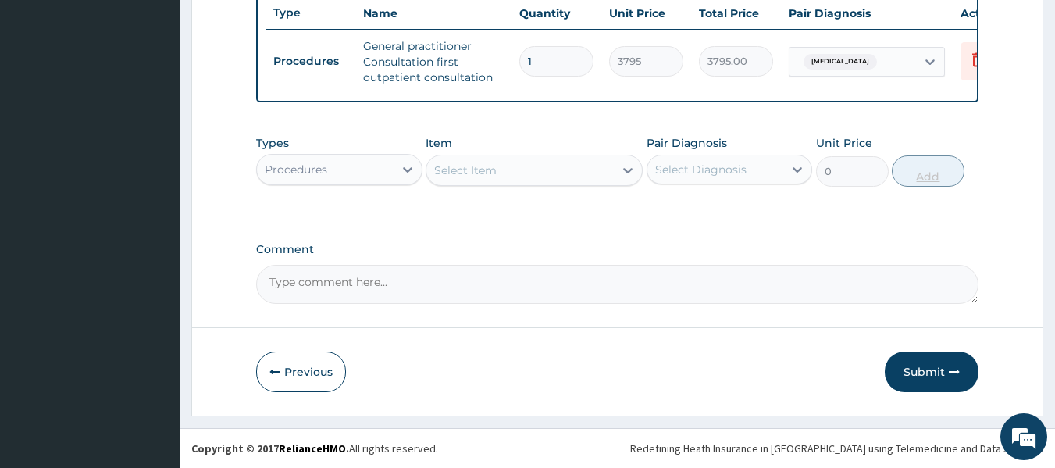
scroll to position [605, 0]
click at [351, 166] on div "Procedures" at bounding box center [325, 169] width 137 height 25
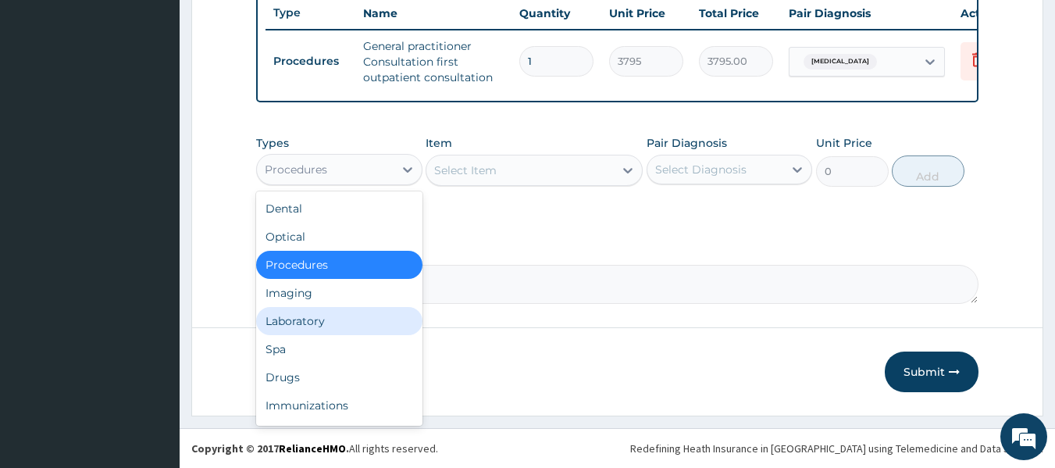
click at [301, 314] on div "Laboratory" at bounding box center [339, 321] width 166 height 28
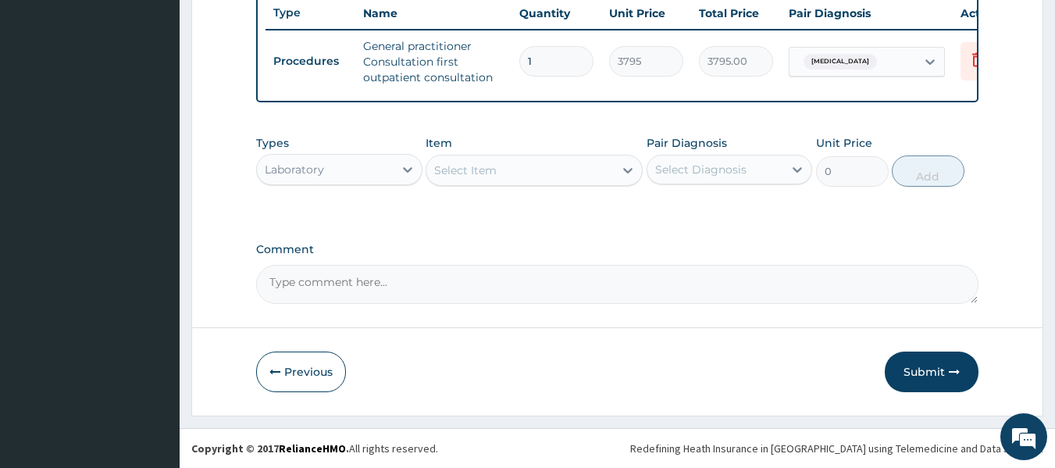
click at [504, 169] on div "Select Item" at bounding box center [519, 170] width 187 height 25
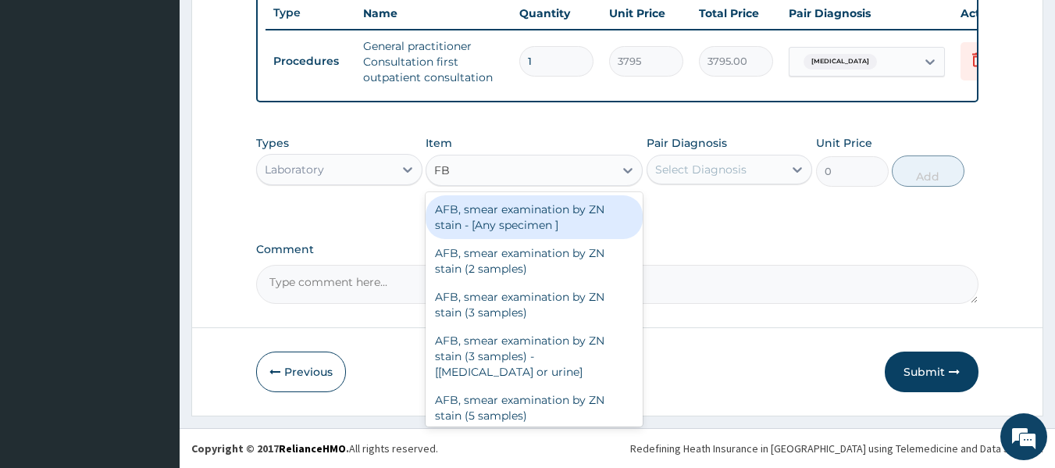
type input "FBC"
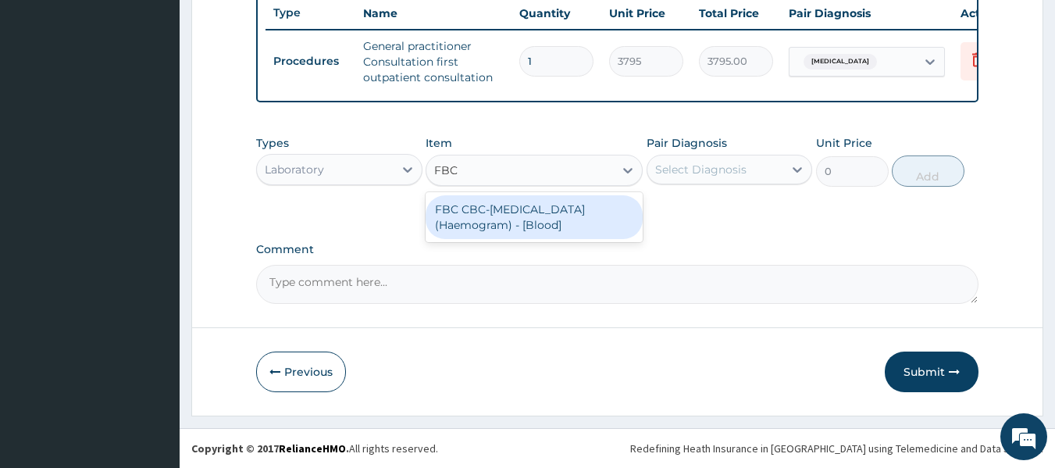
click at [454, 212] on div "FBC CBC-Complete Blood Count (Haemogram) - [Blood]" at bounding box center [534, 217] width 217 height 44
type input "4600"
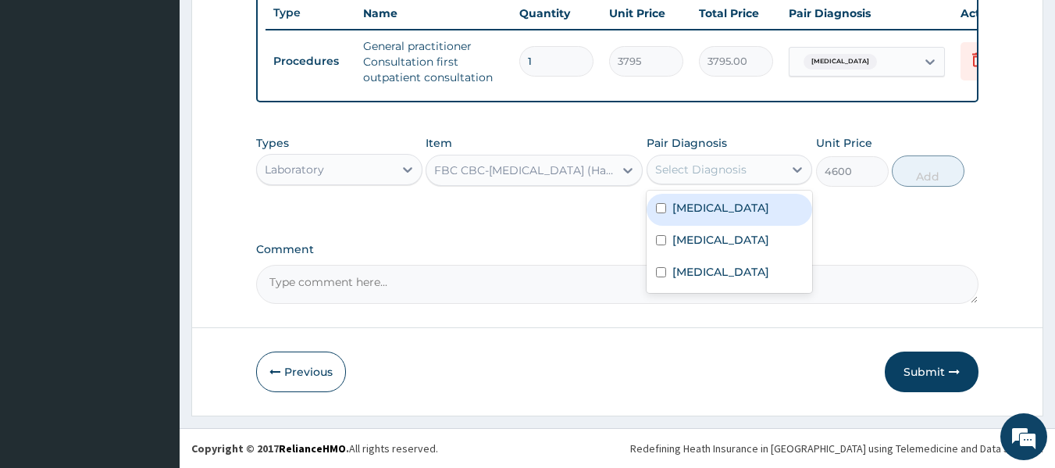
click at [677, 169] on div "Select Diagnosis" at bounding box center [700, 170] width 91 height 16
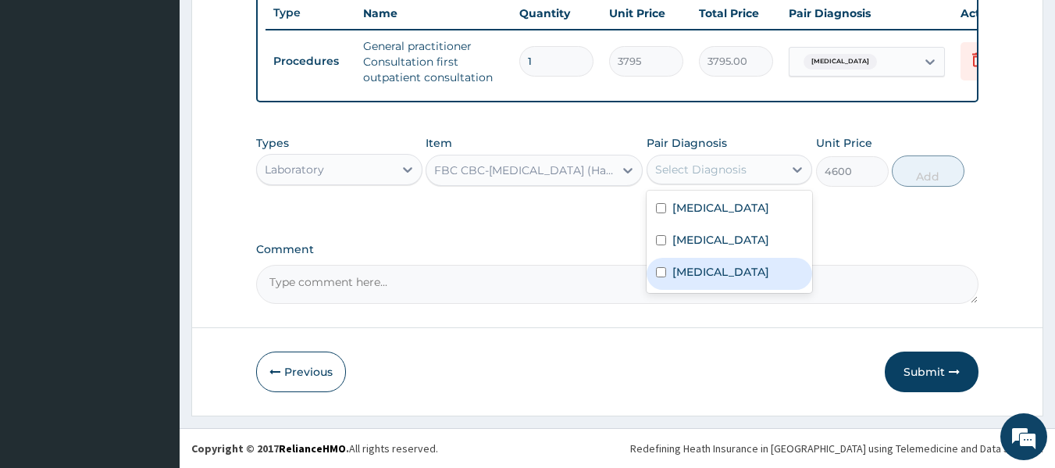
click at [661, 277] on input "checkbox" at bounding box center [661, 272] width 10 height 10
checkbox input "true"
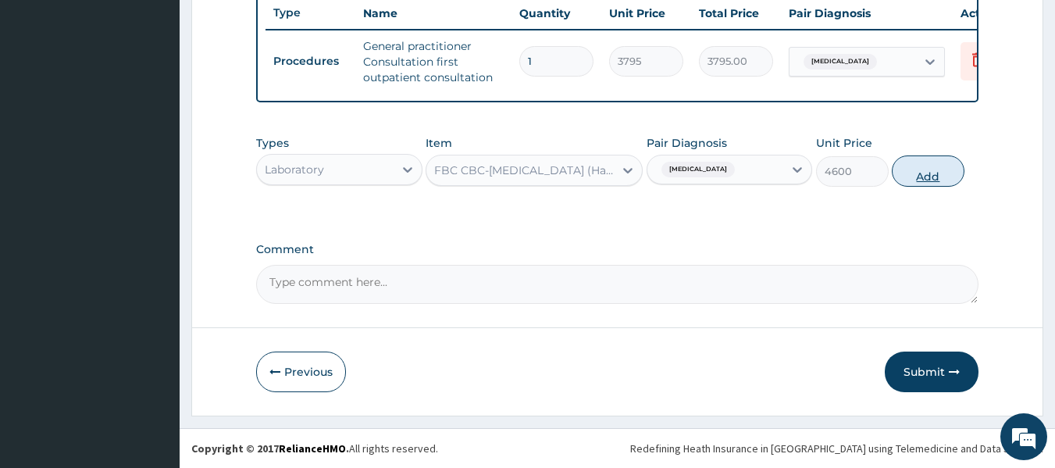
click at [925, 170] on button "Add" at bounding box center [928, 170] width 73 height 31
type input "0"
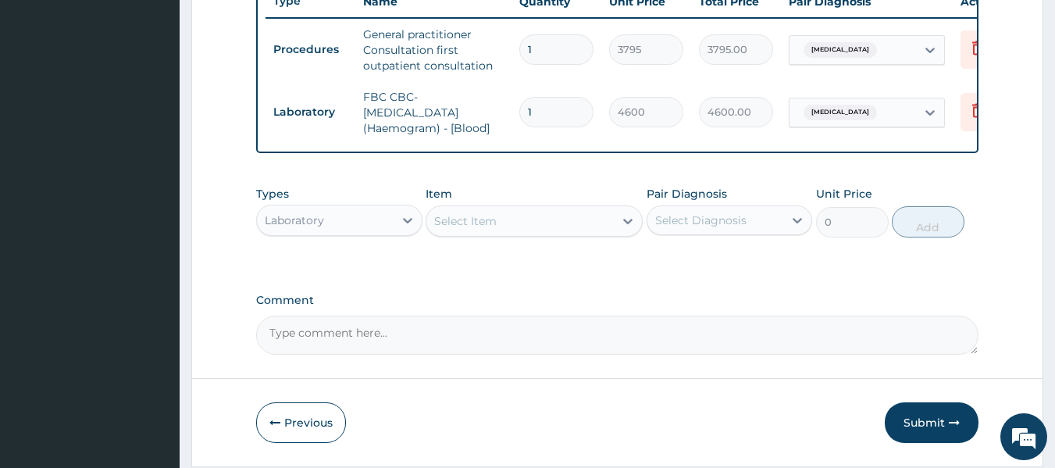
click at [546, 227] on div "Select Item" at bounding box center [519, 221] width 187 height 25
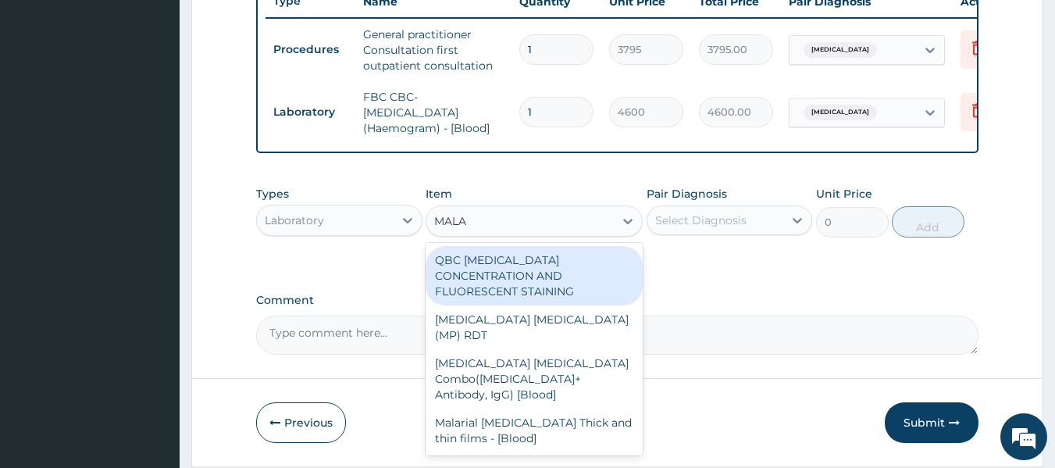
type input "MALAR"
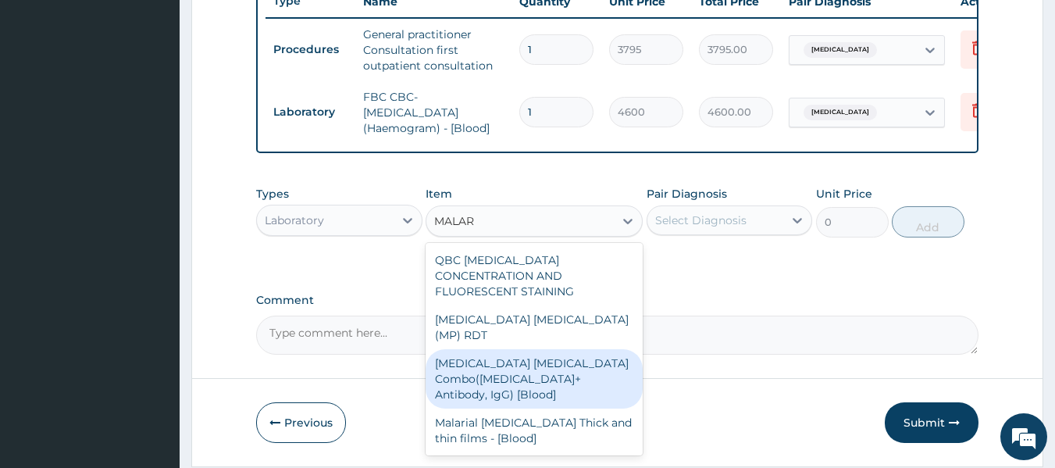
click at [513, 349] on div "Malaria Parasite Combo(Blood Film+ Antibody, IgG) [Blood]" at bounding box center [534, 378] width 217 height 59
type input "1725"
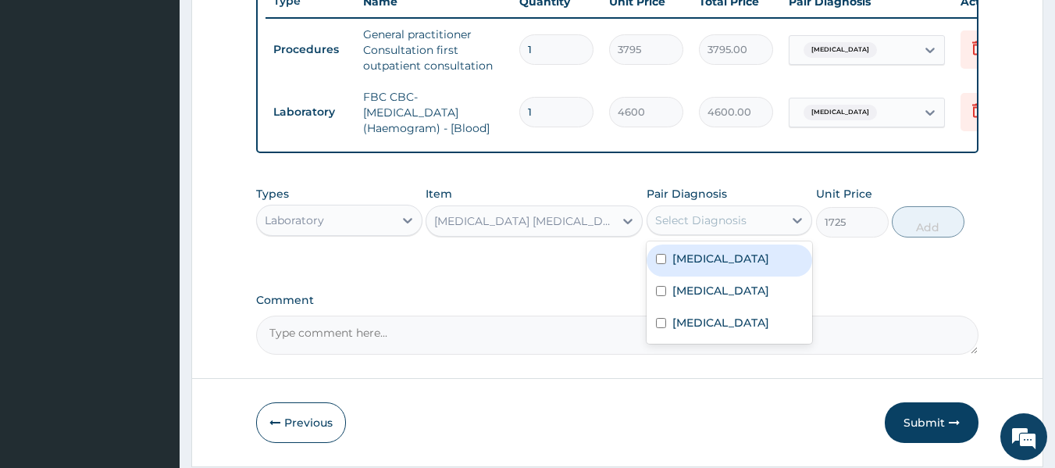
click at [701, 219] on div "Select Diagnosis" at bounding box center [715, 220] width 137 height 25
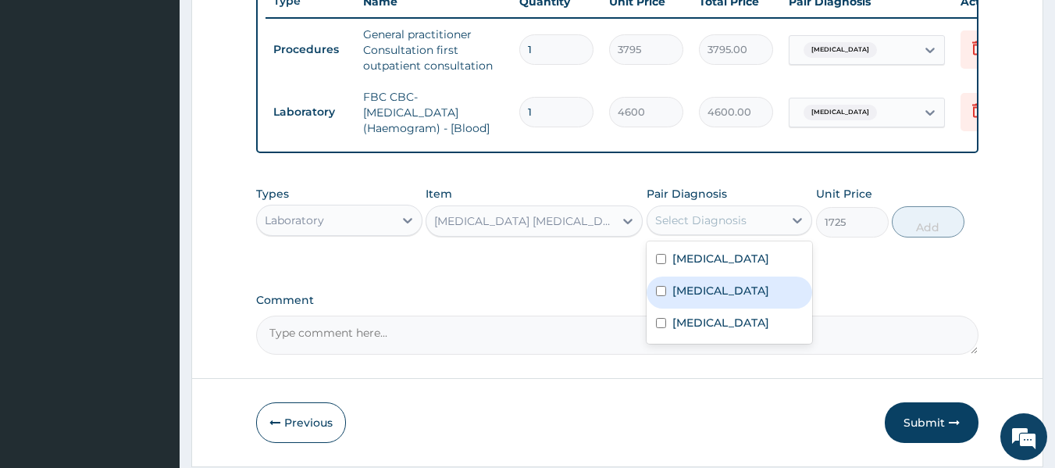
click at [658, 296] on input "checkbox" at bounding box center [661, 291] width 10 height 10
checkbox input "true"
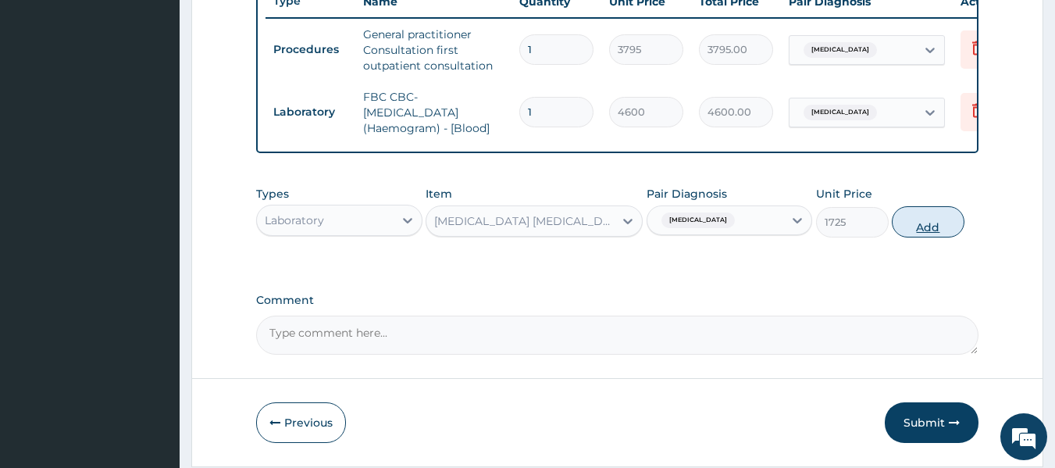
click at [935, 237] on button "Add" at bounding box center [928, 221] width 73 height 31
type input "0"
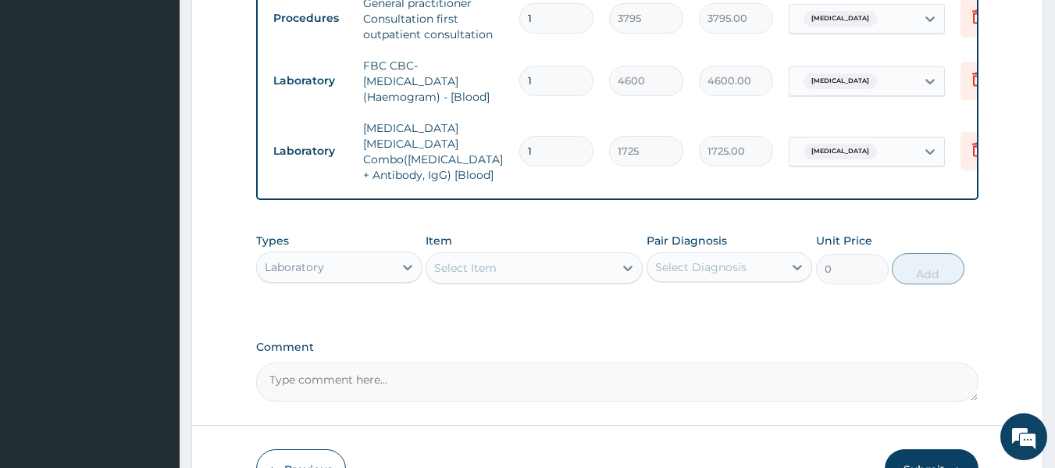
scroll to position [667, 0]
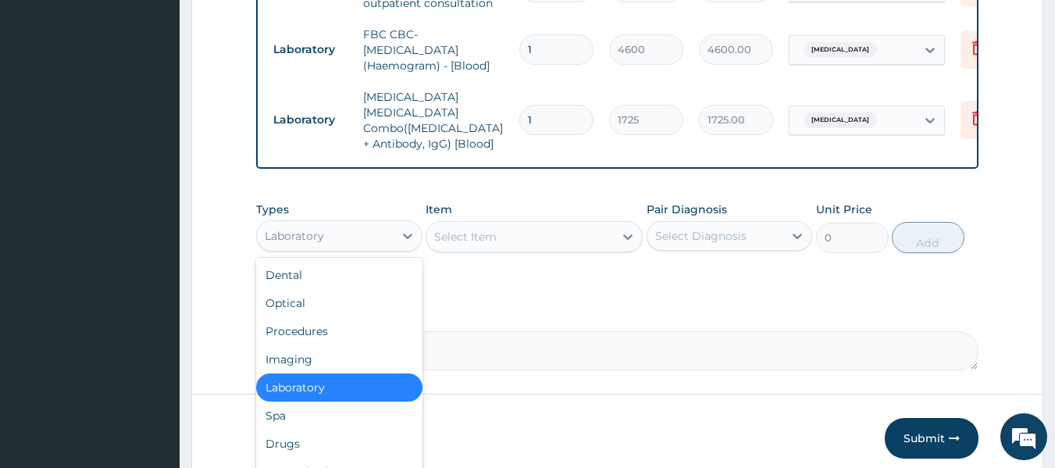
click at [364, 230] on div "Laboratory" at bounding box center [325, 235] width 137 height 25
click at [294, 438] on div "Drugs" at bounding box center [339, 444] width 166 height 28
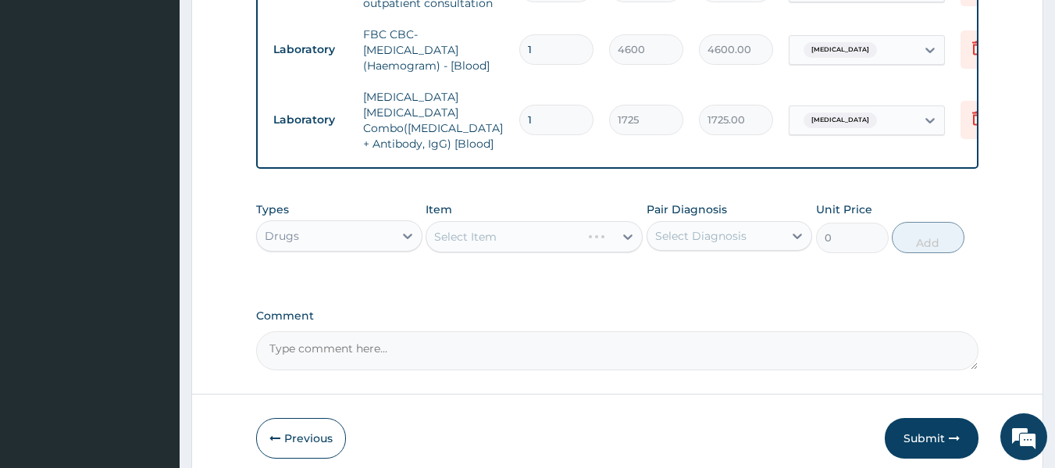
click at [489, 238] on div "Select Item" at bounding box center [534, 236] width 217 height 31
click at [489, 238] on div "Select Item" at bounding box center [465, 237] width 62 height 16
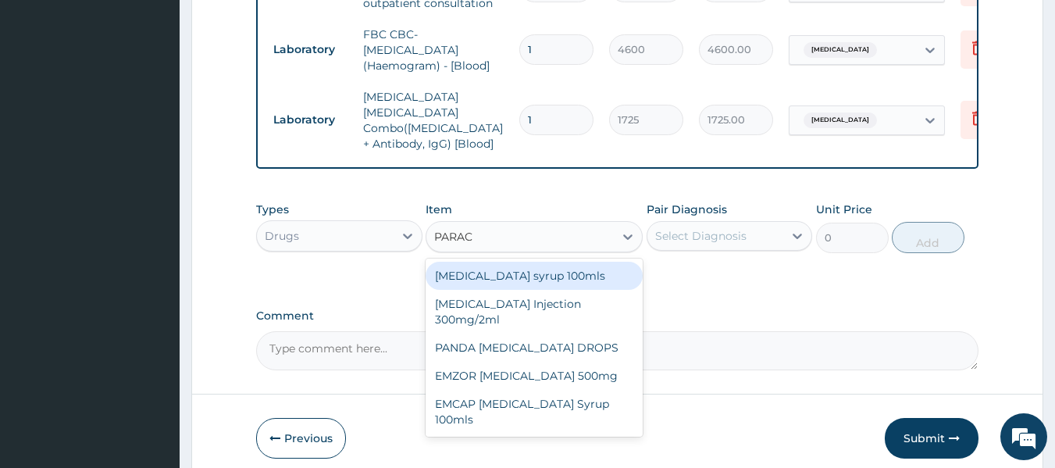
type input "PARACE"
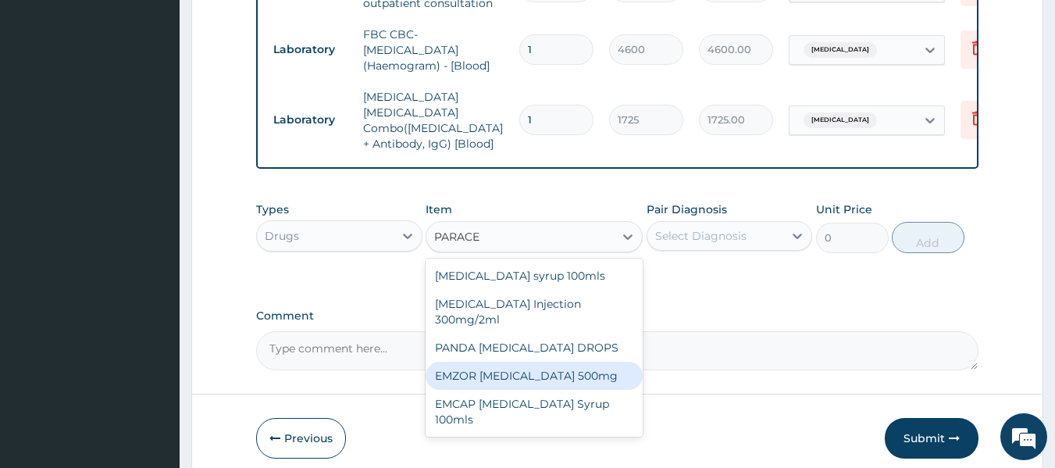
click at [541, 373] on div "EMZOR PARACETAMOL 500mg" at bounding box center [534, 376] width 217 height 28
type input "25.3"
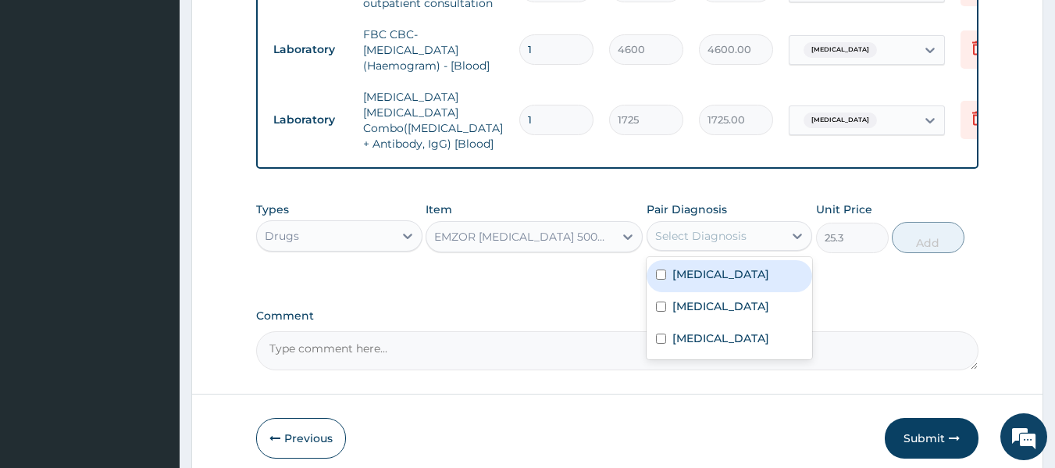
click at [707, 228] on div "Select Diagnosis" at bounding box center [700, 236] width 91 height 16
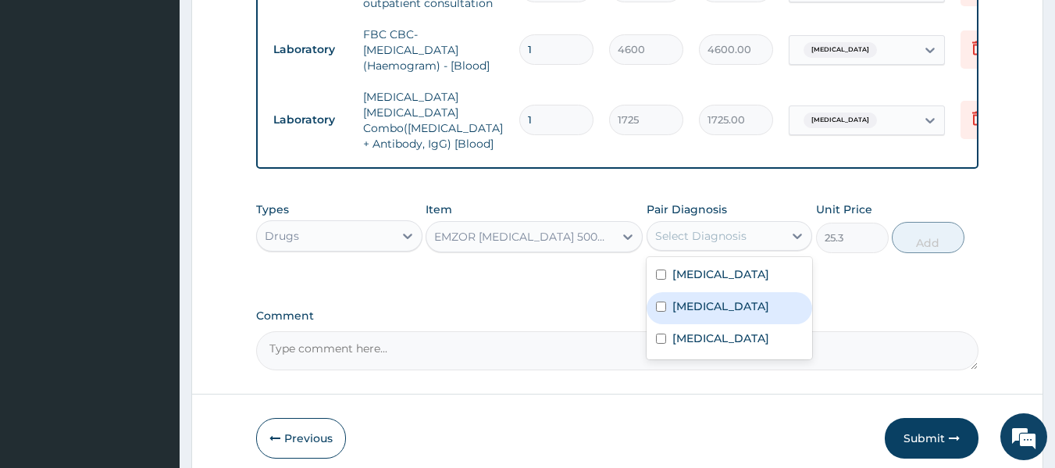
click at [658, 312] on input "checkbox" at bounding box center [661, 306] width 10 height 10
checkbox input "true"
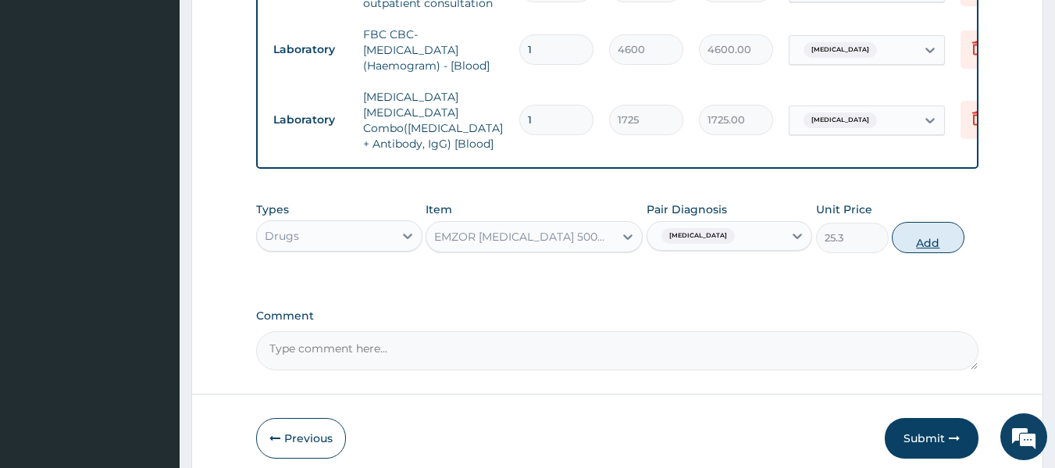
click at [930, 234] on button "Add" at bounding box center [928, 237] width 73 height 31
type input "0"
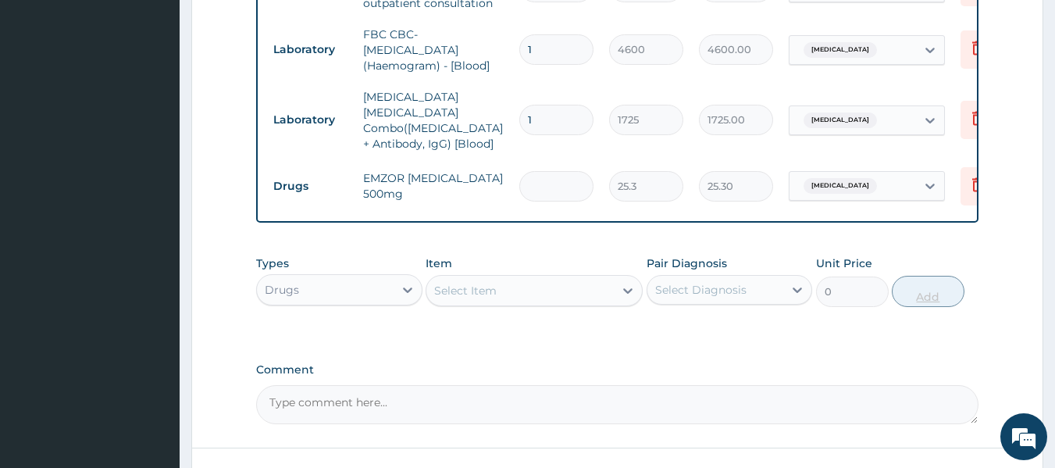
type input "0.00"
type input "9"
type input "227.70"
type input "9"
click at [583, 282] on div "Select Item" at bounding box center [519, 290] width 187 height 25
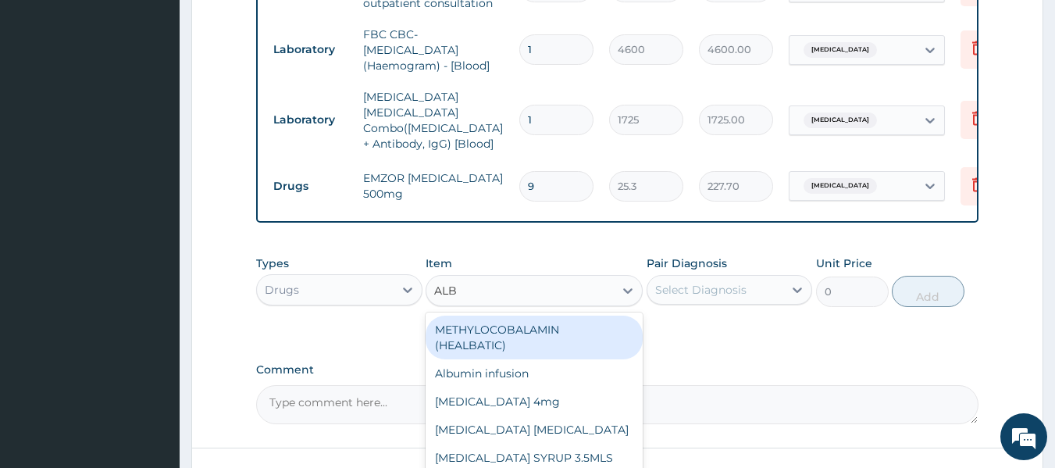
type input "ALBE"
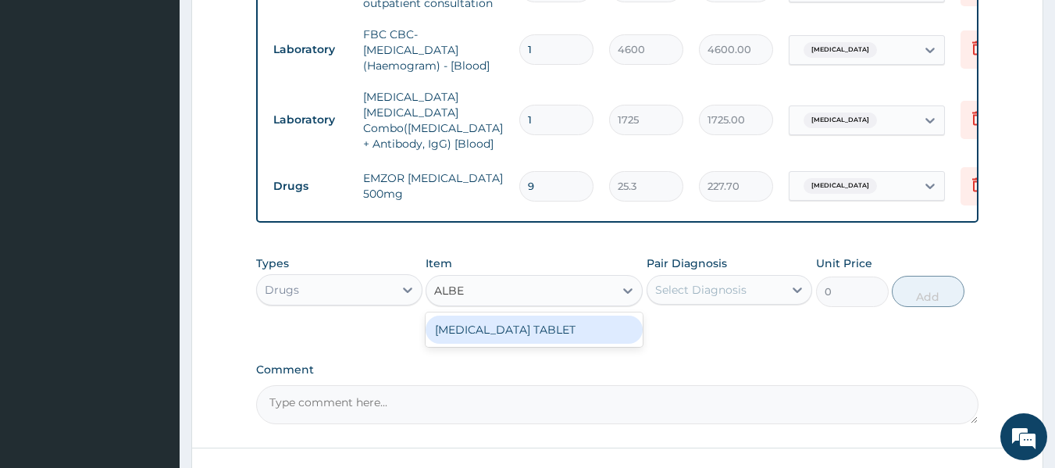
click at [532, 326] on div "ALBENDAZOLE TABLET" at bounding box center [534, 330] width 217 height 28
type input "500"
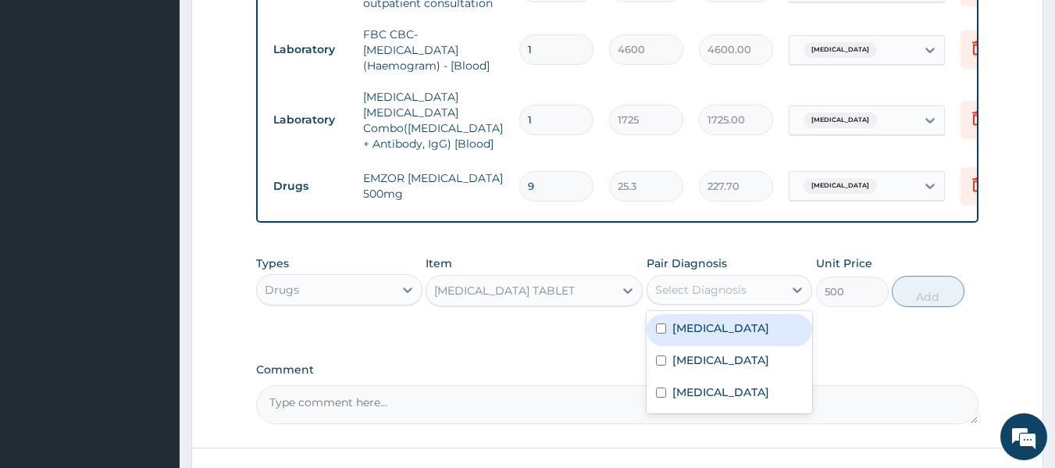
click at [683, 287] on div "Select Diagnosis" at bounding box center [700, 290] width 91 height 16
click at [662, 333] on input "checkbox" at bounding box center [661, 328] width 10 height 10
checkbox input "true"
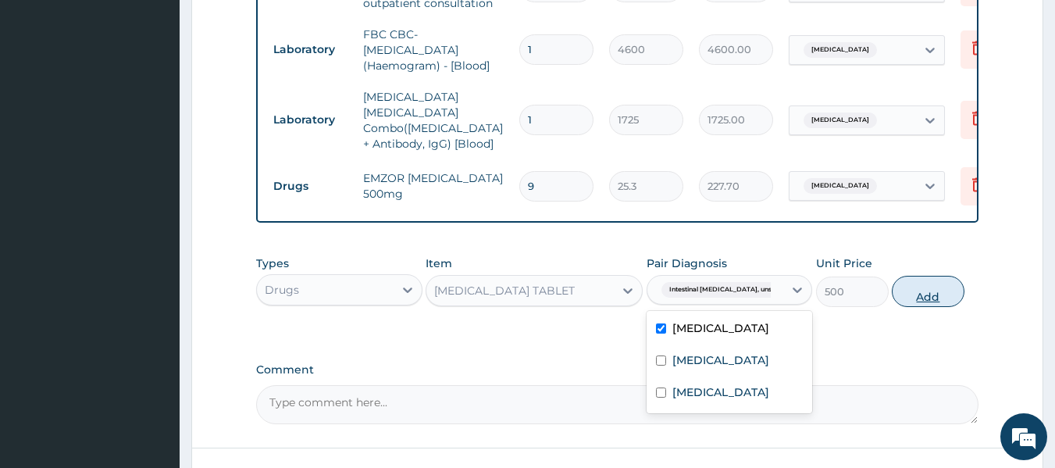
click at [929, 290] on button "Add" at bounding box center [928, 291] width 73 height 31
type input "0"
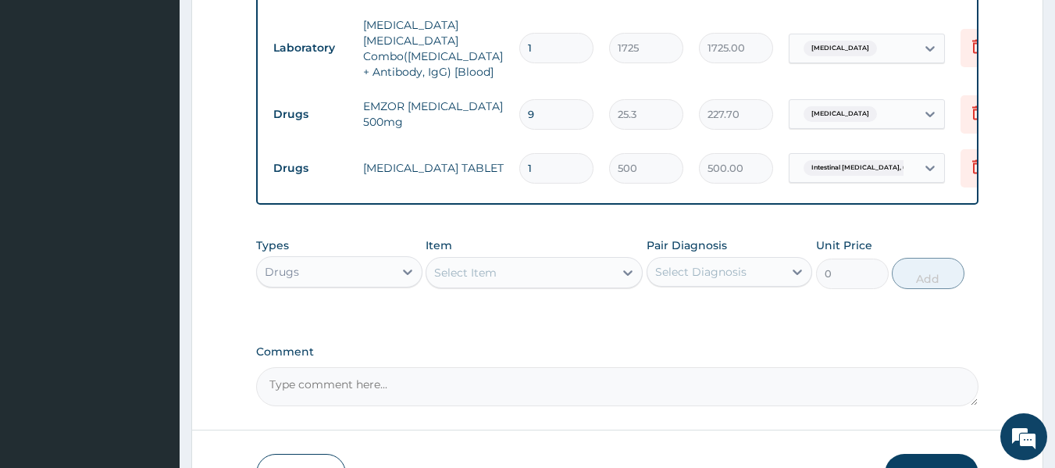
scroll to position [741, 0]
click at [523, 266] on div "Select Item" at bounding box center [519, 270] width 187 height 25
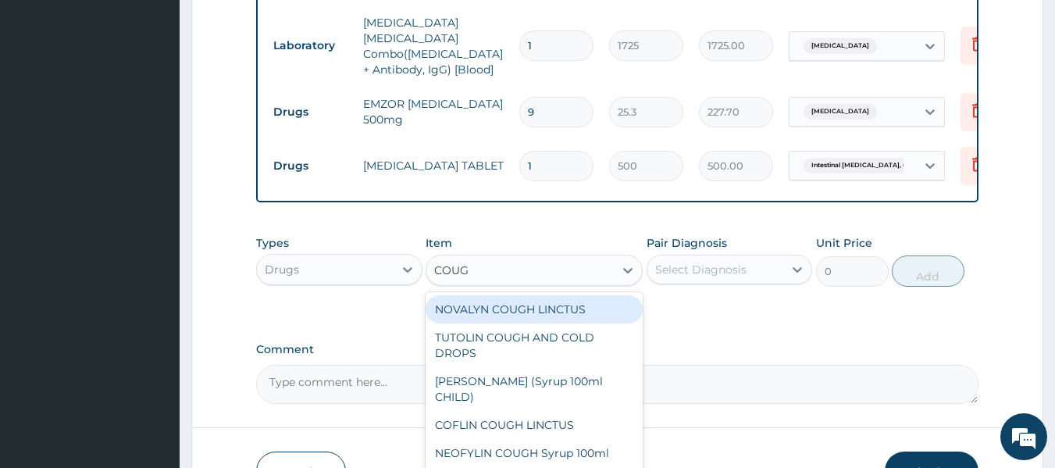
type input "COUGH"
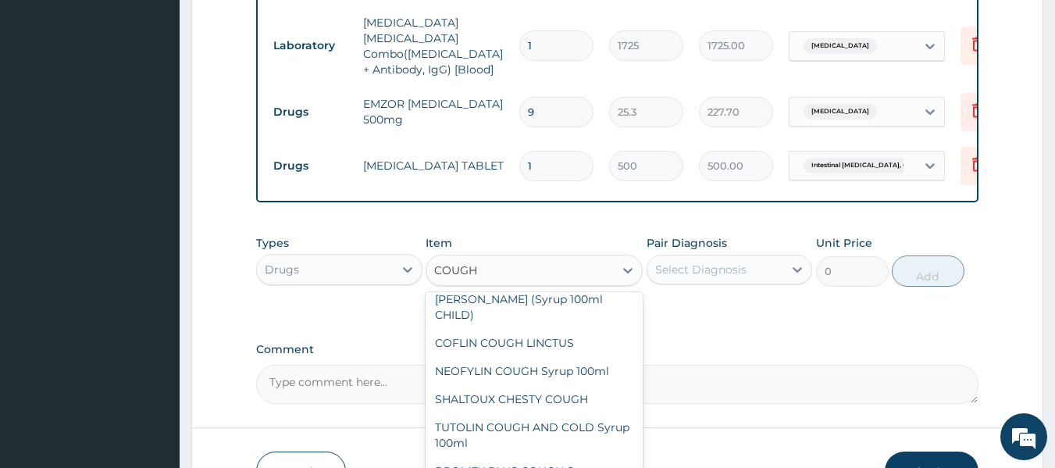
scroll to position [84, 0]
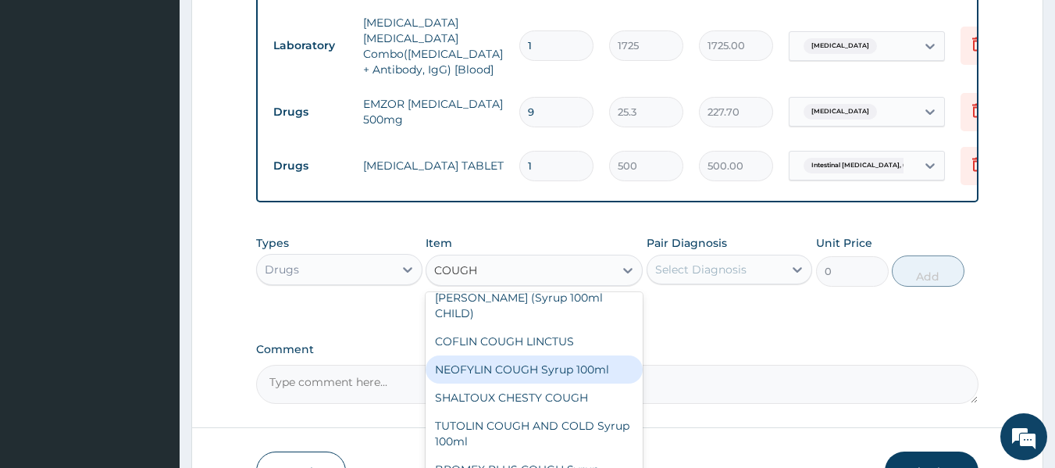
click at [532, 366] on div "NEOFYLIN COUGH Syrup 100ml" at bounding box center [534, 369] width 217 height 28
type input "1518"
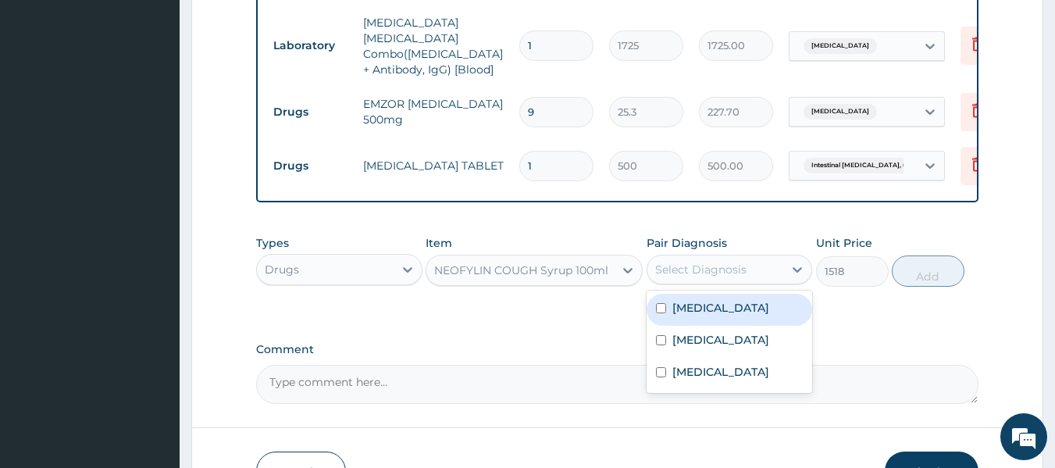
click at [677, 266] on div "Select Diagnosis" at bounding box center [700, 270] width 91 height 16
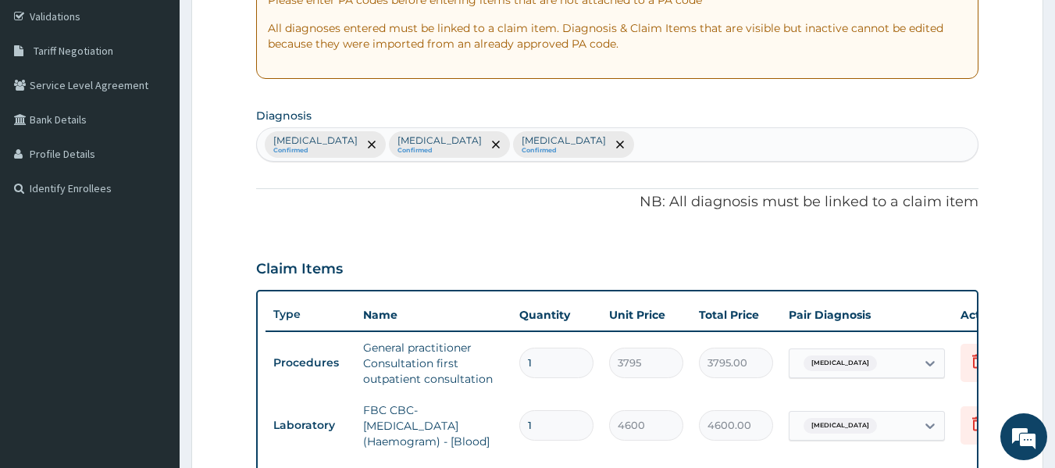
scroll to position [282, 0]
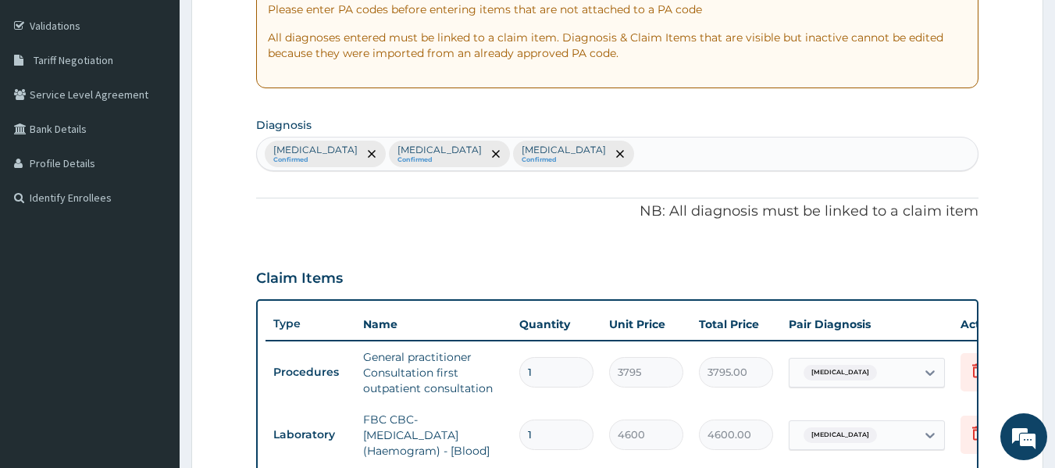
click at [753, 141] on div "Intestinal helminthiasis, unspecified Confirmed Malaria, unspecified Confirmed …" at bounding box center [618, 153] width 722 height 33
type input "UPPER RESPIRATORY TRACT"
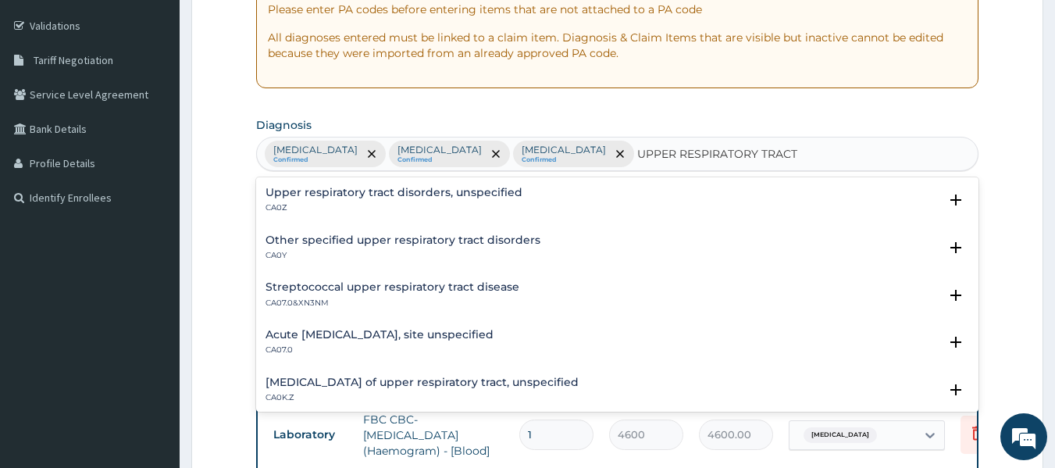
click at [435, 330] on h4 "Acute upper respiratory infection, site unspecified" at bounding box center [380, 335] width 228 height 12
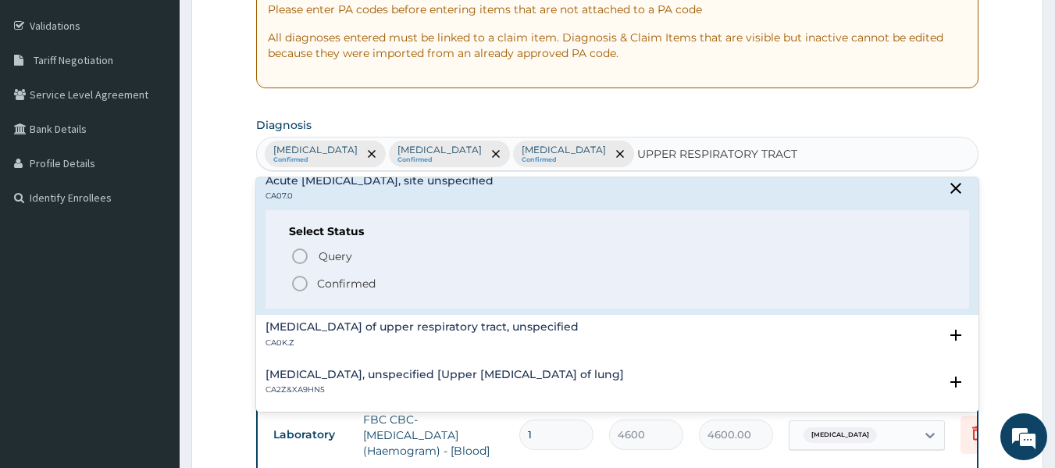
scroll to position [164, 0]
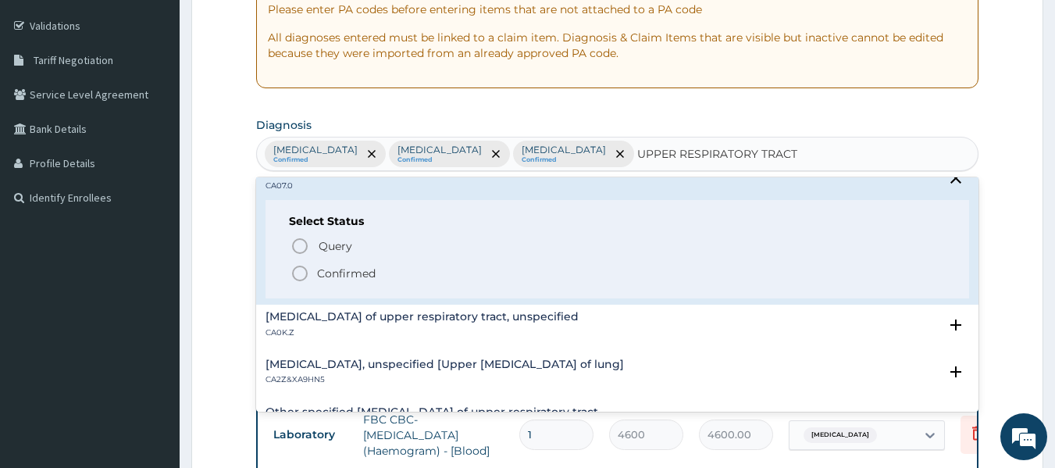
click at [297, 275] on icon "status option filled" at bounding box center [300, 273] width 19 height 19
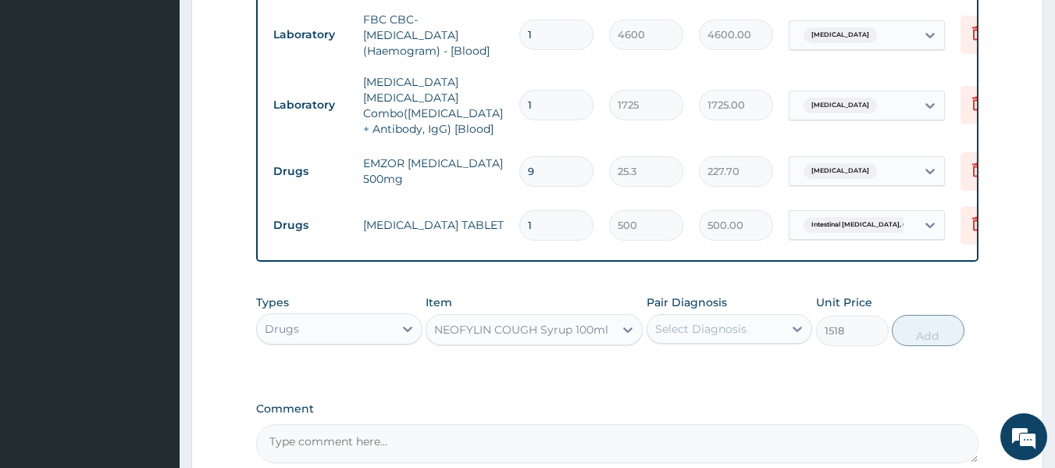
scroll to position [725, 0]
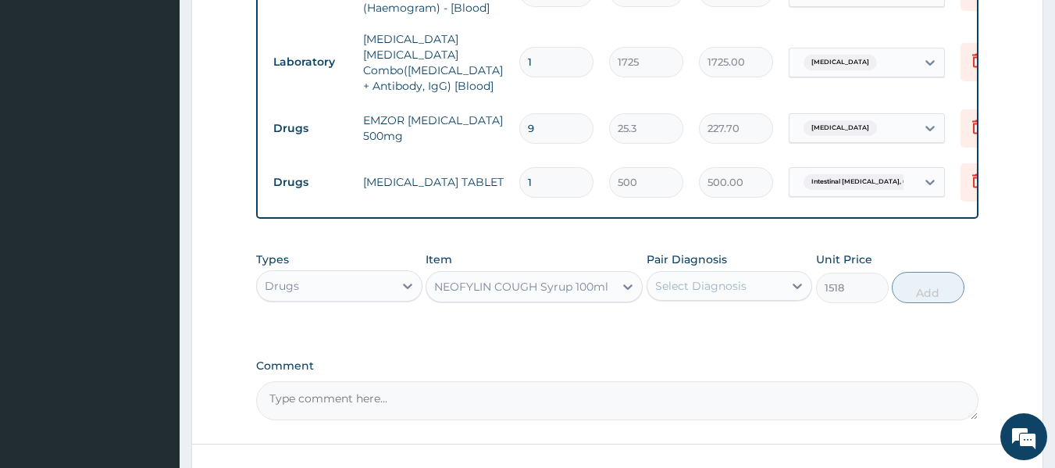
click at [687, 298] on div "Select Diagnosis" at bounding box center [715, 285] width 137 height 25
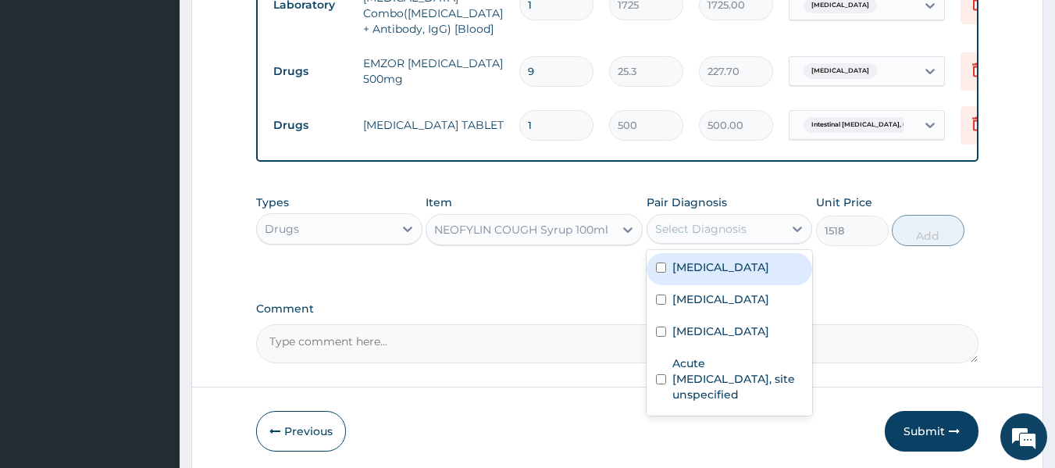
scroll to position [784, 0]
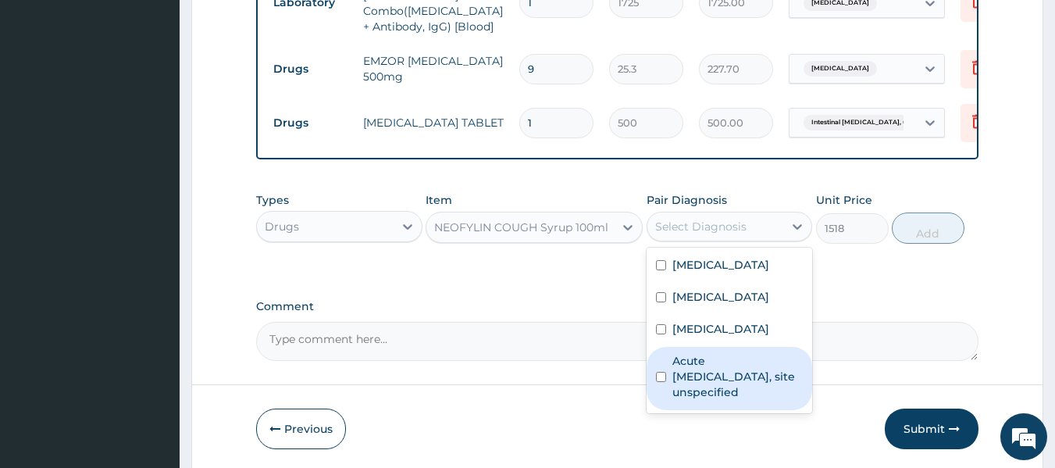
click at [661, 382] on input "checkbox" at bounding box center [661, 377] width 10 height 10
checkbox input "true"
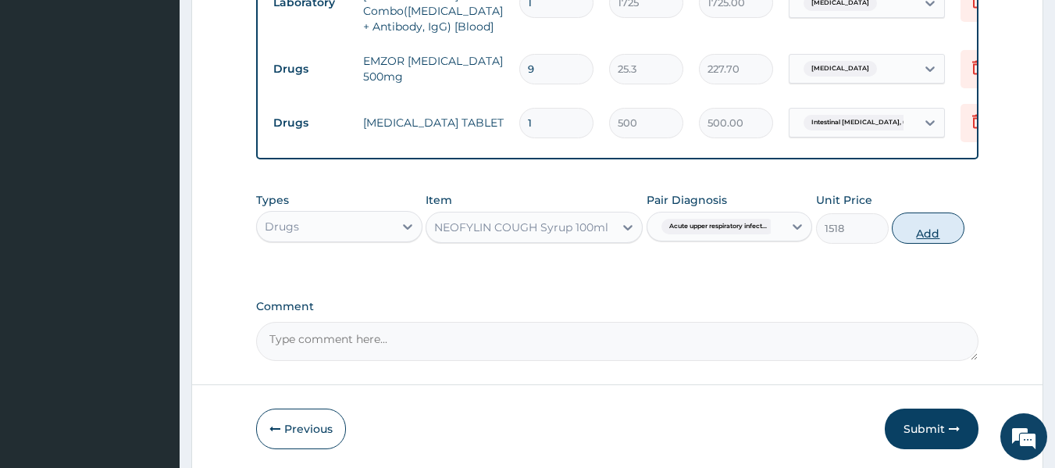
click at [936, 244] on button "Add" at bounding box center [928, 227] width 73 height 31
type input "0"
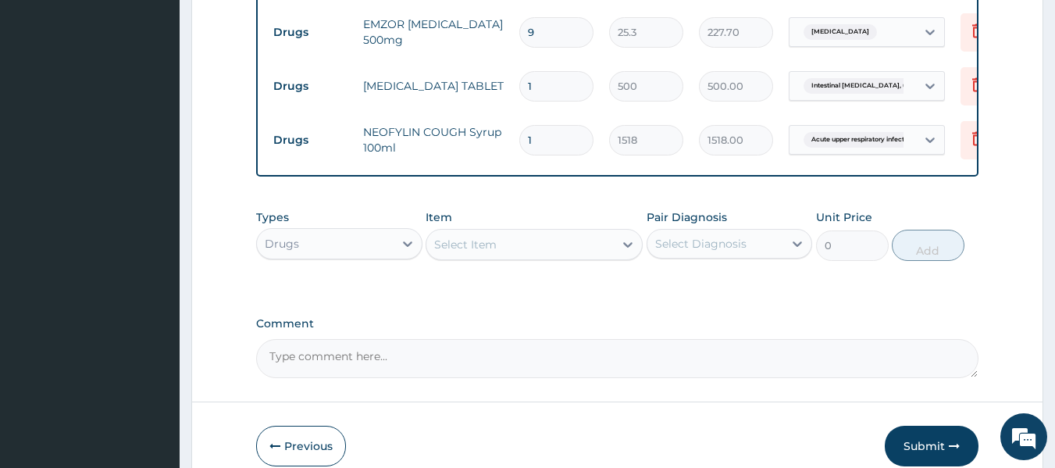
scroll to position [826, 0]
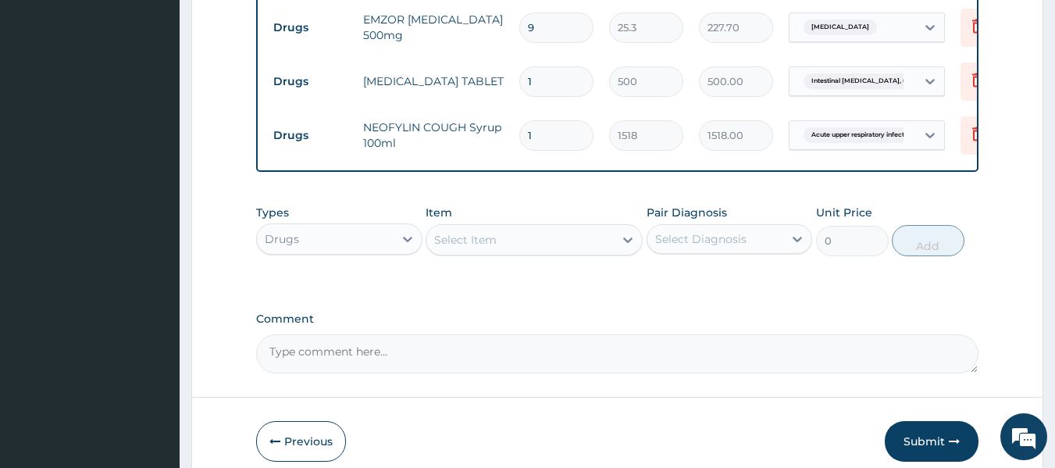
click at [563, 252] on div "Select Item" at bounding box center [519, 239] width 187 height 25
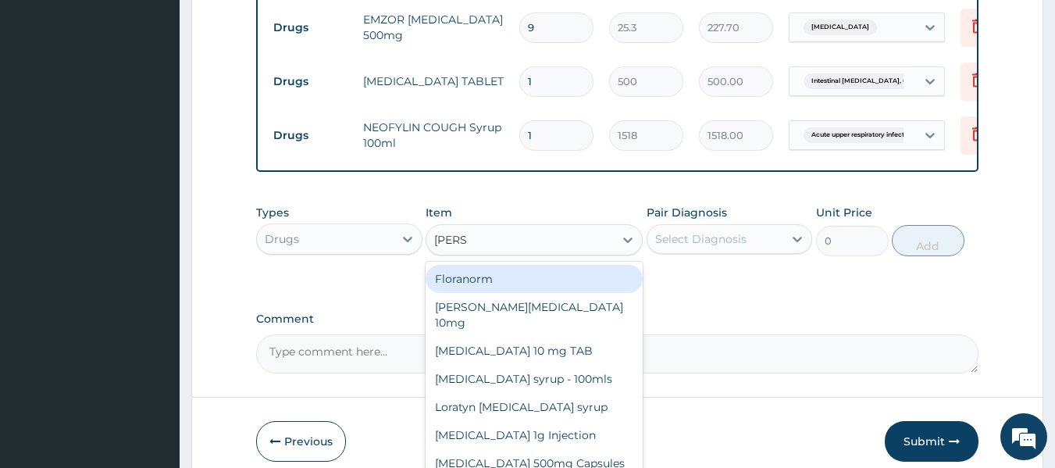
type input "LORAT"
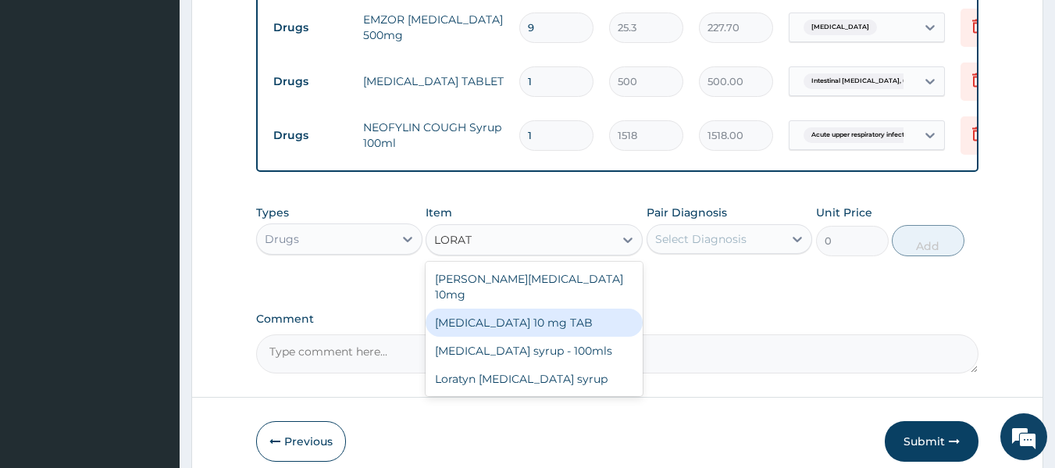
click at [537, 328] on div "LORATADINE 10 mg TAB" at bounding box center [534, 323] width 217 height 28
type input "63.25"
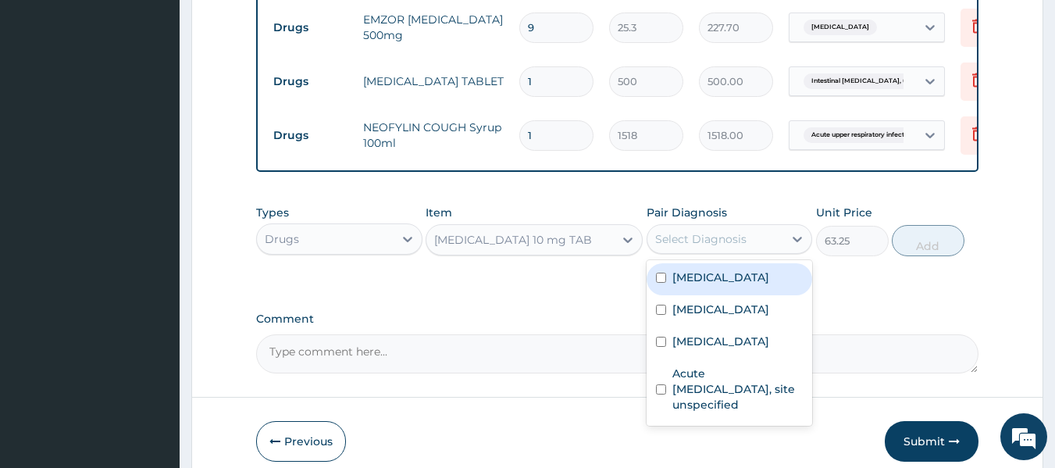
click at [731, 247] on div "Select Diagnosis" at bounding box center [700, 239] width 91 height 16
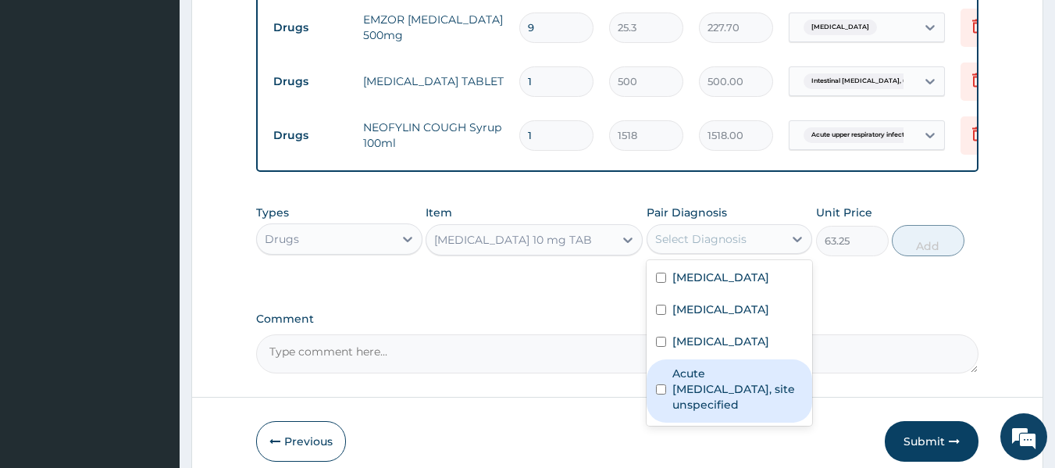
click at [660, 394] on input "checkbox" at bounding box center [661, 389] width 10 height 10
checkbox input "true"
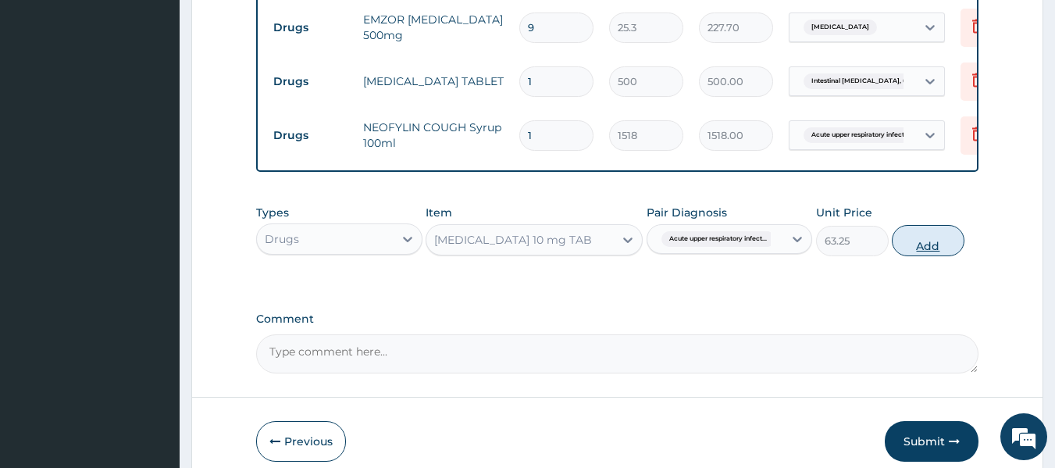
click at [918, 256] on button "Add" at bounding box center [928, 240] width 73 height 31
type input "0"
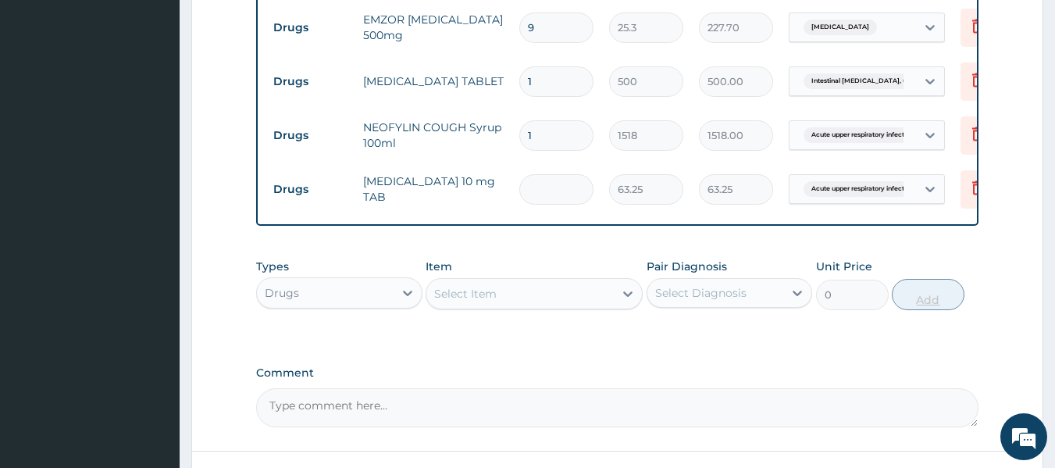
type input "0.00"
type input "7"
type input "442.75"
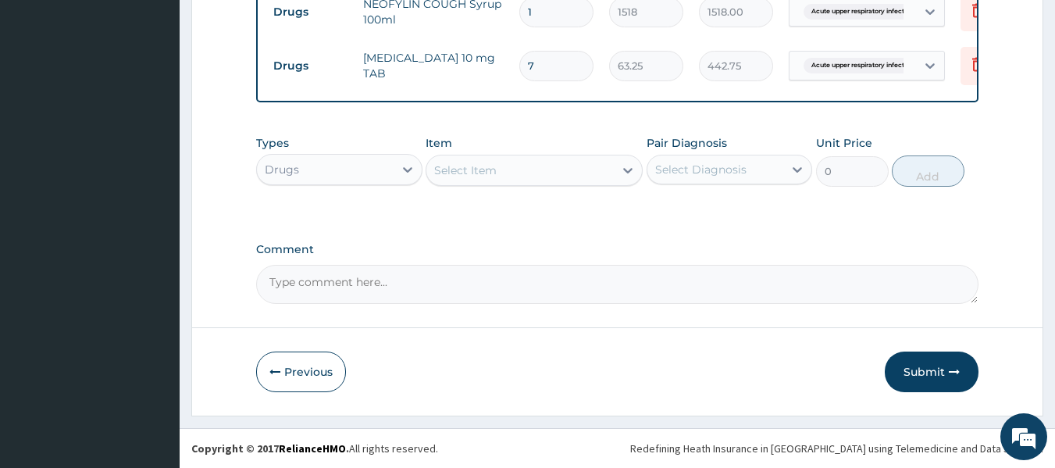
scroll to position [975, 0]
type input "7"
click at [926, 369] on button "Submit" at bounding box center [932, 371] width 94 height 41
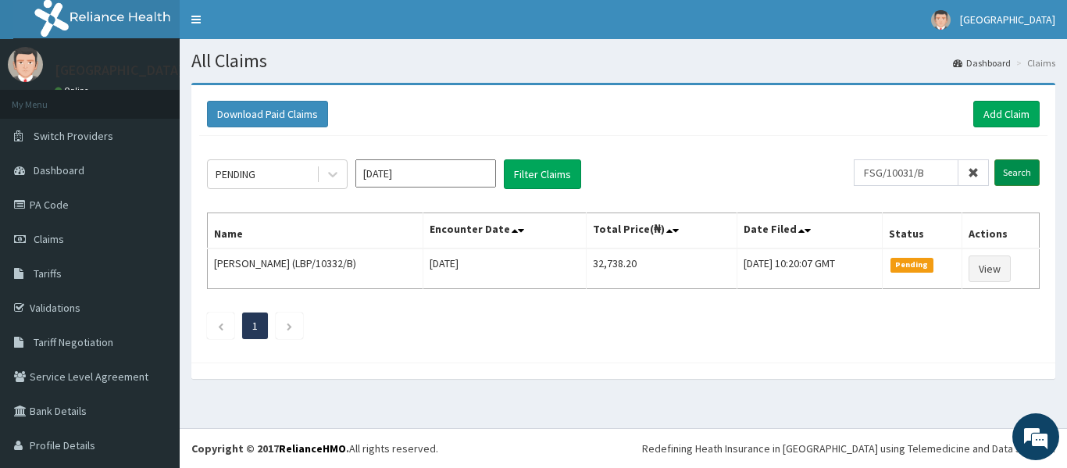
type input "FSG/10031/B"
click at [1011, 166] on input "Search" at bounding box center [1016, 172] width 45 height 27
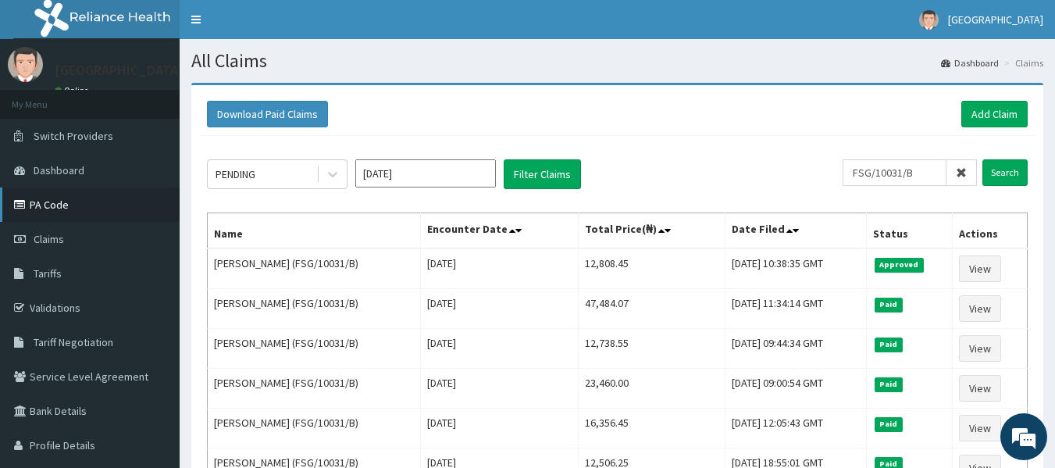
click at [66, 203] on link "PA Code" at bounding box center [90, 204] width 180 height 34
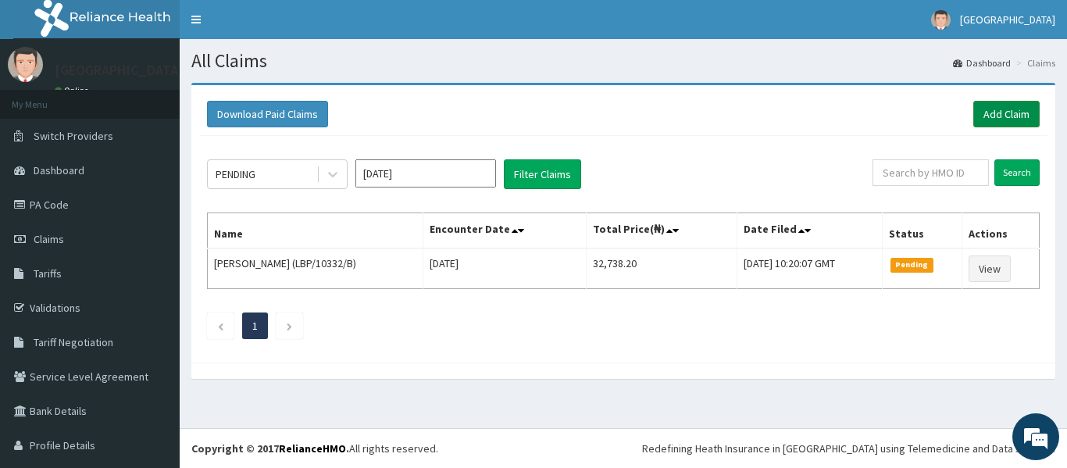
click at [983, 109] on link "Add Claim" at bounding box center [1006, 114] width 66 height 27
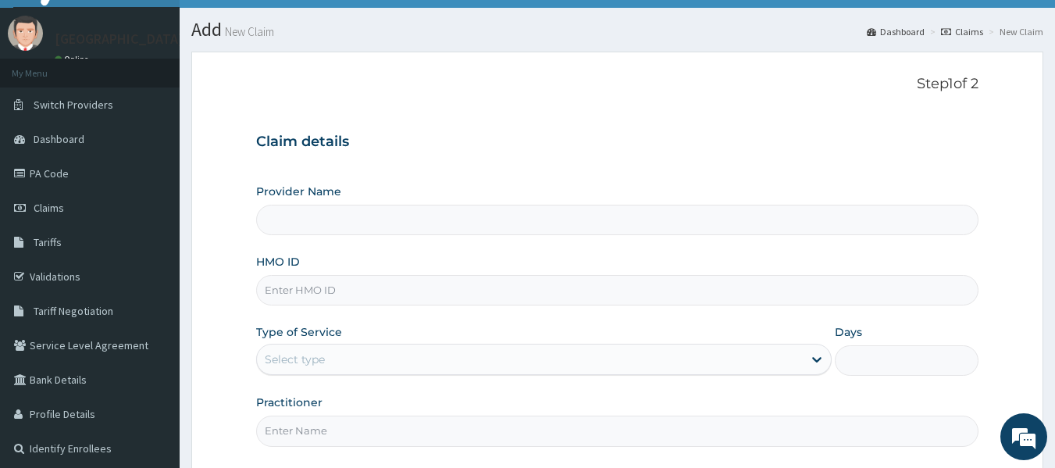
scroll to position [156, 0]
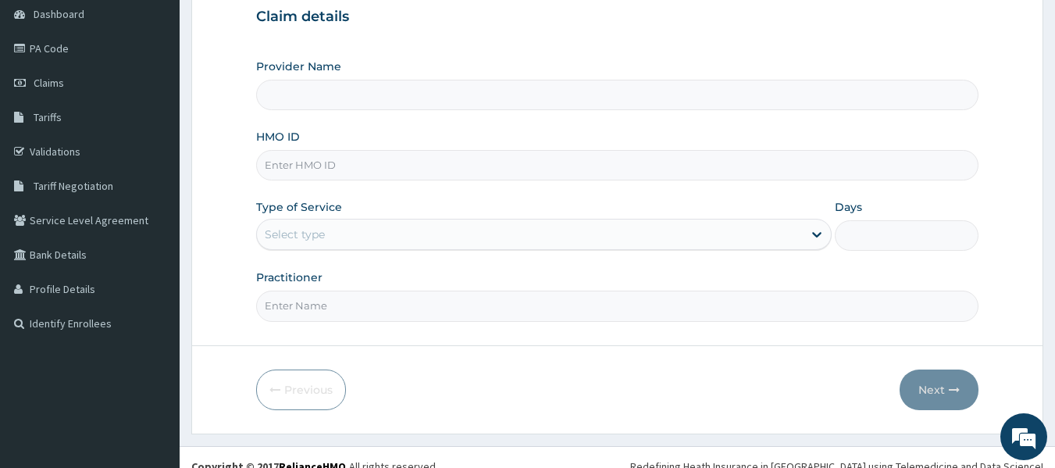
click at [323, 154] on input "HMO ID" at bounding box center [617, 165] width 723 height 30
type input "FS"
type input "[GEOGRAPHIC_DATA] And Maternity"
type input "FSG/10031/D"
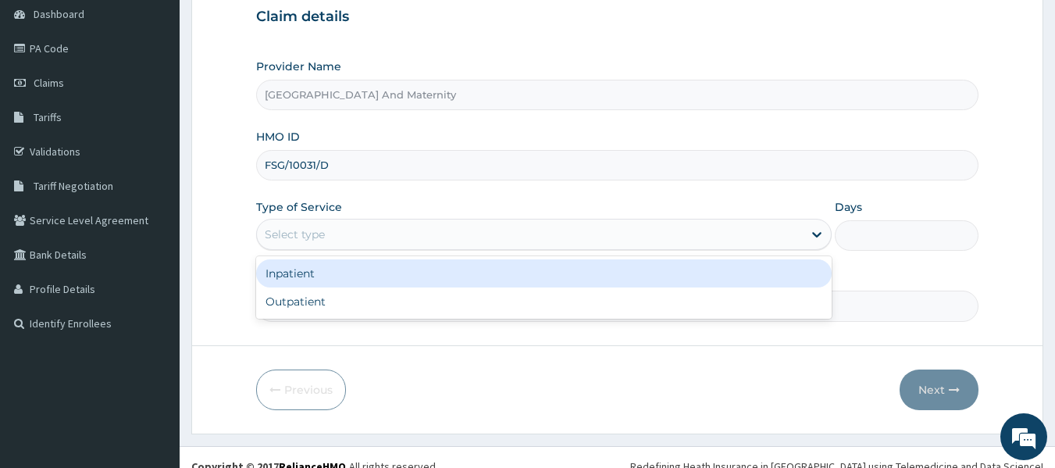
click at [286, 234] on div "Select type" at bounding box center [295, 234] width 60 height 16
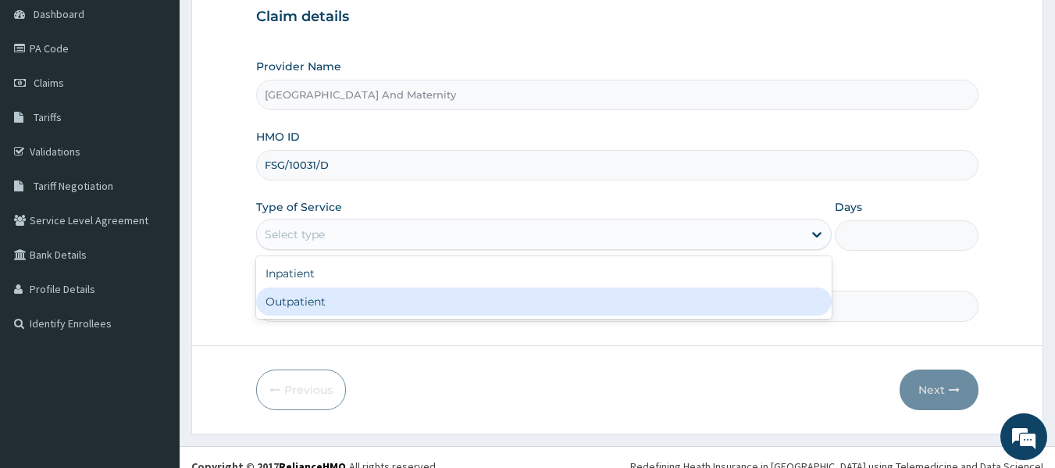
click at [284, 303] on div "Outpatient" at bounding box center [544, 301] width 576 height 28
type input "1"
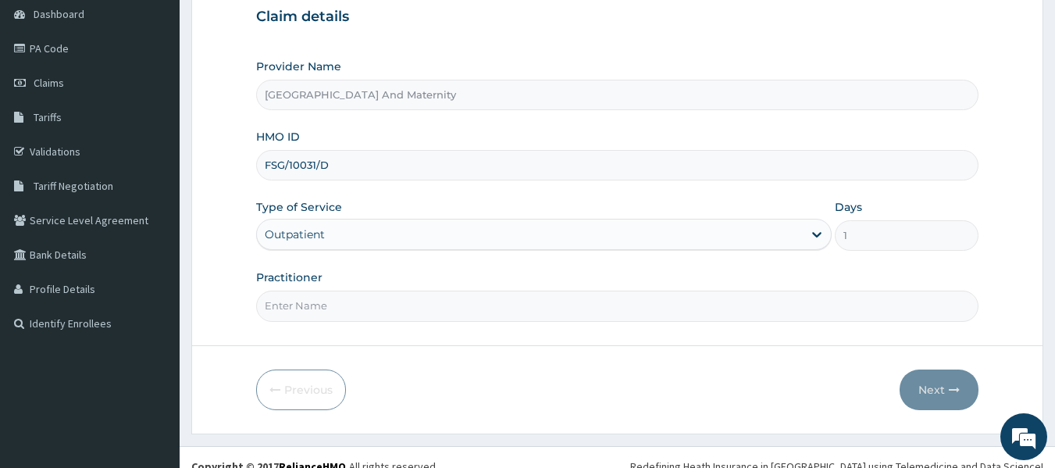
click at [292, 307] on input "Practitioner" at bounding box center [617, 306] width 723 height 30
type input "DR OYENEYIN"
click at [919, 388] on button "Next" at bounding box center [939, 389] width 79 height 41
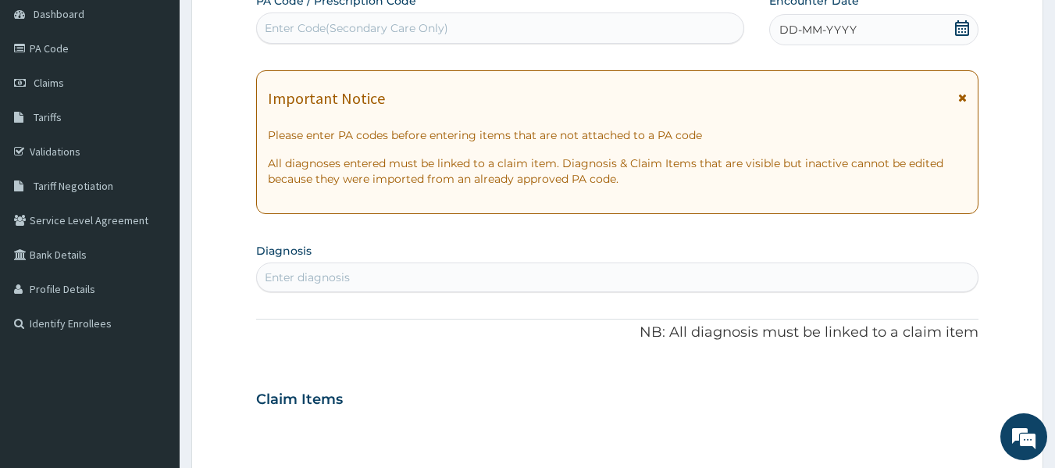
click at [534, 25] on div "Enter Code(Secondary Care Only)" at bounding box center [500, 28] width 487 height 25
type input "PA/B73CA3"
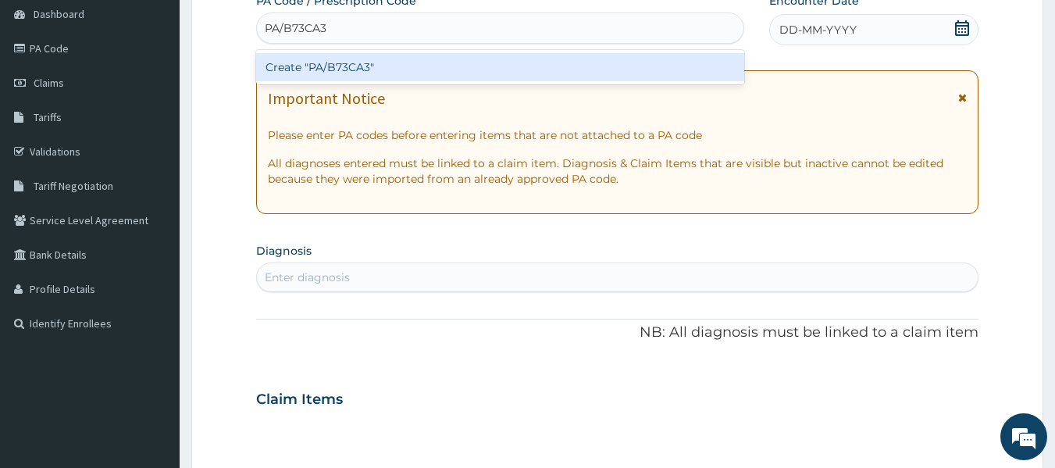
click at [465, 65] on div "Create "PA/B73CA3"" at bounding box center [500, 67] width 489 height 28
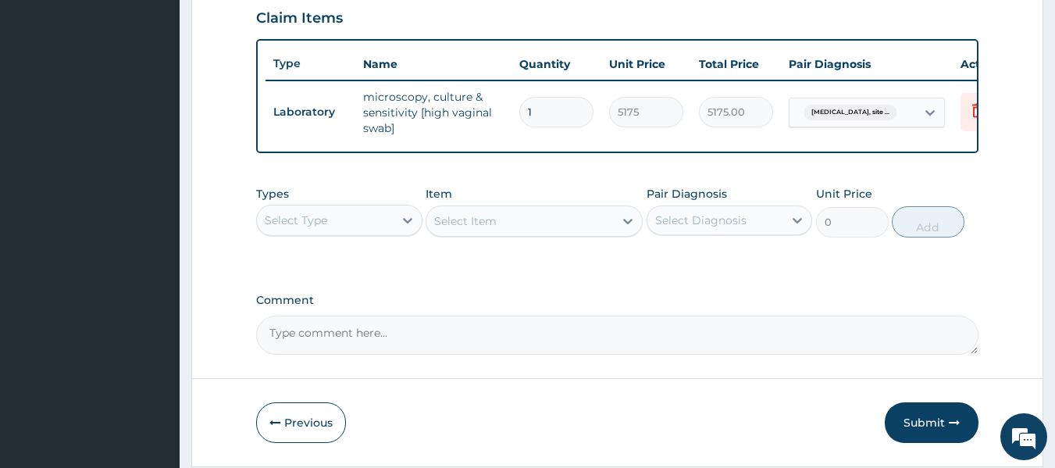
scroll to position [554, 0]
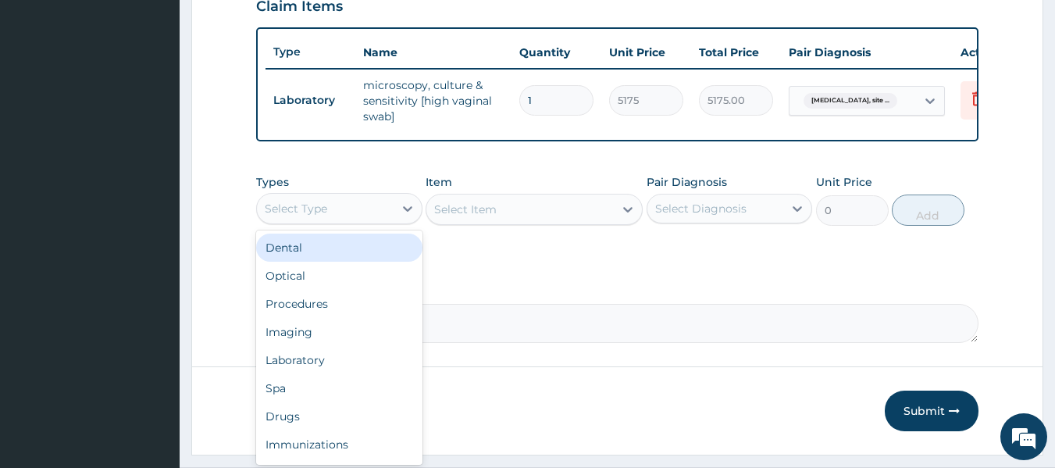
click at [309, 215] on div "Select Type" at bounding box center [296, 209] width 62 height 16
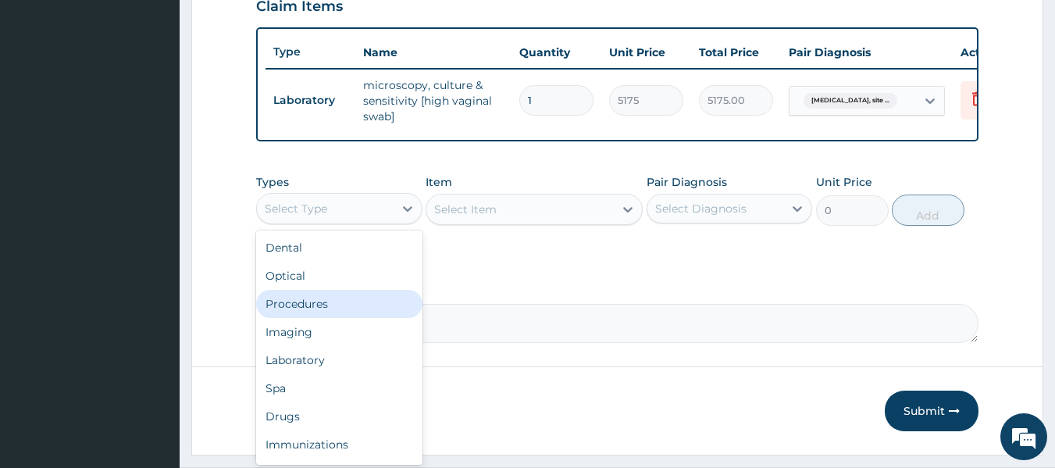
click at [316, 316] on div "Procedures" at bounding box center [339, 304] width 166 height 28
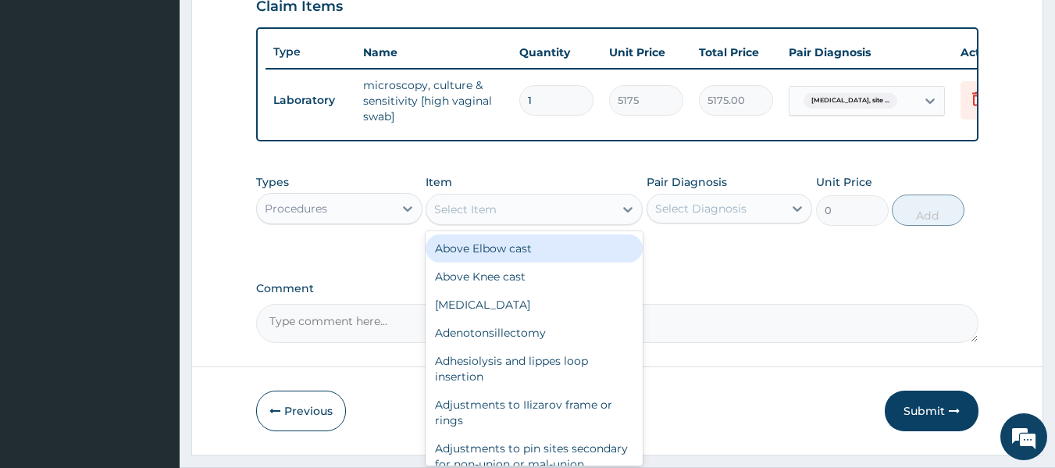
click at [484, 217] on div "Select Item" at bounding box center [465, 210] width 62 height 16
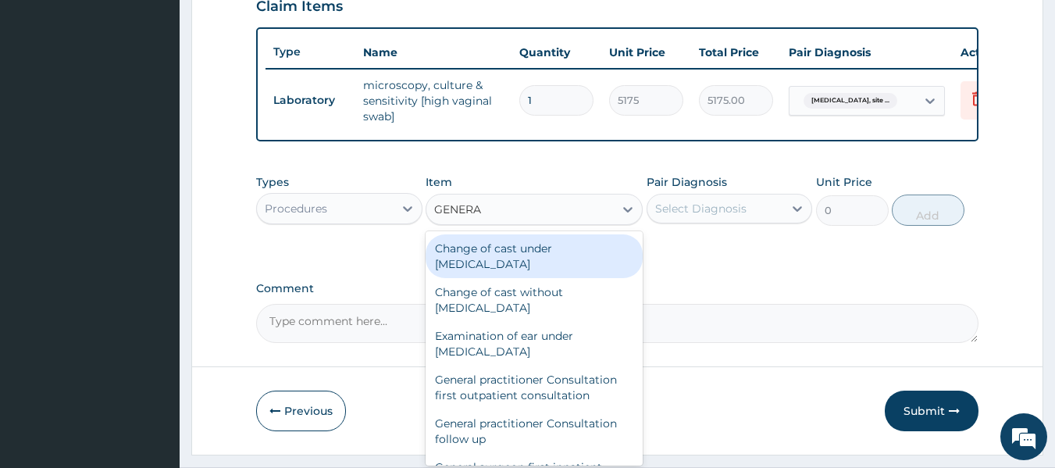
type input "GENERAL"
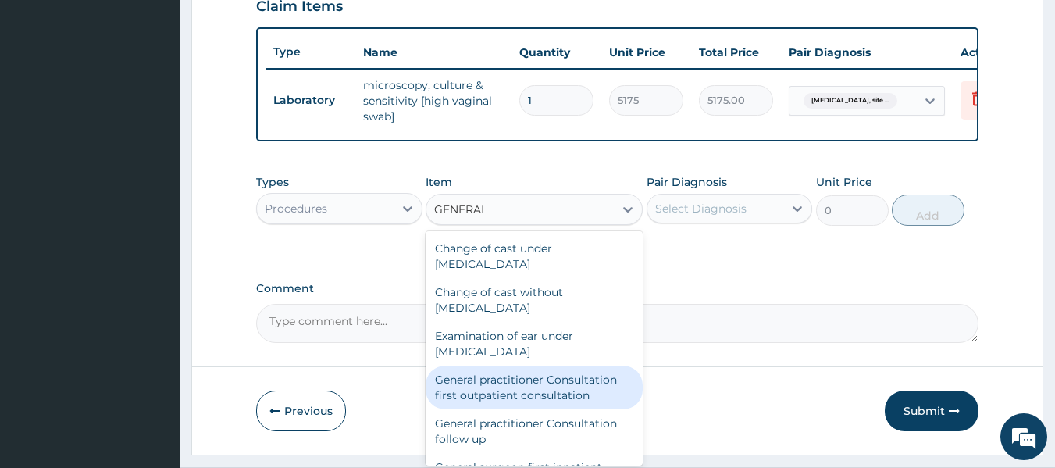
click at [496, 402] on div "General practitioner Consultation first outpatient consultation" at bounding box center [534, 388] width 217 height 44
type input "3795"
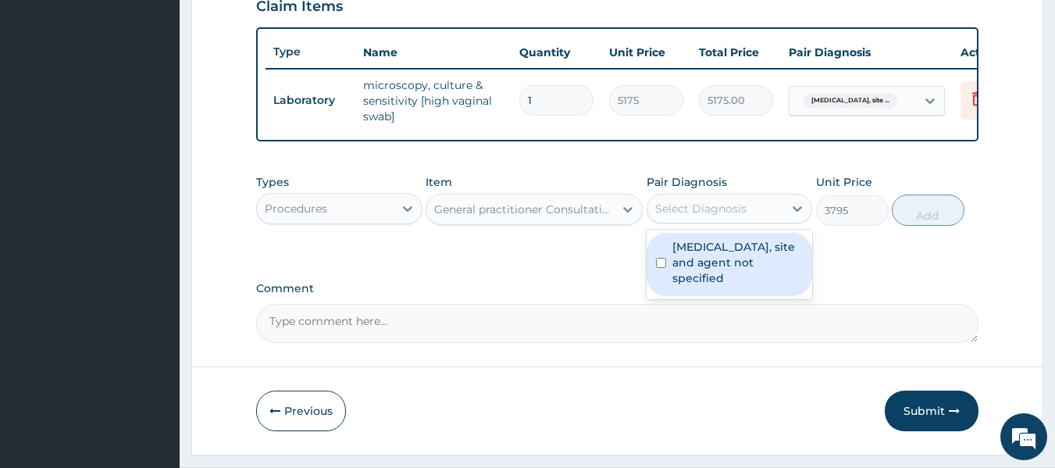
click at [702, 216] on div "Select Diagnosis" at bounding box center [700, 209] width 91 height 16
click at [662, 268] on input "checkbox" at bounding box center [661, 263] width 10 height 10
checkbox input "true"
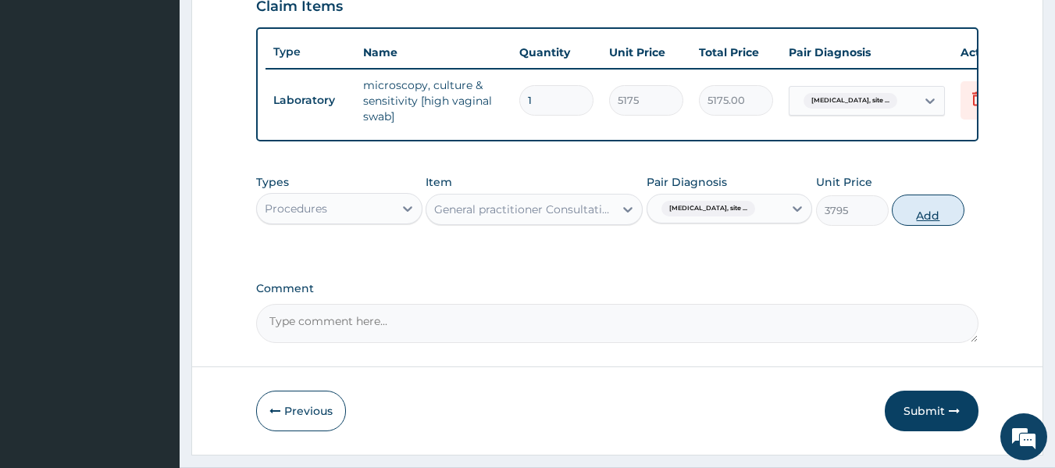
click at [934, 223] on button "Add" at bounding box center [928, 209] width 73 height 31
type input "0"
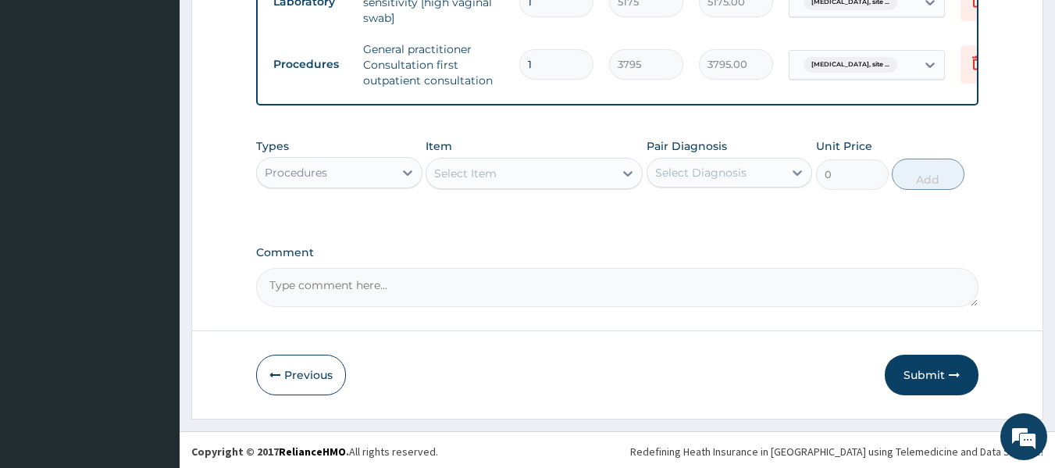
scroll to position [667, 0]
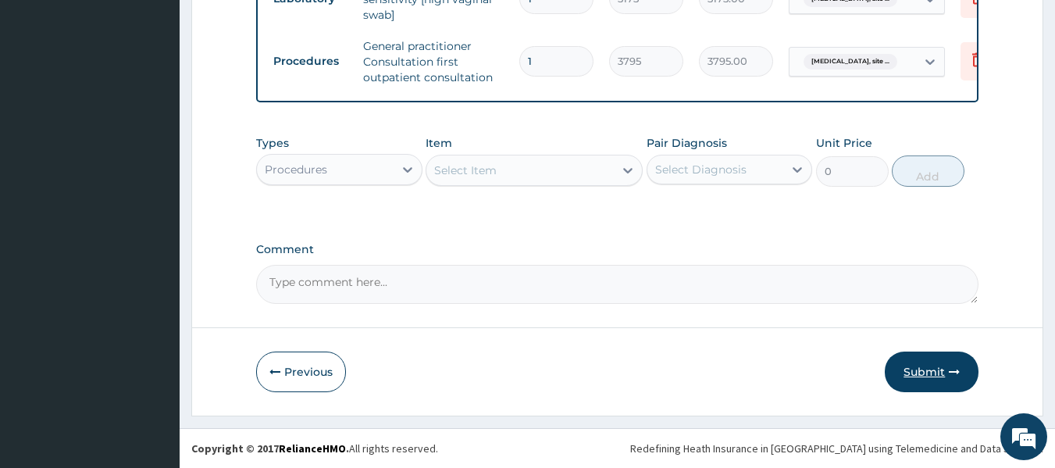
click at [928, 366] on button "Submit" at bounding box center [932, 371] width 94 height 41
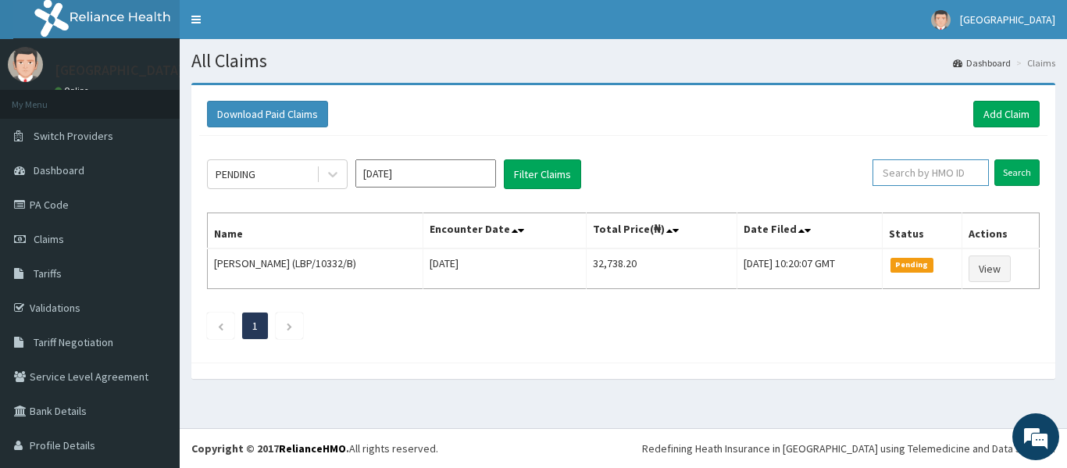
click at [926, 168] on input "text" at bounding box center [930, 172] width 116 height 27
type input "FSG/10031/D"
click at [1010, 166] on input "Search" at bounding box center [1016, 172] width 45 height 27
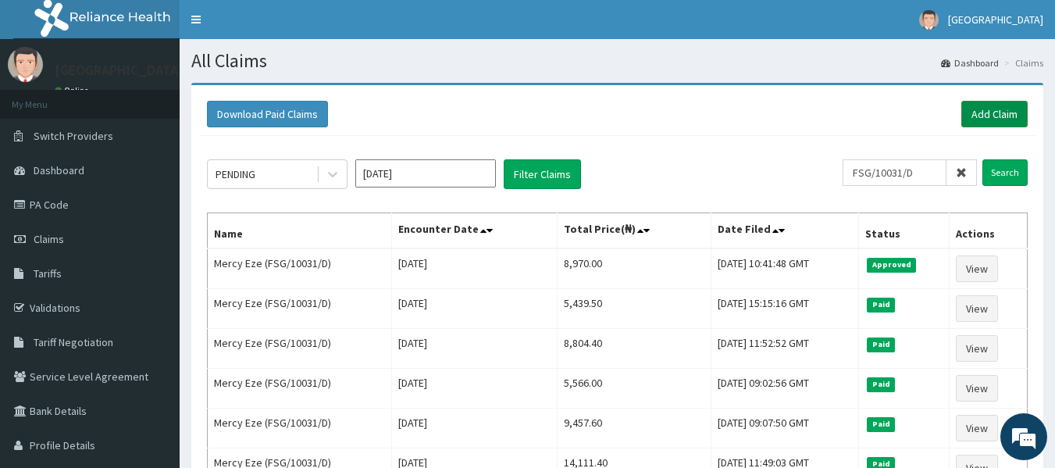
click at [980, 112] on link "Add Claim" at bounding box center [994, 114] width 66 height 27
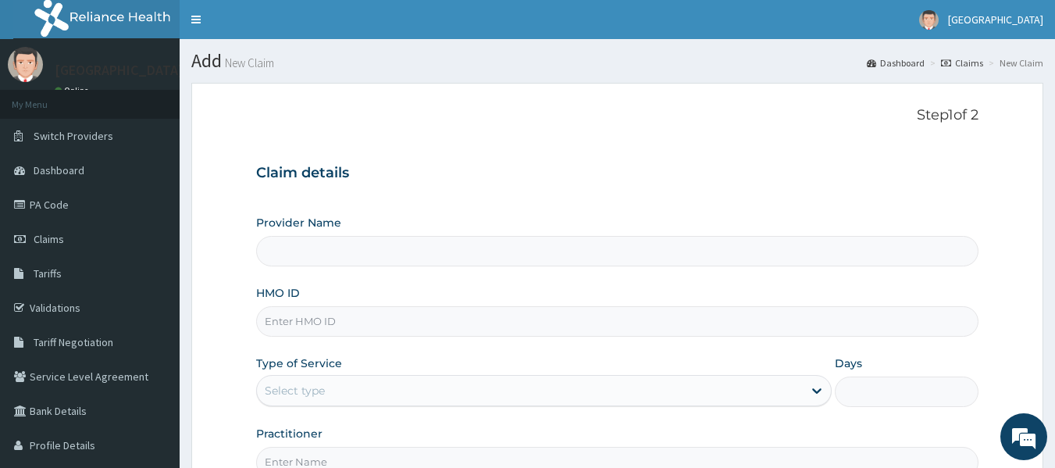
type input "[GEOGRAPHIC_DATA] And Maternity"
click at [547, 143] on div "Step 1 of 2 Claim details Provider Name Safeway Hospital And Maternity HMO ID T…" at bounding box center [617, 292] width 723 height 370
click at [81, 206] on link "PA Code" at bounding box center [90, 204] width 180 height 34
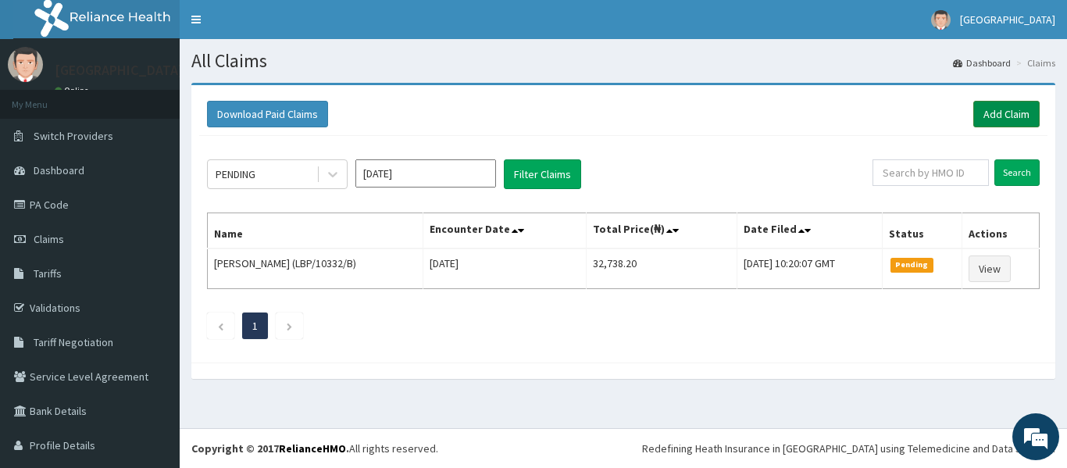
click at [991, 114] on link "Add Claim" at bounding box center [1006, 114] width 66 height 27
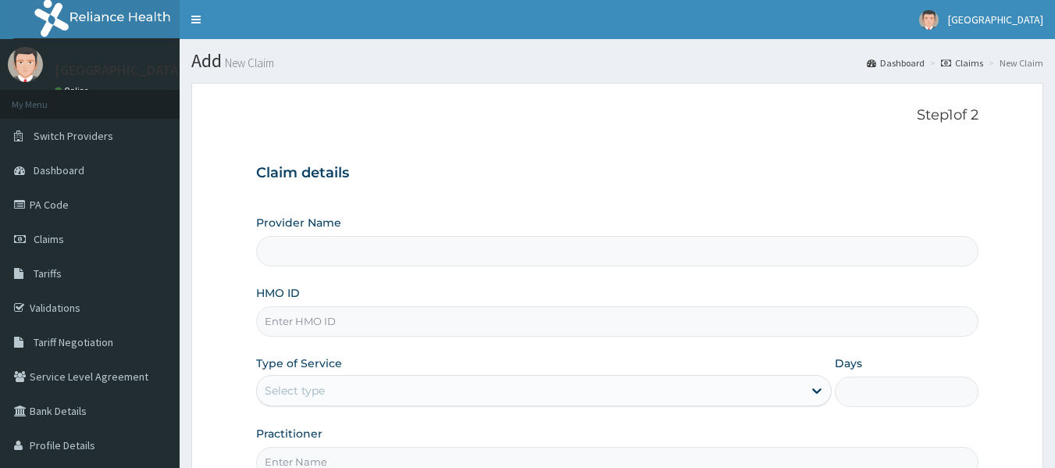
click at [547, 192] on div "Claim details Provider Name HMO ID Type of Service Select type Days Practitioner" at bounding box center [617, 313] width 723 height 328
type input "[GEOGRAPHIC_DATA] And Maternity"
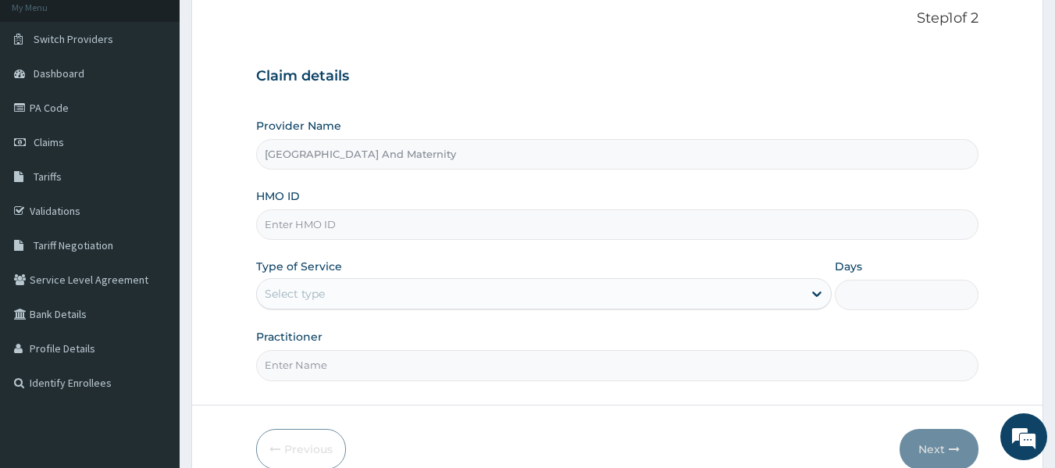
scroll to position [98, 0]
click at [423, 223] on input "HMO ID" at bounding box center [617, 224] width 723 height 30
type input "FSG/10031/A"
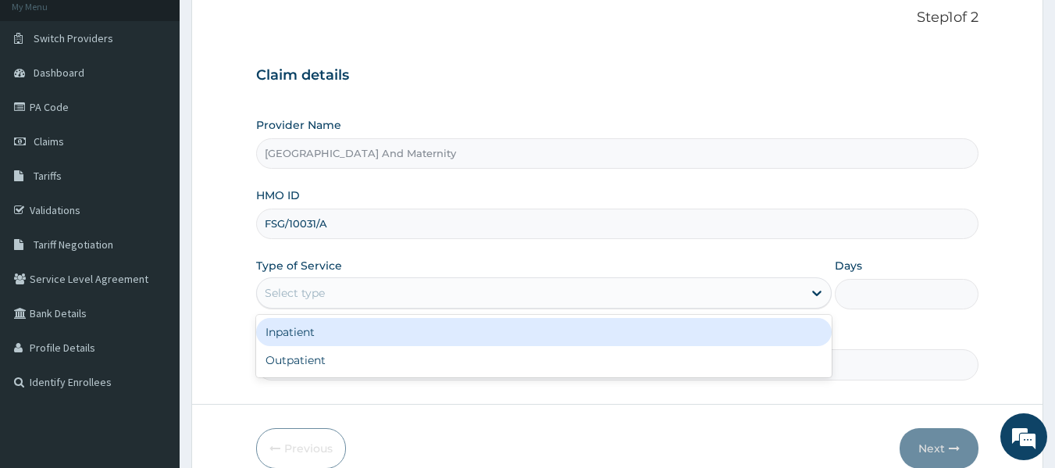
click at [337, 301] on div "Select type" at bounding box center [530, 292] width 546 height 25
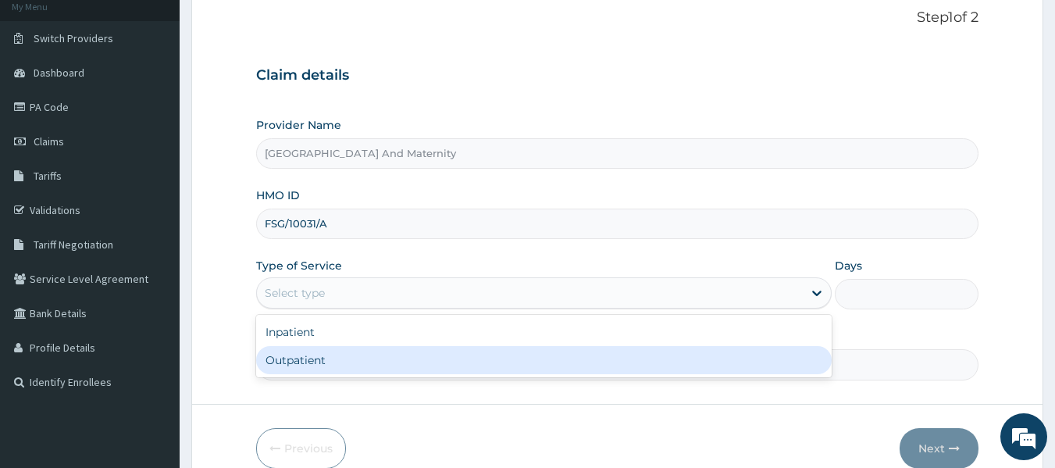
click at [287, 359] on div "Outpatient" at bounding box center [544, 360] width 576 height 28
type input "1"
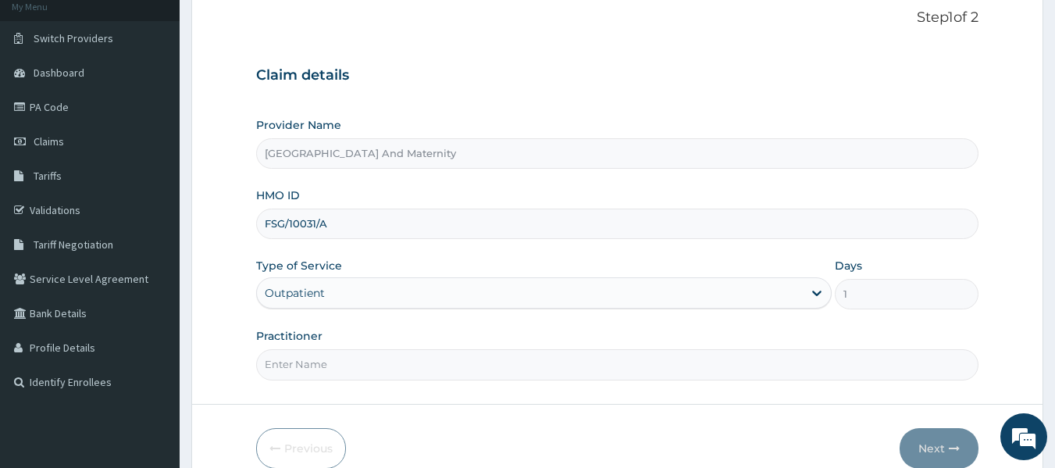
click at [305, 358] on input "Practitioner" at bounding box center [617, 364] width 723 height 30
type input "DR UKPAI"
click at [933, 444] on button "Next" at bounding box center [939, 448] width 79 height 41
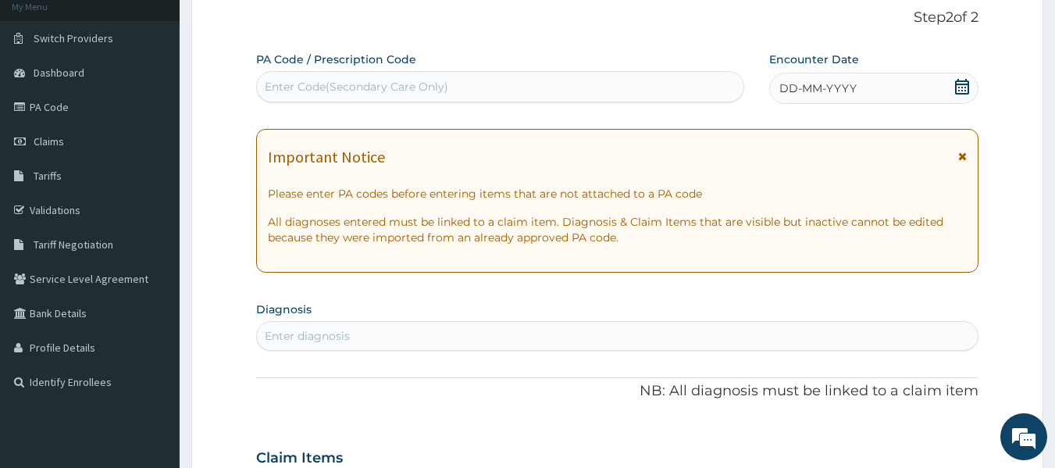
click at [958, 87] on icon at bounding box center [962, 87] width 16 height 16
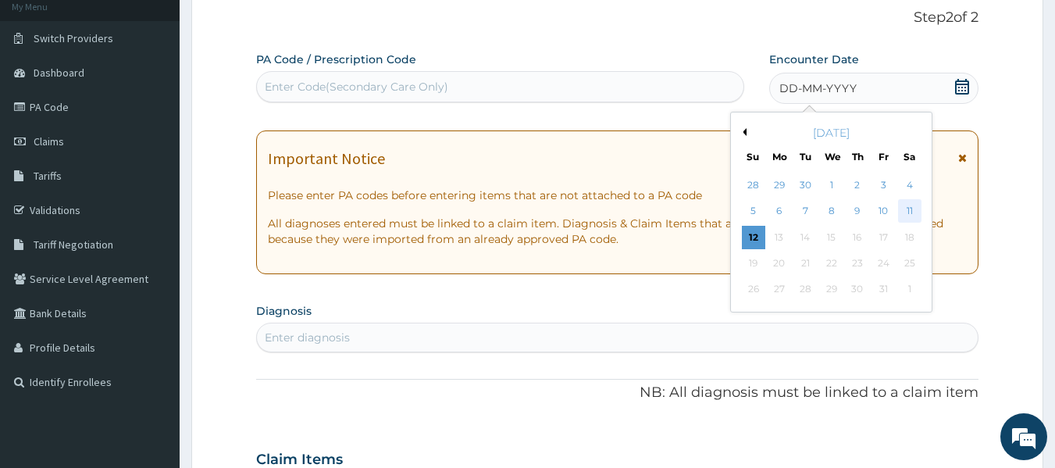
click at [908, 206] on div "11" at bounding box center [909, 211] width 23 height 23
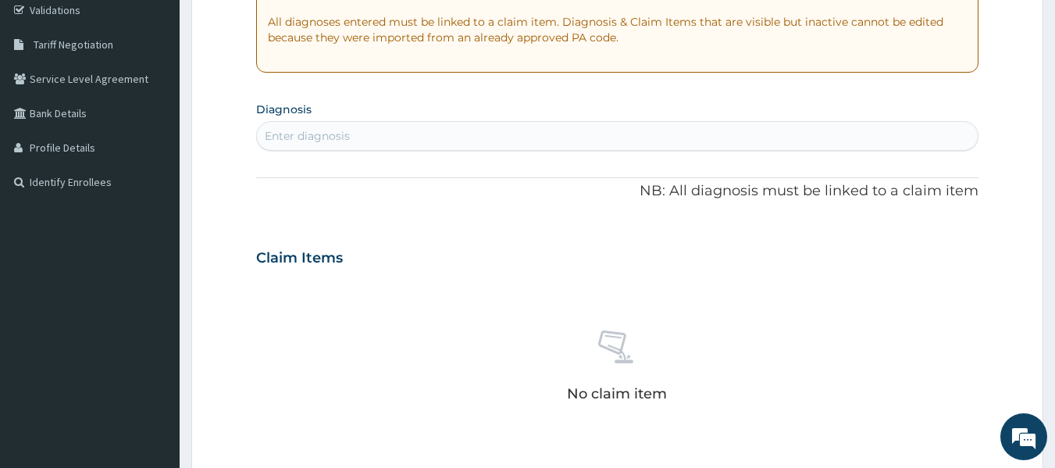
scroll to position [307, 0]
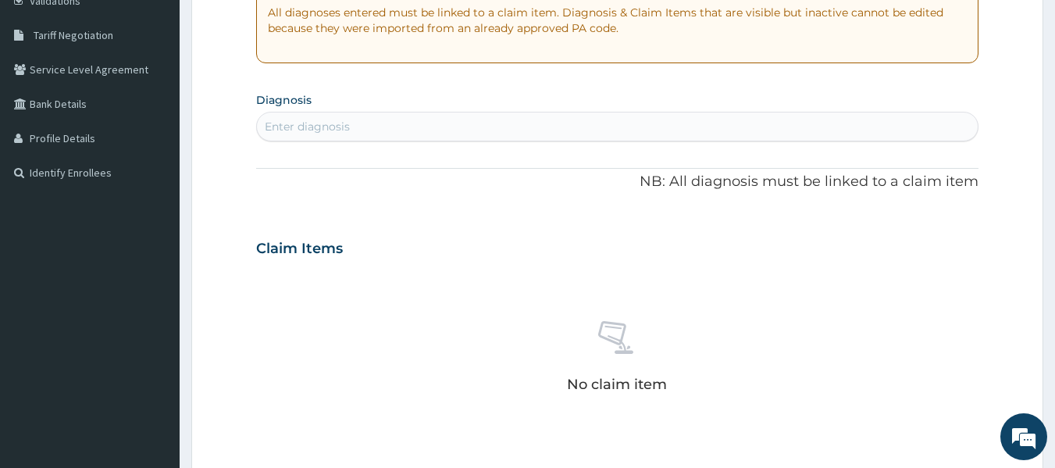
click at [297, 116] on div "Enter diagnosis" at bounding box center [618, 126] width 722 height 25
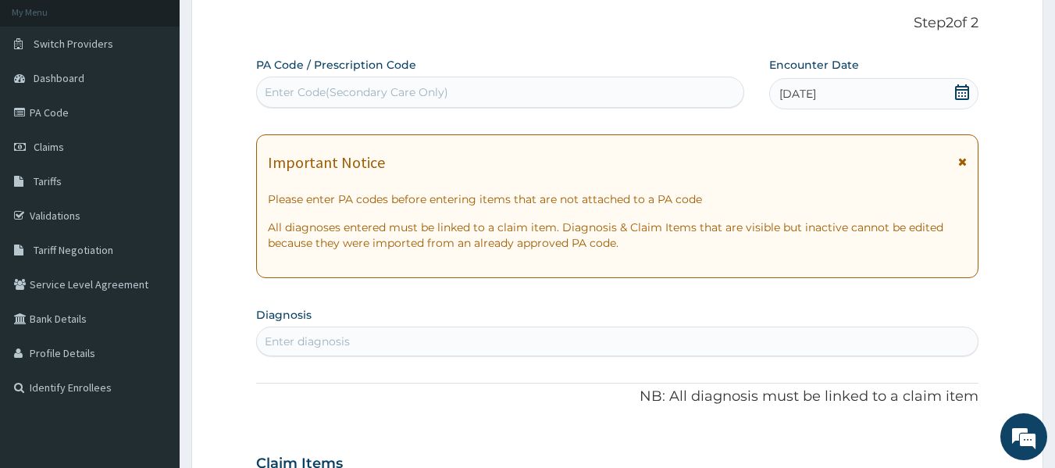
scroll to position [84, 0]
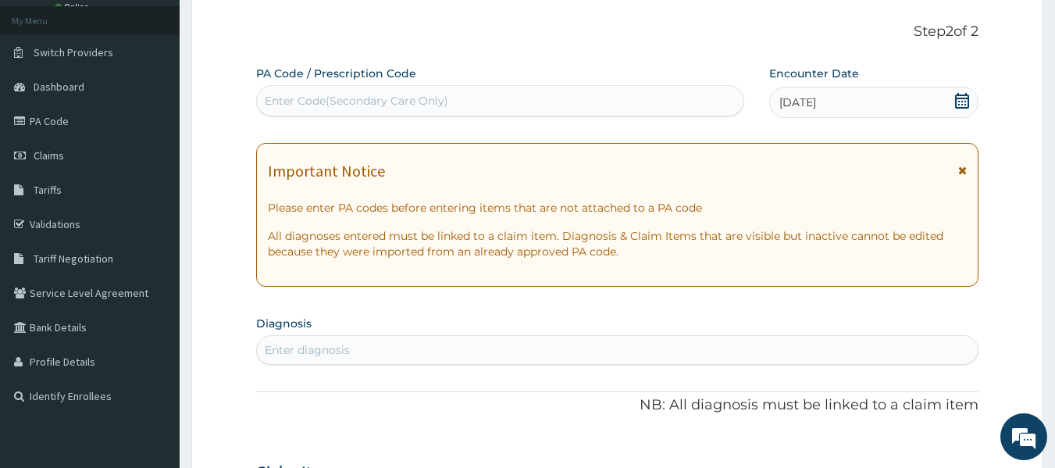
click at [316, 95] on div "Enter Code(Secondary Care Only)" at bounding box center [357, 101] width 184 height 16
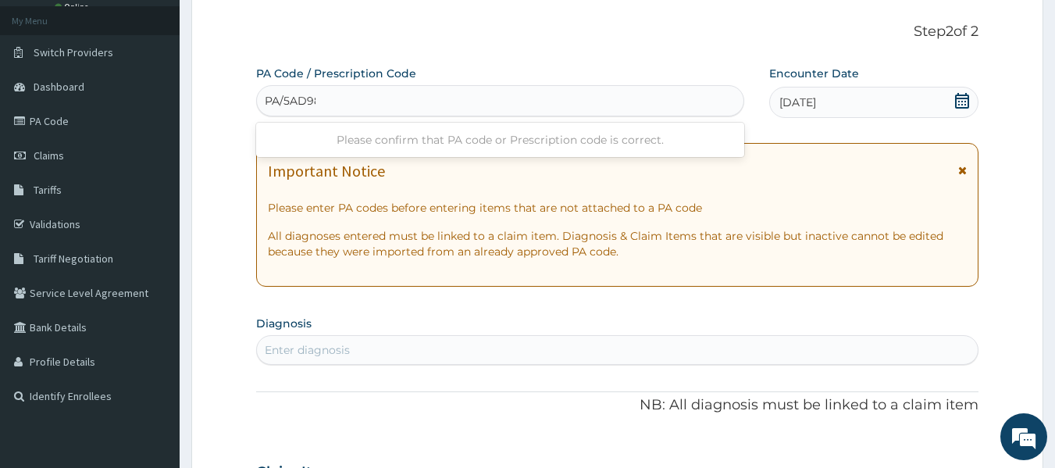
type input "PA/5AD988"
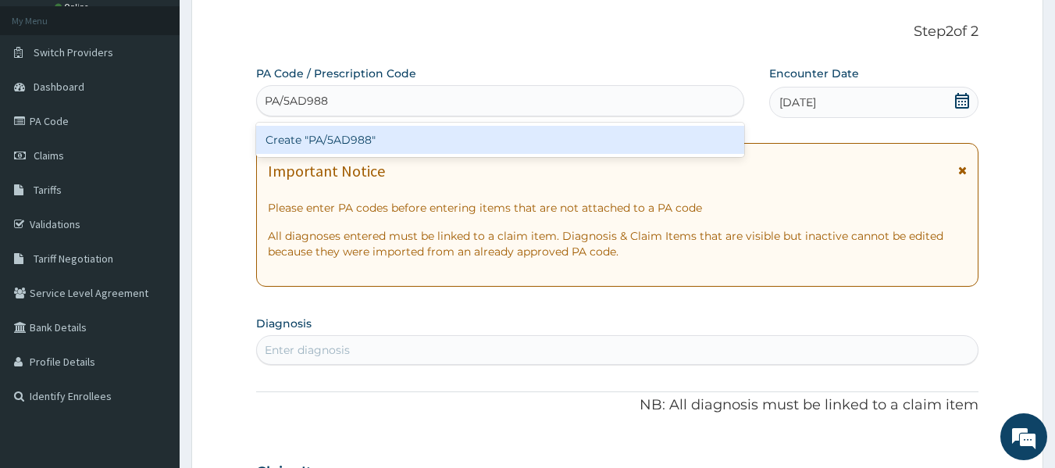
click at [362, 137] on div "Create "PA/5AD988"" at bounding box center [500, 140] width 489 height 28
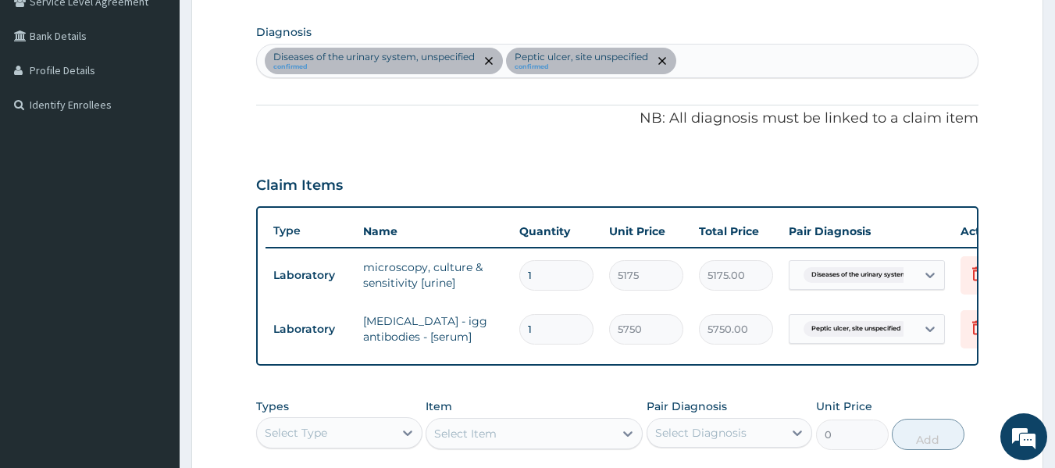
scroll to position [371, 0]
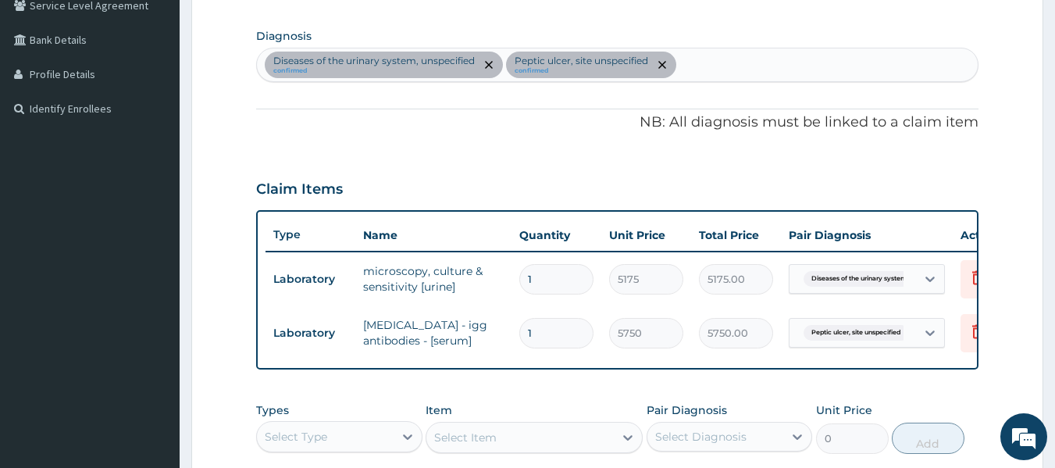
click at [727, 60] on div "Diseases of the urinary system, unspecified confirmed Peptic ulcer, site unspec…" at bounding box center [618, 64] width 722 height 33
type input "P"
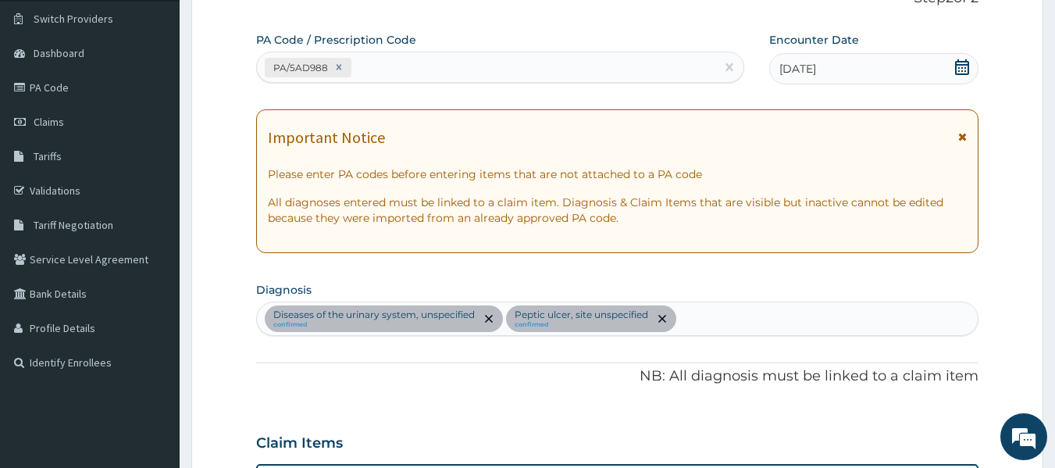
scroll to position [113, 0]
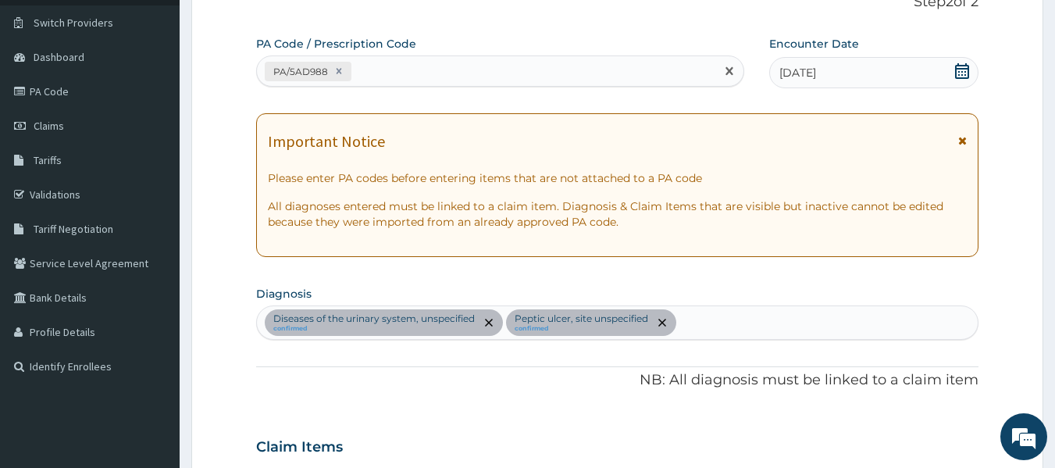
click at [450, 62] on div "PA/5AD988" at bounding box center [486, 72] width 459 height 26
type input "PA/958FAE"
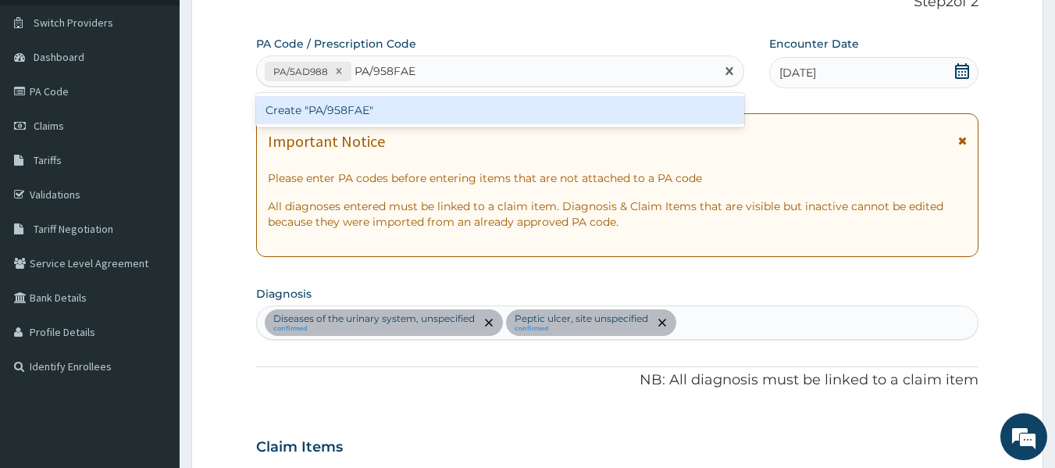
click at [360, 109] on div "Create "PA/958FAE"" at bounding box center [500, 110] width 489 height 28
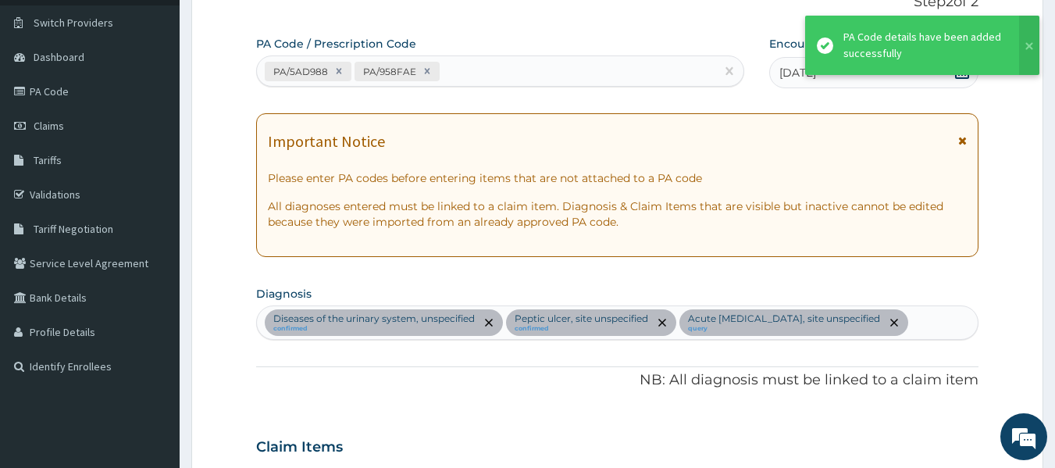
scroll to position [578, 0]
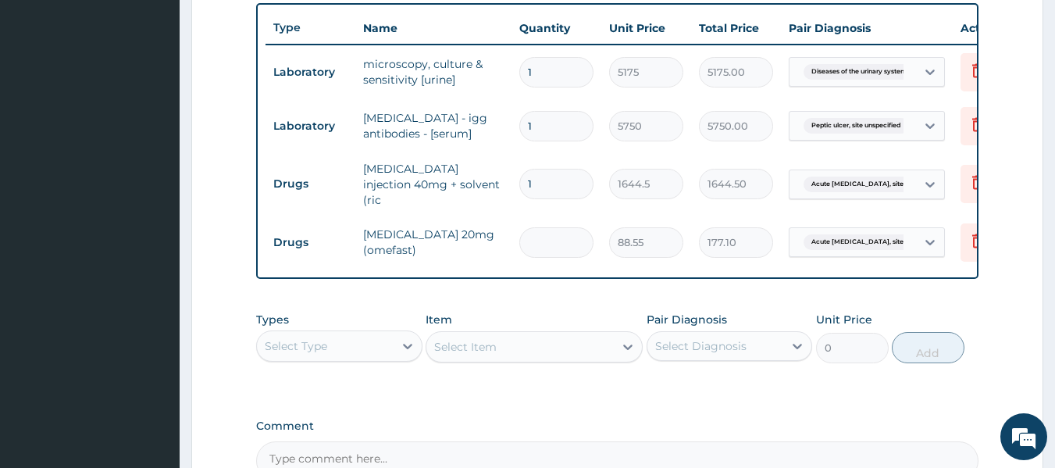
type input "0.00"
type input "1"
type input "88.55"
type input "14"
type input "1239.70"
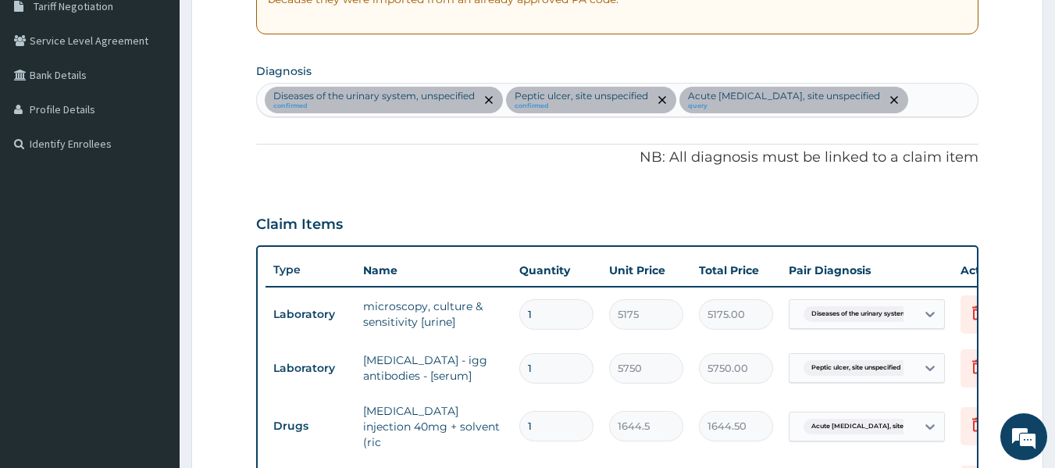
scroll to position [333, 0]
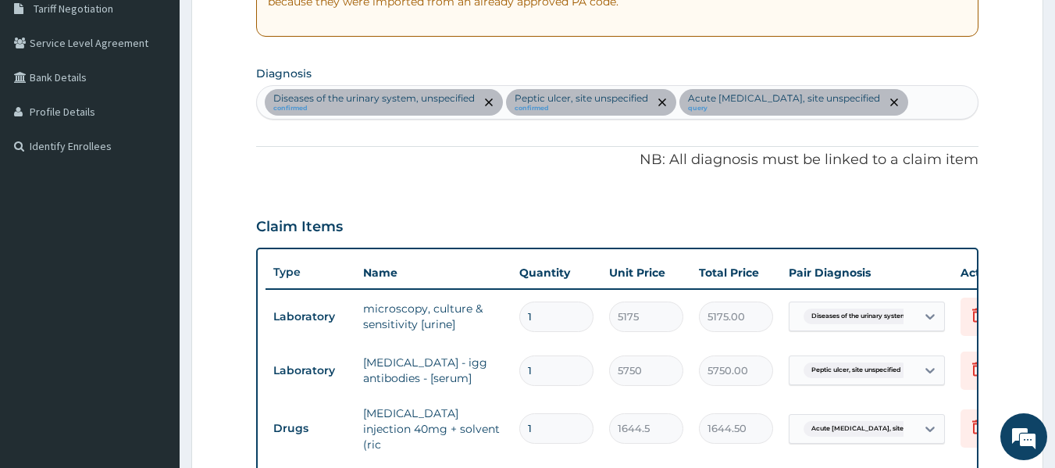
type input "14"
click at [935, 104] on div "Diseases of the urinary system, unspecified confirmed Peptic ulcer, site unspec…" at bounding box center [618, 102] width 722 height 33
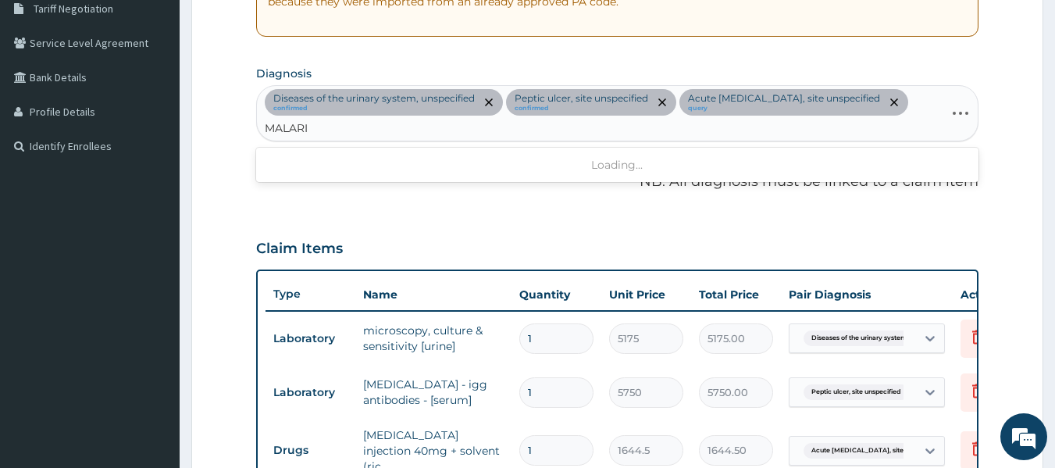
type input "[MEDICAL_DATA]"
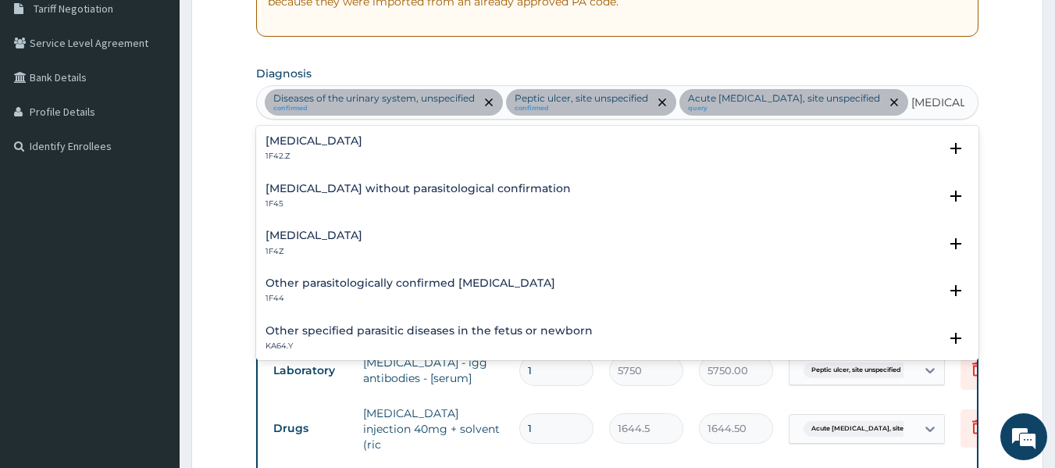
click at [362, 231] on h4 "[MEDICAL_DATA]" at bounding box center [314, 236] width 97 height 12
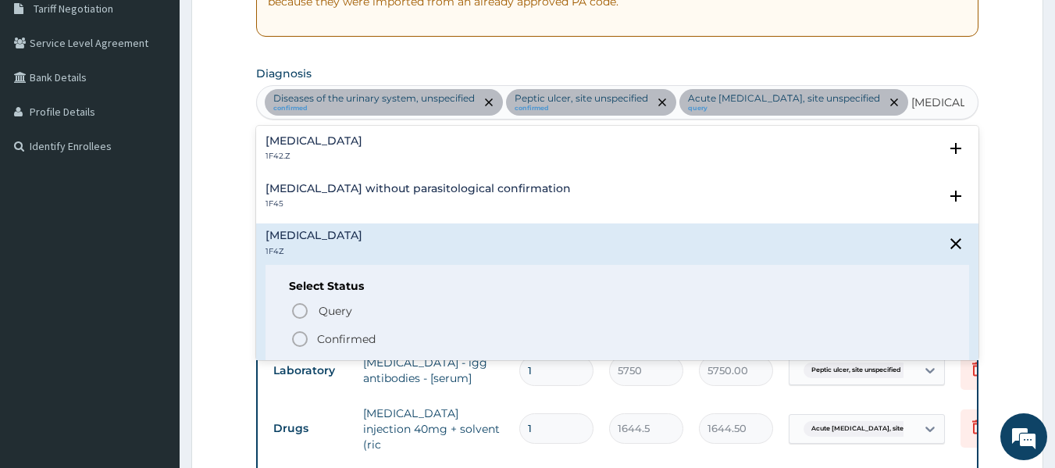
click at [298, 337] on icon "status option filled" at bounding box center [300, 339] width 19 height 19
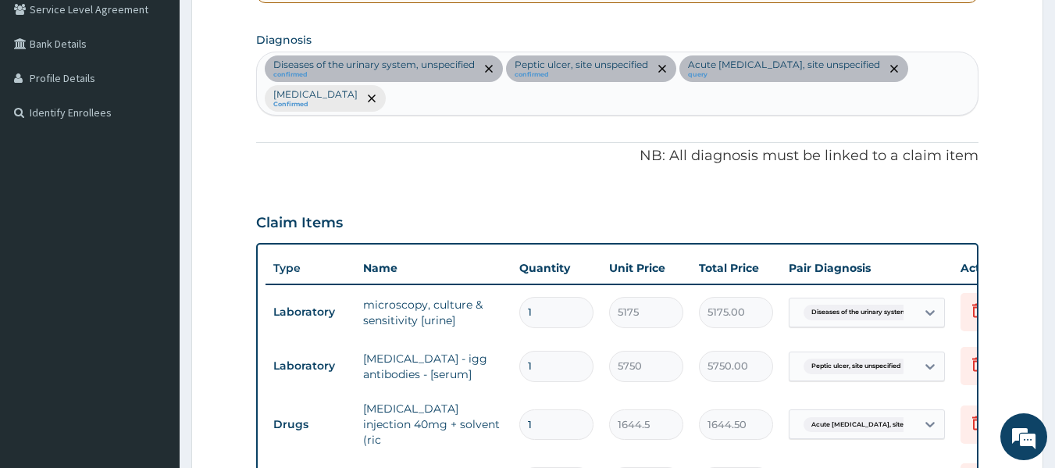
scroll to position [362, 0]
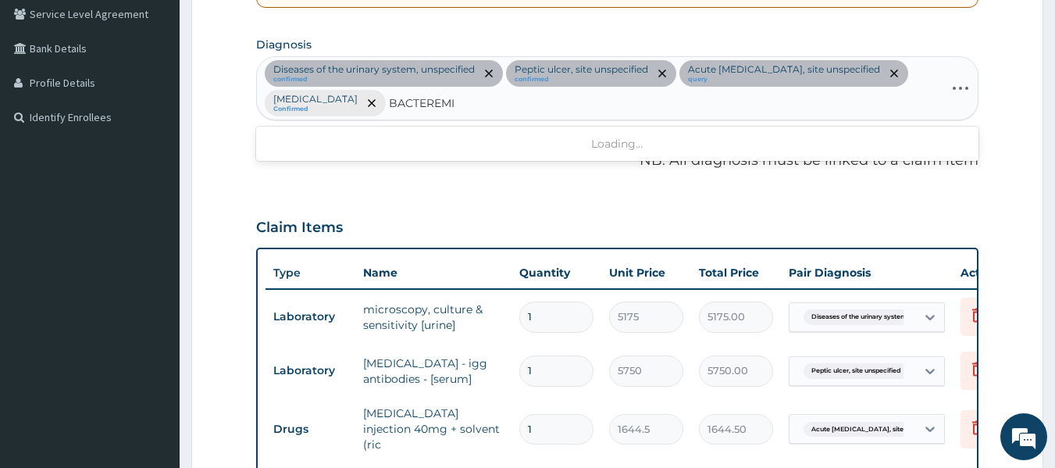
type input "[MEDICAL_DATA]"
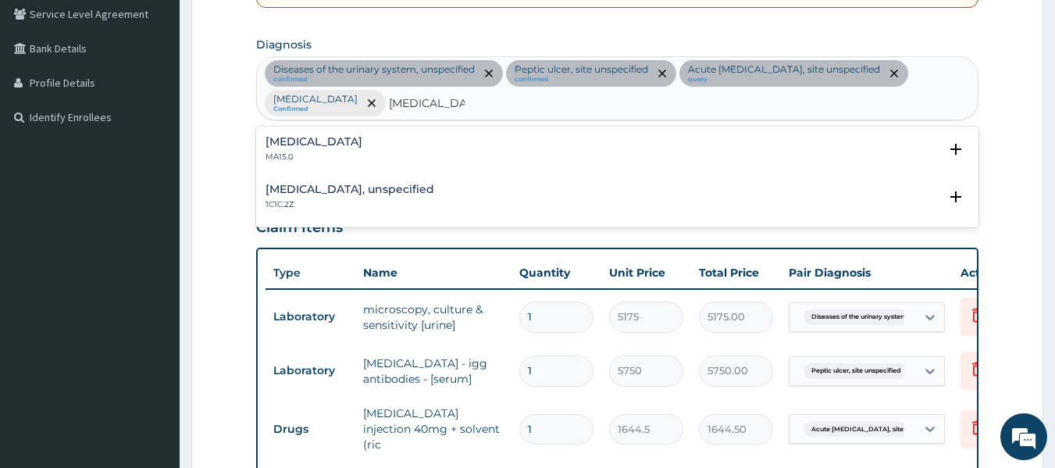
click at [299, 146] on h4 "[MEDICAL_DATA]" at bounding box center [314, 142] width 97 height 12
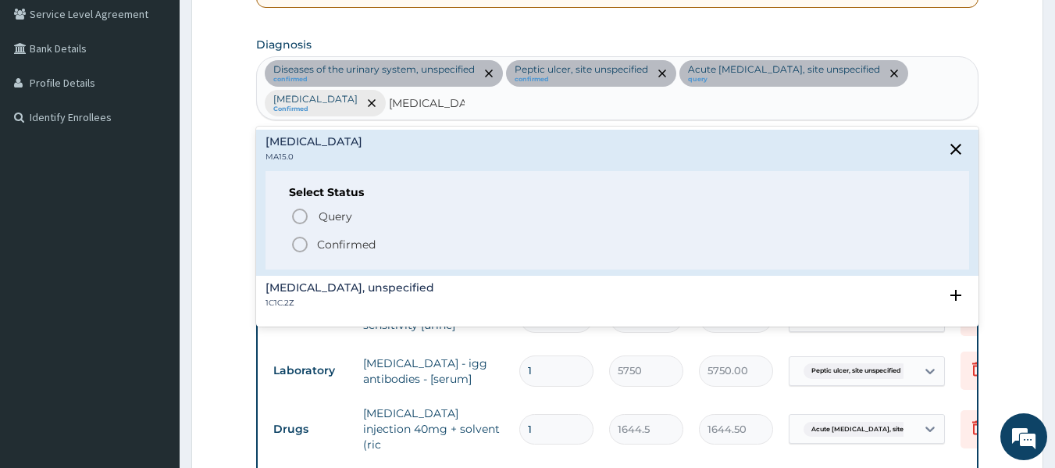
click at [298, 247] on icon "status option filled" at bounding box center [300, 244] width 19 height 19
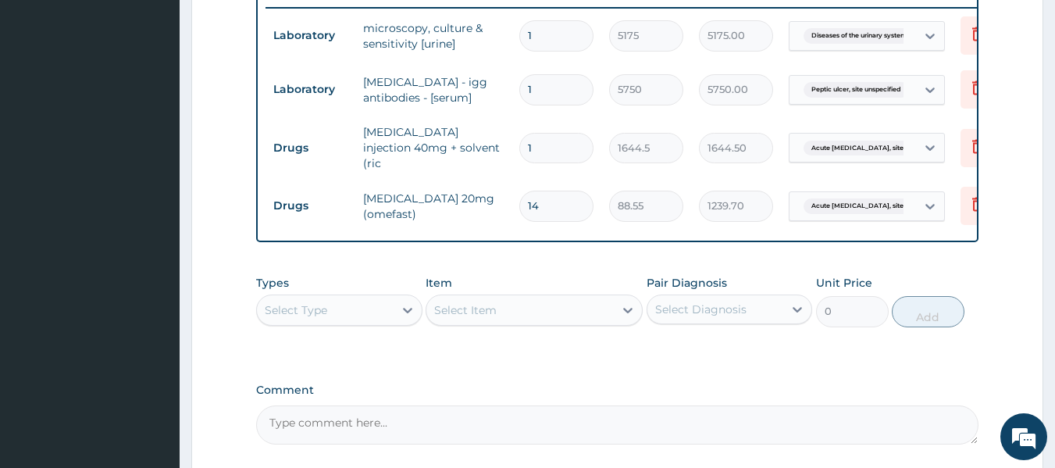
scroll to position [686, 0]
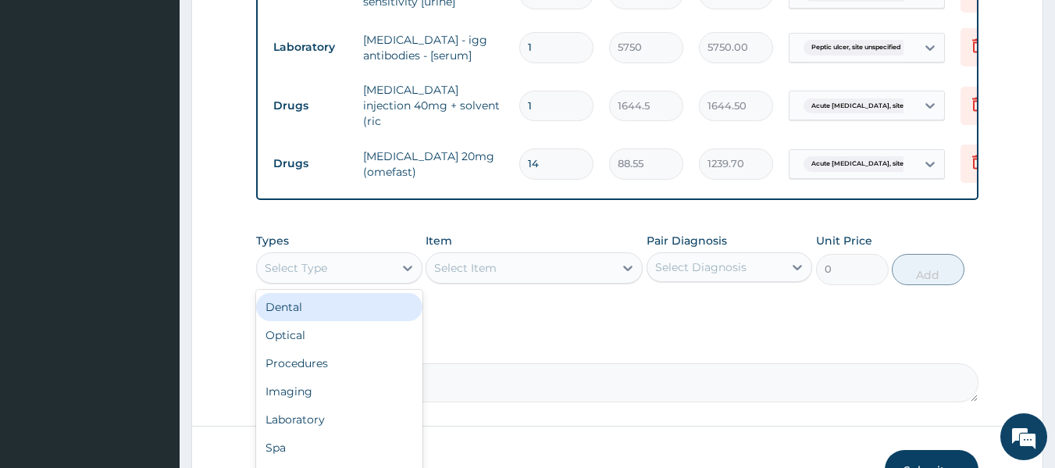
click at [355, 273] on div "Select Type" at bounding box center [325, 267] width 137 height 25
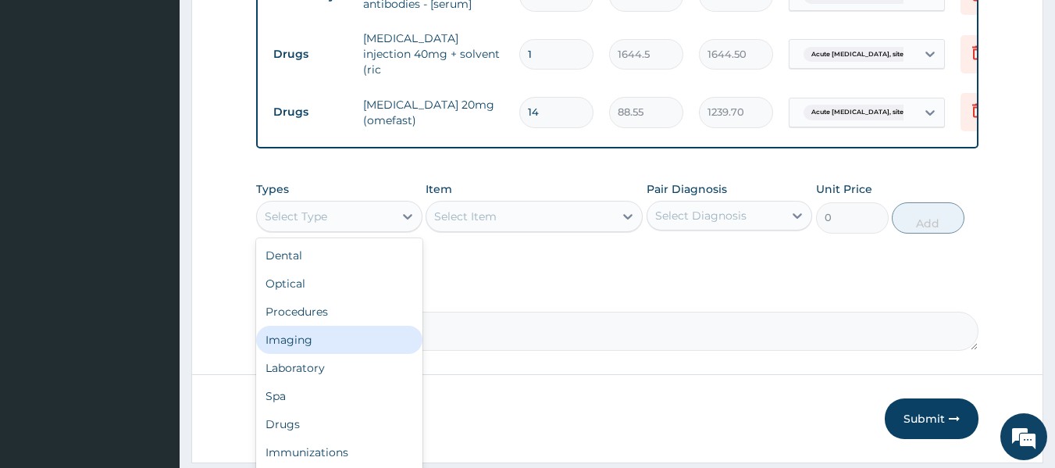
scroll to position [787, 0]
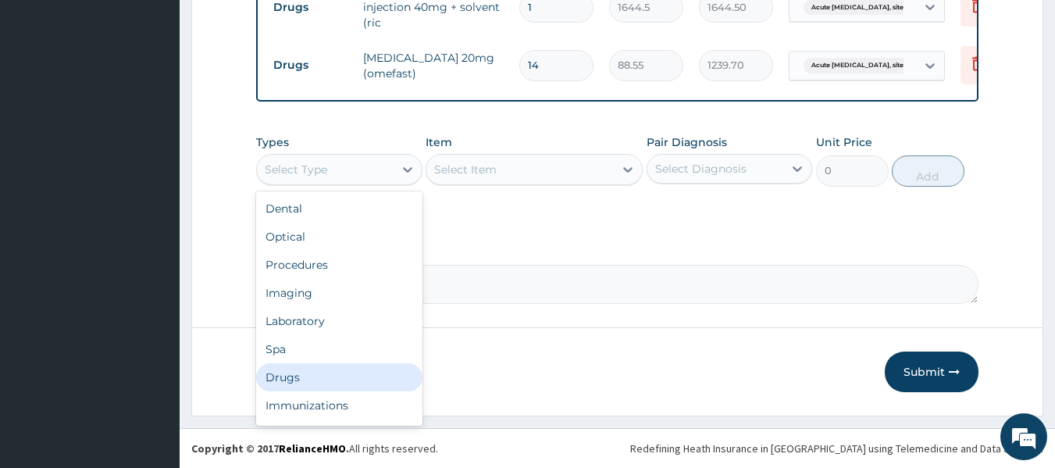
click at [318, 382] on div "Drugs" at bounding box center [339, 377] width 166 height 28
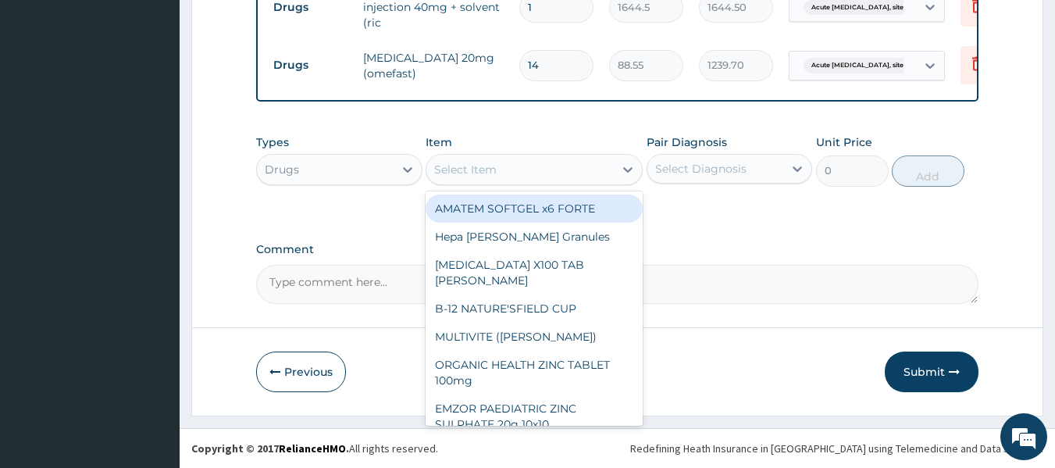
click at [480, 173] on div "Select Item" at bounding box center [465, 170] width 62 height 16
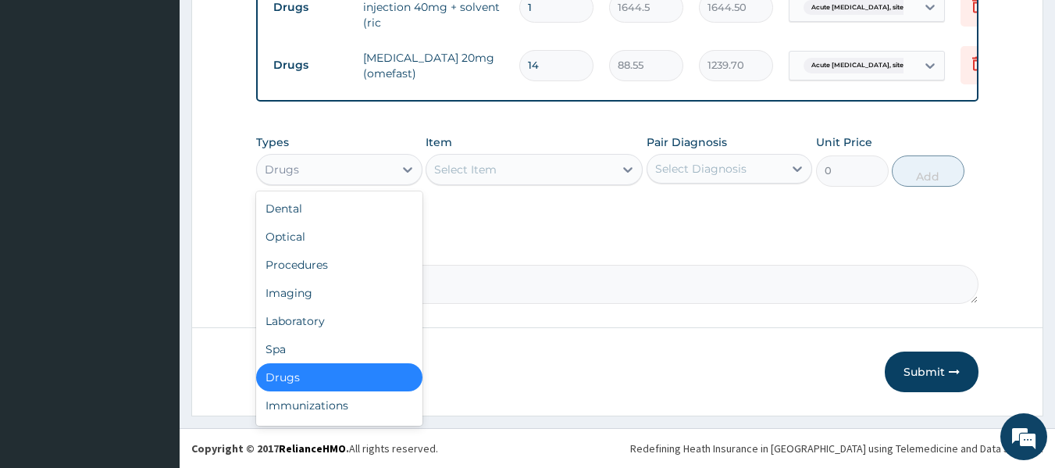
click at [383, 177] on div "Drugs" at bounding box center [325, 169] width 137 height 25
click at [283, 258] on div "Procedures" at bounding box center [339, 265] width 166 height 28
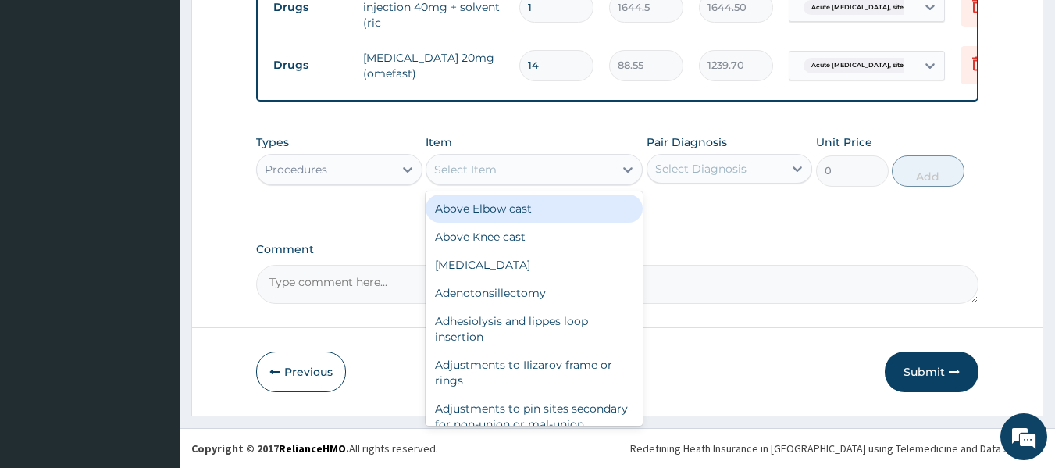
click at [545, 173] on div "Select Item" at bounding box center [519, 169] width 187 height 25
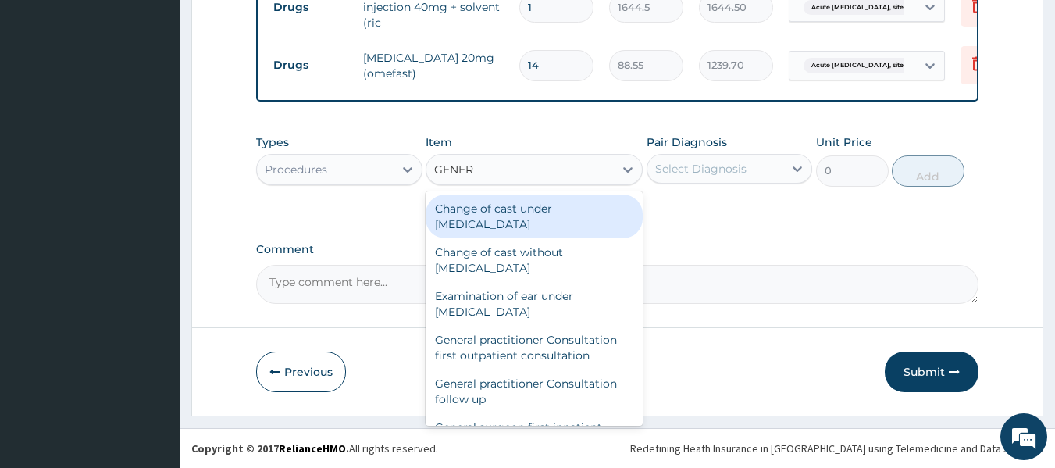
type input "GENERA"
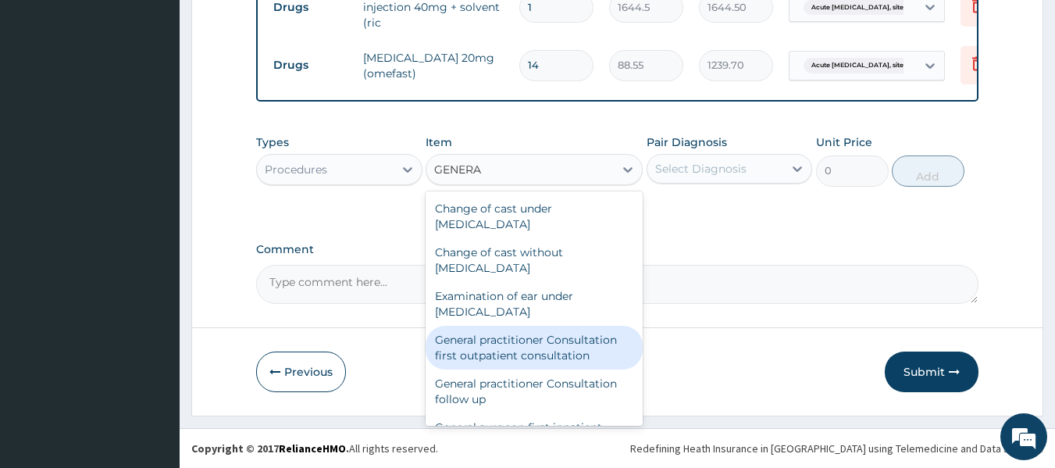
click at [522, 349] on div "General practitioner Consultation first outpatient consultation" at bounding box center [534, 348] width 217 height 44
type input "3795"
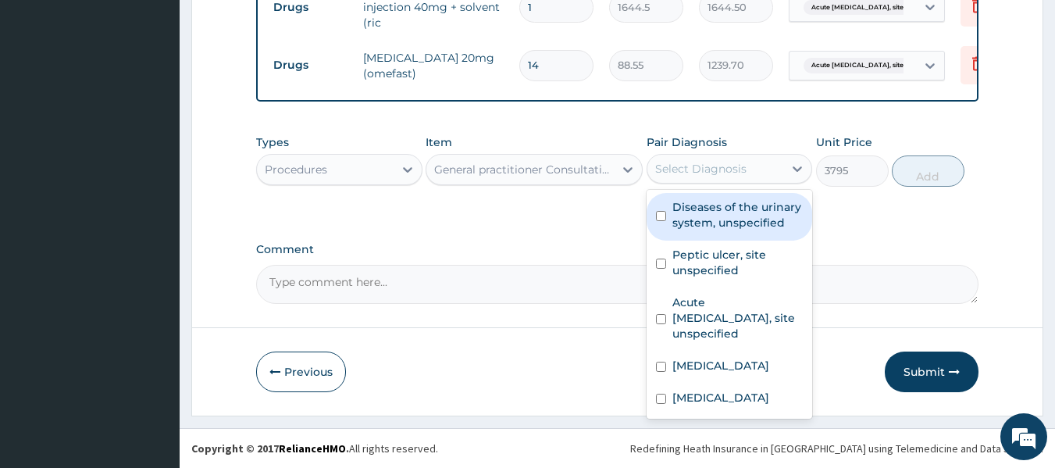
click at [697, 171] on div "Select Diagnosis" at bounding box center [700, 169] width 91 height 16
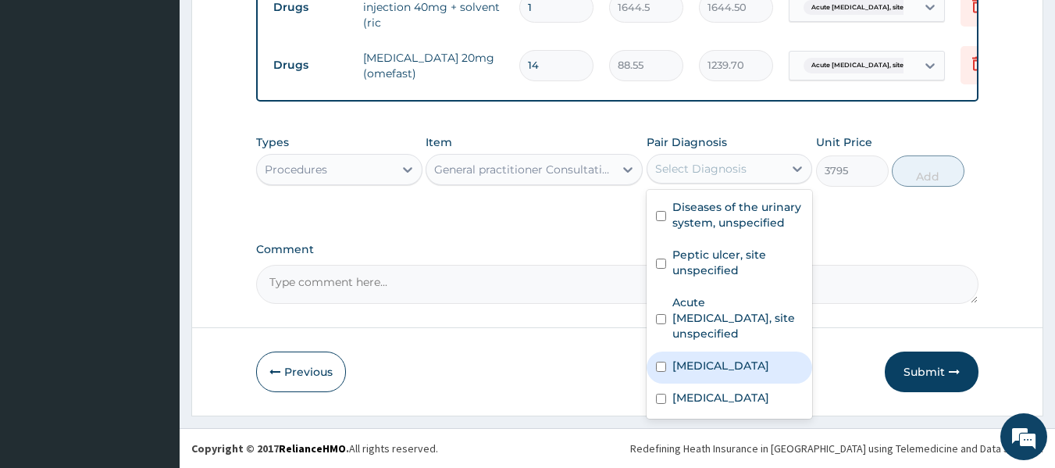
click at [662, 362] on input "checkbox" at bounding box center [661, 367] width 10 height 10
checkbox input "true"
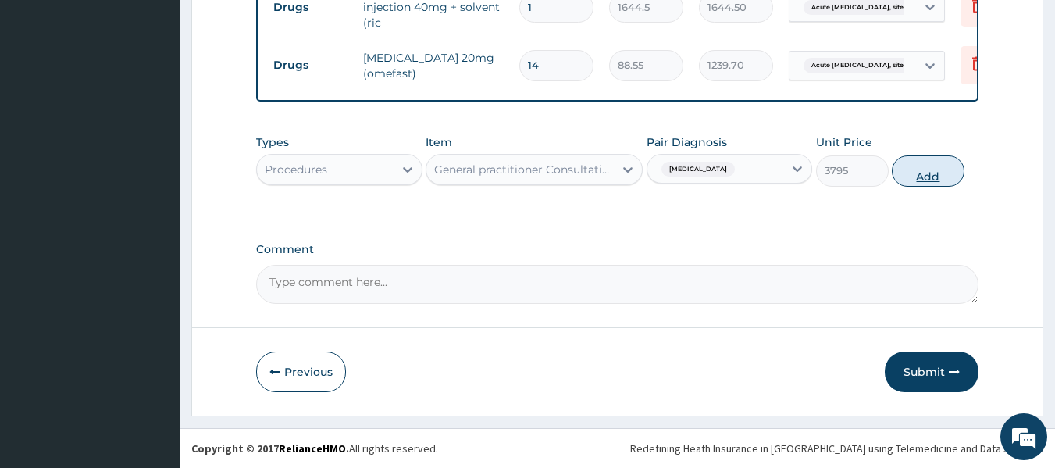
click at [929, 176] on button "Add" at bounding box center [928, 170] width 73 height 31
type input "0"
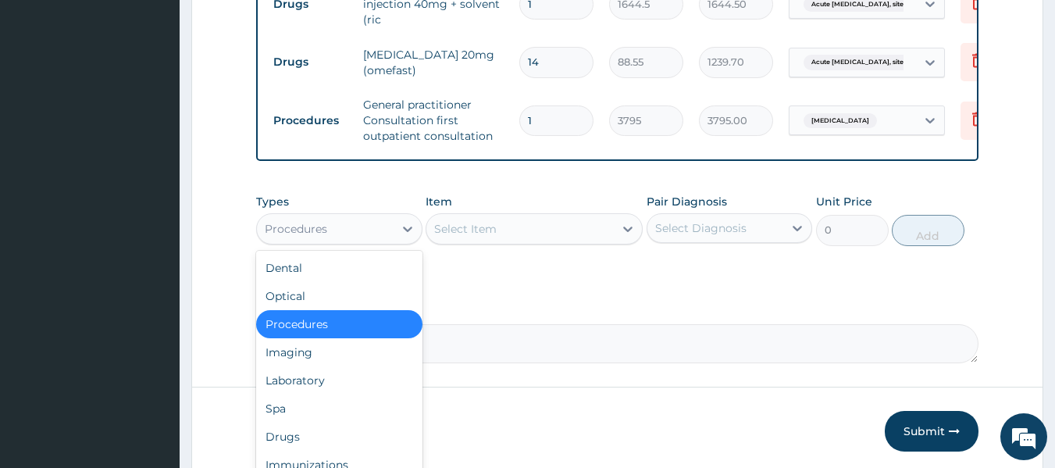
click at [348, 228] on div "Procedures" at bounding box center [325, 228] width 137 height 25
click at [333, 378] on div "Laboratory" at bounding box center [339, 380] width 166 height 28
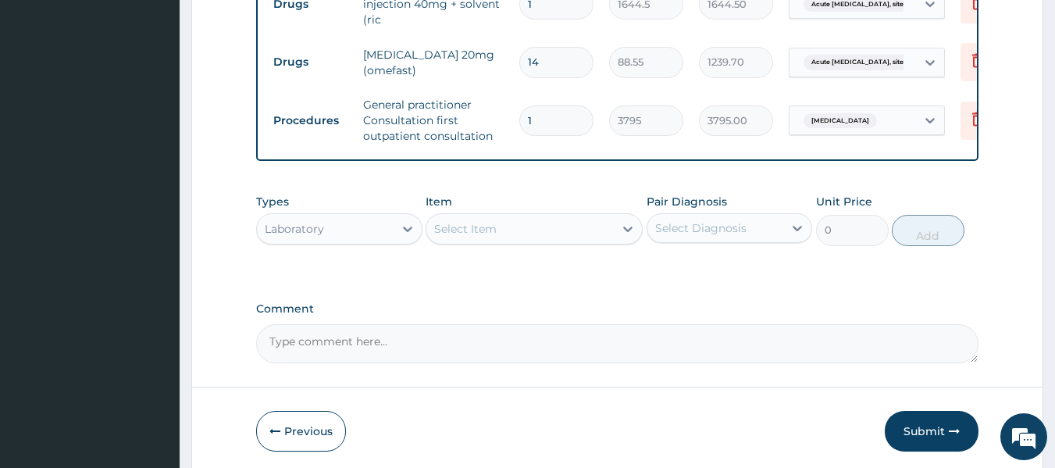
click at [462, 241] on div "Select Item" at bounding box center [519, 228] width 187 height 25
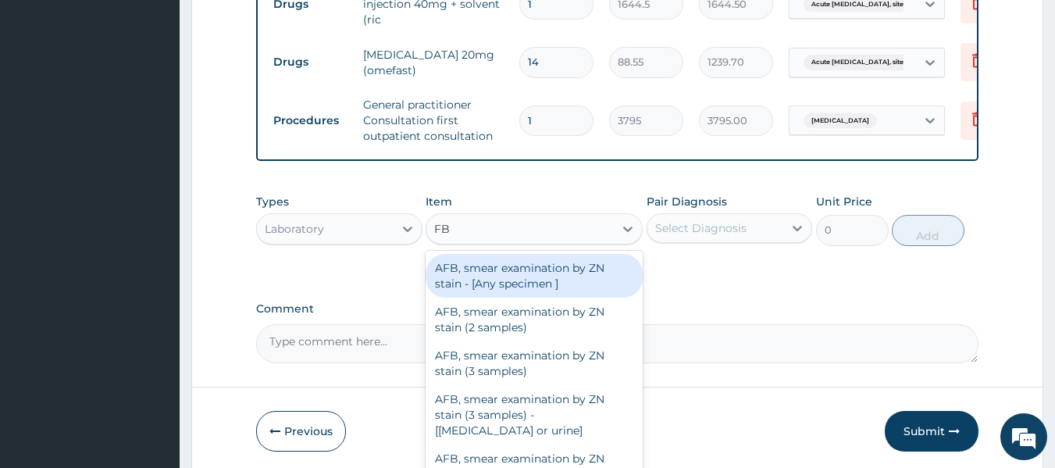
type input "FBC"
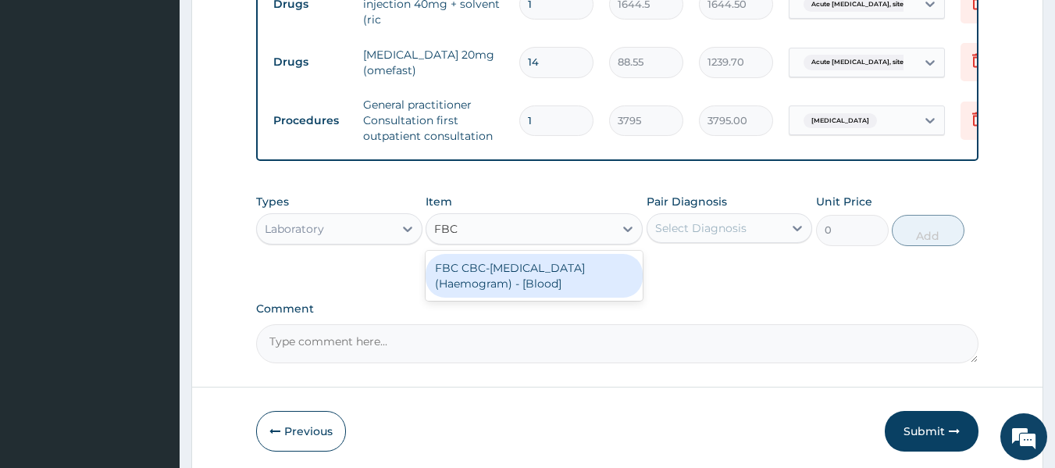
click at [467, 276] on div "FBC CBC-[MEDICAL_DATA] (Haemogram) - [Blood]" at bounding box center [534, 276] width 217 height 44
type input "4600"
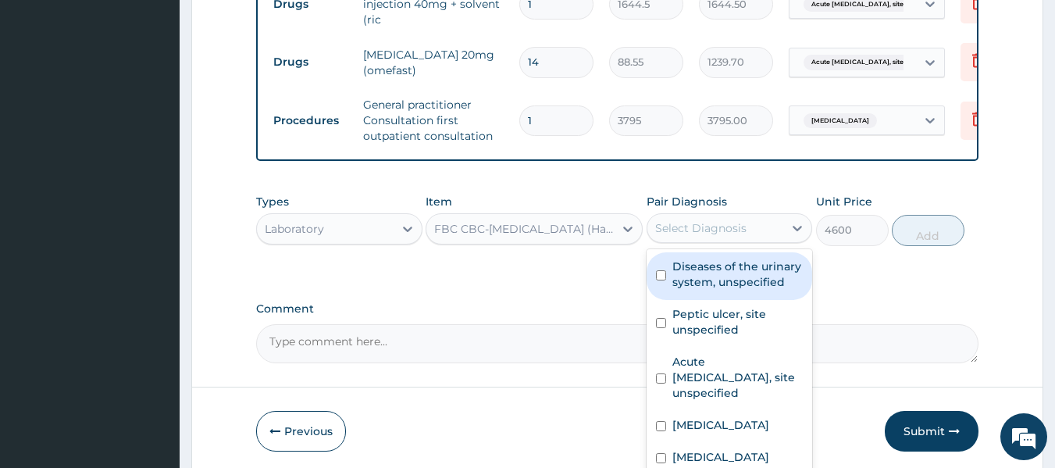
click at [710, 236] on div "Select Diagnosis" at bounding box center [700, 228] width 91 height 16
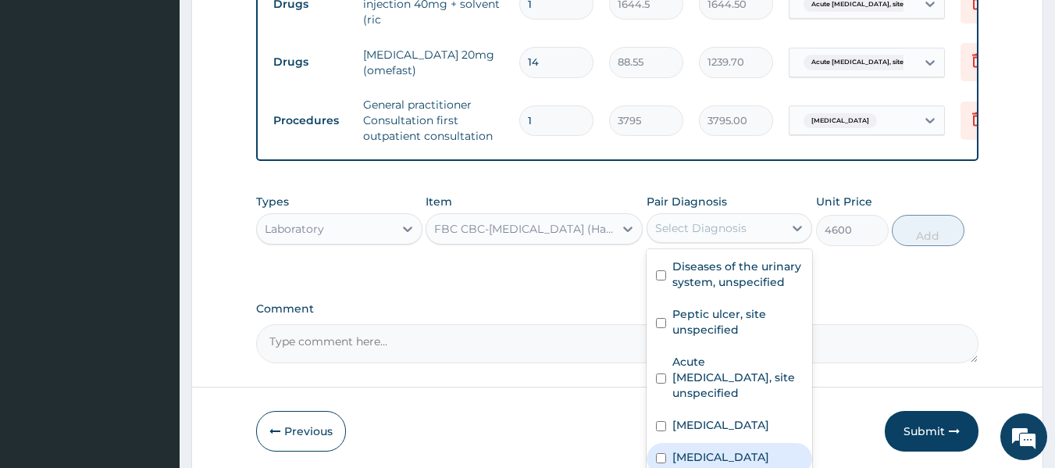
click at [663, 453] on input "checkbox" at bounding box center [661, 458] width 10 height 10
checkbox input "true"
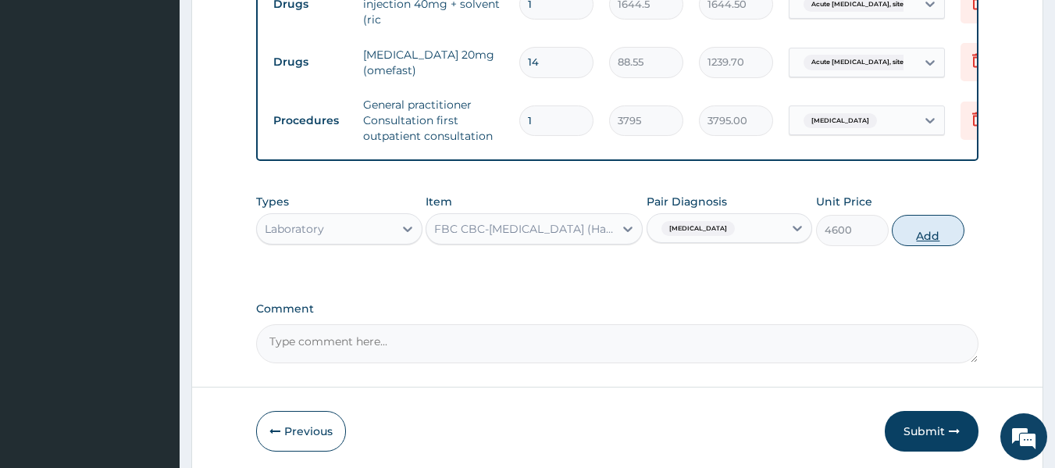
click at [933, 237] on button "Add" at bounding box center [928, 230] width 73 height 31
type input "0"
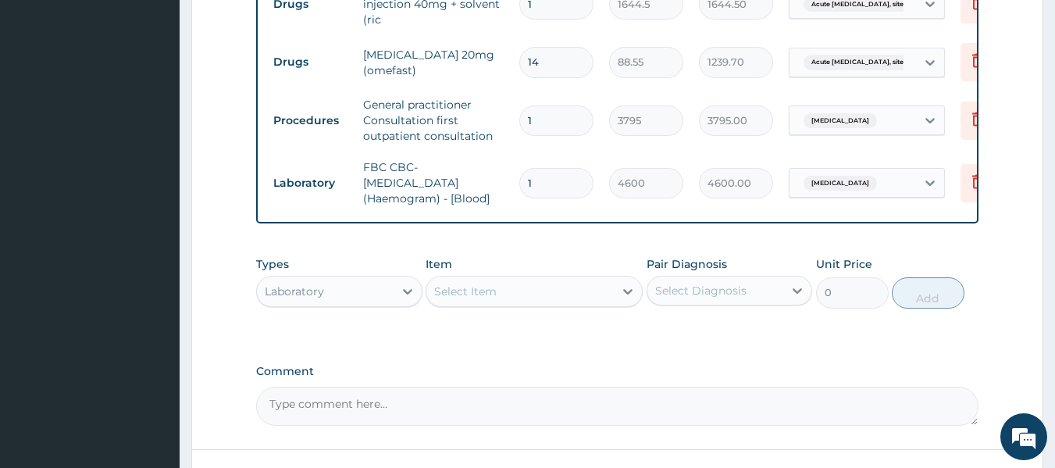
click at [490, 298] on div "Select Item" at bounding box center [465, 292] width 62 height 16
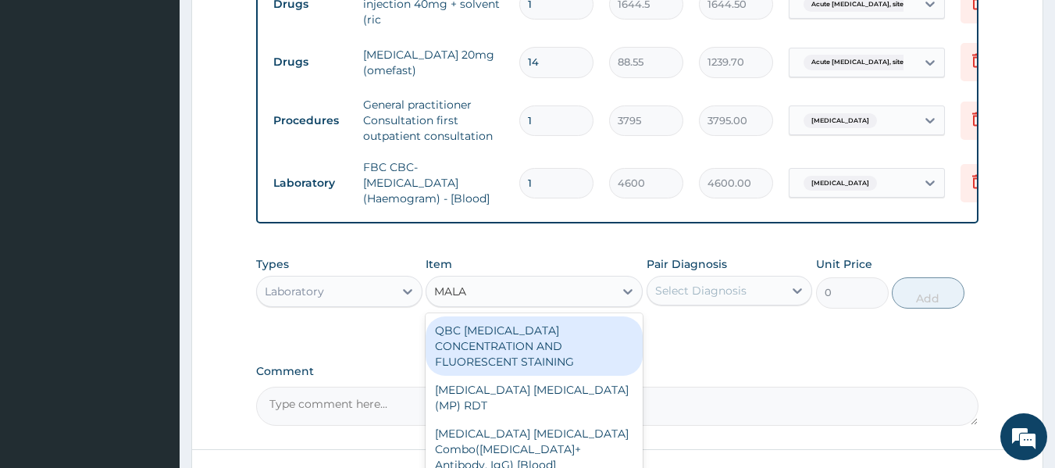
type input "MALAR"
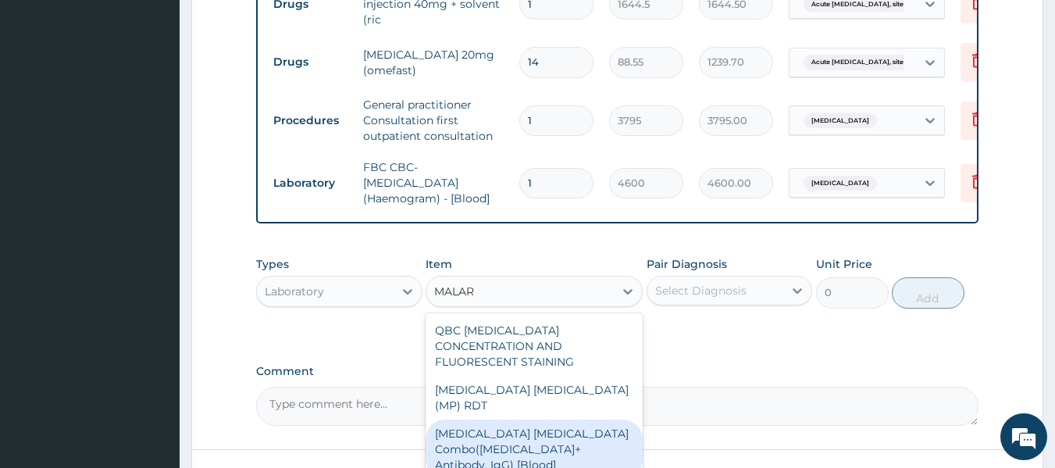
click at [501, 423] on div "[MEDICAL_DATA] [MEDICAL_DATA] Combo([MEDICAL_DATA]+ Antibody, IgG) [Blood]" at bounding box center [534, 448] width 217 height 59
type input "1725"
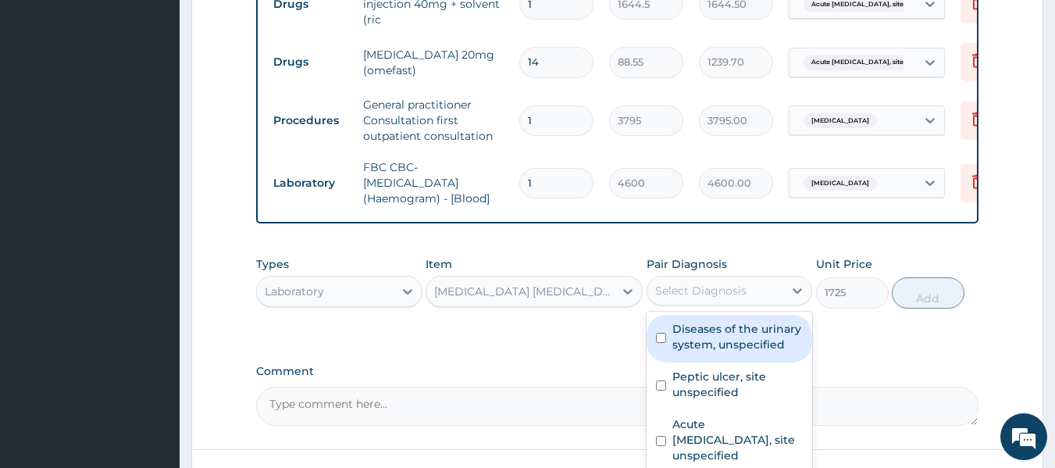
click at [710, 284] on div "Select Diagnosis" at bounding box center [715, 290] width 137 height 25
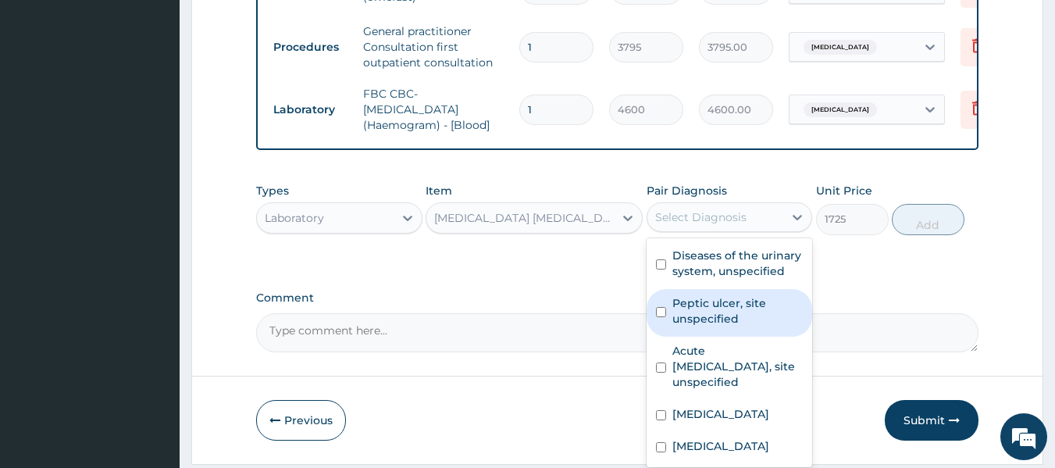
scroll to position [865, 0]
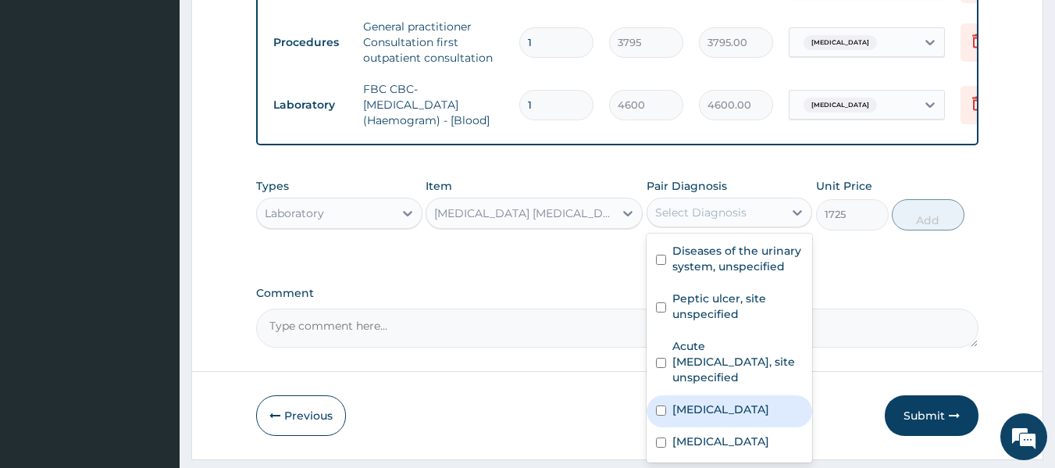
click at [660, 405] on input "checkbox" at bounding box center [661, 410] width 10 height 10
checkbox input "true"
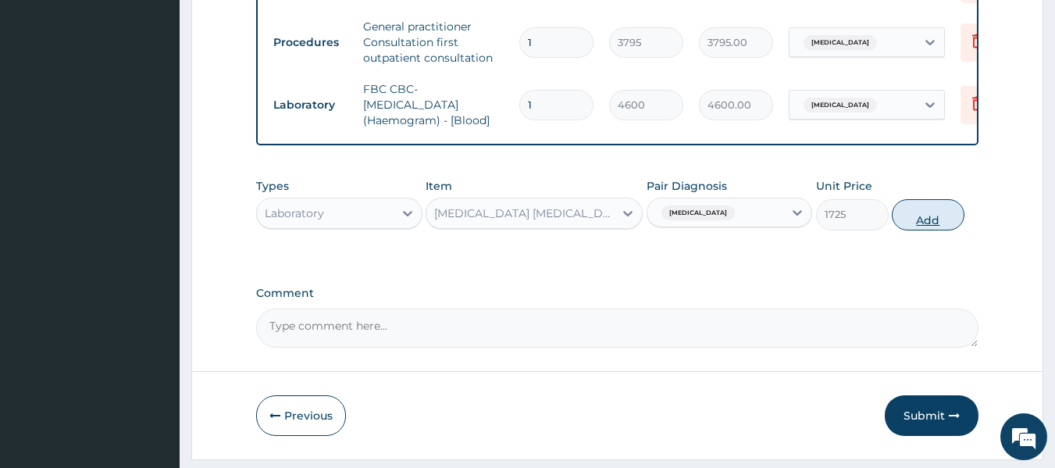
click at [922, 222] on button "Add" at bounding box center [928, 214] width 73 height 31
type input "0"
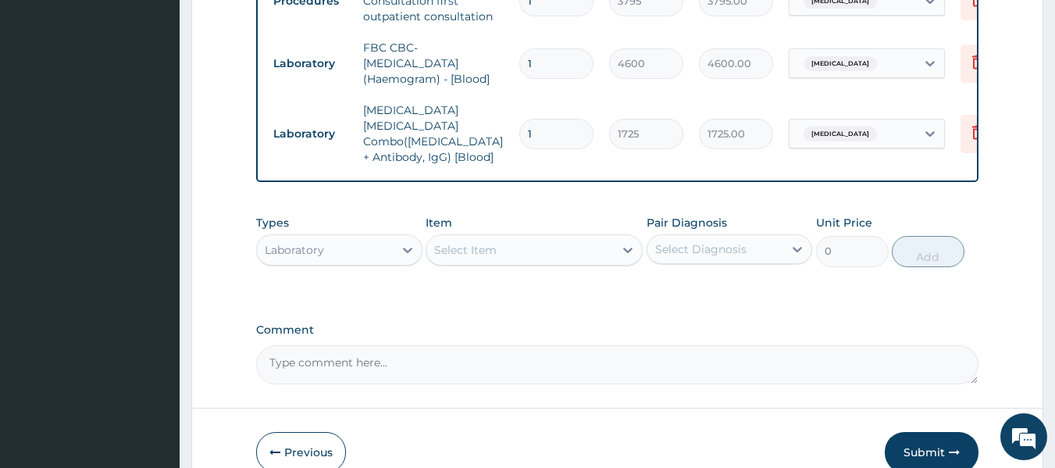
scroll to position [915, 0]
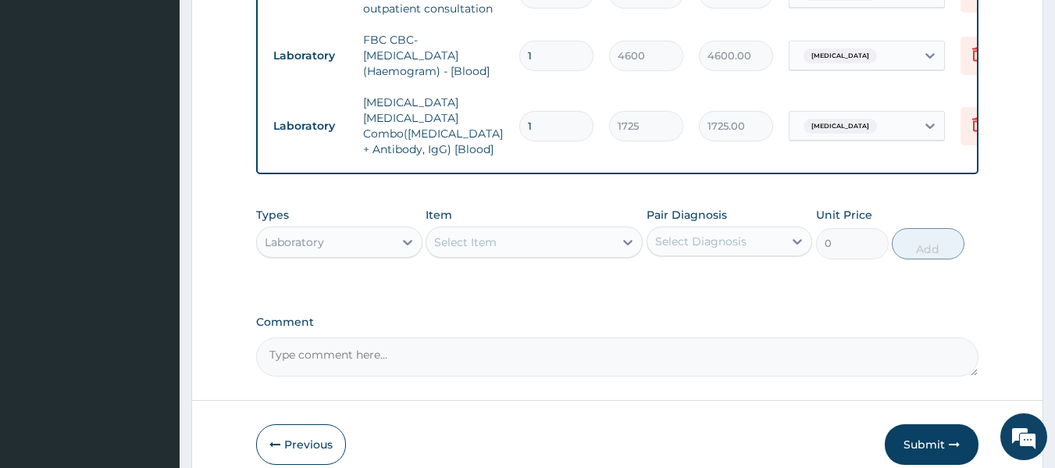
click at [380, 230] on div "Laboratory" at bounding box center [325, 242] width 137 height 25
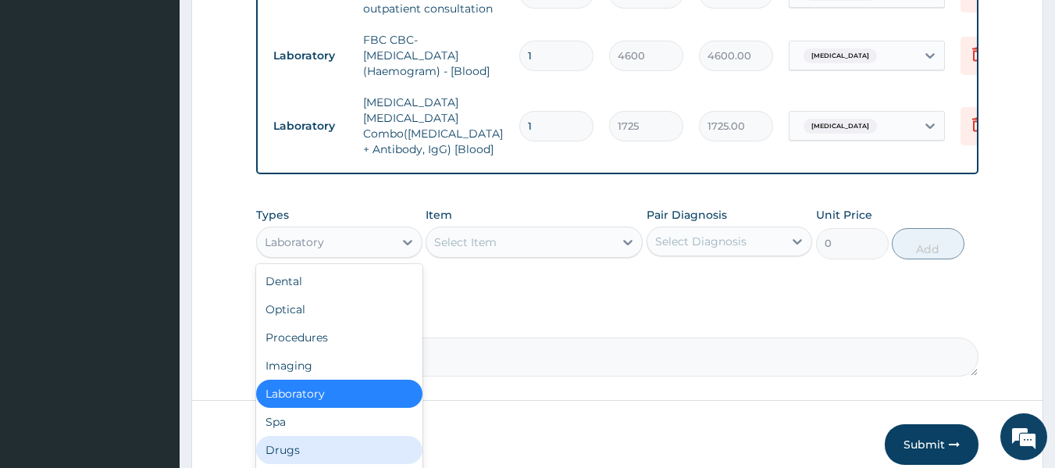
click at [306, 443] on div "Drugs" at bounding box center [339, 450] width 166 height 28
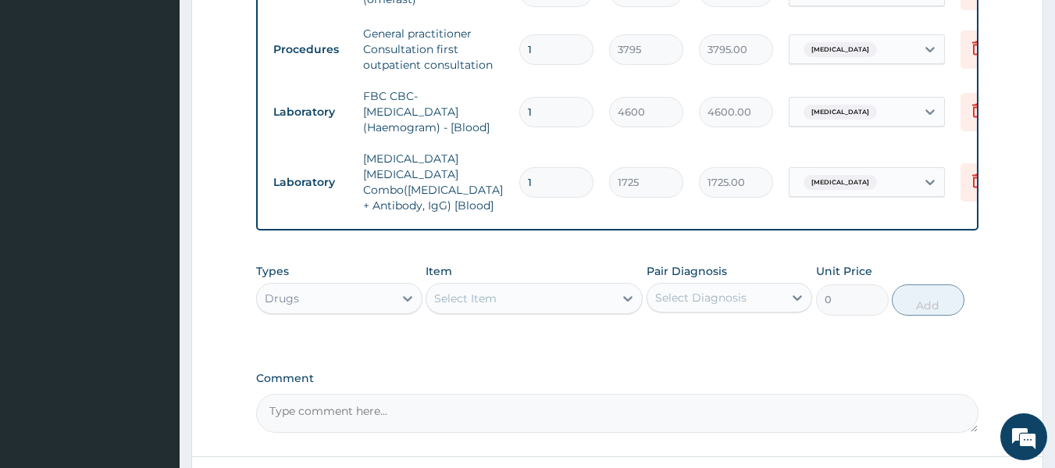
scroll to position [968, 0]
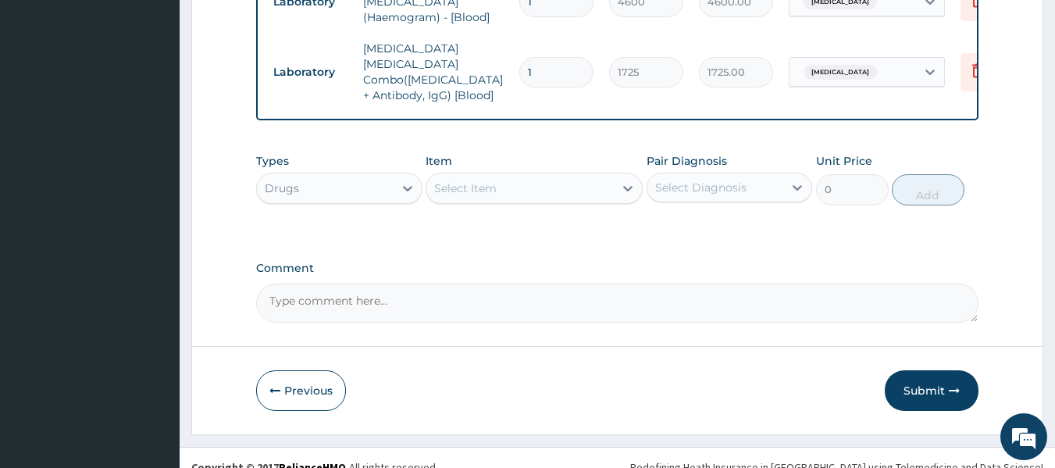
click at [489, 180] on div "Select Item" at bounding box center [465, 188] width 62 height 16
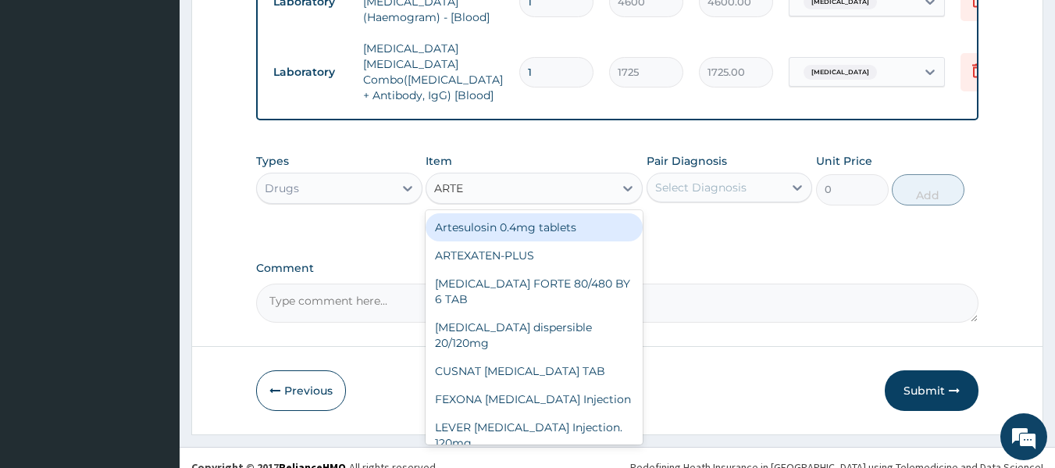
type input "ARTEM"
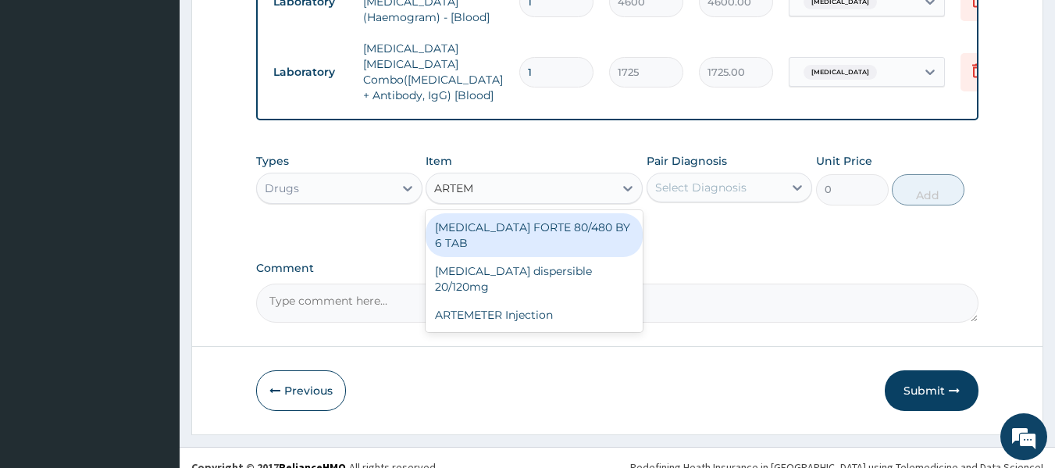
click at [498, 218] on div "COARTEM FORTE 80/480 BY 6 TAB" at bounding box center [534, 235] width 217 height 44
type input "480.7"
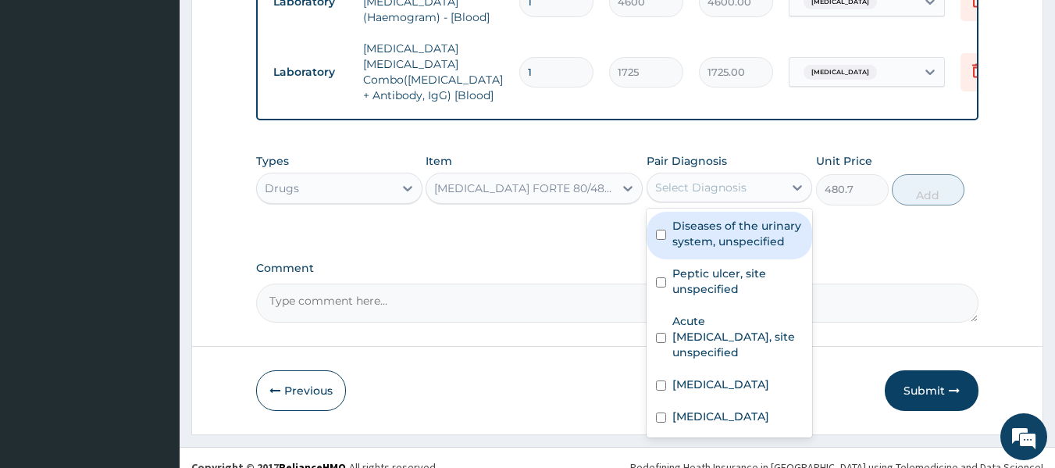
click at [704, 180] on div "Select Diagnosis" at bounding box center [700, 188] width 91 height 16
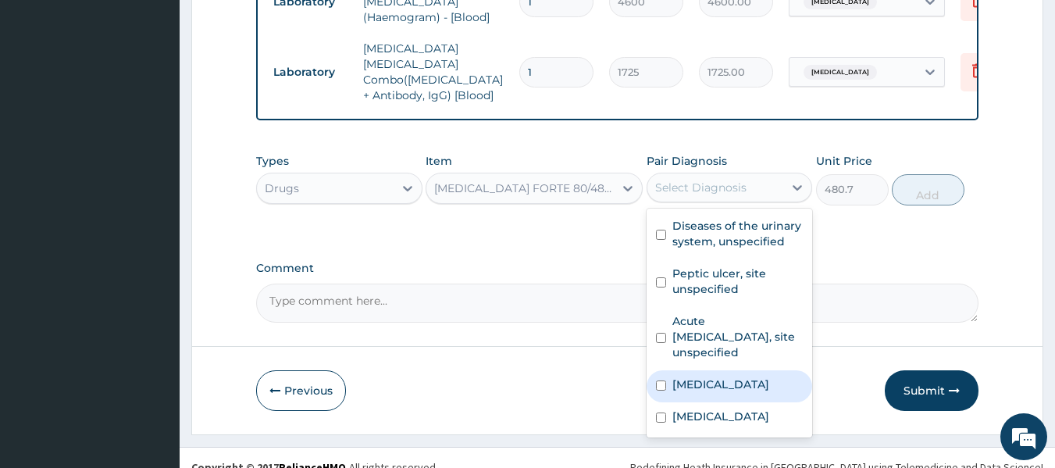
click at [656, 380] on input "checkbox" at bounding box center [661, 385] width 10 height 10
checkbox input "true"
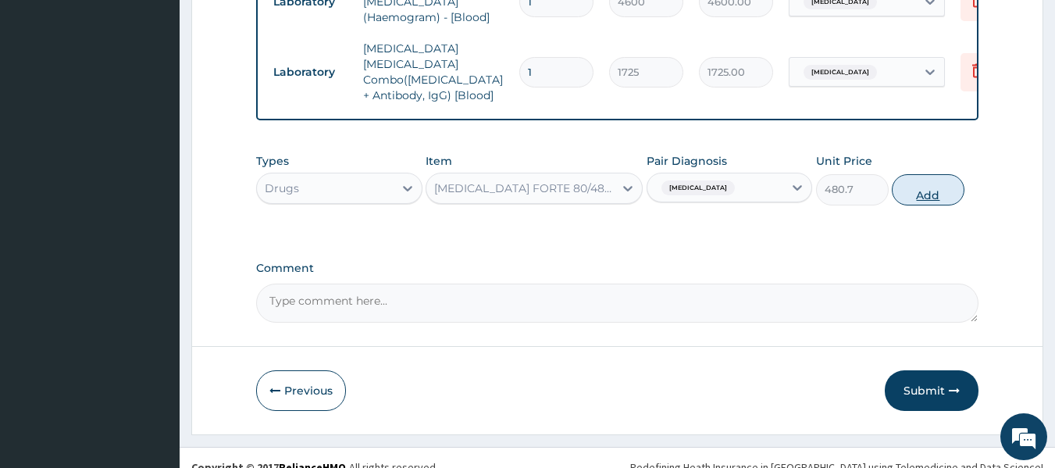
click at [927, 180] on button "Add" at bounding box center [928, 189] width 73 height 31
type input "0"
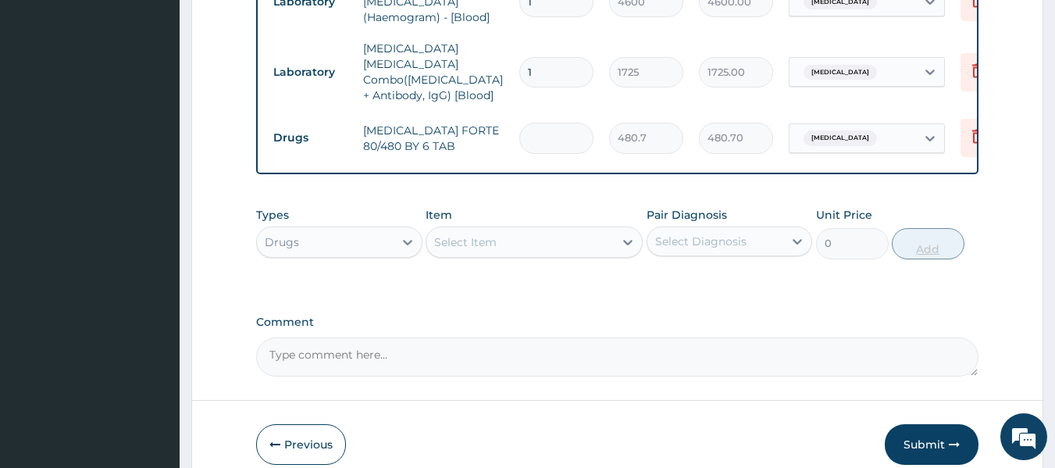
type input "0.00"
type input "6"
type input "2884.20"
type input "6"
click at [564, 230] on div "Select Item" at bounding box center [519, 242] width 187 height 25
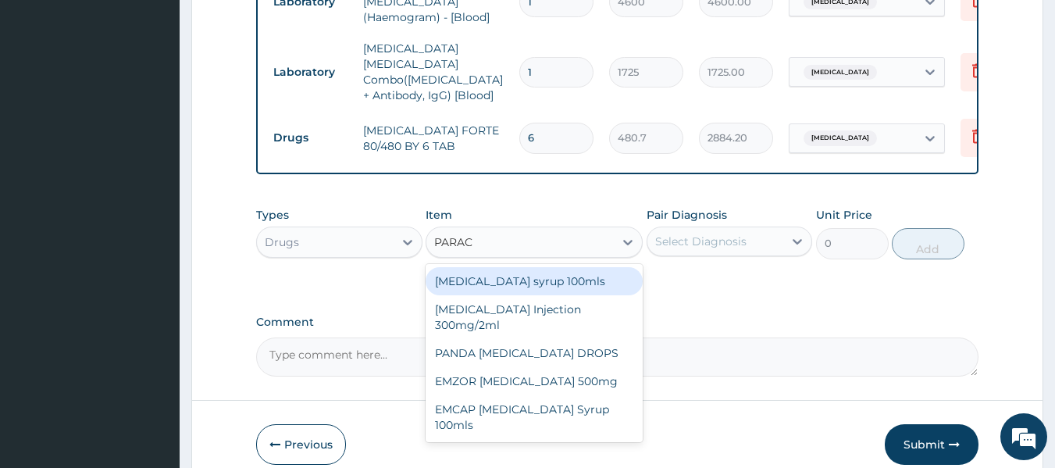
type input "PARACE"
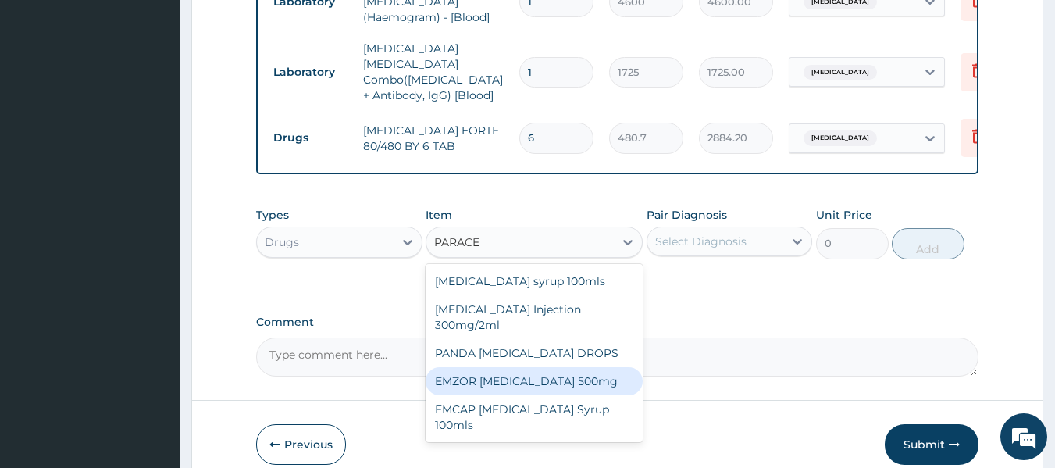
click at [540, 368] on div "EMZOR [MEDICAL_DATA] 500mg" at bounding box center [534, 381] width 217 height 28
type input "25.3"
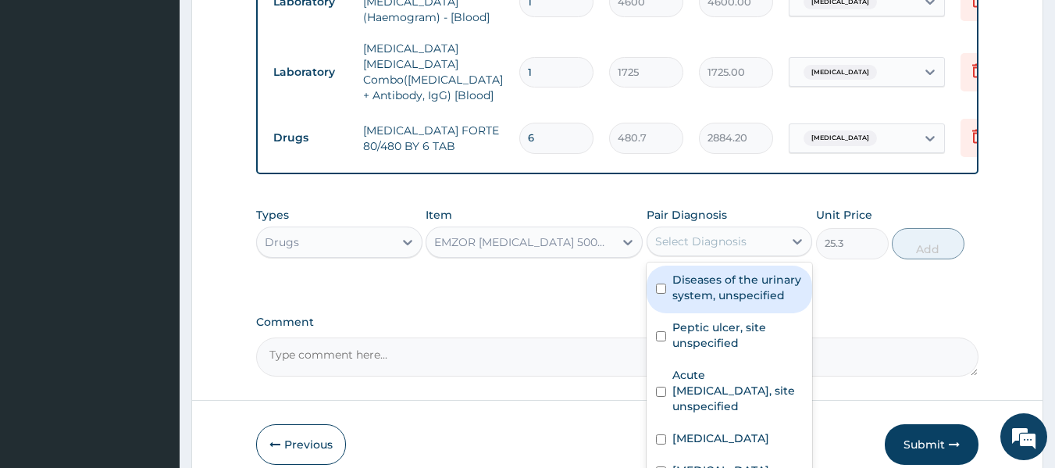
click at [725, 229] on div "Select Diagnosis" at bounding box center [715, 241] width 137 height 25
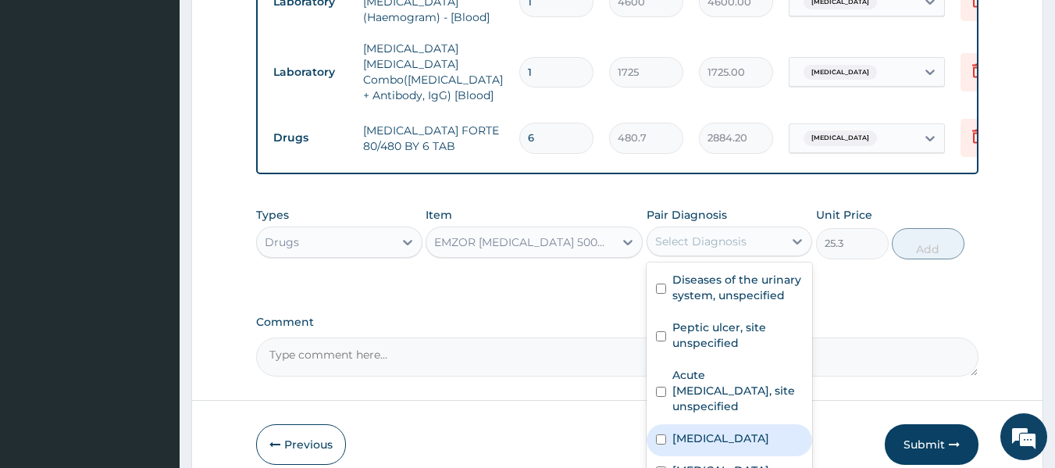
click at [659, 434] on input "checkbox" at bounding box center [661, 439] width 10 height 10
checkbox input "true"
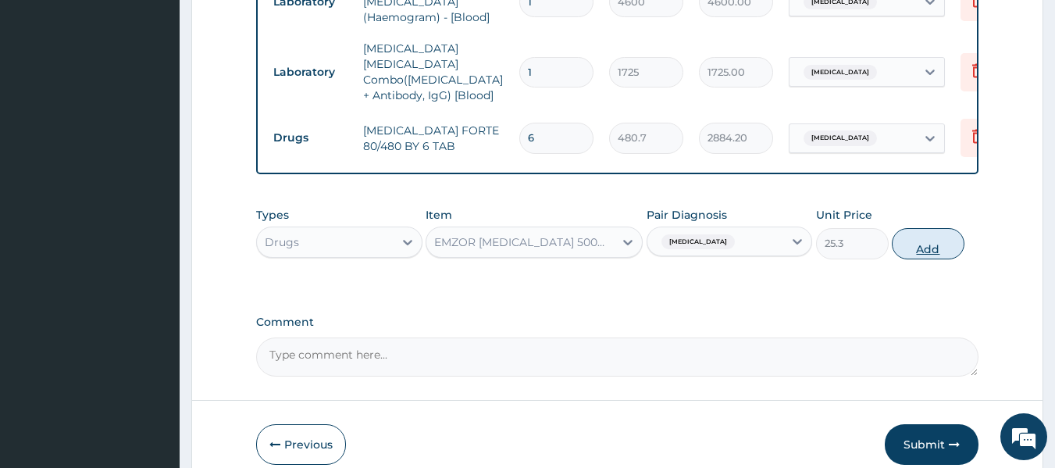
click at [936, 231] on button "Add" at bounding box center [928, 243] width 73 height 31
type input "0"
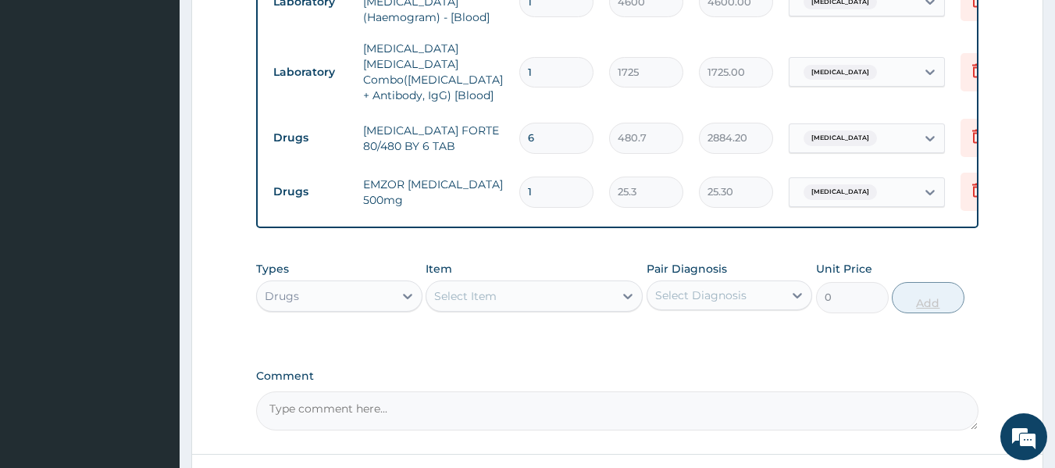
type input "18"
type input "455.40"
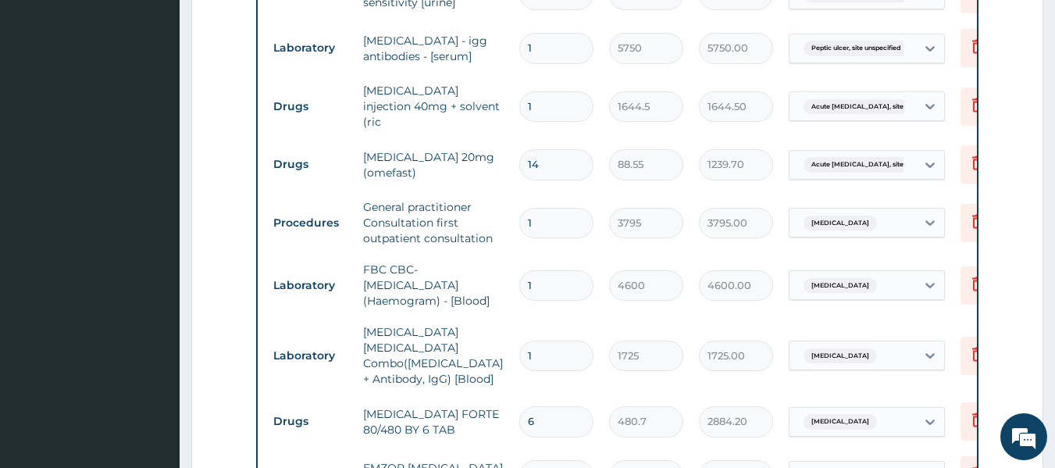
scroll to position [682, 0]
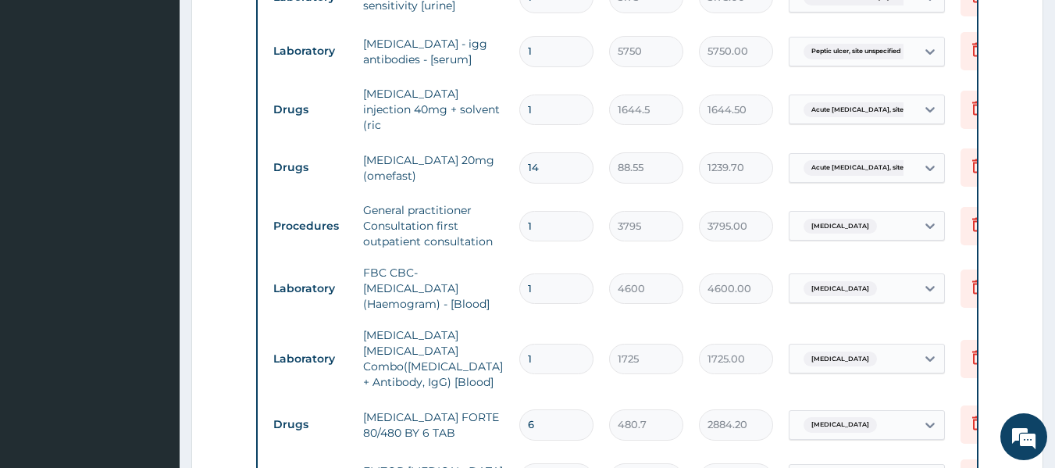
type input "18"
click at [550, 155] on input "14" at bounding box center [556, 167] width 74 height 30
type input "1"
type input "88.55"
type input "0.00"
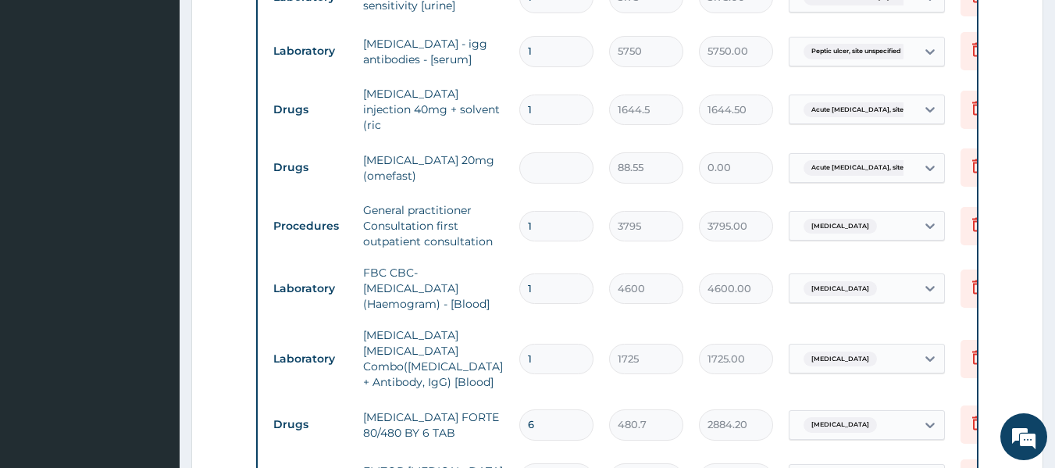
type input "2"
type input "177.10"
type input "28"
type input "2479.40"
type input "28"
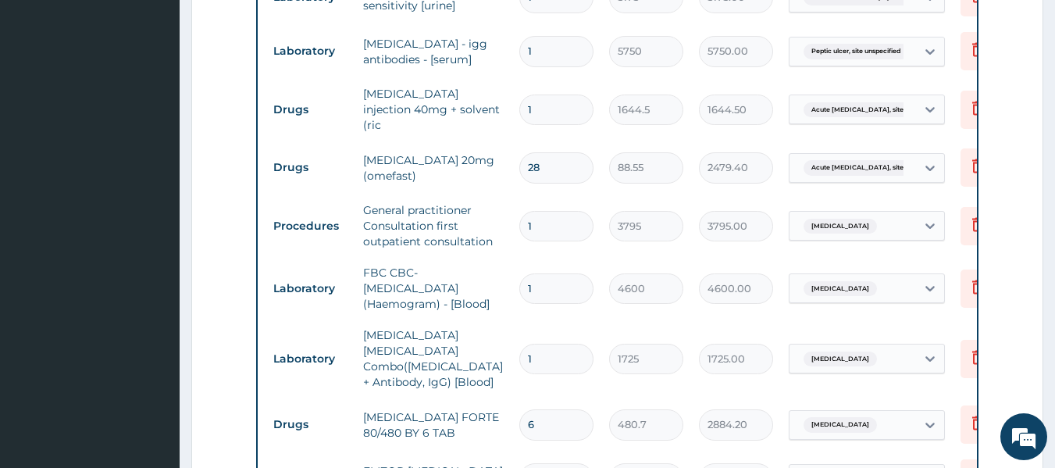
click at [244, 381] on form "Step 2 of 2 PA Code / Prescription Code PA/5AD988 PA/958FAE Encounter Date 11-1…" at bounding box center [617, 115] width 852 height 1428
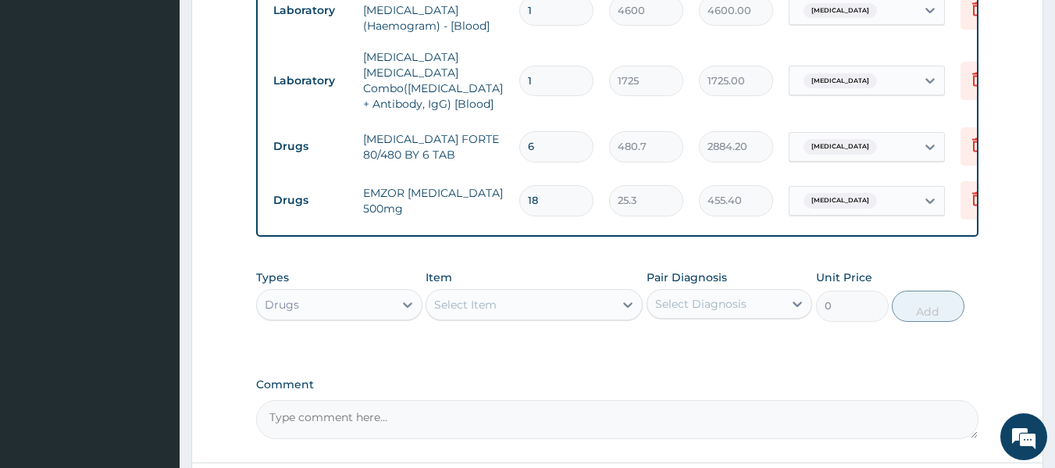
scroll to position [1082, 0]
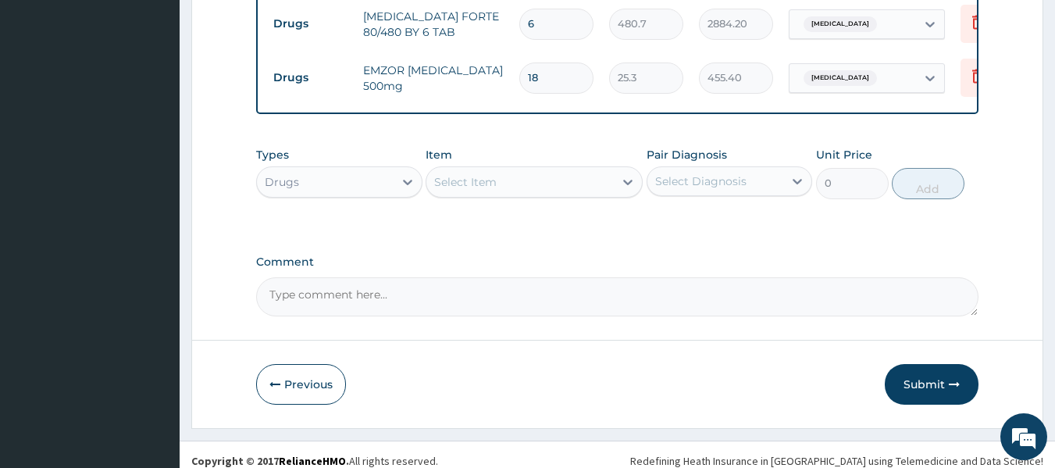
click at [300, 284] on textarea "Comment" at bounding box center [617, 296] width 723 height 39
type textarea "TAB OMEPRAZOLE 40MG BD X 7/7"
click at [924, 372] on button "Submit" at bounding box center [932, 384] width 94 height 41
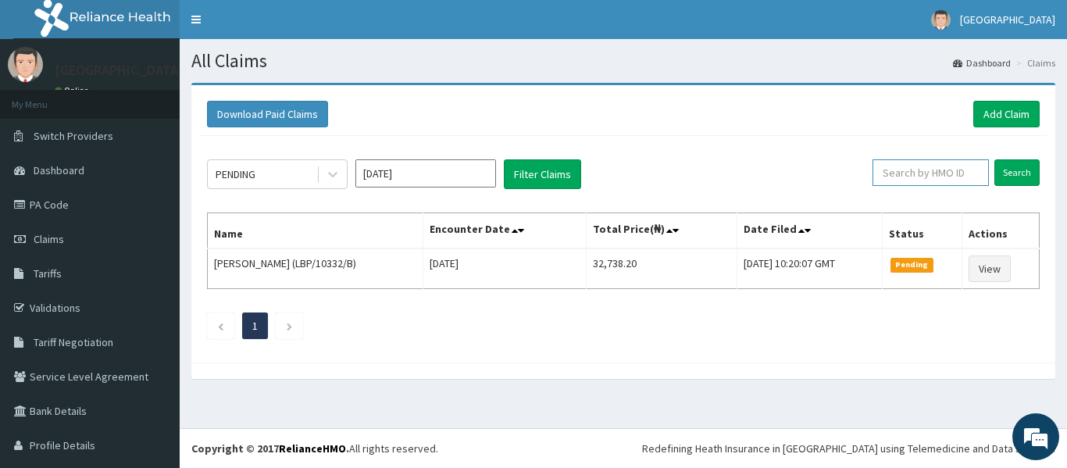
click at [911, 172] on input "text" at bounding box center [930, 172] width 116 height 27
type input "FSG/10031/A"
click at [1011, 173] on input "Search" at bounding box center [1016, 172] width 45 height 27
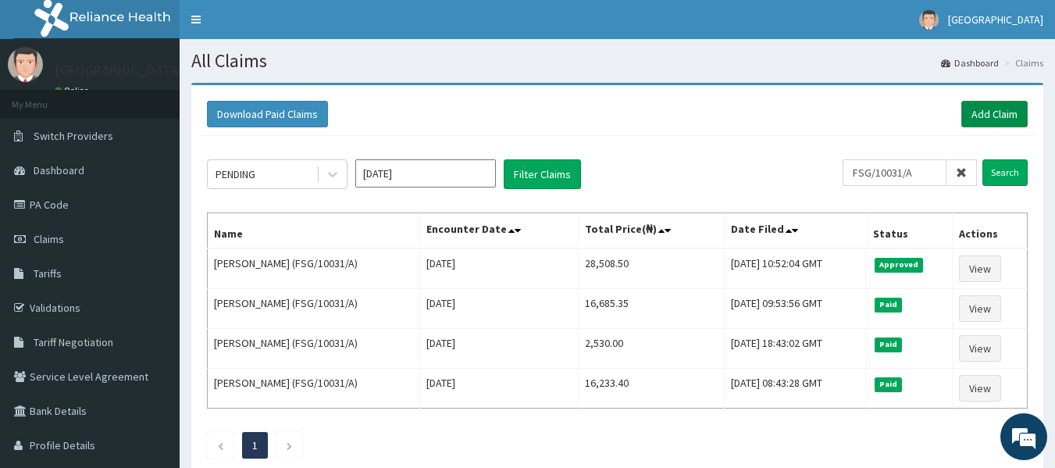
click at [1007, 113] on link "Add Claim" at bounding box center [994, 114] width 66 height 27
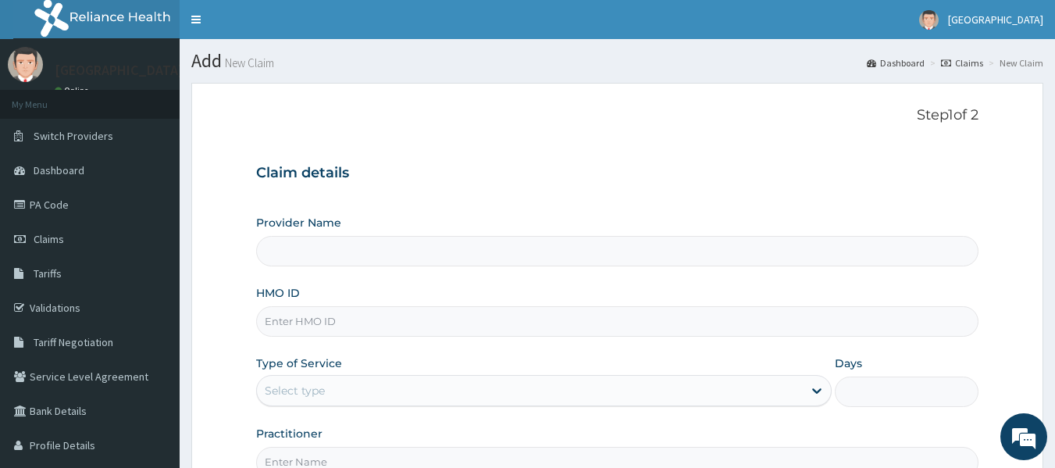
type input "[GEOGRAPHIC_DATA] And Maternity"
click at [660, 124] on p "Step 1 of 2" at bounding box center [617, 115] width 723 height 17
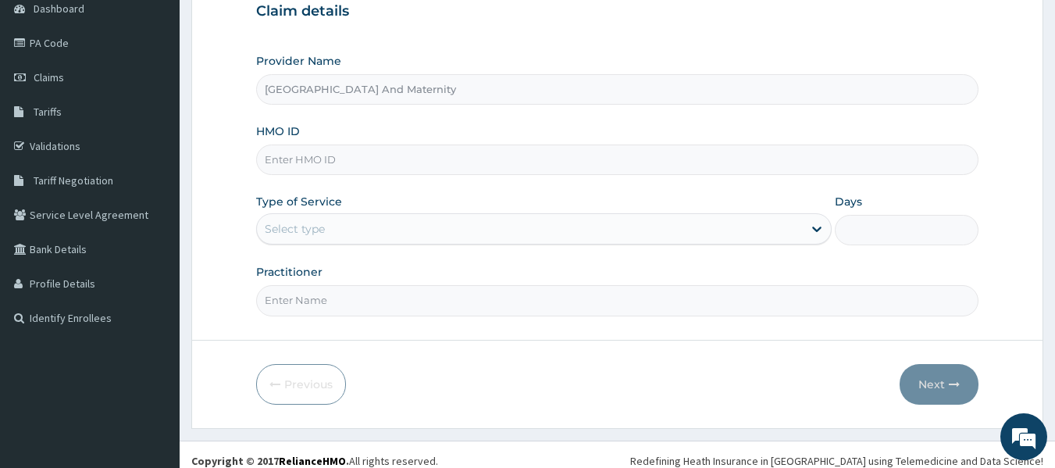
scroll to position [73, 0]
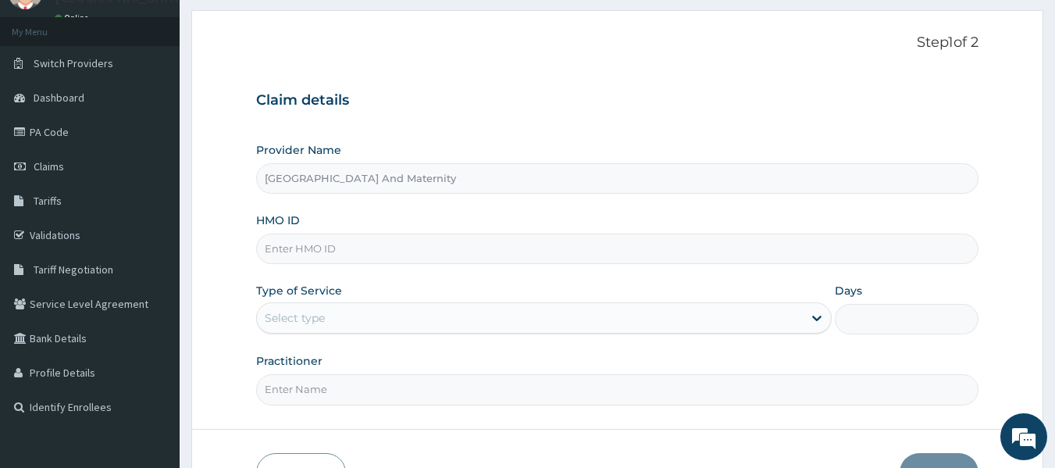
click at [396, 244] on input "HMO ID" at bounding box center [617, 249] width 723 height 30
type input "HOF/10018/A"
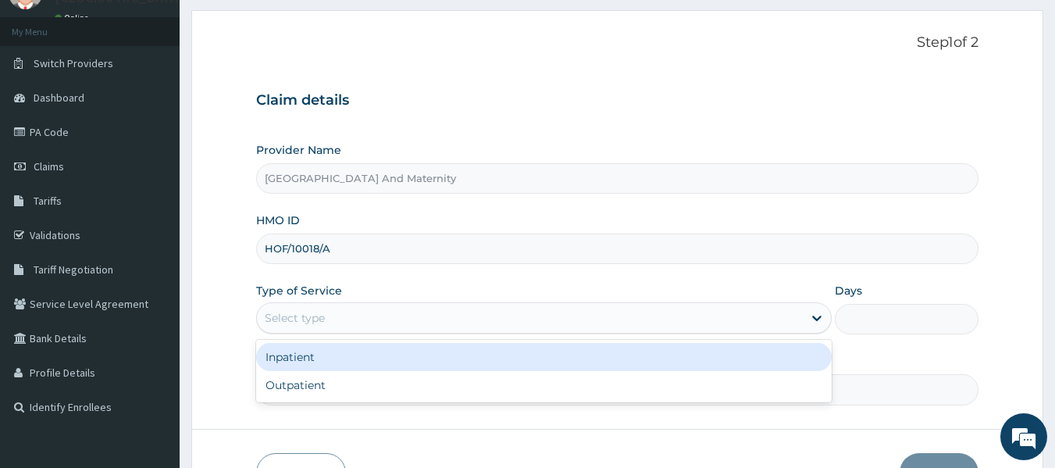
click at [296, 330] on div "Select type" at bounding box center [530, 317] width 546 height 25
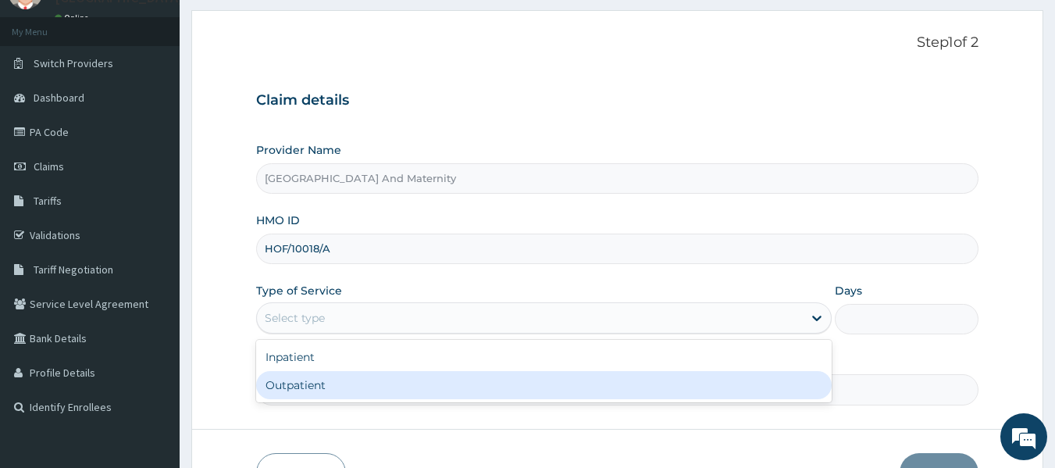
click at [290, 382] on div "Outpatient" at bounding box center [544, 385] width 576 height 28
type input "1"
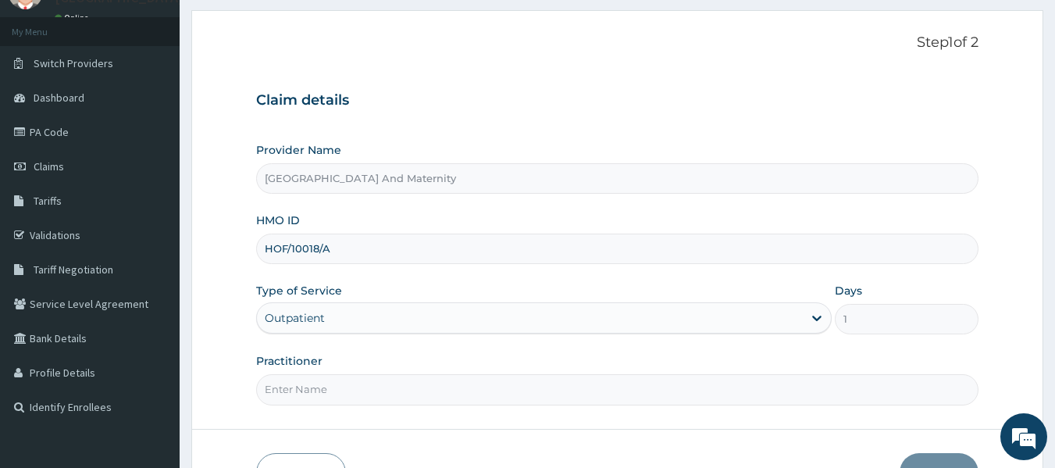
click at [291, 392] on input "Practitioner" at bounding box center [617, 389] width 723 height 30
type input "DR UKPAI"
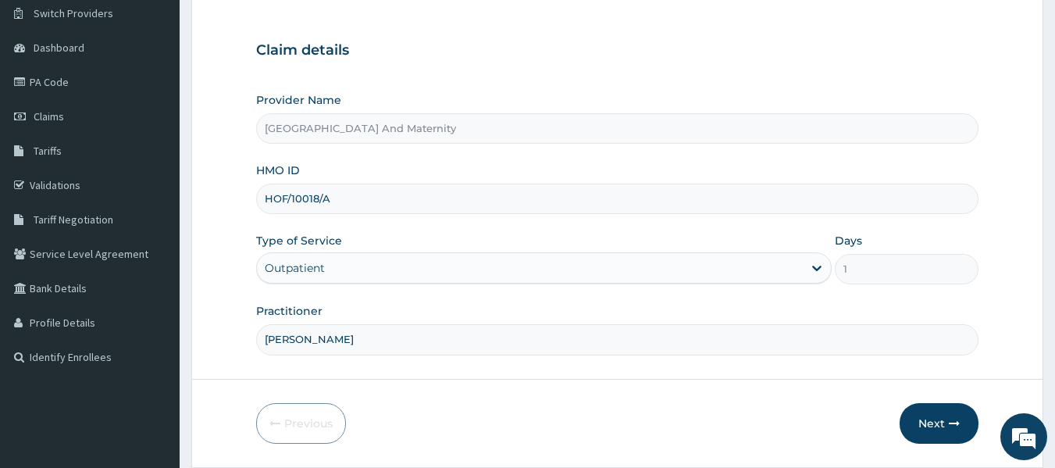
scroll to position [134, 0]
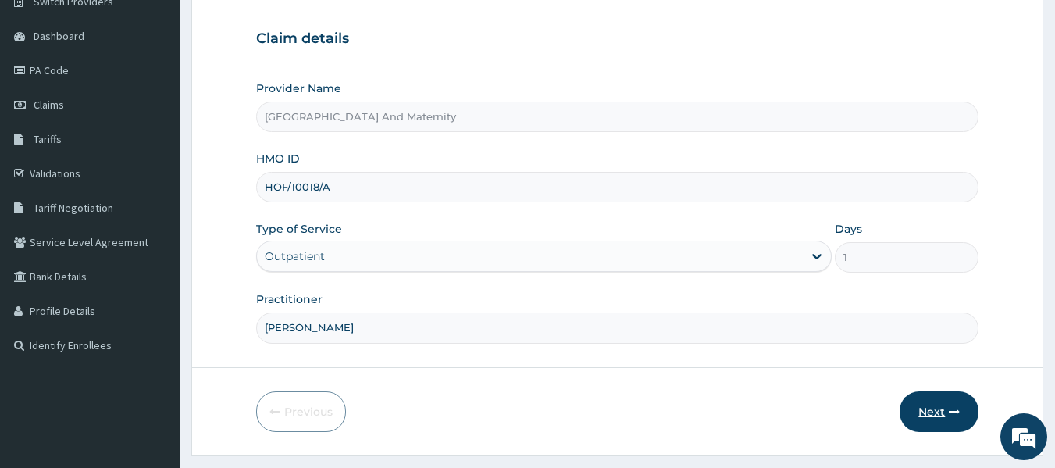
click at [933, 406] on button "Next" at bounding box center [939, 411] width 79 height 41
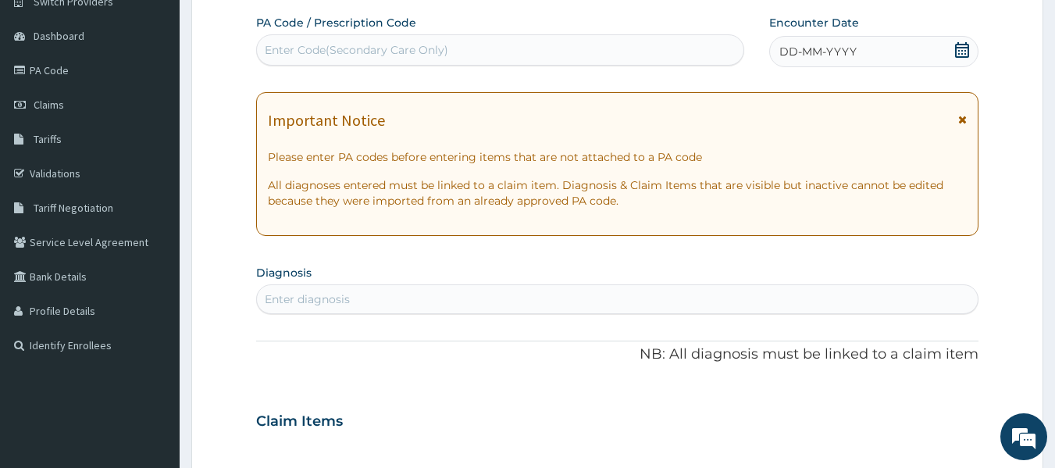
click at [961, 46] on icon at bounding box center [962, 50] width 16 height 16
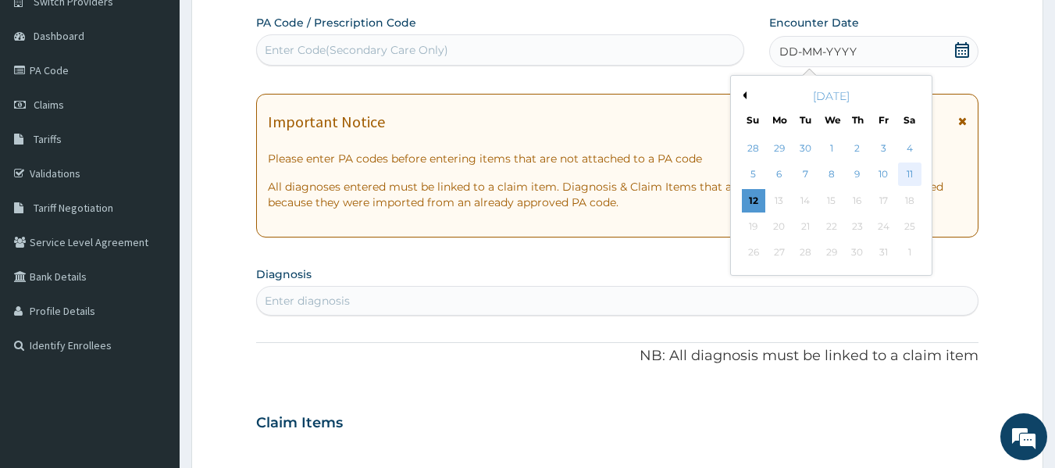
click at [909, 171] on div "11" at bounding box center [909, 174] width 23 height 23
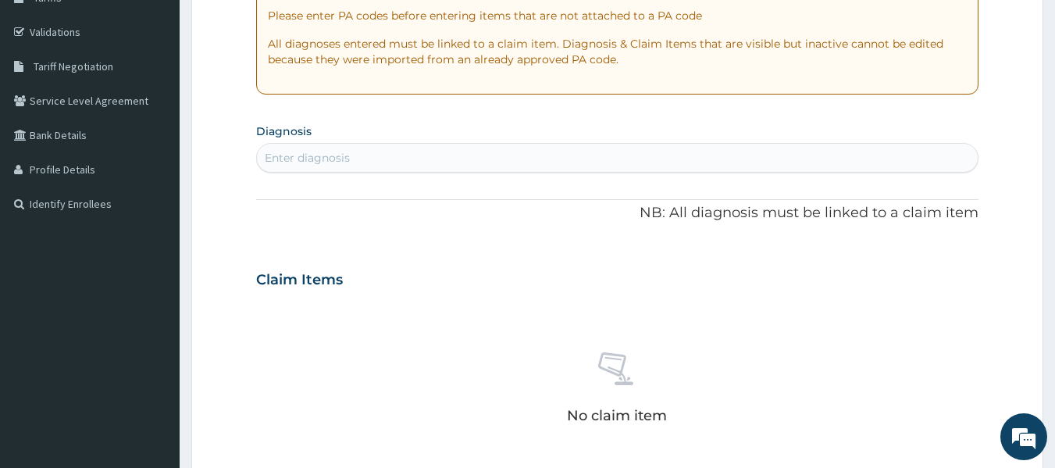
scroll to position [284, 0]
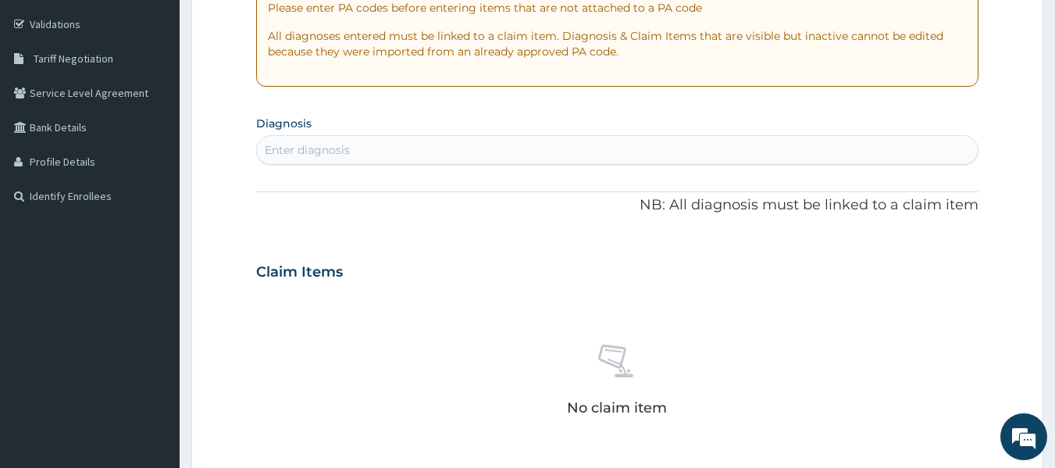
click at [459, 145] on div "Enter diagnosis" at bounding box center [618, 149] width 722 height 25
type input "MALARIA"
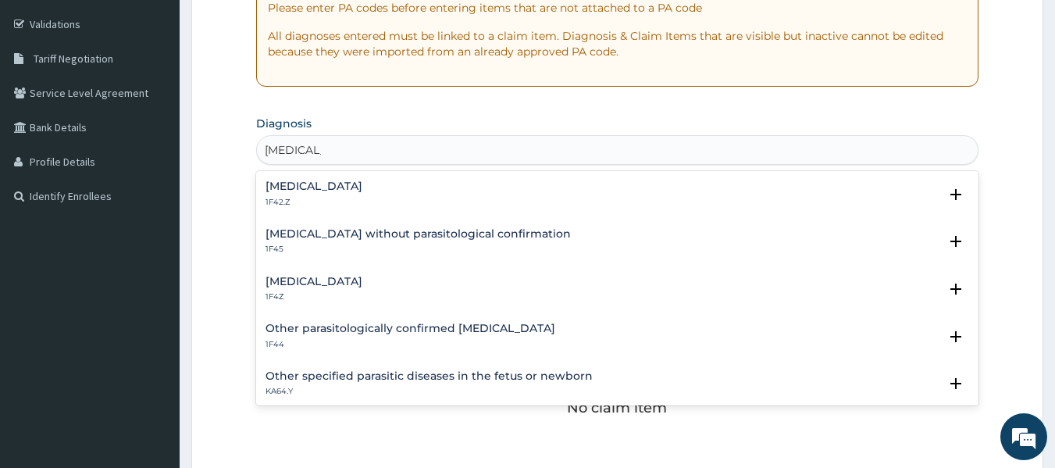
click at [320, 276] on h4 "Malaria, unspecified" at bounding box center [314, 282] width 97 height 12
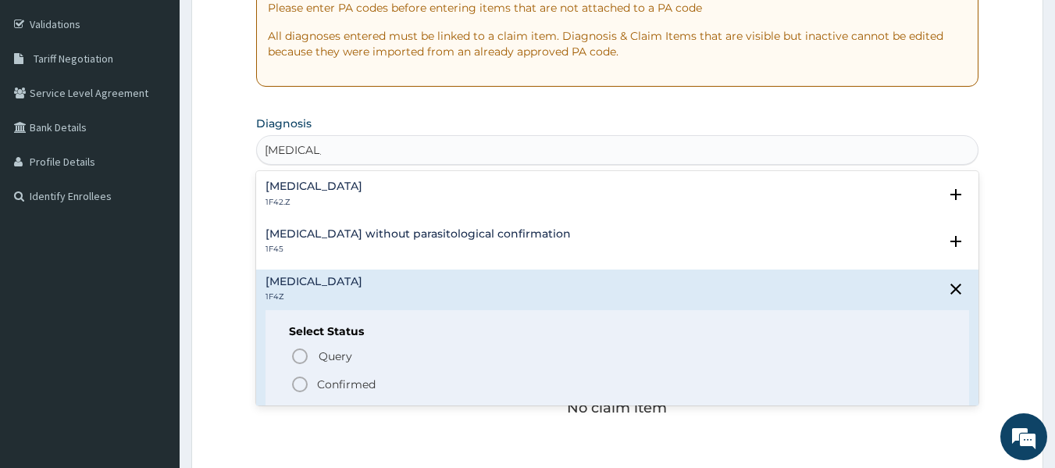
click at [305, 383] on icon "status option filled" at bounding box center [300, 384] width 19 height 19
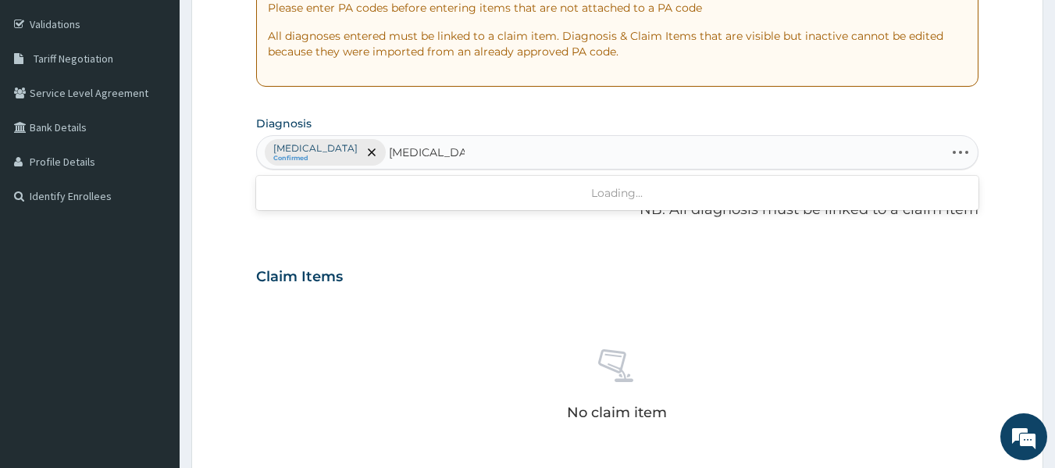
type input "BACTEREMIA"
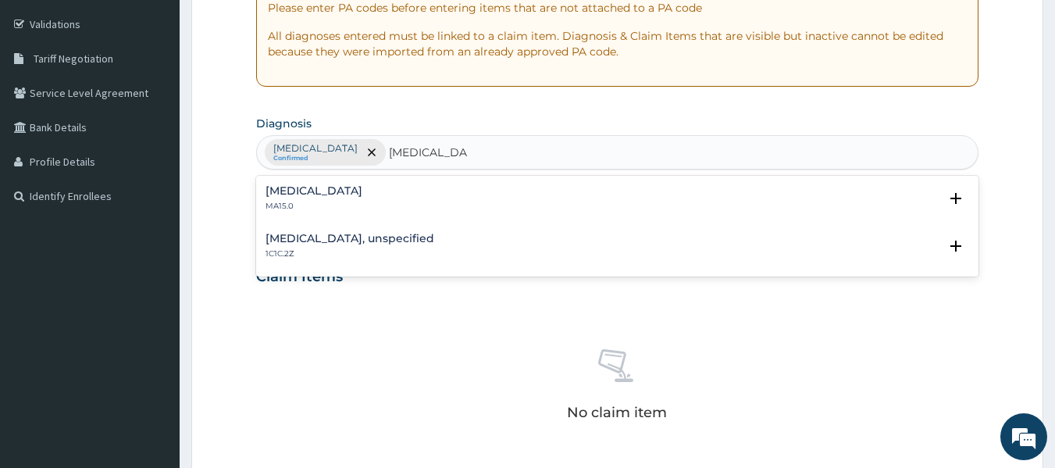
click at [294, 201] on p "MA15.0" at bounding box center [314, 206] width 97 height 11
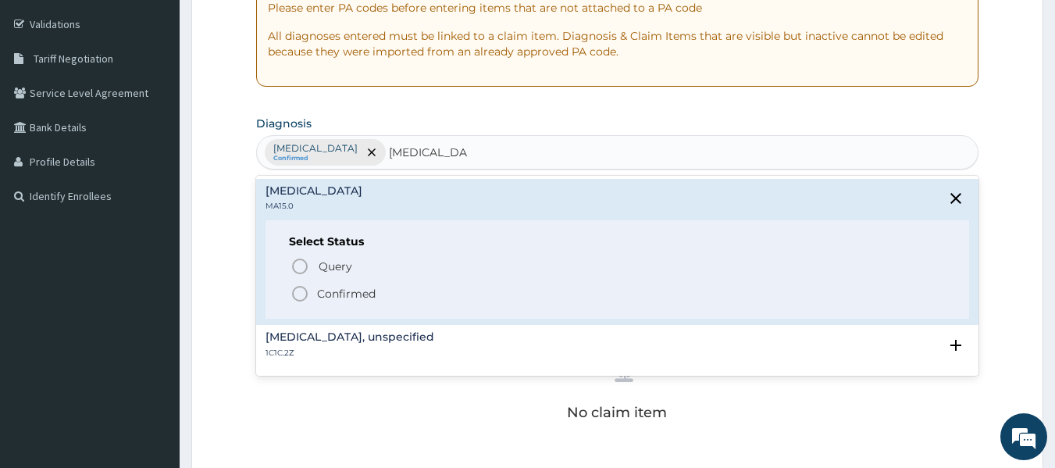
click at [299, 291] on icon "status option filled" at bounding box center [300, 293] width 19 height 19
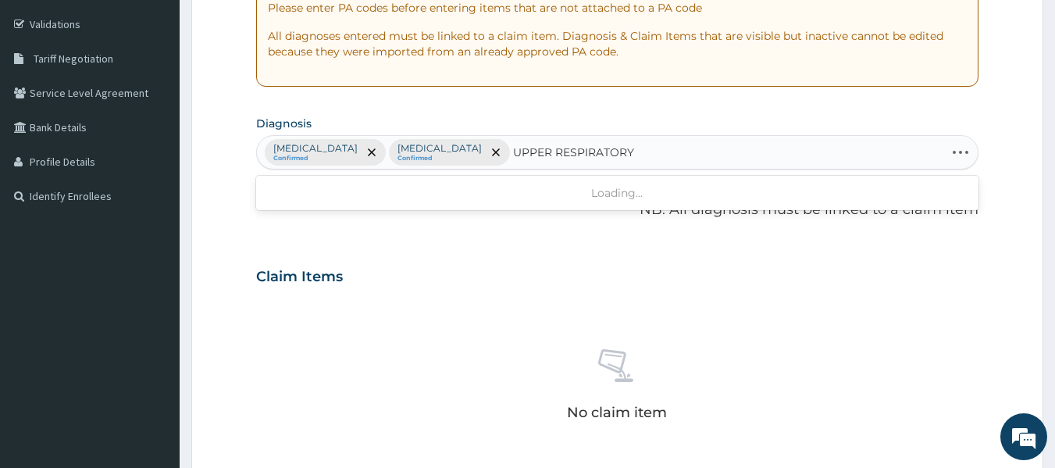
type input "UPPER RESPIRATORY"
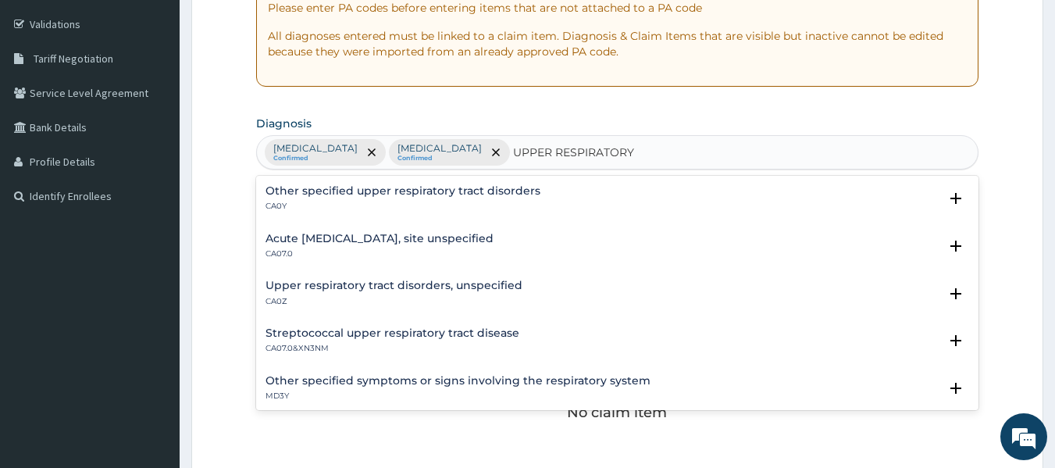
click at [401, 242] on h4 "Acute upper respiratory infection, site unspecified" at bounding box center [380, 239] width 228 height 12
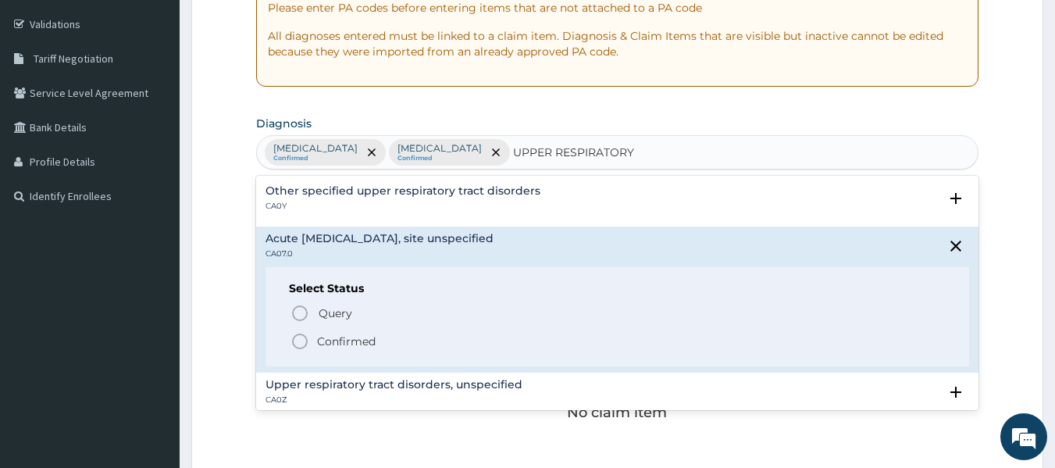
click at [298, 340] on icon "status option filled" at bounding box center [300, 341] width 19 height 19
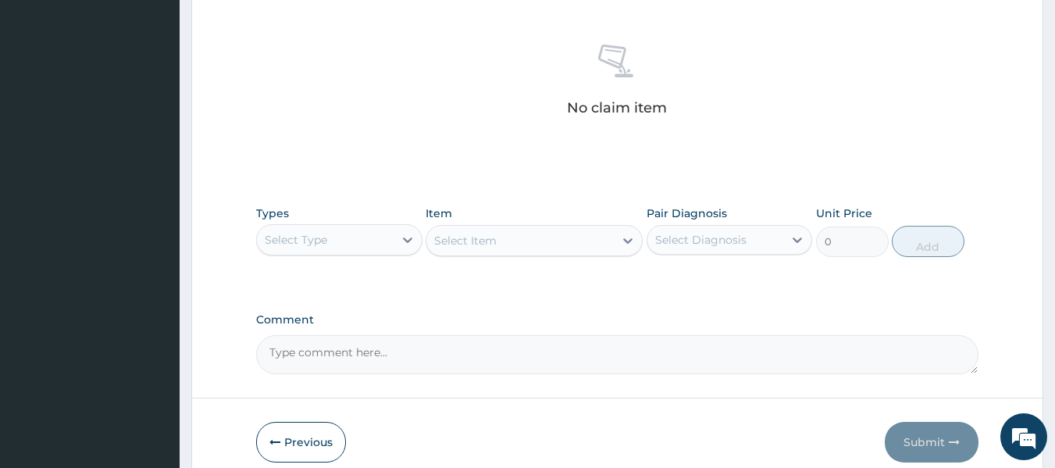
scroll to position [602, 0]
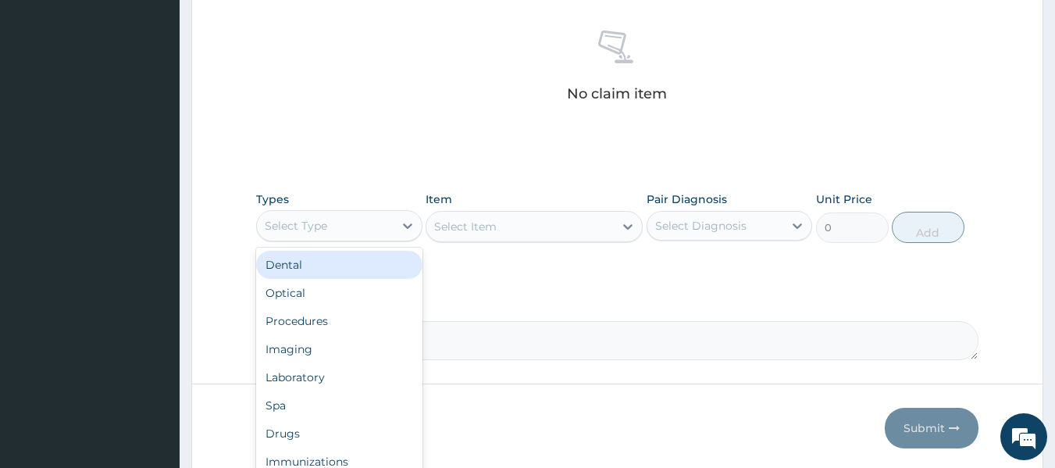
click at [331, 212] on div "Select Type" at bounding box center [339, 225] width 166 height 31
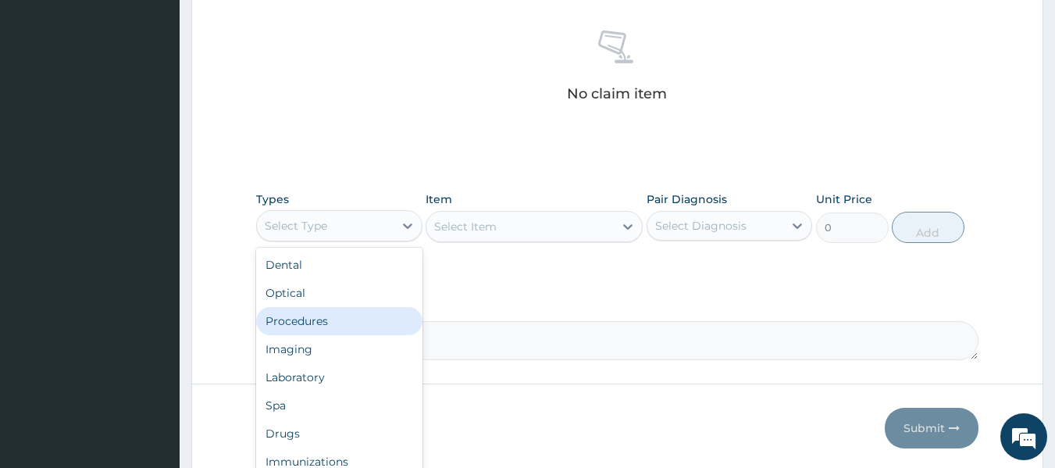
click at [356, 319] on div "Procedures" at bounding box center [339, 321] width 166 height 28
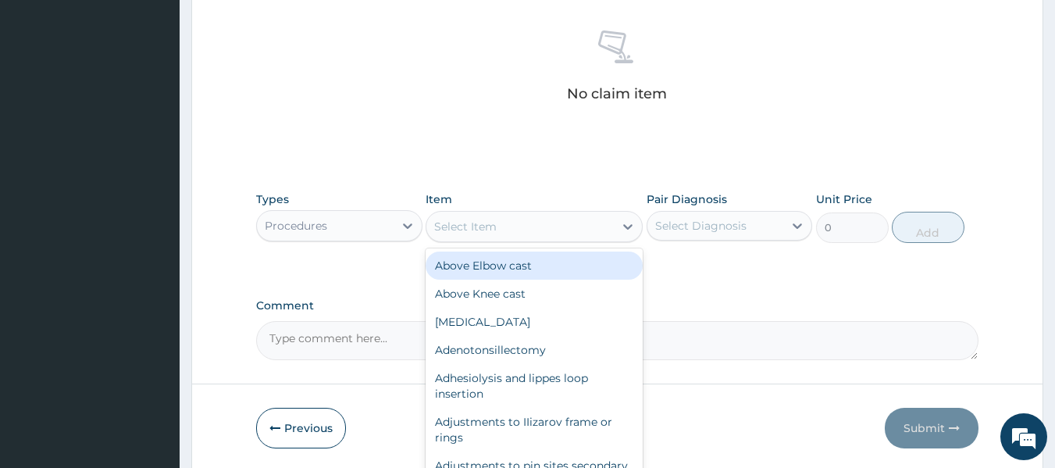
click at [511, 226] on div "Select Item" at bounding box center [519, 226] width 187 height 25
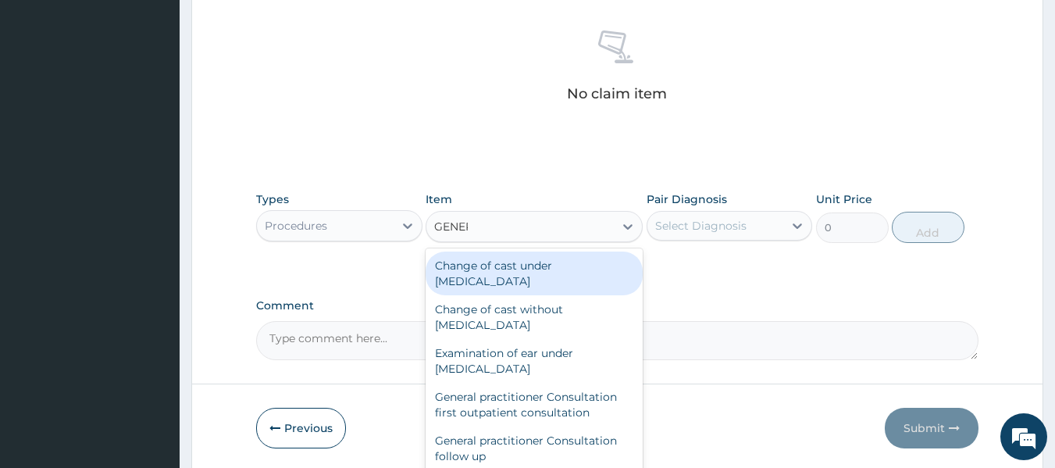
type input "GENERA"
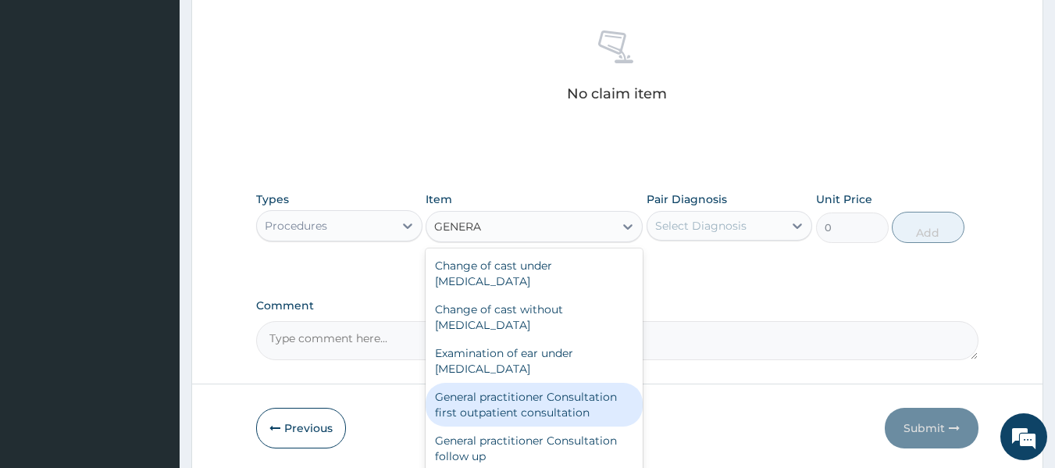
click at [484, 394] on div "General practitioner Consultation first outpatient consultation" at bounding box center [534, 405] width 217 height 44
type input "3795"
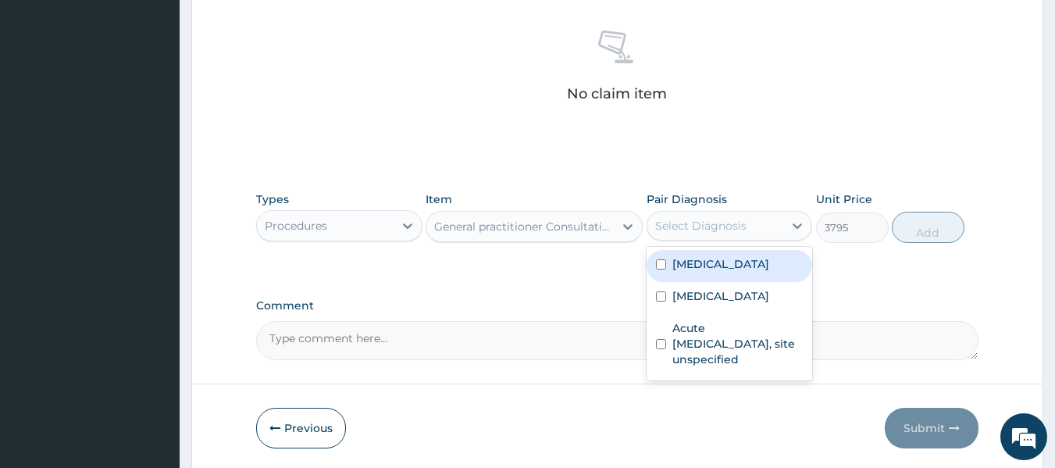
click at [671, 231] on div "Select Diagnosis" at bounding box center [700, 226] width 91 height 16
click at [661, 260] on input "checkbox" at bounding box center [661, 264] width 10 height 10
checkbox input "true"
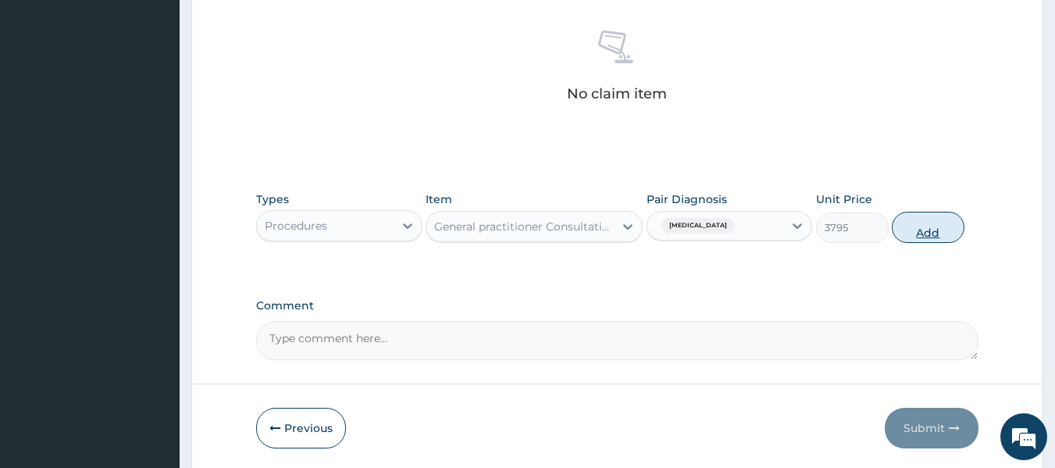
click at [922, 228] on button "Add" at bounding box center [928, 227] width 73 height 31
type input "0"
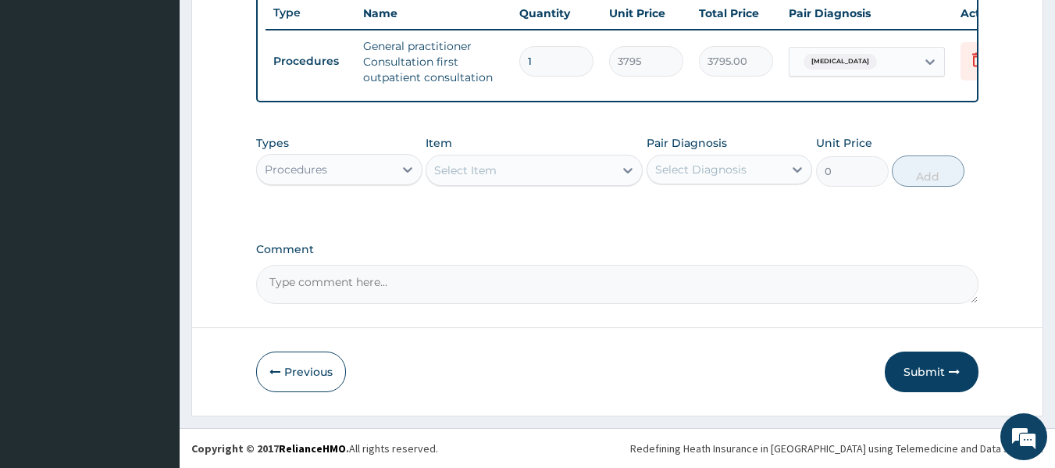
click at [378, 172] on div "Procedures" at bounding box center [325, 169] width 137 height 25
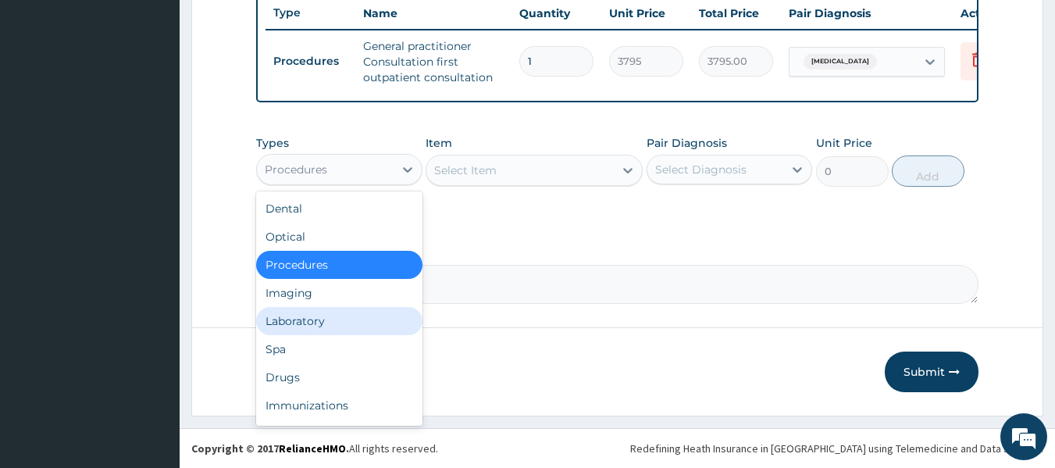
click at [305, 323] on div "Laboratory" at bounding box center [339, 321] width 166 height 28
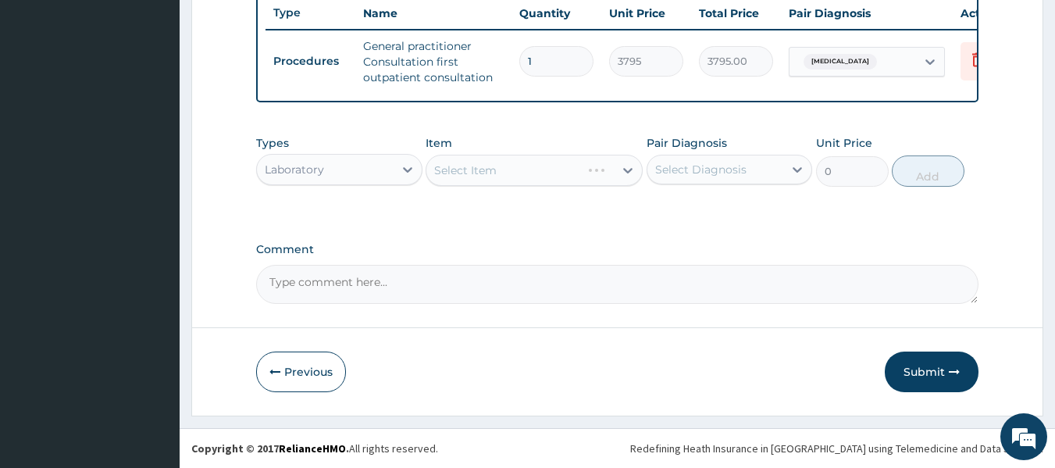
click at [526, 169] on div "Select Item" at bounding box center [534, 170] width 217 height 31
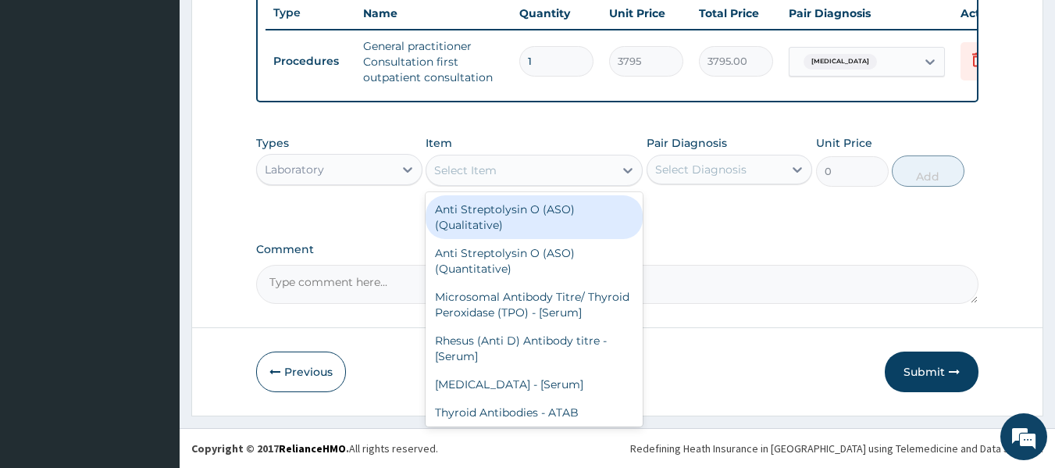
click at [526, 169] on div "Select Item" at bounding box center [519, 170] width 187 height 25
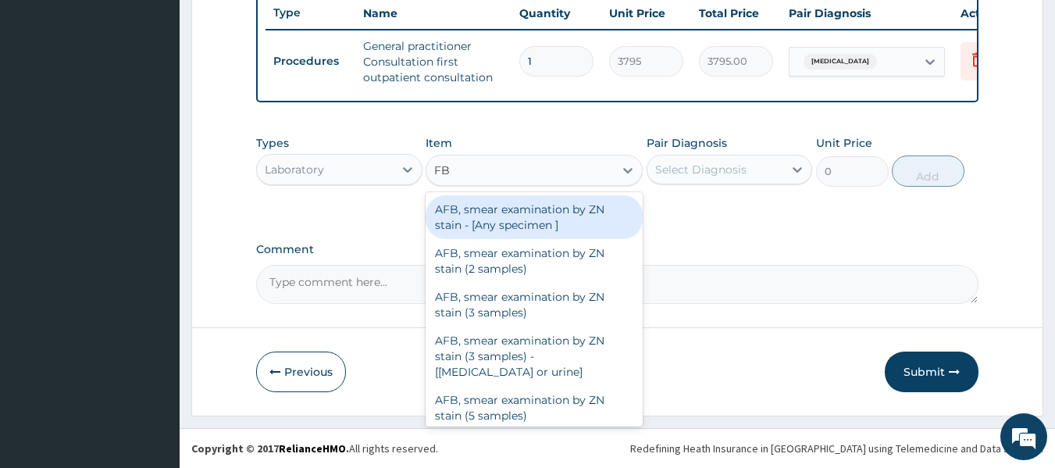
type input "FBC"
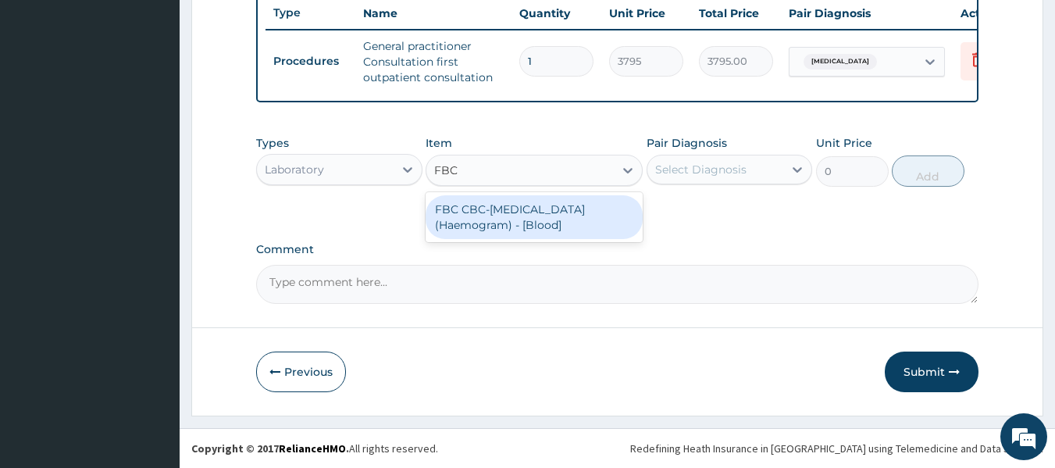
click at [525, 221] on div "FBC CBC-[MEDICAL_DATA] (Haemogram) - [Blood]" at bounding box center [534, 217] width 217 height 44
type input "4600"
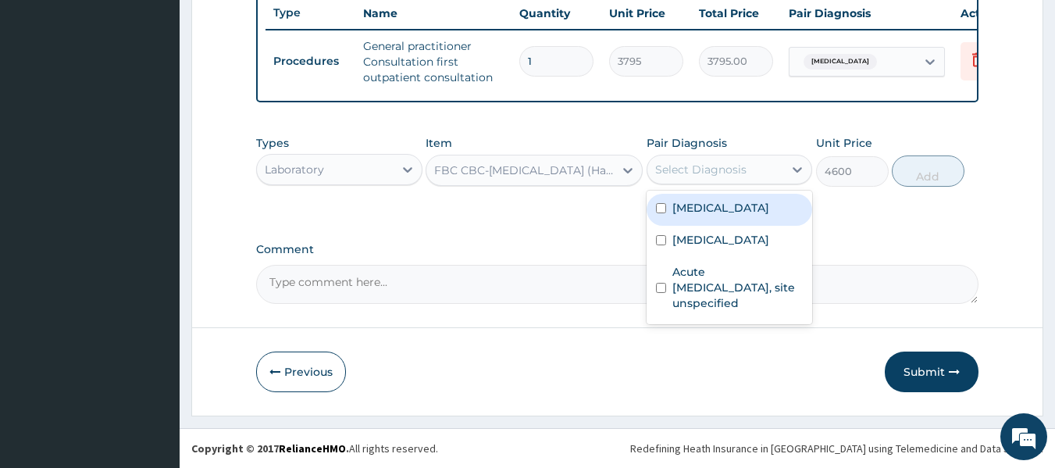
click at [687, 171] on div "Select Diagnosis" at bounding box center [700, 170] width 91 height 16
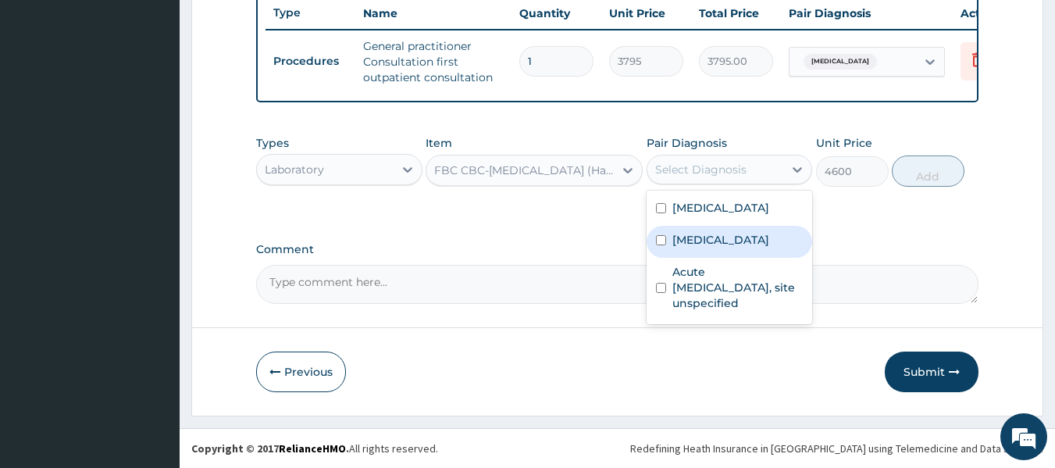
click at [661, 239] on input "checkbox" at bounding box center [661, 240] width 10 height 10
checkbox input "true"
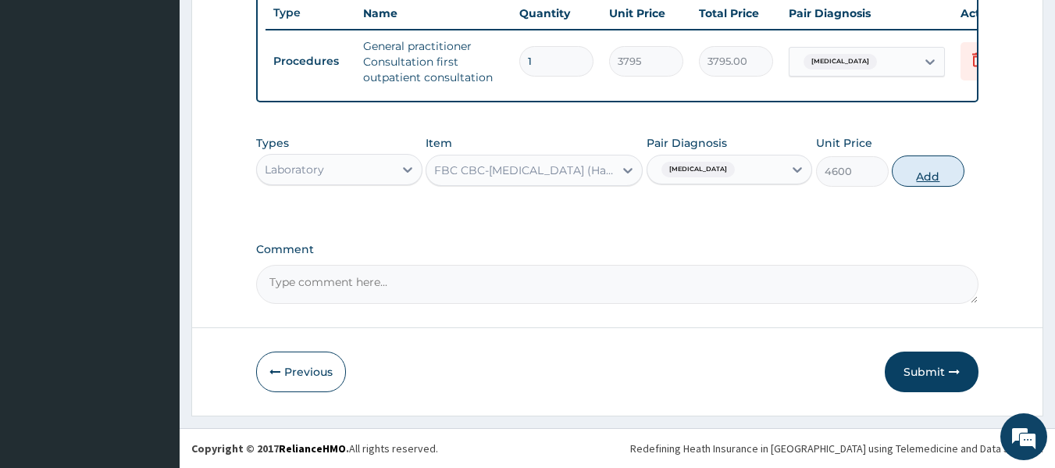
click at [931, 182] on button "Add" at bounding box center [928, 170] width 73 height 31
type input "0"
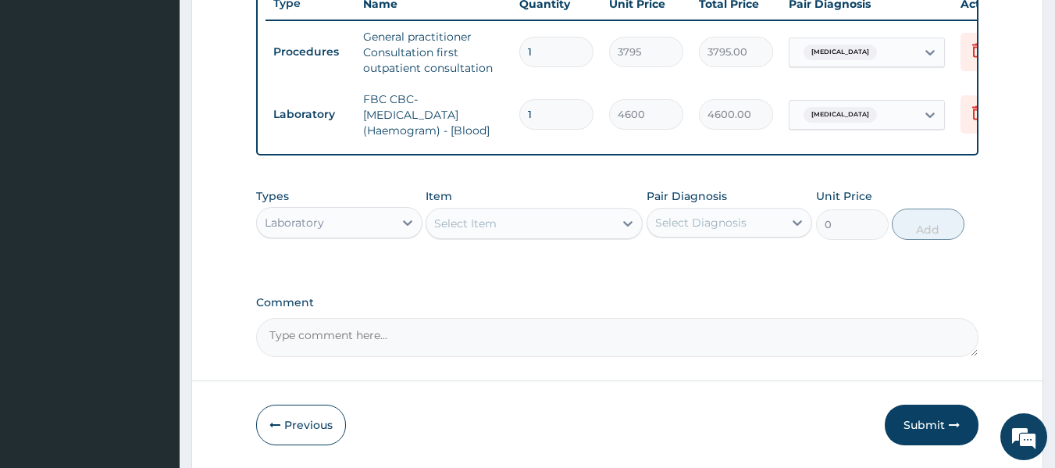
click at [513, 236] on div "Select Item" at bounding box center [519, 223] width 187 height 25
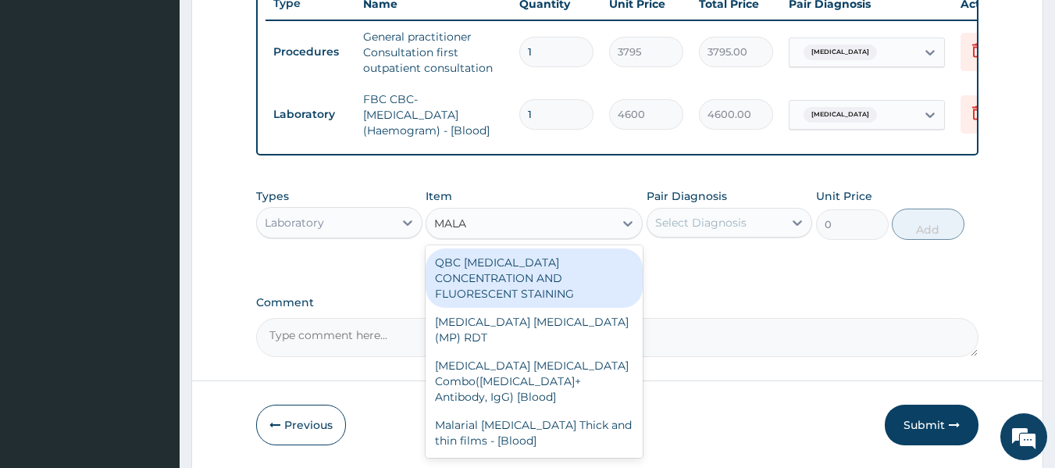
type input "MALAR"
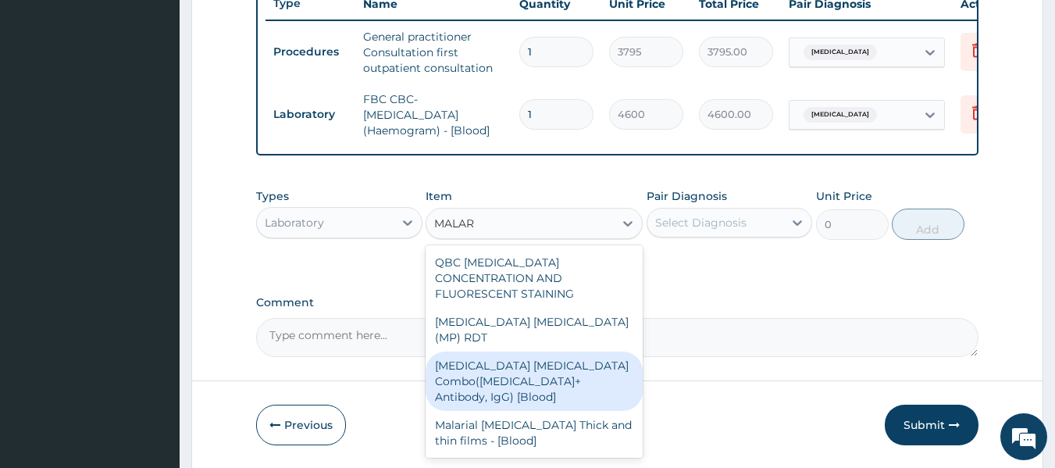
click at [480, 355] on div "[MEDICAL_DATA] [MEDICAL_DATA] Combo([MEDICAL_DATA]+ Antibody, IgG) [Blood]" at bounding box center [534, 380] width 217 height 59
type input "1725"
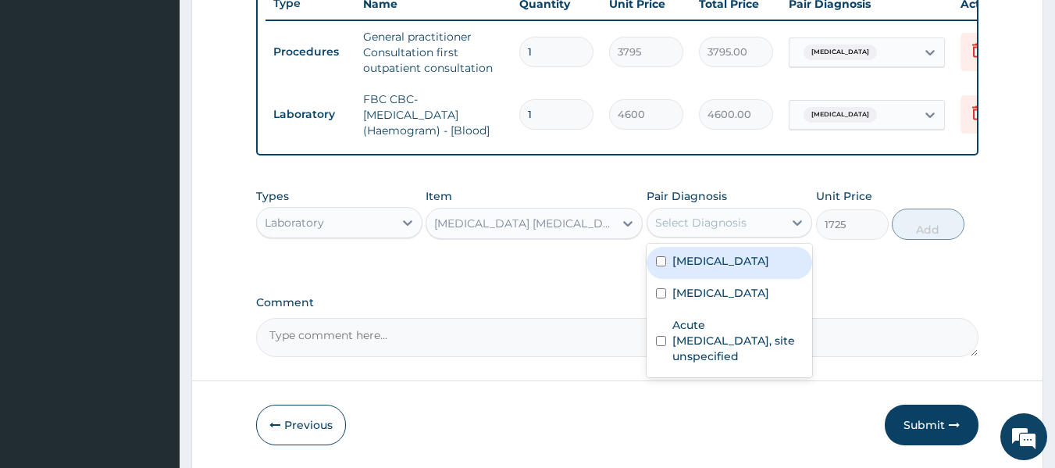
click at [729, 230] on div "Select Diagnosis" at bounding box center [700, 223] width 91 height 16
click at [662, 266] on input "checkbox" at bounding box center [661, 261] width 10 height 10
checkbox input "true"
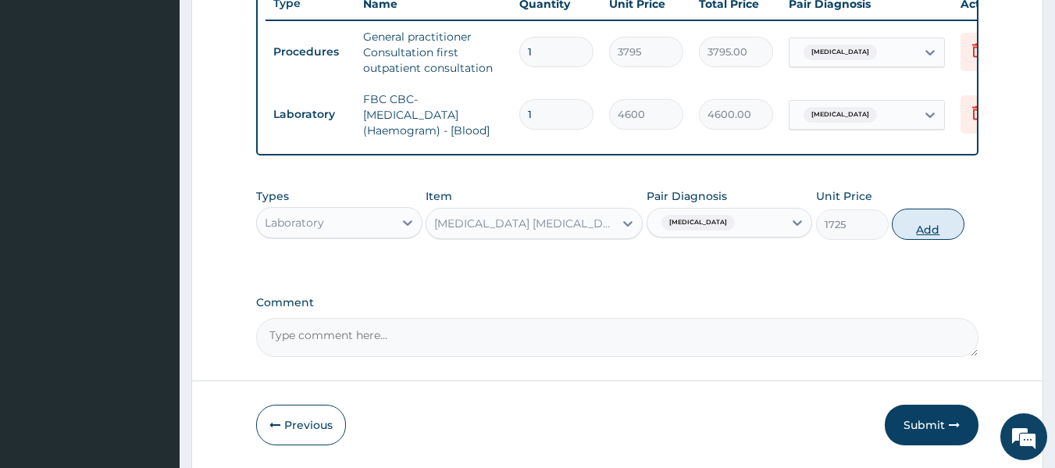
click at [930, 235] on button "Add" at bounding box center [928, 224] width 73 height 31
type input "0"
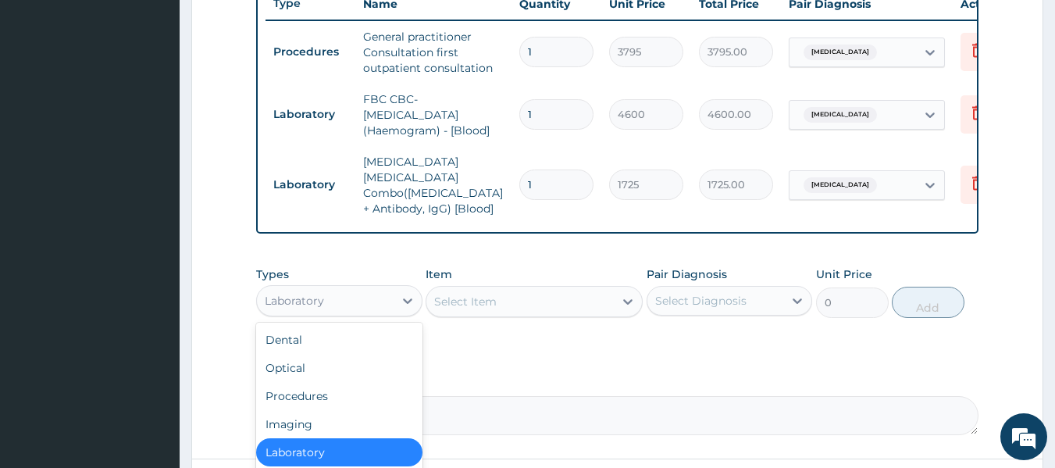
click at [362, 295] on div "Laboratory" at bounding box center [325, 300] width 137 height 25
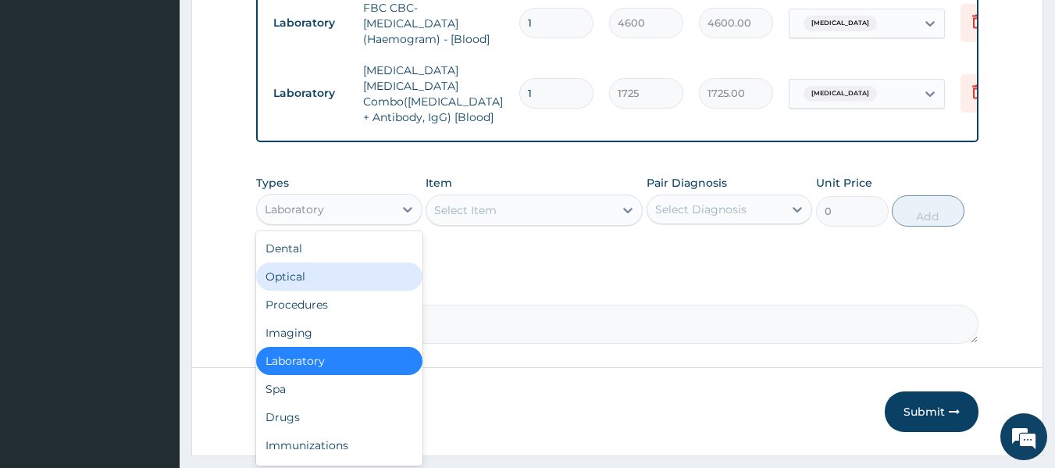
scroll to position [729, 0]
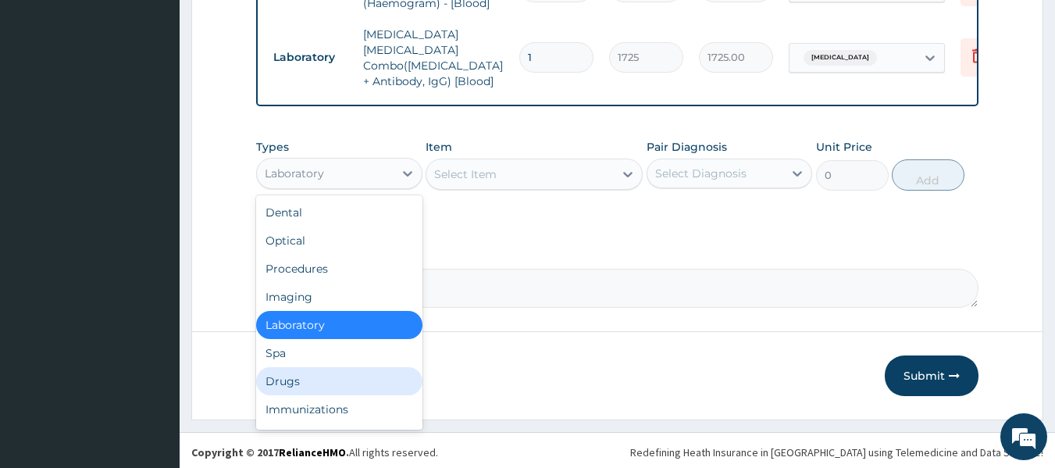
click at [272, 373] on div "Drugs" at bounding box center [339, 381] width 166 height 28
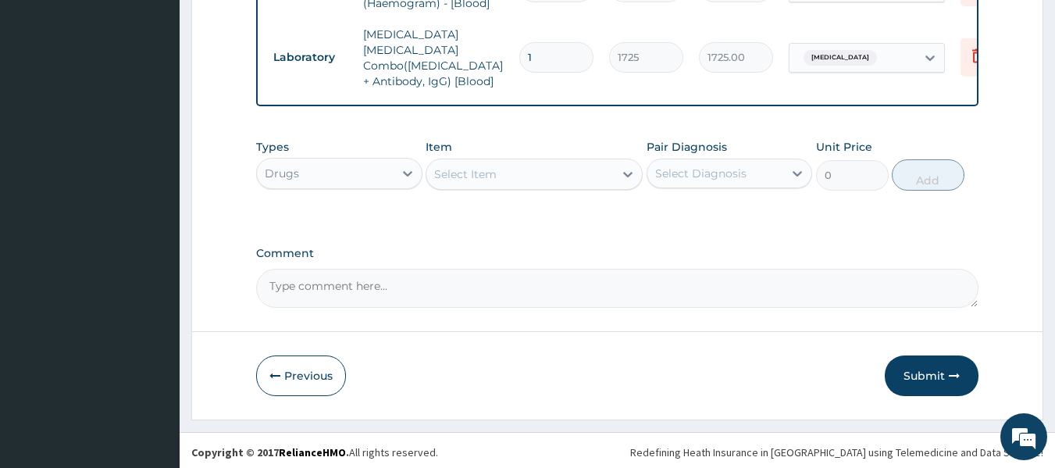
click at [478, 174] on div "Select Item" at bounding box center [465, 174] width 62 height 16
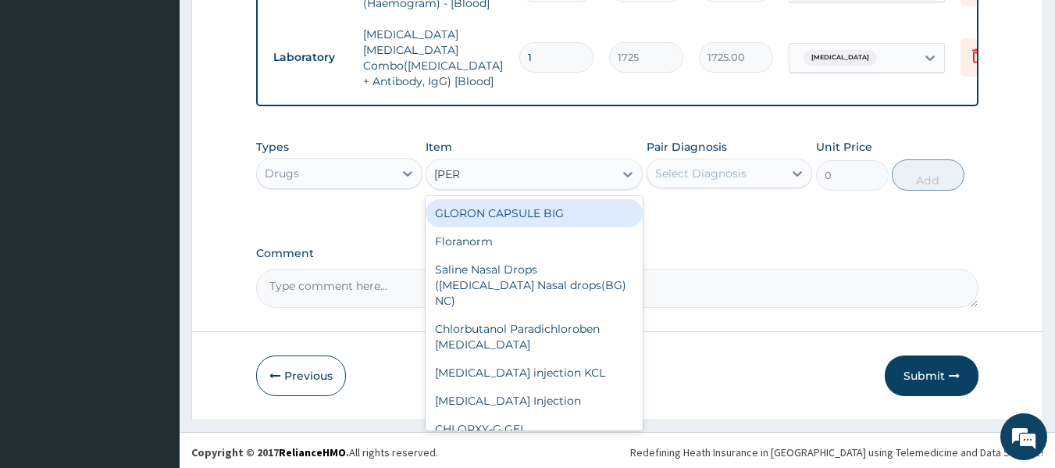
type input "LORAT"
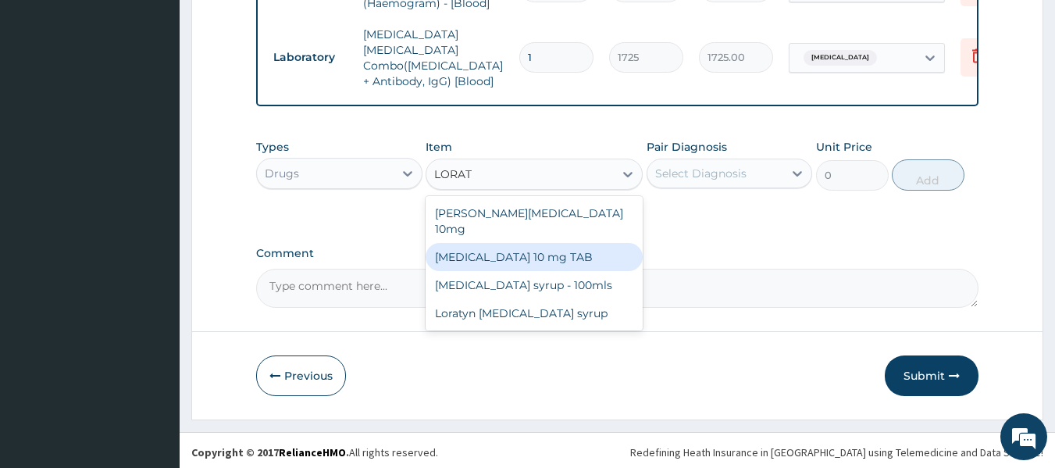
click at [511, 243] on div "LORATADINE 10 mg TAB" at bounding box center [534, 257] width 217 height 28
type input "63.25"
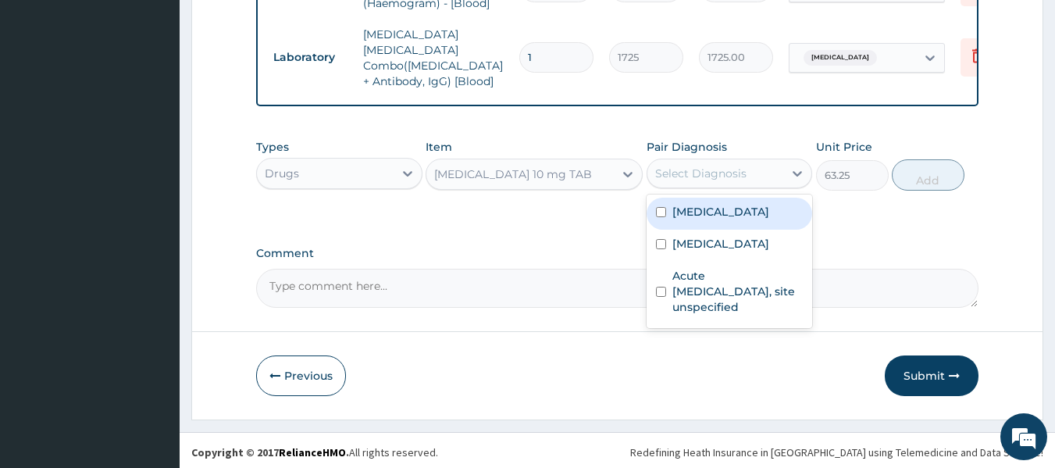
click at [692, 173] on div "Select Diagnosis" at bounding box center [700, 174] width 91 height 16
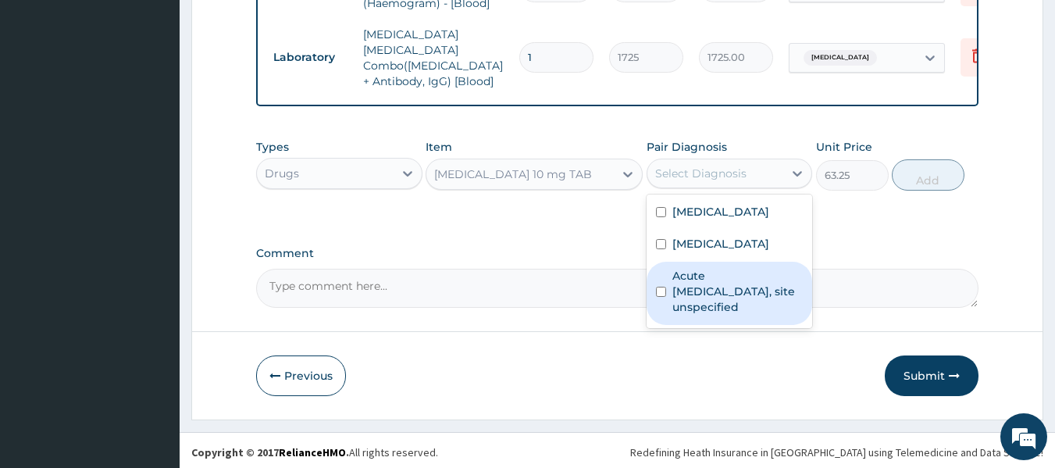
click at [660, 287] on input "checkbox" at bounding box center [661, 292] width 10 height 10
checkbox input "true"
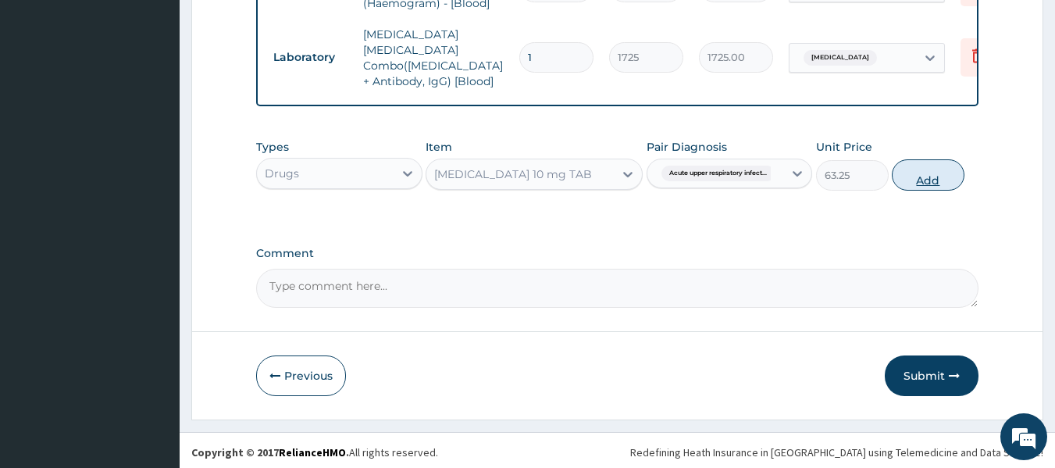
click at [929, 171] on button "Add" at bounding box center [928, 174] width 73 height 31
type input "0"
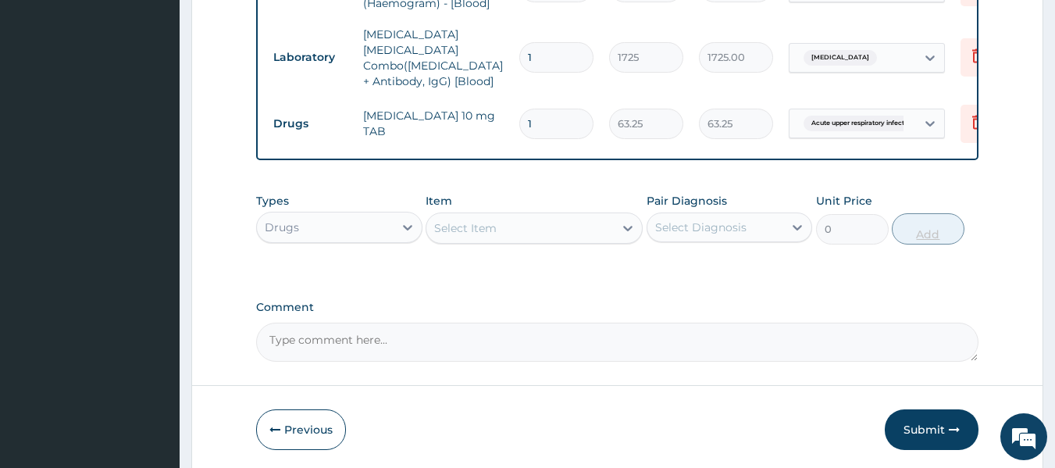
type input "10"
type input "632.50"
type input "10"
click at [499, 219] on div "Select Item" at bounding box center [519, 228] width 187 height 25
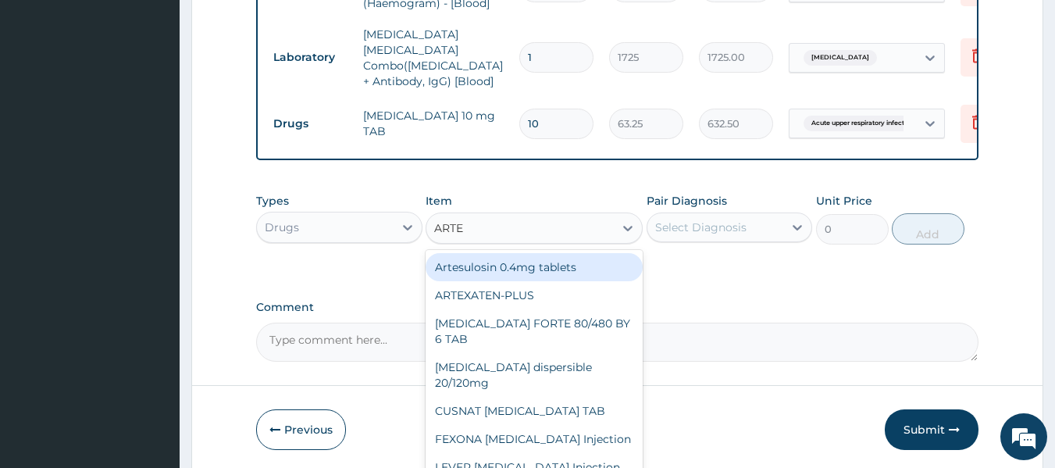
type input "ARTEM"
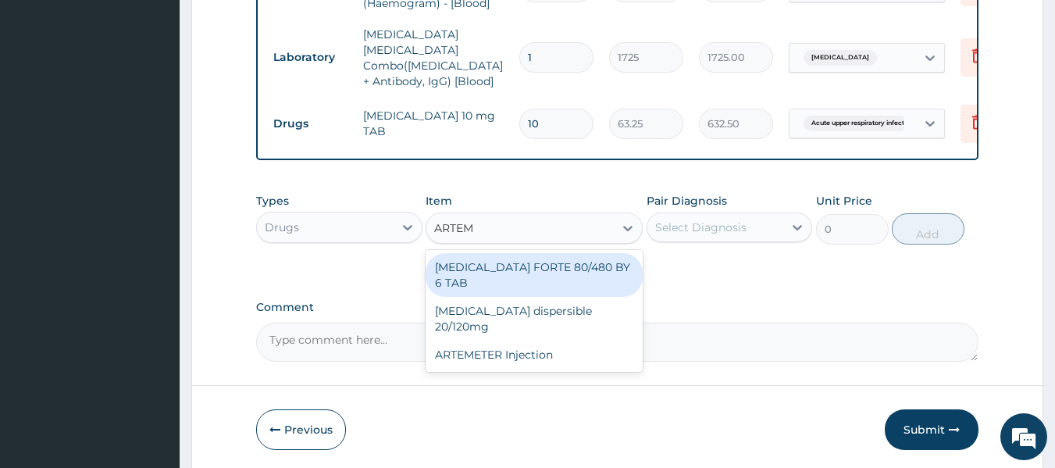
click at [501, 259] on div "COARTEM FORTE 80/480 BY 6 TAB" at bounding box center [534, 275] width 217 height 44
type input "480.7"
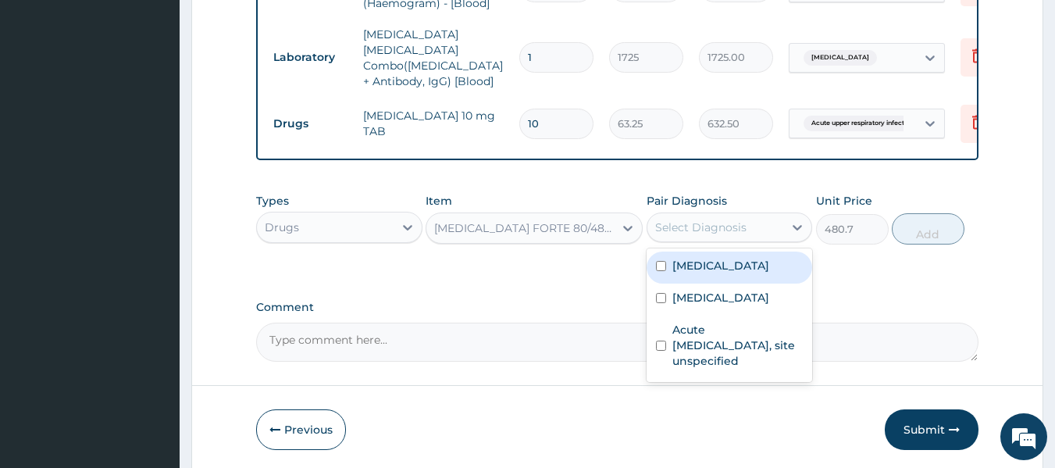
click at [701, 226] on div "Select Diagnosis" at bounding box center [700, 227] width 91 height 16
click at [660, 262] on input "checkbox" at bounding box center [661, 266] width 10 height 10
checkbox input "true"
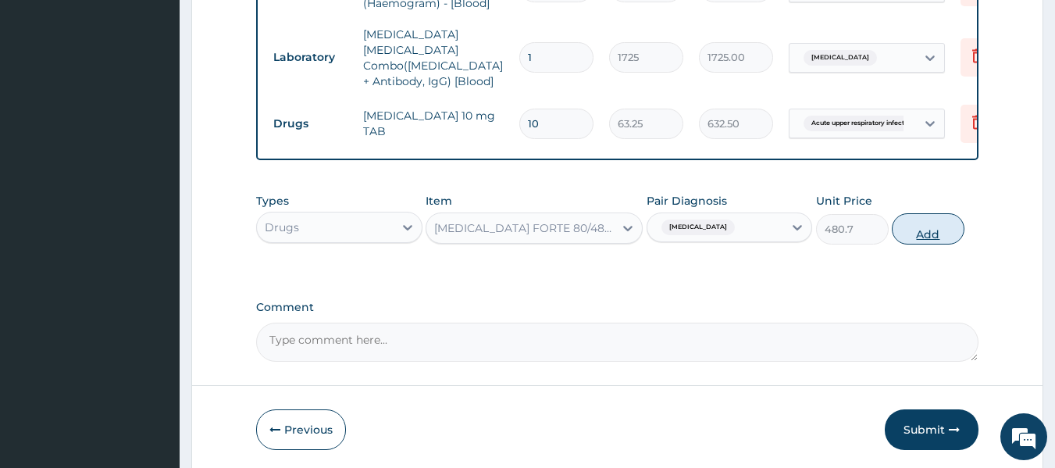
click at [927, 227] on button "Add" at bounding box center [928, 228] width 73 height 31
type input "0"
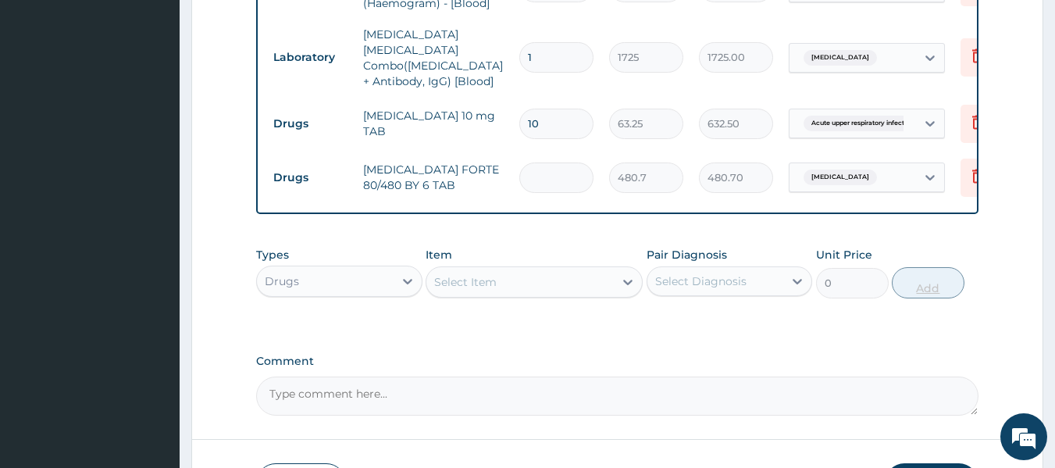
type input "0.00"
type input "6"
type input "2884.20"
type input "6"
click at [608, 277] on div "Select Item" at bounding box center [519, 281] width 187 height 25
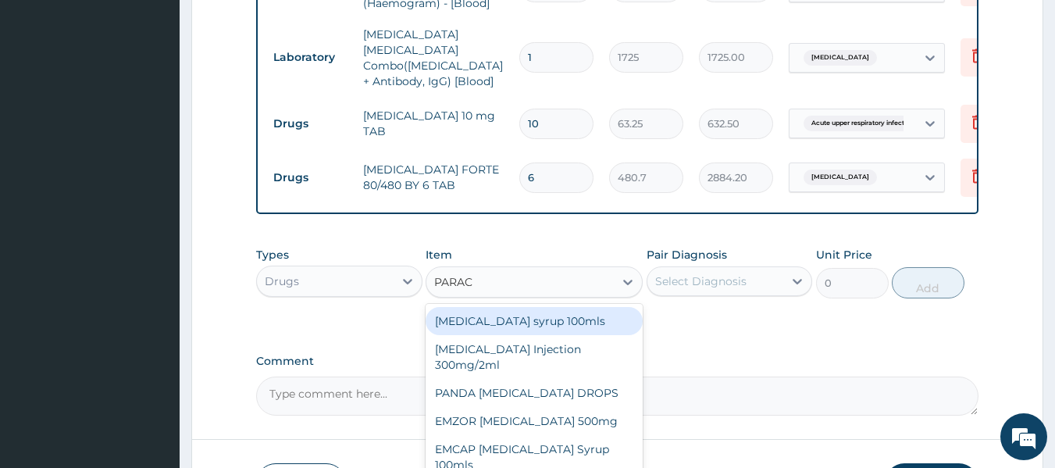
type input "PARACE"
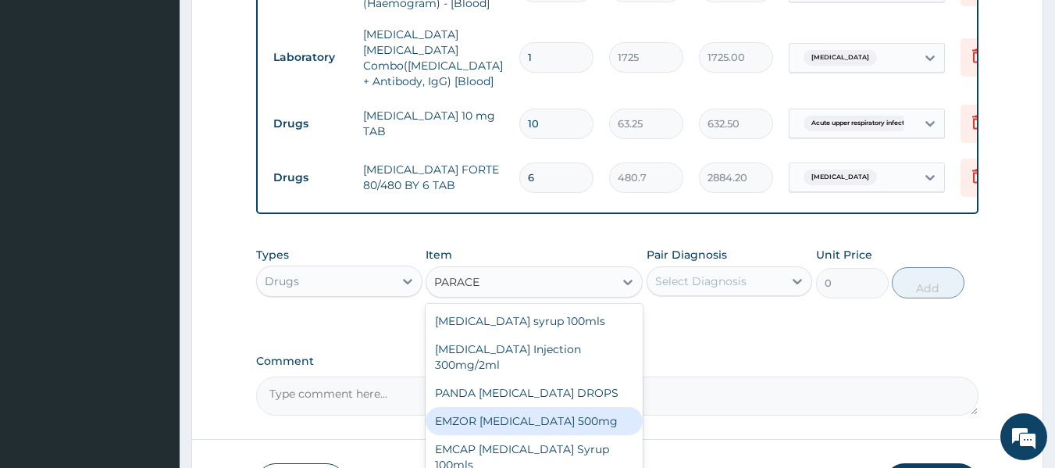
click at [506, 416] on div "EMZOR [MEDICAL_DATA] 500mg" at bounding box center [534, 421] width 217 height 28
type input "25.3"
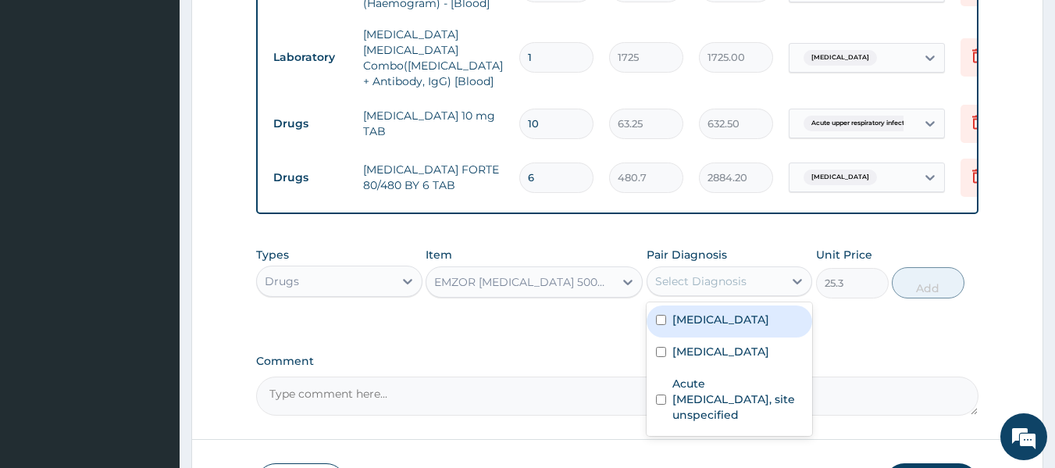
click at [724, 277] on div "Select Diagnosis" at bounding box center [700, 281] width 91 height 16
click at [662, 316] on input "checkbox" at bounding box center [661, 320] width 10 height 10
checkbox input "true"
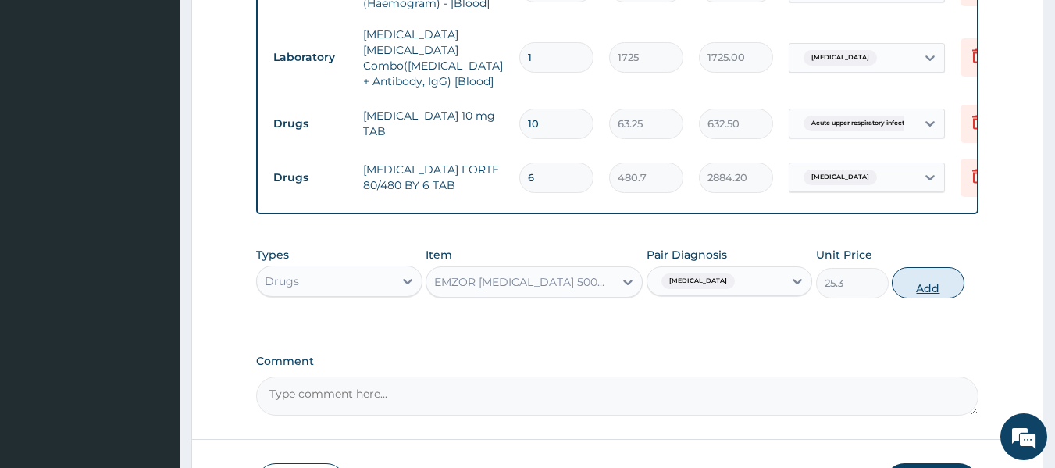
click at [942, 280] on button "Add" at bounding box center [928, 282] width 73 height 31
type input "0"
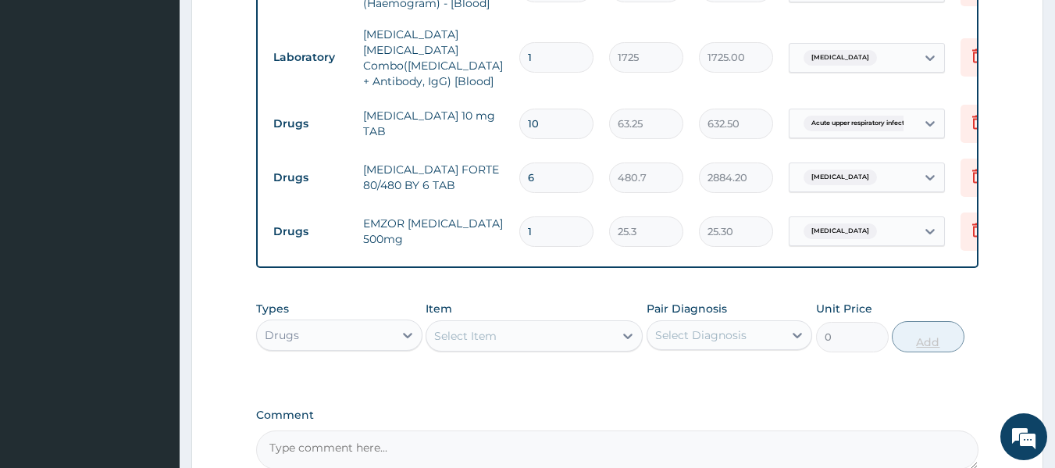
type input "18"
type input "455.40"
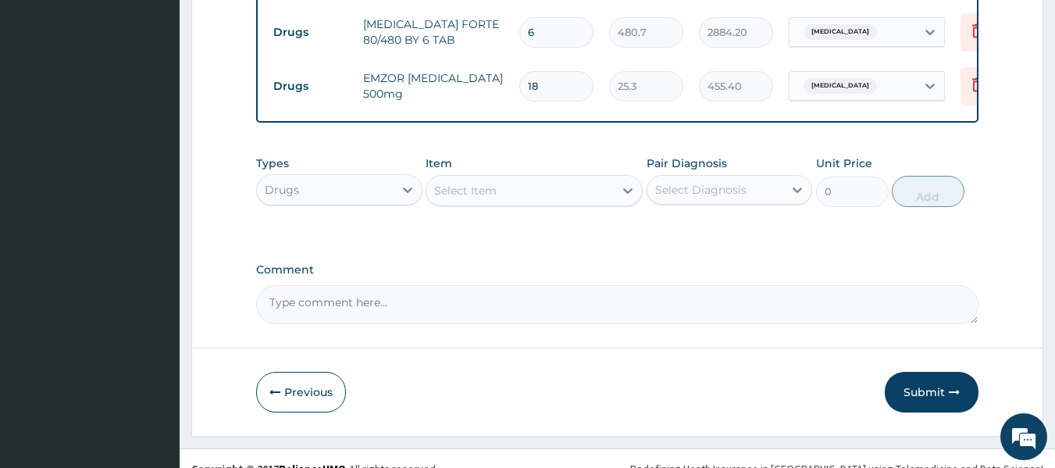
scroll to position [879, 0]
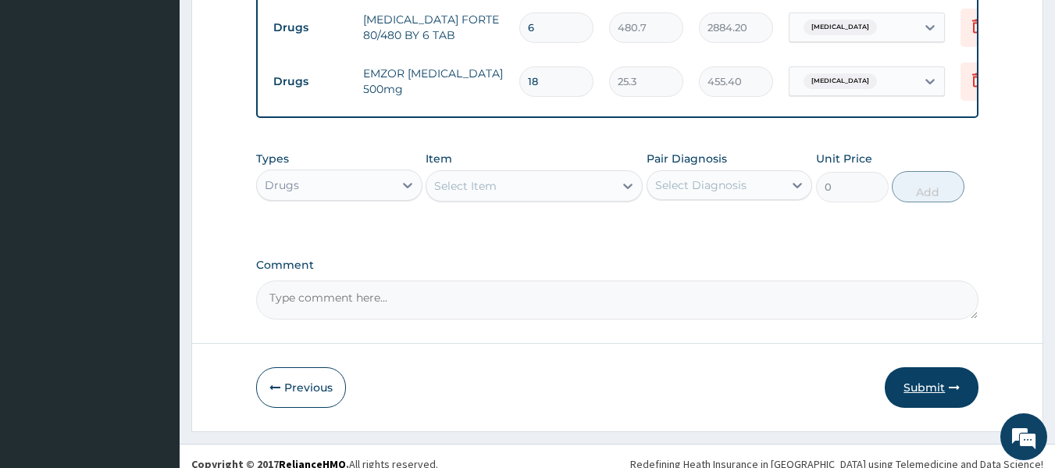
type input "18"
click at [915, 380] on button "Submit" at bounding box center [932, 387] width 94 height 41
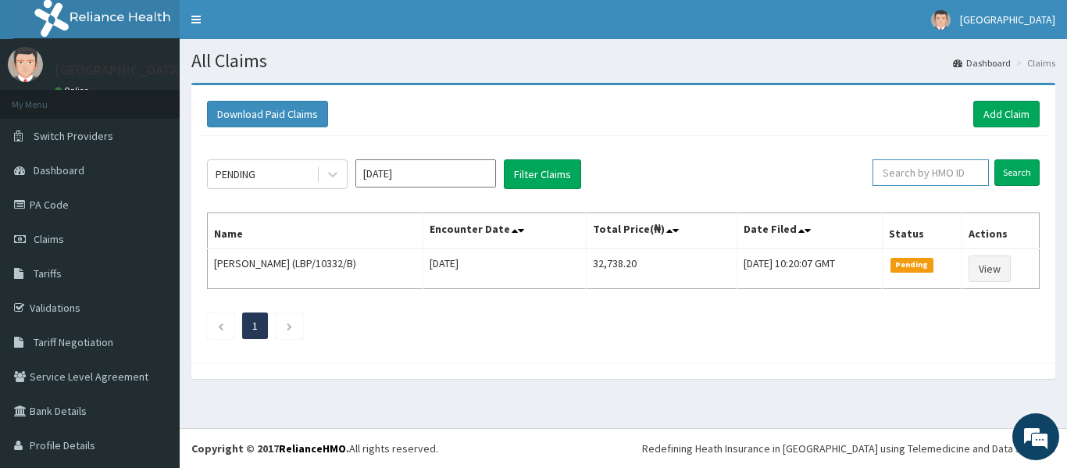
click at [897, 166] on input "text" at bounding box center [930, 172] width 116 height 27
type input "HOF/10018/A"
click at [1007, 171] on input "Search" at bounding box center [1016, 172] width 45 height 27
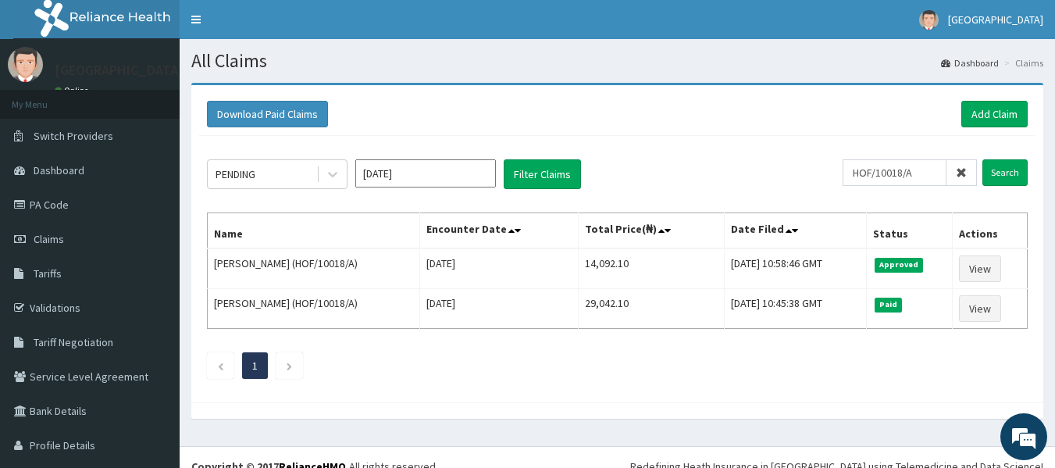
click at [956, 172] on icon at bounding box center [961, 172] width 11 height 11
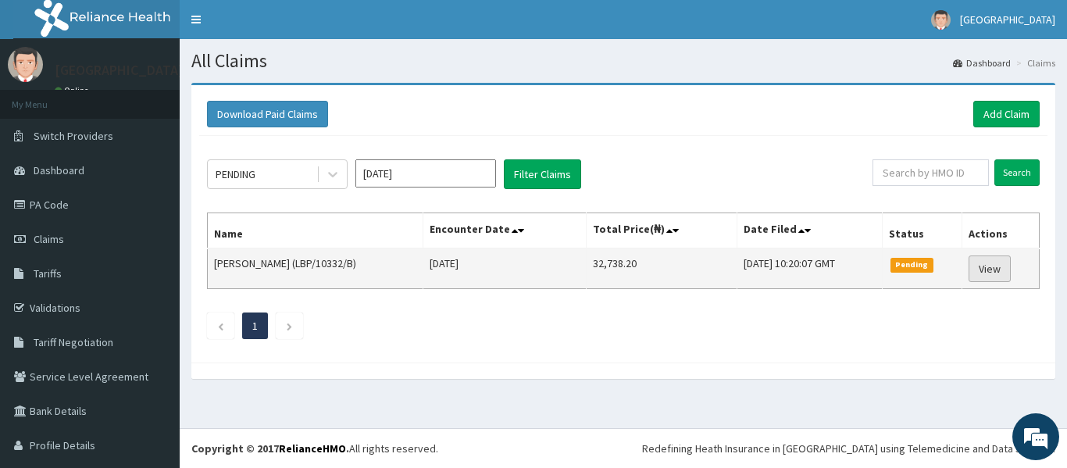
click at [986, 265] on link "View" at bounding box center [989, 268] width 42 height 27
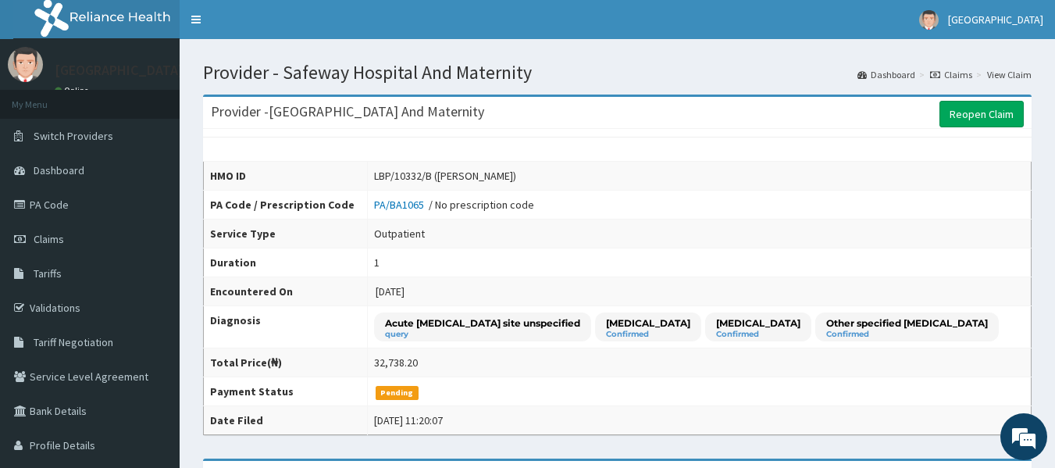
click at [786, 202] on td "PA/BA1065 / No prescription code" at bounding box center [700, 205] width 664 height 29
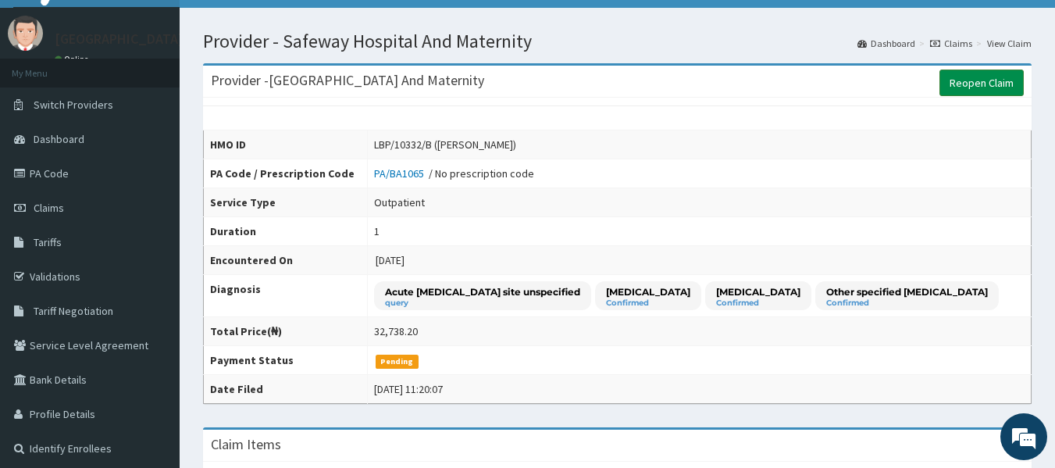
click at [983, 83] on link "Reopen Claim" at bounding box center [982, 83] width 84 height 27
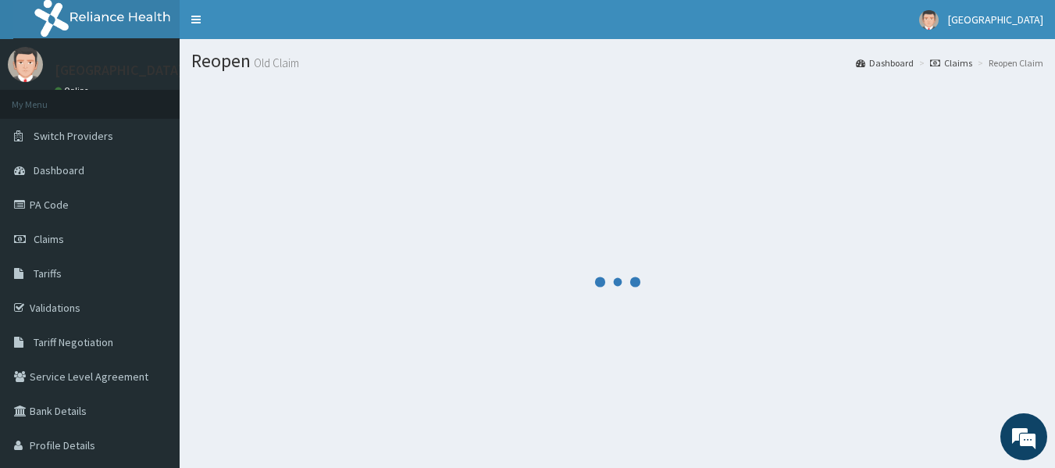
click at [729, 135] on div at bounding box center [617, 282] width 852 height 398
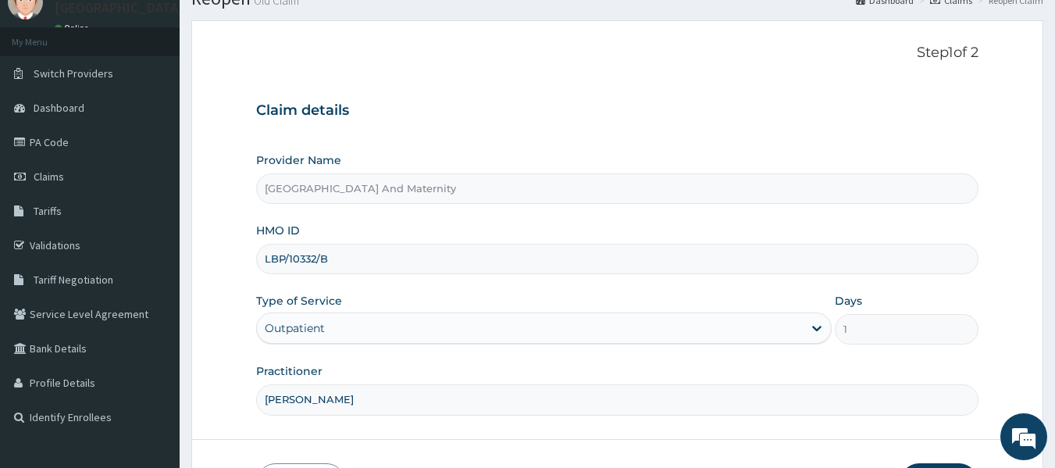
click at [707, 134] on div "Claim details Provider Name Safeway Hospital And Maternity HMO ID LBP/10332/B T…" at bounding box center [617, 251] width 723 height 328
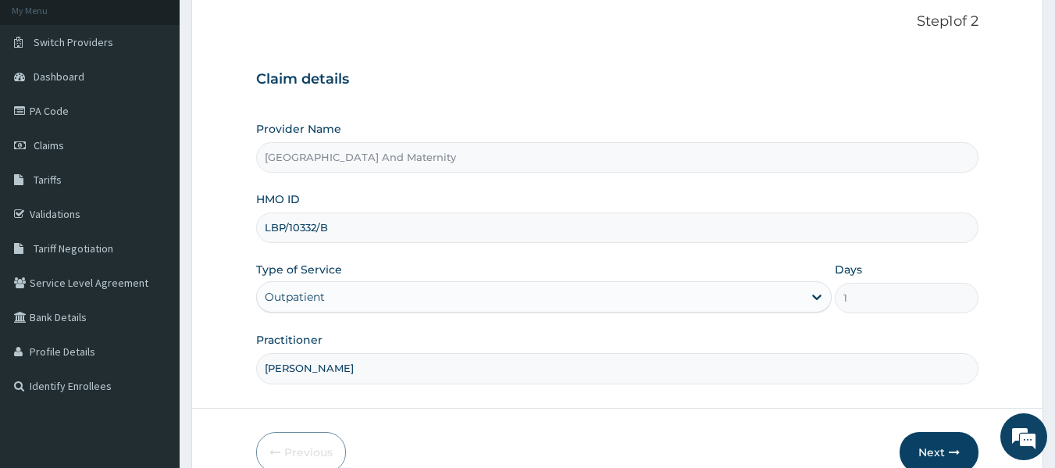
scroll to position [174, 0]
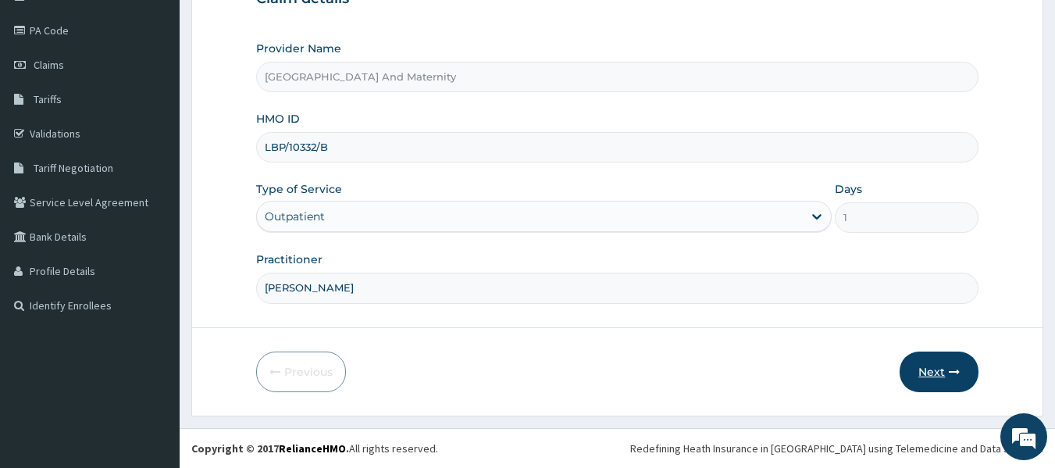
click at [933, 368] on button "Next" at bounding box center [939, 371] width 79 height 41
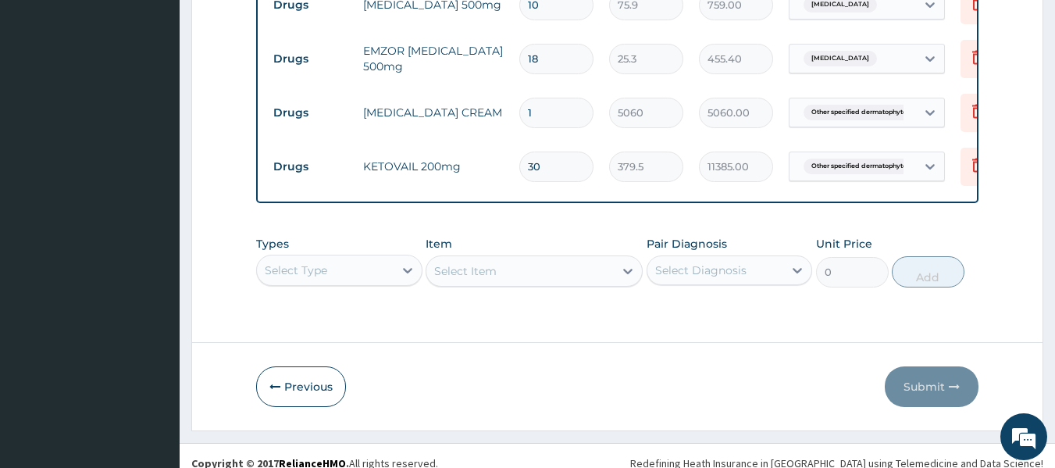
scroll to position [1021, 0]
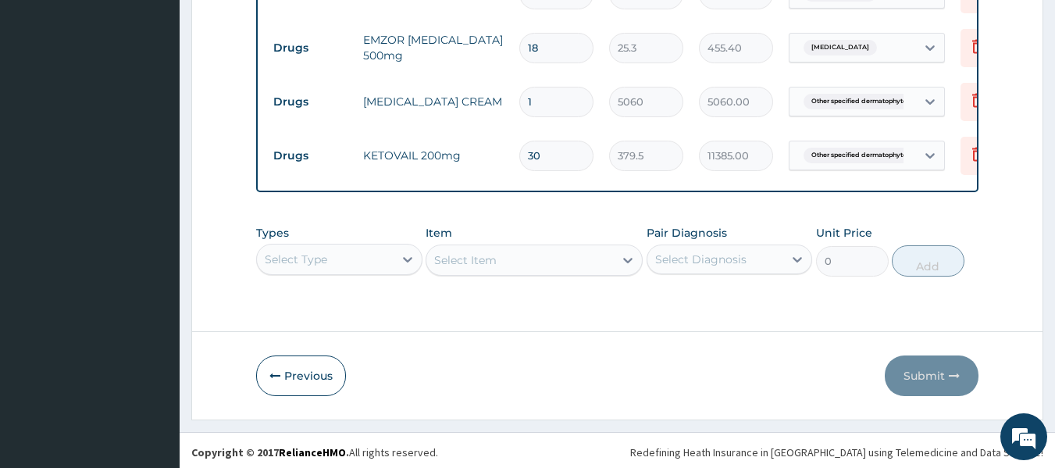
click at [279, 303] on div "Types Select Type Item Select Item Pair Diagnosis Select Diagnosis Unit Price 0…" at bounding box center [617, 262] width 723 height 91
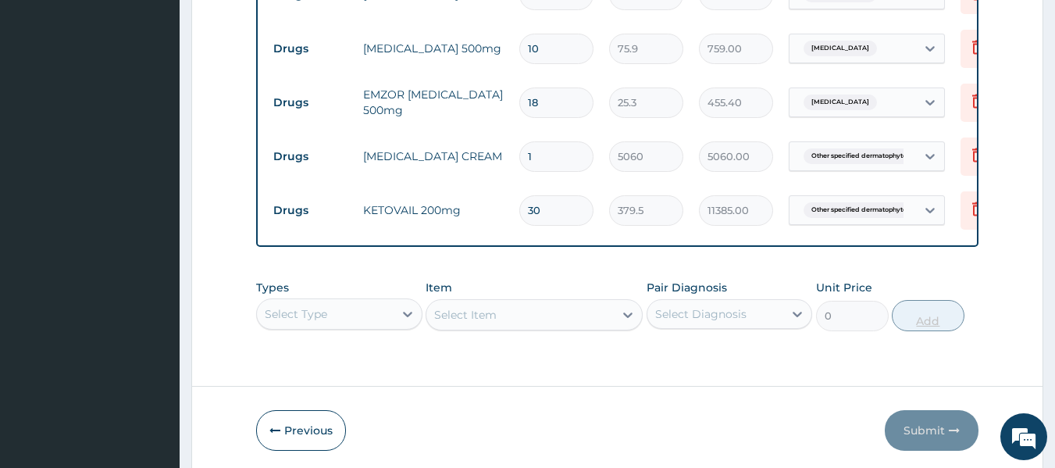
scroll to position [968, 0]
